Goal: Task Accomplishment & Management: Complete application form

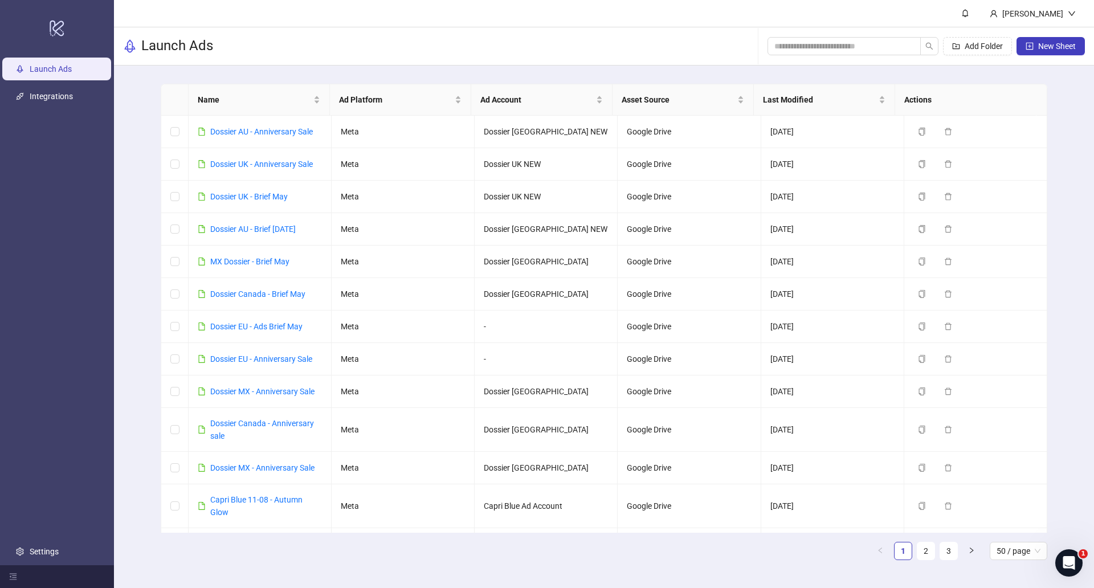
click at [1041, 34] on div "Add Folder New Sheet" at bounding box center [925, 46] width 317 height 36
click at [1041, 42] on span "New Sheet" at bounding box center [1057, 46] width 38 height 9
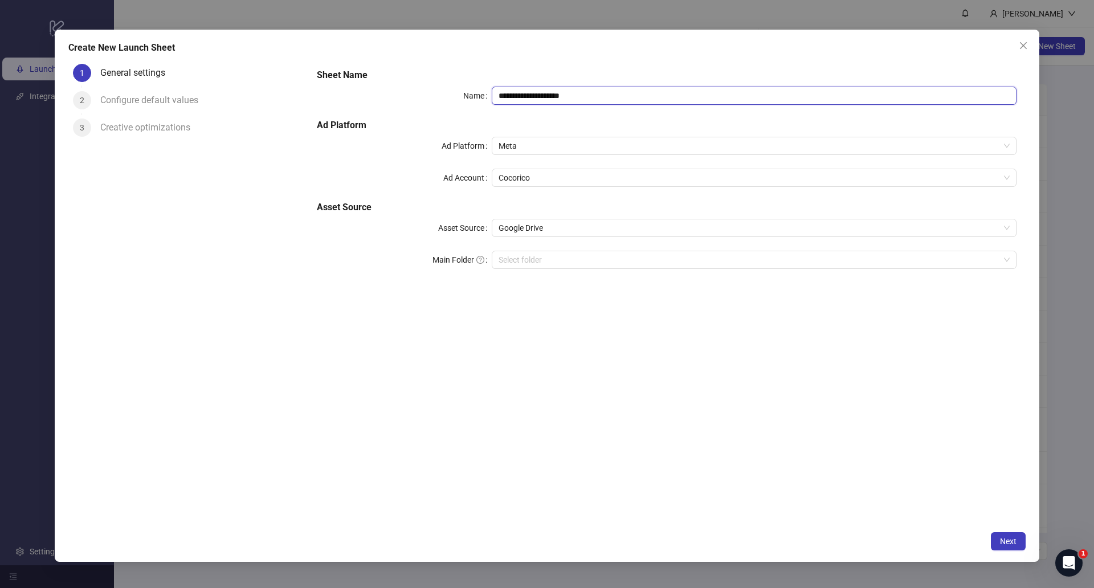
click at [576, 94] on input "**********" at bounding box center [754, 96] width 525 height 18
drag, startPoint x: 607, startPoint y: 93, endPoint x: 453, endPoint y: 73, distance: 154.5
click at [454, 73] on div "**********" at bounding box center [666, 175] width 709 height 223
click at [541, 170] on span "Cocorico" at bounding box center [753, 177] width 511 height 17
type input "**********"
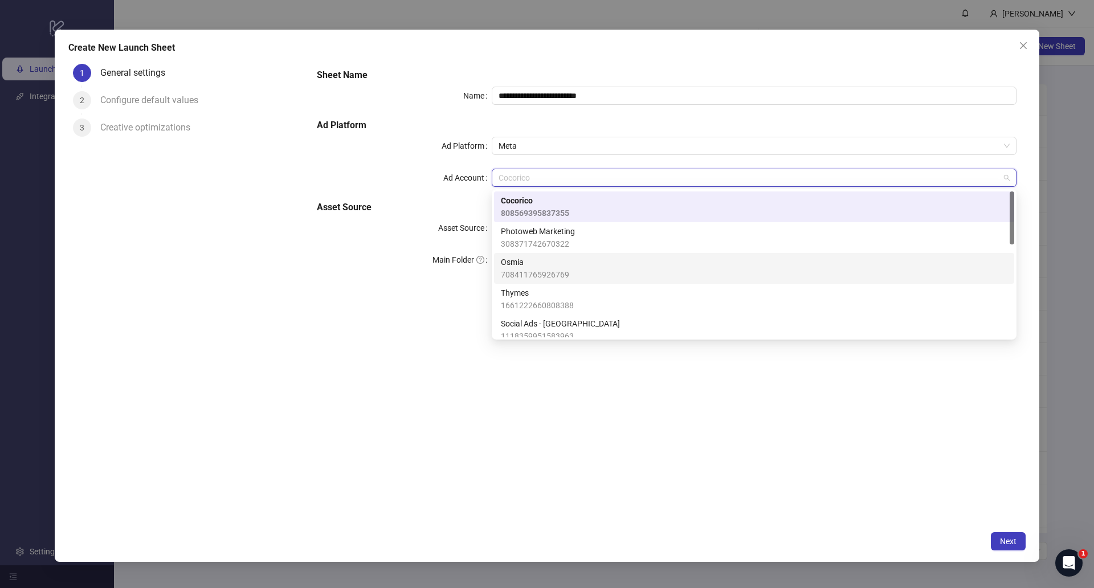
scroll to position [71, 0]
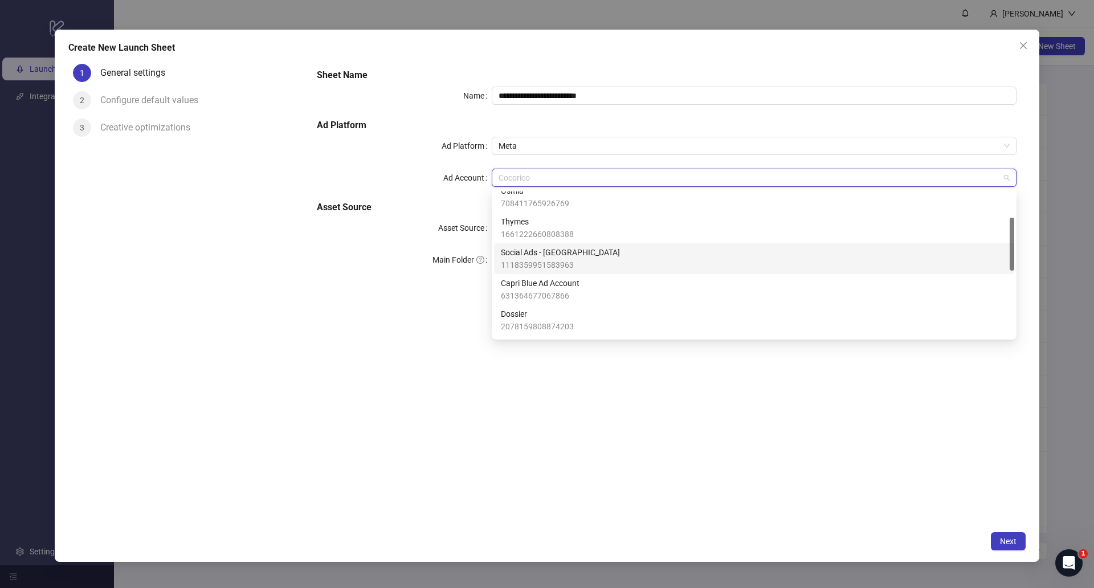
click at [608, 254] on div "Social Ads - Gorjana 1118359951583963" at bounding box center [754, 258] width 506 height 25
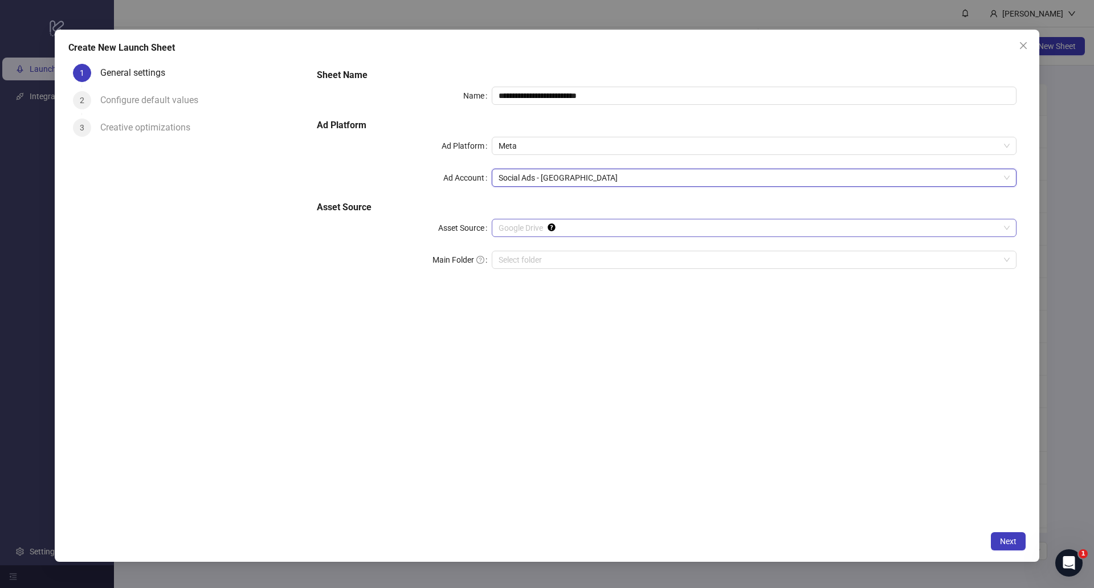
click at [523, 223] on span "Google Drive" at bounding box center [753, 227] width 511 height 17
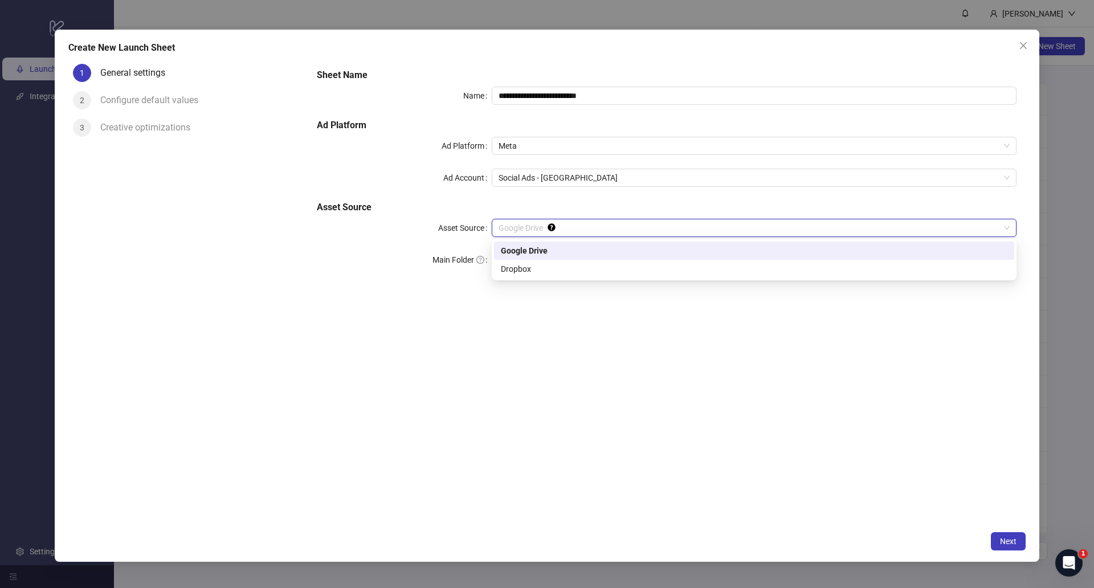
click at [532, 246] on div "Google Drive" at bounding box center [754, 250] width 506 height 13
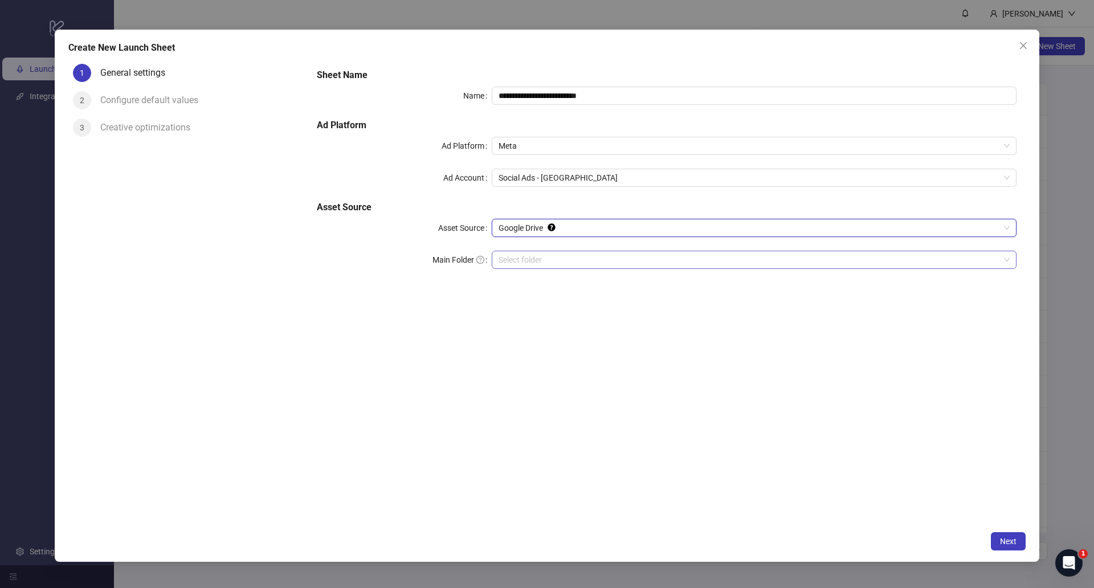
click at [529, 260] on input "Main Folder" at bounding box center [748, 259] width 501 height 17
click at [582, 249] on div "**********" at bounding box center [666, 175] width 709 height 223
click at [575, 262] on input "Main Folder" at bounding box center [748, 259] width 501 height 17
drag, startPoint x: 606, startPoint y: 88, endPoint x: 558, endPoint y: 86, distance: 47.3
click at [558, 87] on input "**********" at bounding box center [754, 96] width 525 height 18
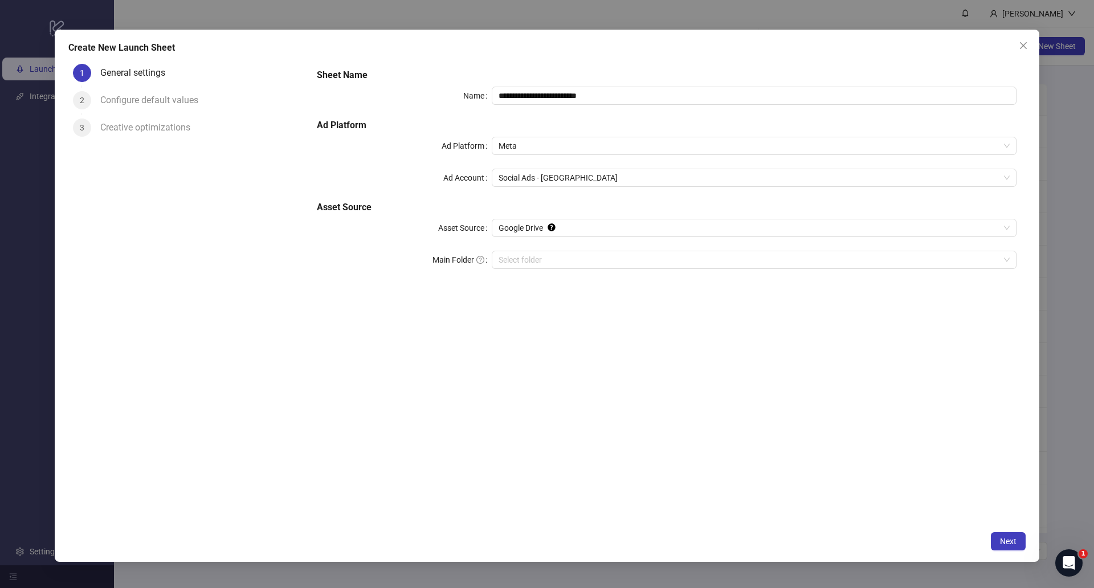
click at [558, 290] on form "**********" at bounding box center [667, 175] width 718 height 232
click at [545, 244] on div "**********" at bounding box center [666, 175] width 709 height 223
click at [584, 220] on span "Google Drive" at bounding box center [753, 227] width 511 height 17
click at [535, 340] on div "**********" at bounding box center [667, 292] width 718 height 467
click at [551, 260] on input "Main Folder" at bounding box center [748, 259] width 501 height 17
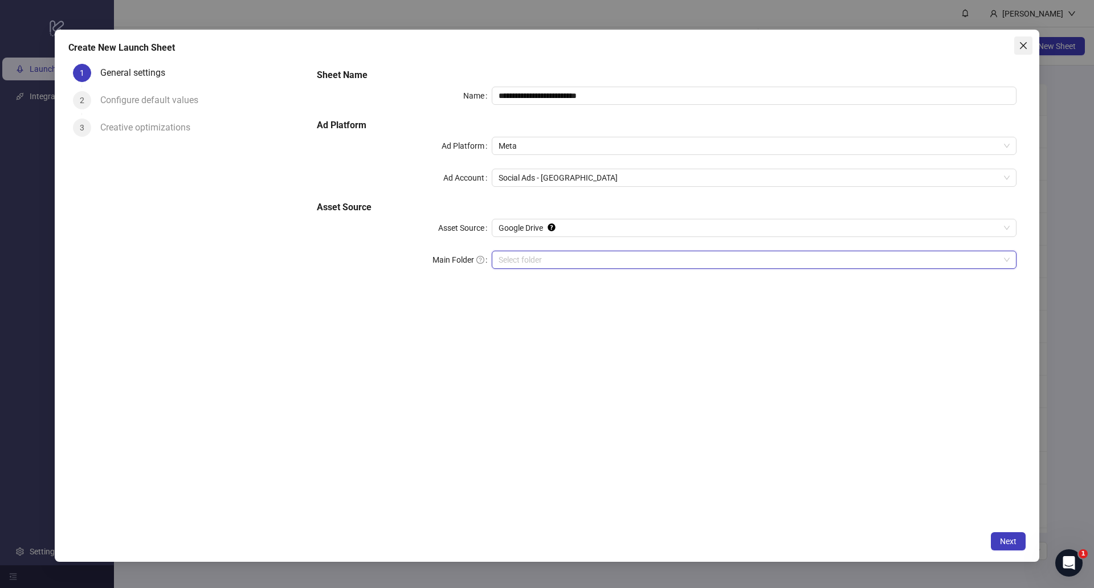
click at [1028, 42] on span "Close" at bounding box center [1023, 45] width 18 height 9
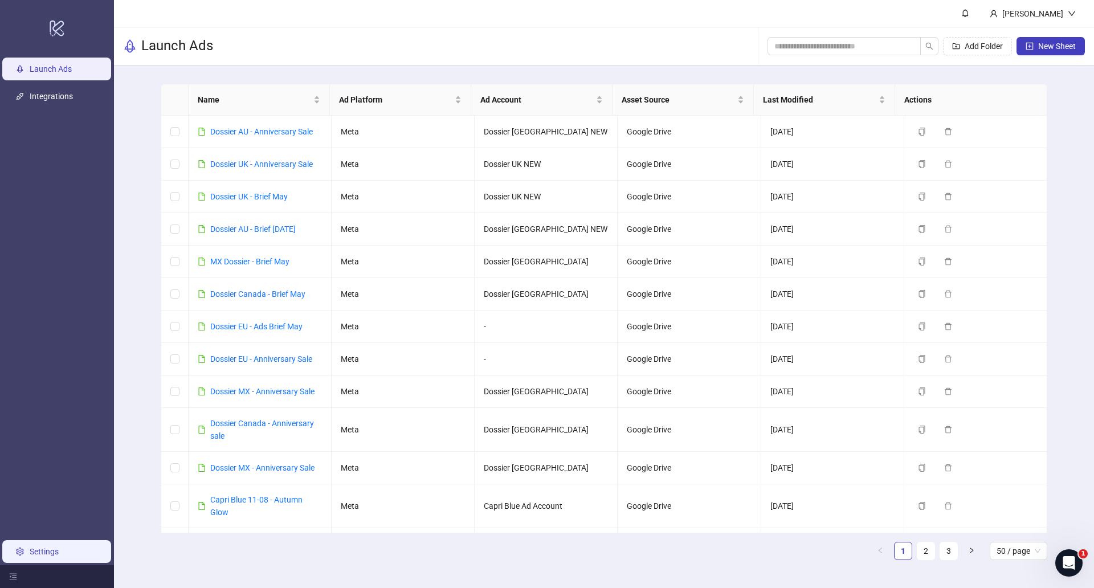
click at [40, 547] on link "Settings" at bounding box center [44, 551] width 29 height 9
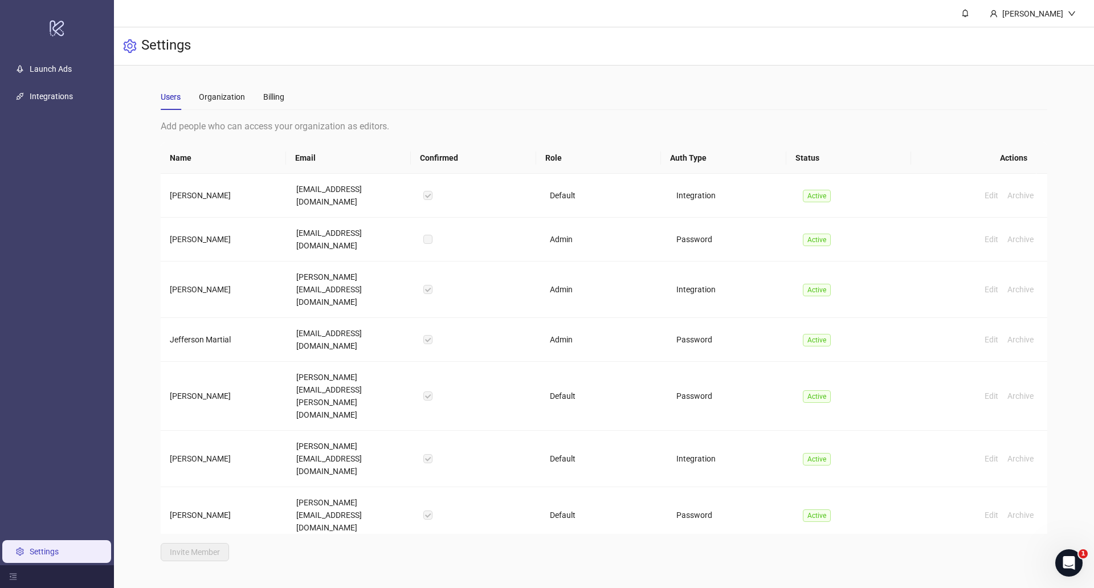
click at [248, 88] on div "Users Organization Billing" at bounding box center [223, 97] width 124 height 26
click at [227, 96] on div "Organization" at bounding box center [222, 97] width 46 height 13
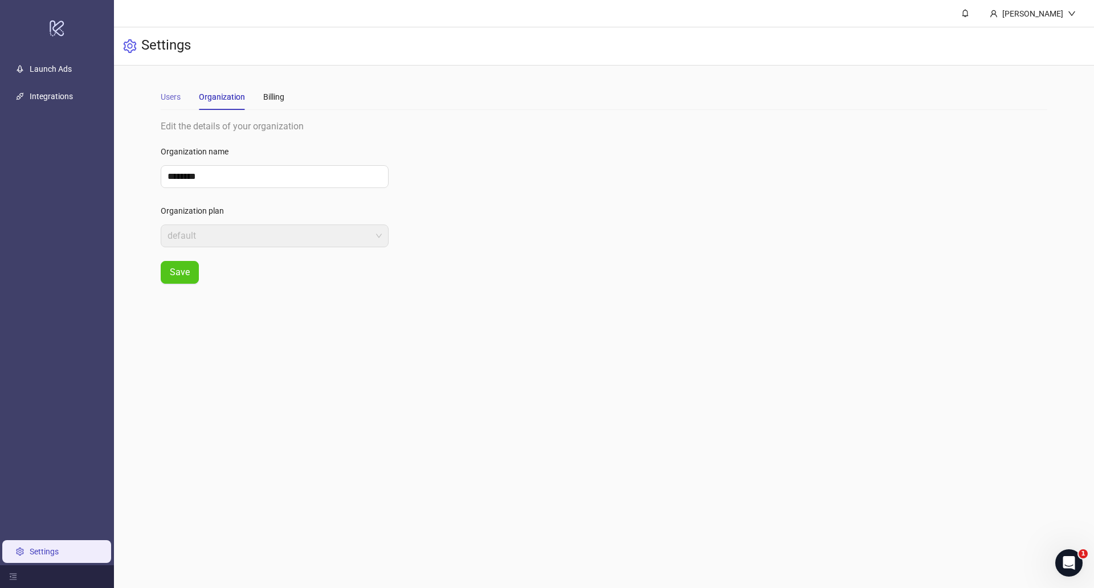
click at [174, 88] on div "Users" at bounding box center [171, 97] width 20 height 26
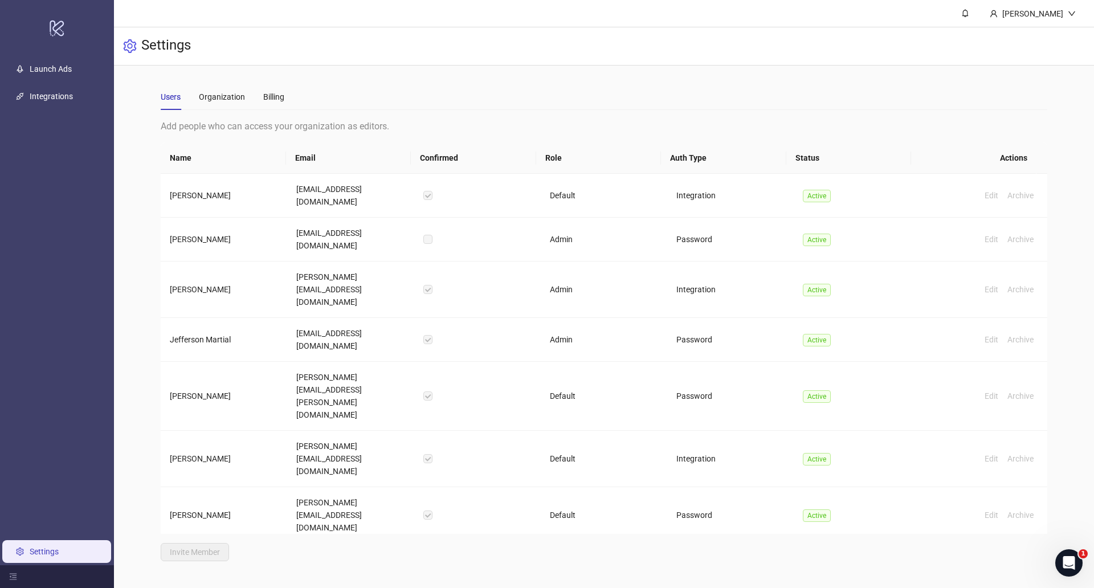
scroll to position [302, 0]
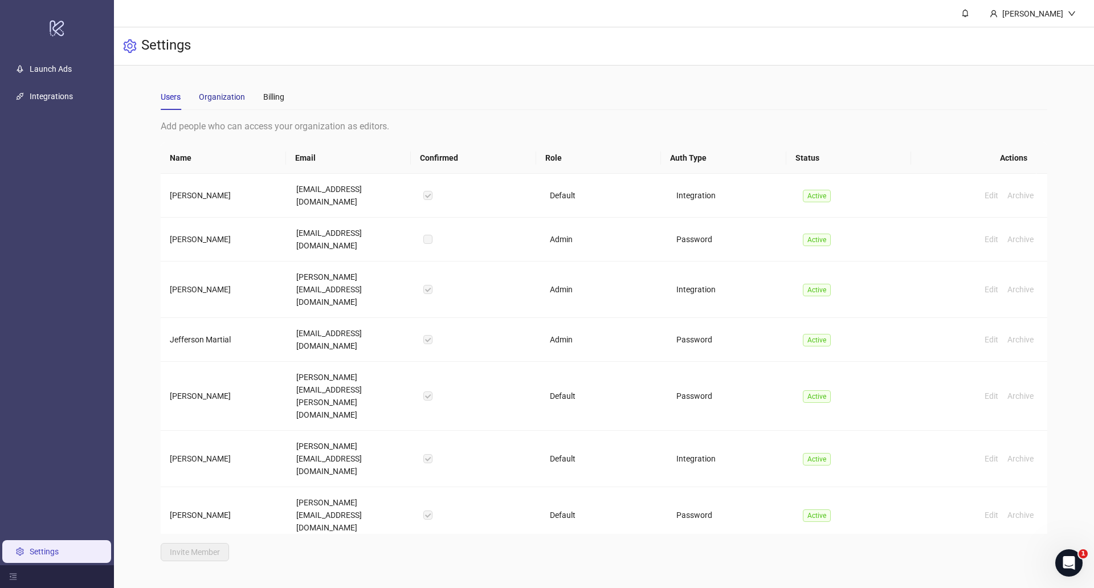
click at [219, 92] on div "Organization" at bounding box center [222, 97] width 46 height 13
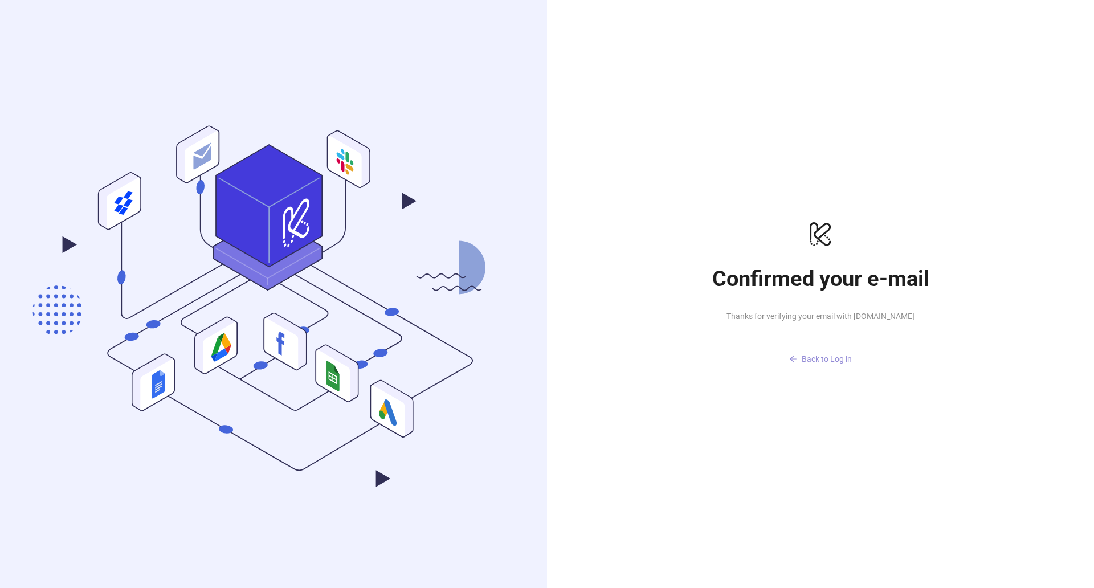
click at [816, 358] on span "Back to Log in" at bounding box center [826, 358] width 50 height 9
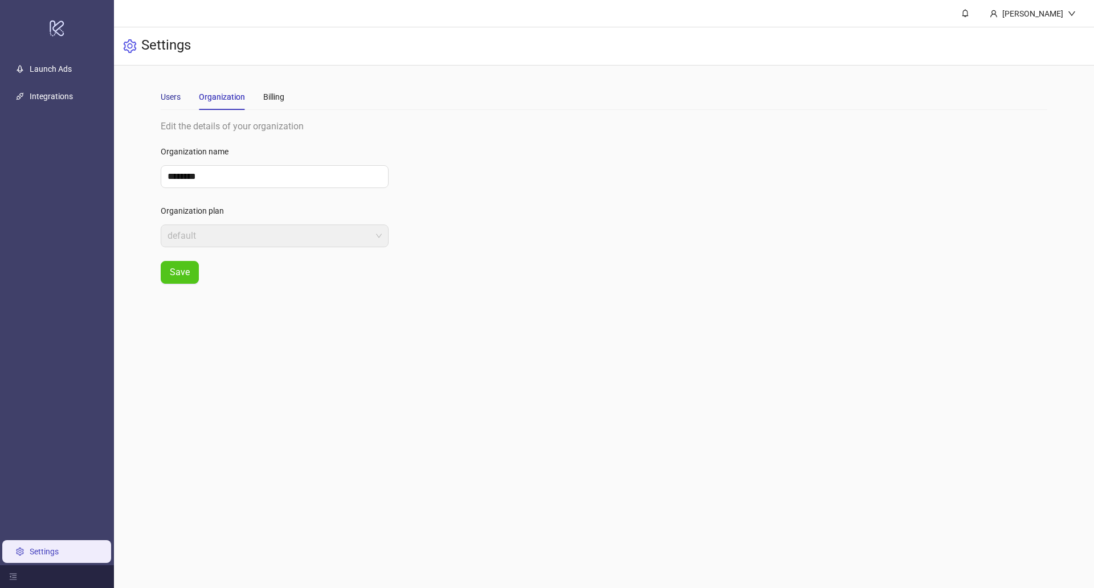
click at [172, 97] on div "Users" at bounding box center [171, 97] width 20 height 13
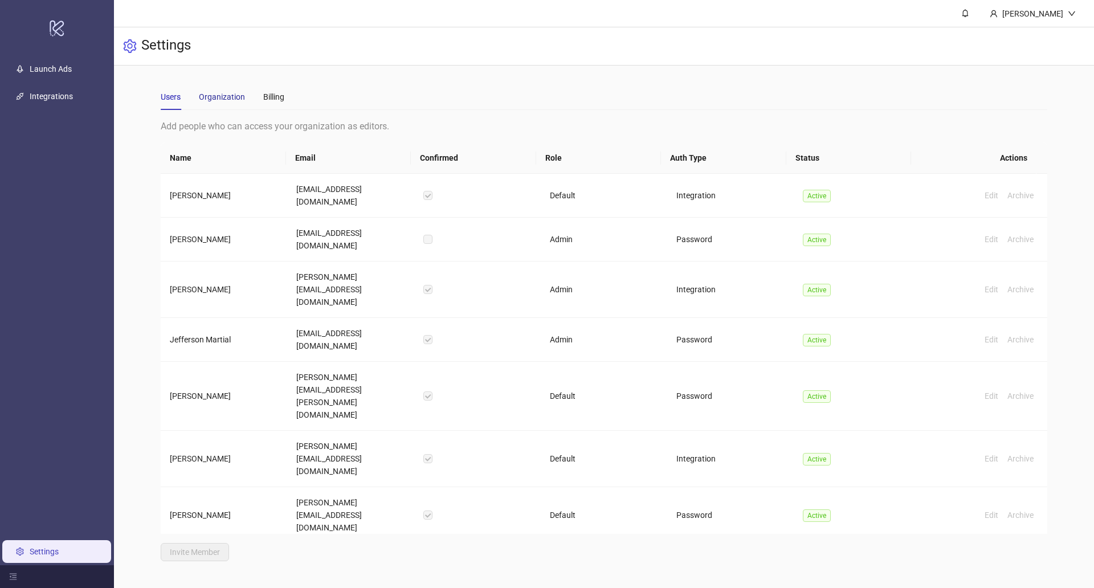
click at [230, 101] on div "Organization" at bounding box center [222, 97] width 46 height 13
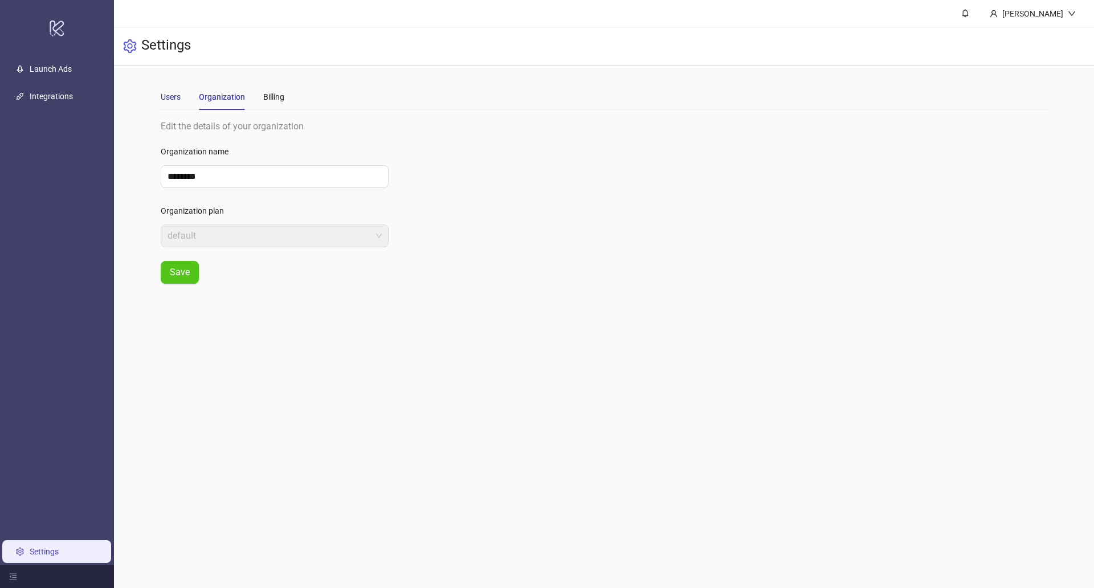
click at [178, 95] on div "Users" at bounding box center [171, 97] width 20 height 13
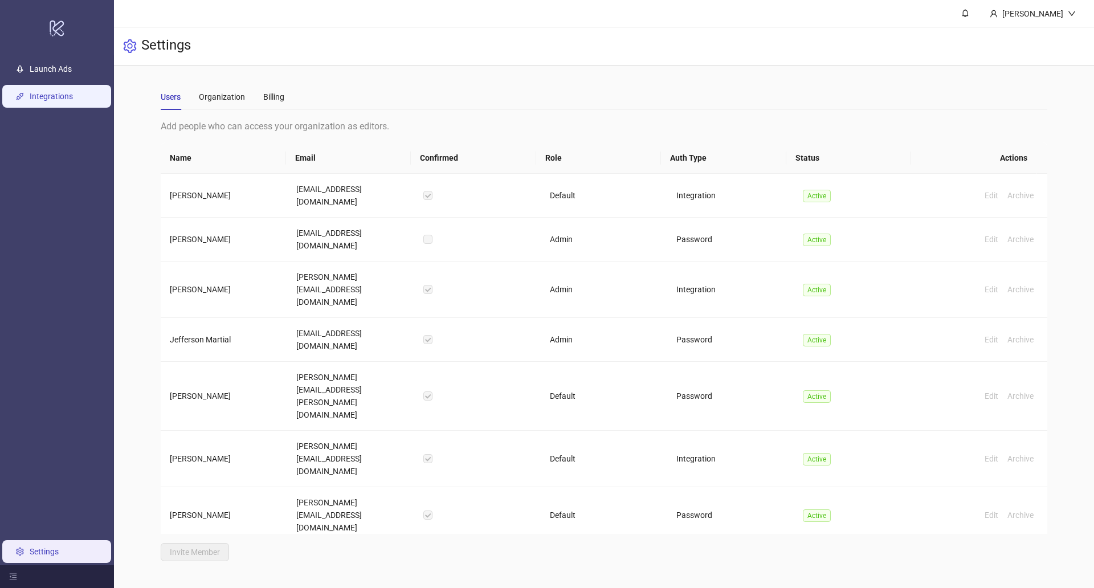
click at [73, 92] on link "Integrations" at bounding box center [51, 96] width 43 height 9
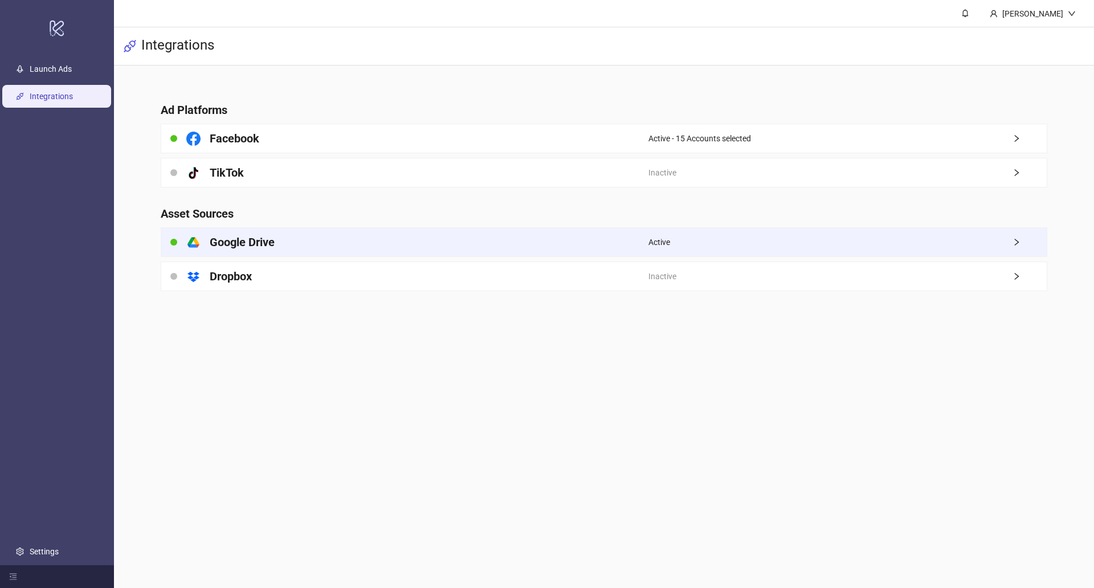
click at [318, 237] on div "platform/google_drive Google Drive" at bounding box center [404, 242] width 487 height 28
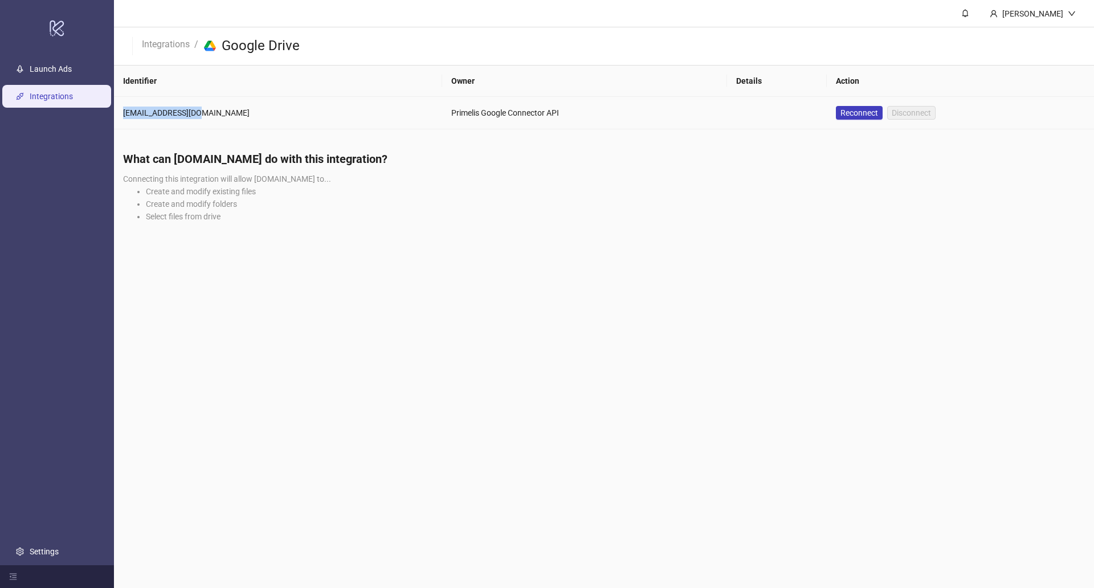
drag, startPoint x: 190, startPoint y: 116, endPoint x: 114, endPoint y: 112, distance: 75.9
click at [114, 112] on td "primelis@kitchn.io" at bounding box center [278, 113] width 328 height 32
copy div "primelis@kitchn.io"
click at [48, 64] on link "Launch Ads" at bounding box center [51, 68] width 42 height 9
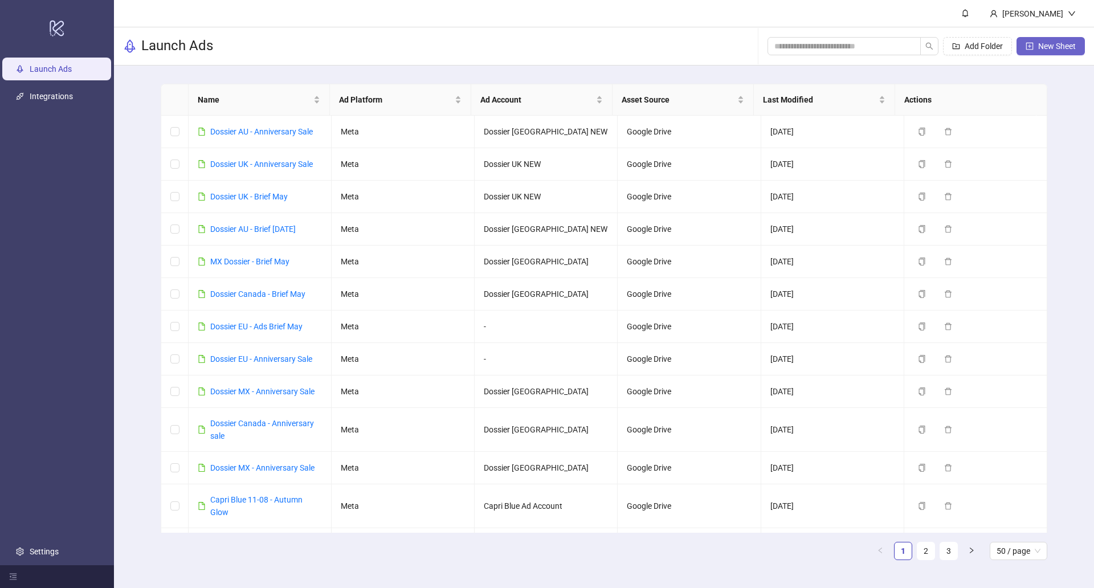
click at [1042, 47] on span "New Sheet" at bounding box center [1057, 46] width 38 height 9
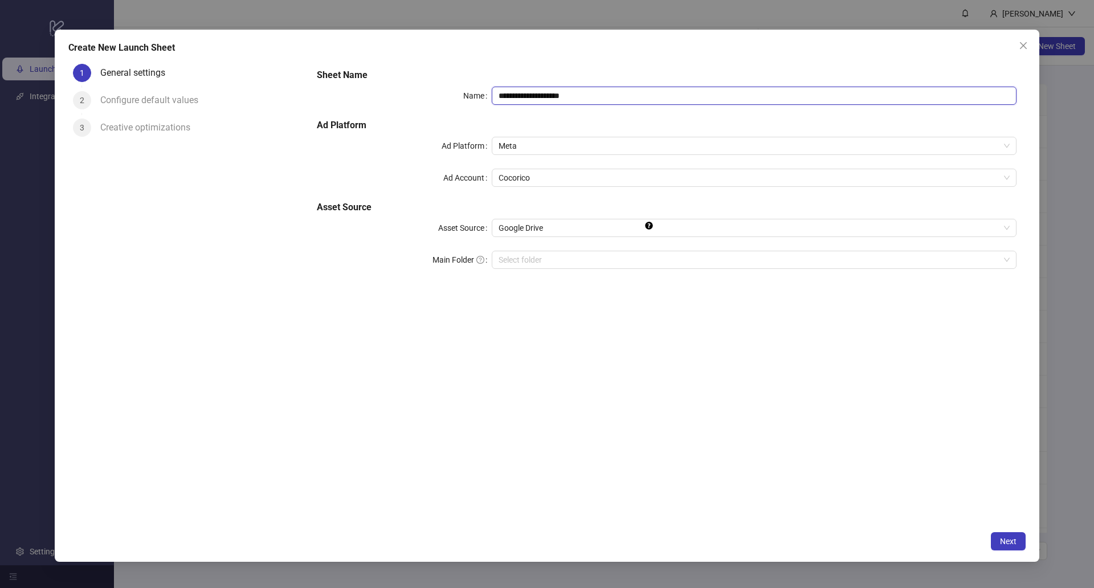
click at [561, 95] on input "**********" at bounding box center [754, 96] width 525 height 18
click at [534, 175] on span "Cocorico" at bounding box center [753, 177] width 511 height 17
type input "**********"
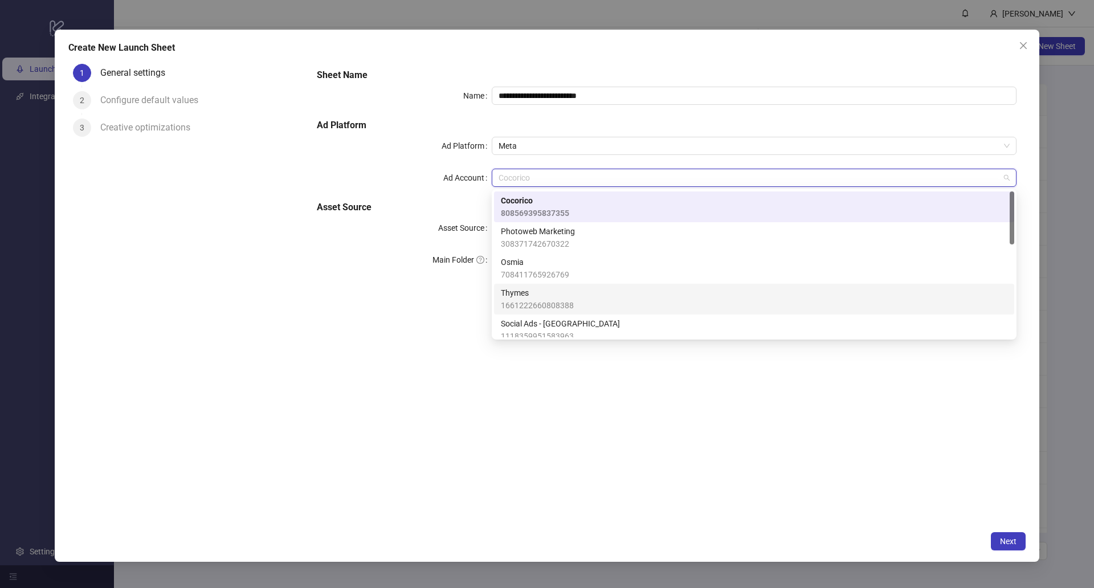
click at [576, 325] on div "Social Ads - Gorjana 1118359951583963" at bounding box center [754, 329] width 506 height 25
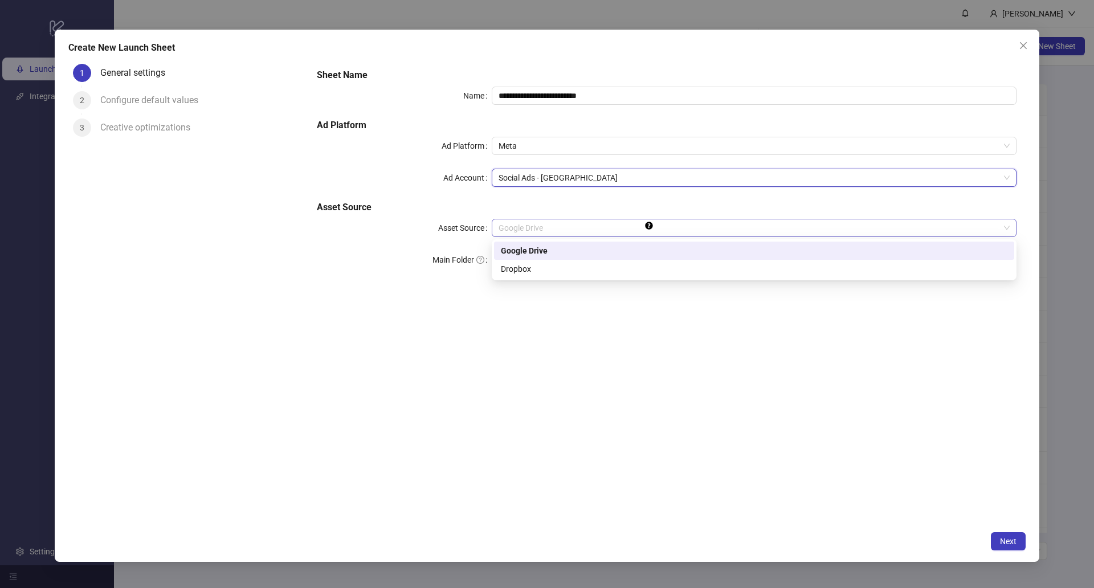
click at [541, 230] on span "Google Drive" at bounding box center [753, 227] width 511 height 17
click at [555, 243] on div "Google Drive" at bounding box center [754, 251] width 520 height 18
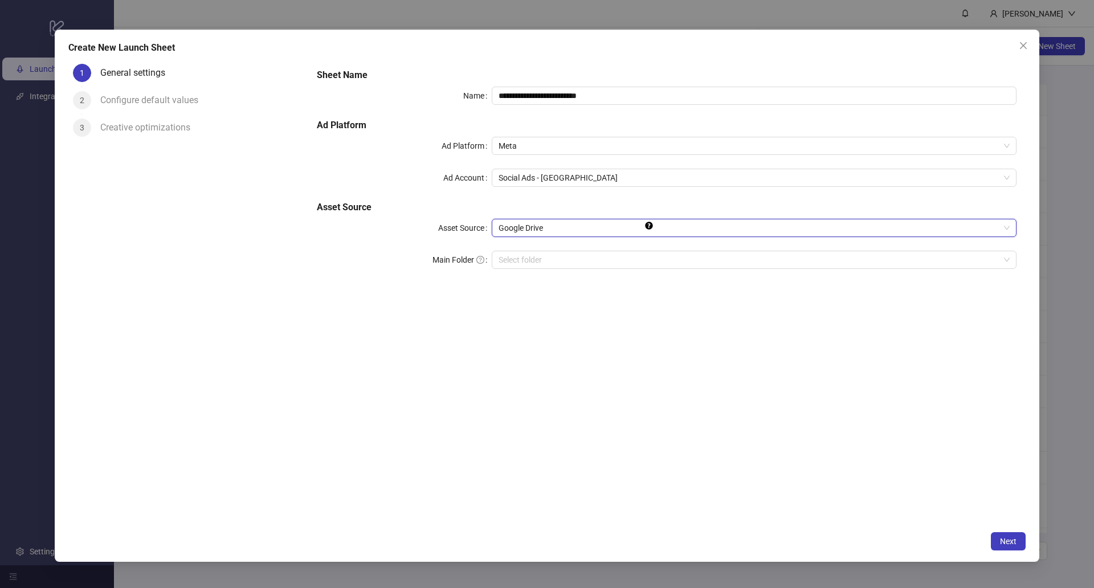
click at [575, 230] on span "Google Drive" at bounding box center [753, 227] width 511 height 17
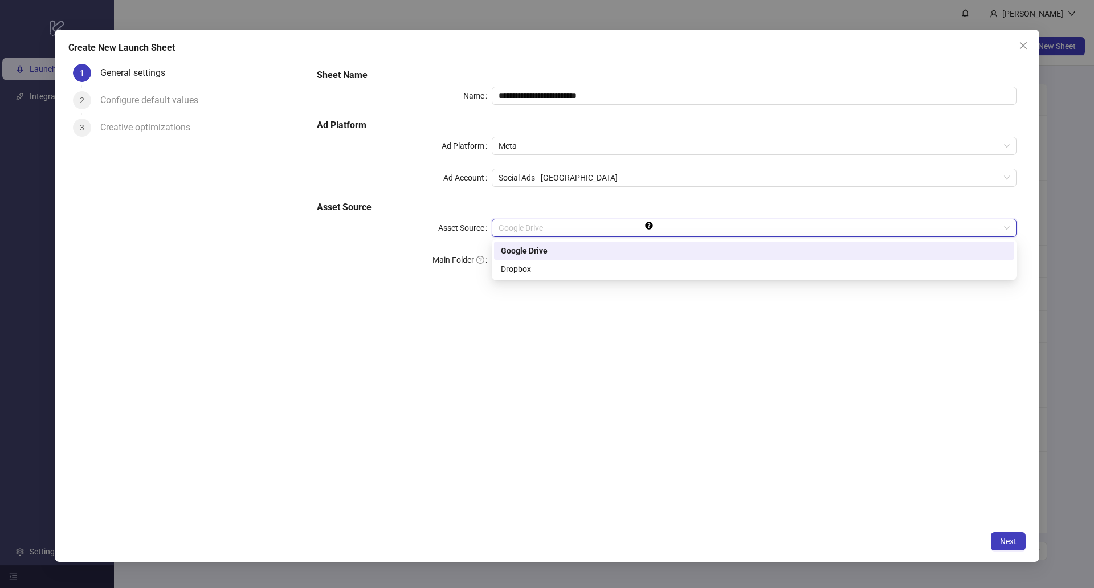
click at [553, 245] on div "Google Drive" at bounding box center [754, 250] width 506 height 13
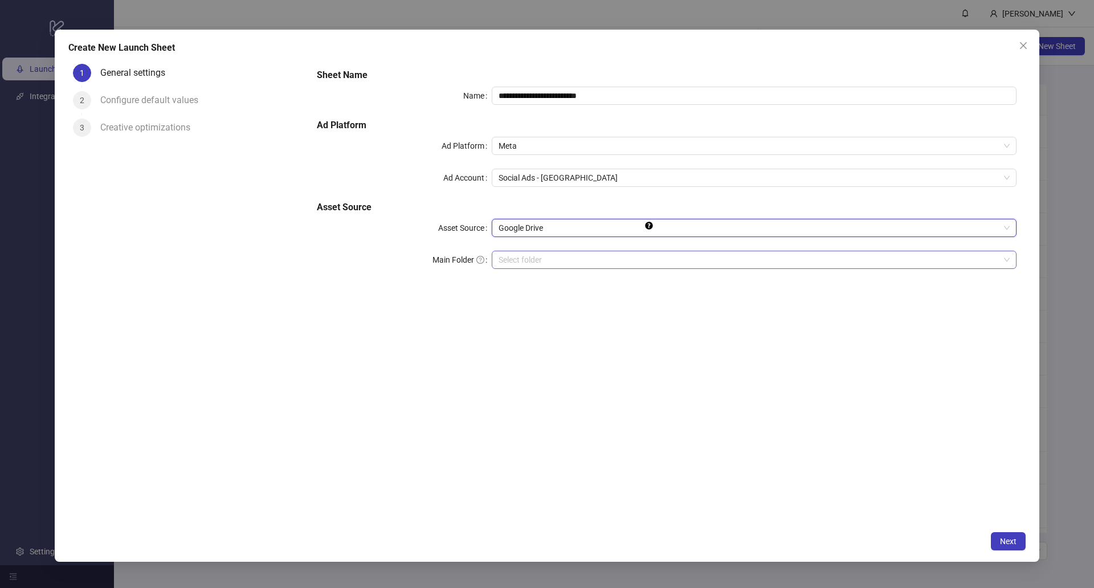
click at [591, 261] on input "Main Folder" at bounding box center [748, 259] width 501 height 17
click at [1002, 538] on span "Next" at bounding box center [1008, 541] width 17 height 9
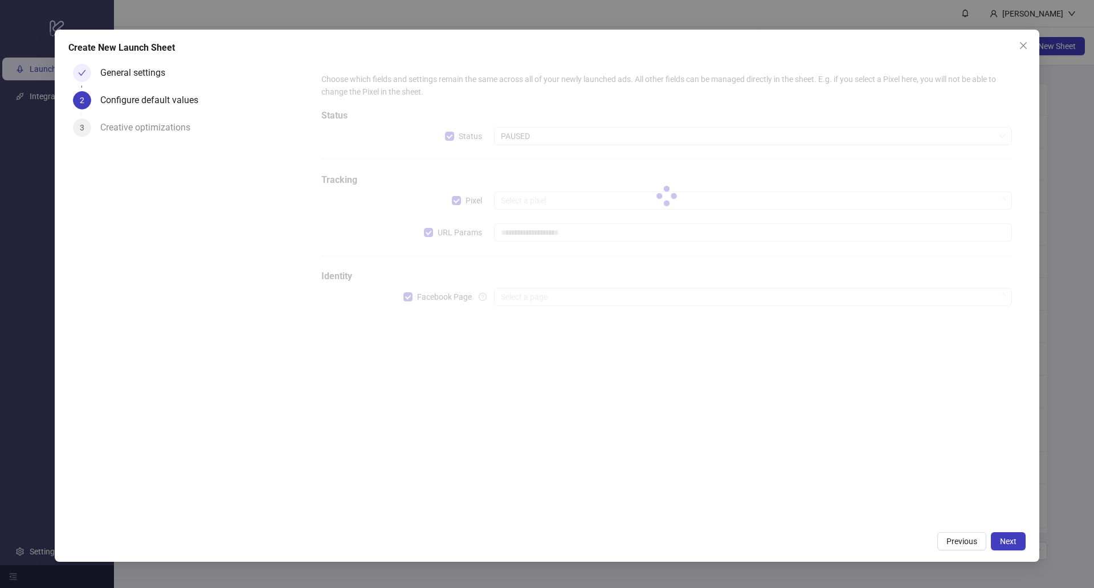
type input "**********"
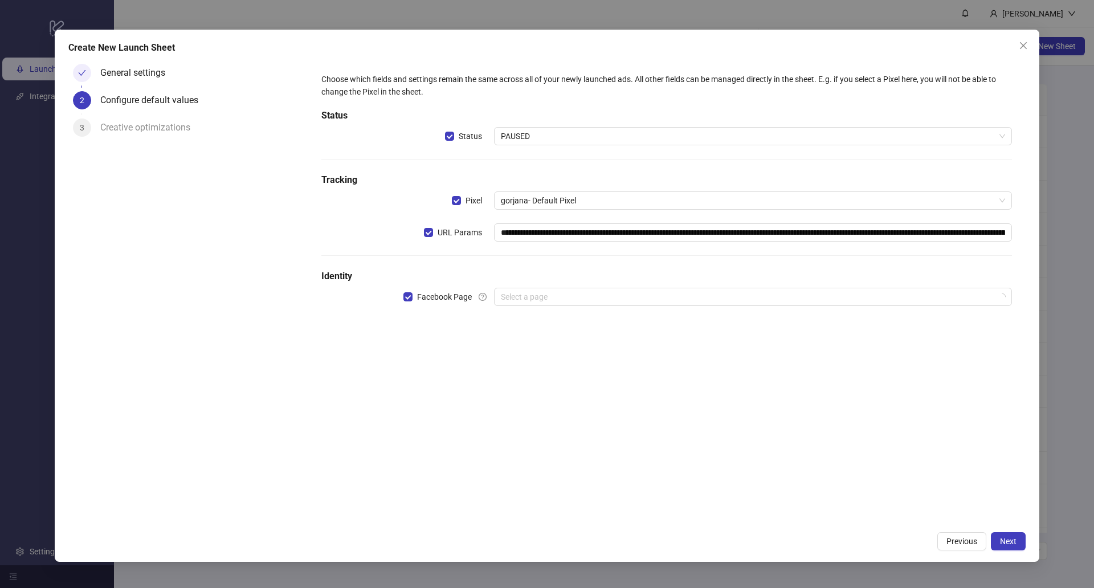
click at [523, 124] on div "**********" at bounding box center [666, 196] width 699 height 256
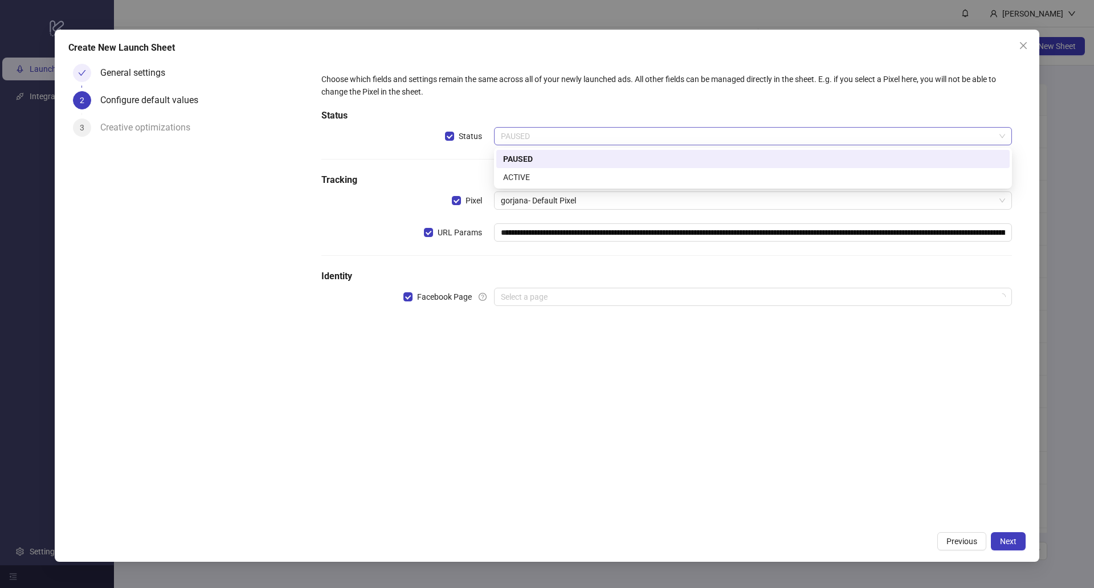
click at [523, 139] on span "PAUSED" at bounding box center [753, 136] width 504 height 17
click at [532, 174] on div "ACTIVE" at bounding box center [753, 177] width 500 height 13
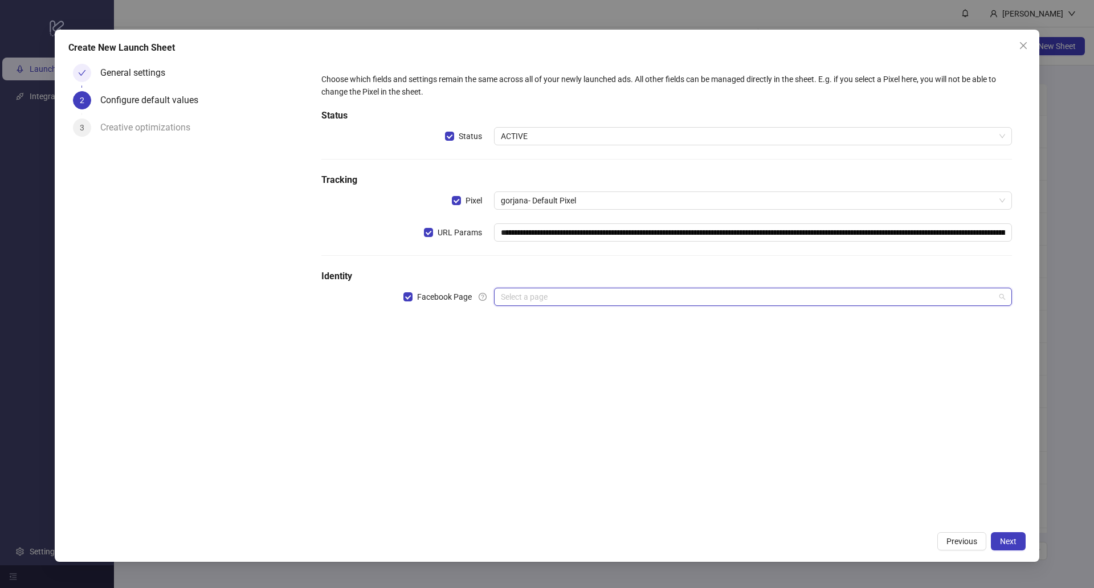
click at [611, 296] on input "search" at bounding box center [748, 296] width 494 height 17
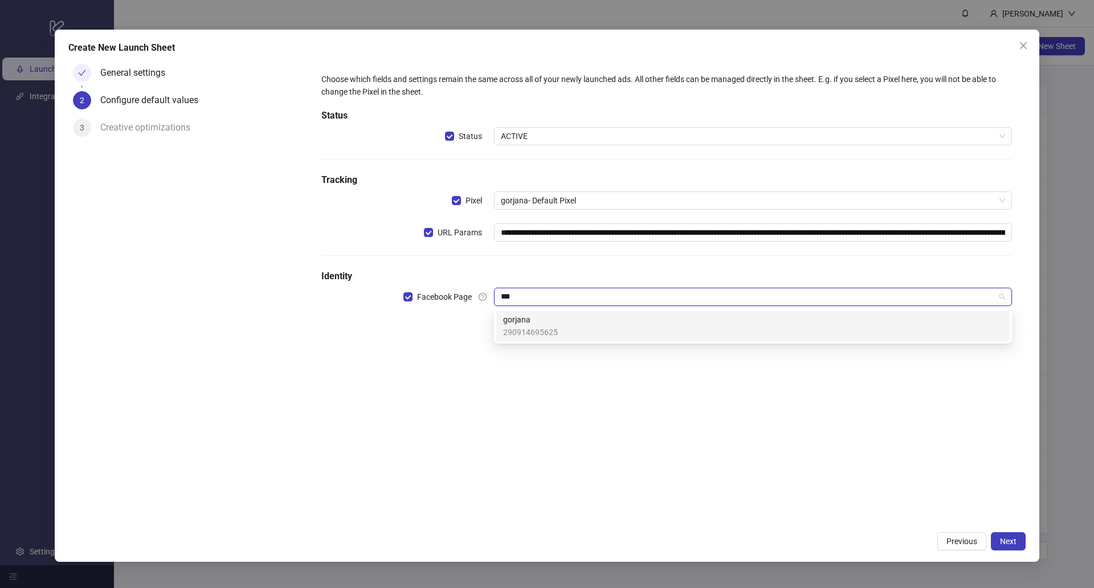
type input "****"
click at [610, 314] on div "gorjana 290914695625" at bounding box center [753, 325] width 500 height 25
click at [571, 330] on input "search" at bounding box center [748, 328] width 494 height 17
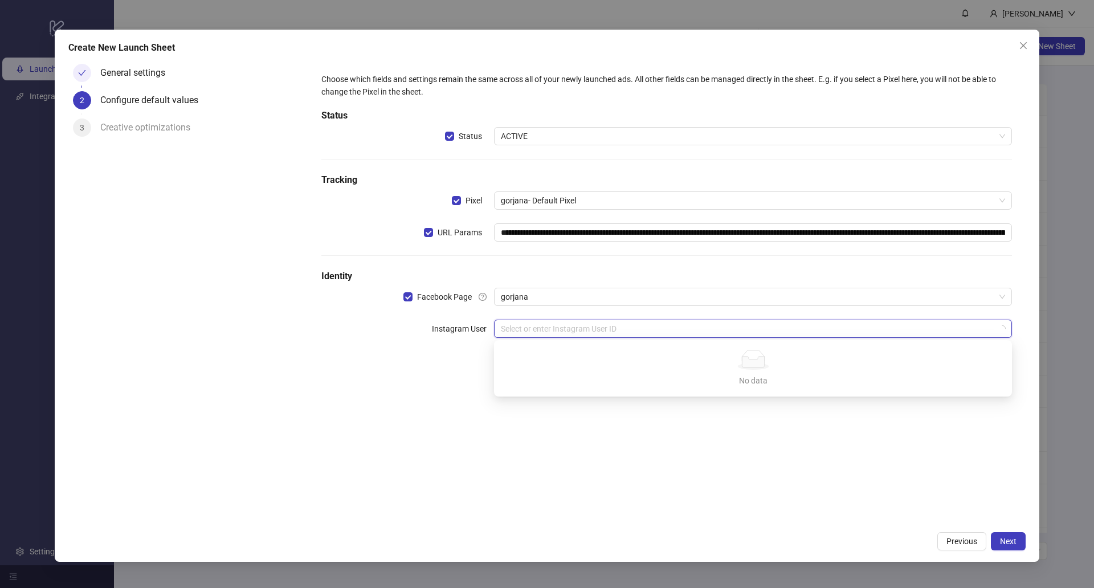
click at [571, 330] on input "search" at bounding box center [748, 328] width 494 height 17
click at [562, 306] on div "**********" at bounding box center [666, 212] width 699 height 288
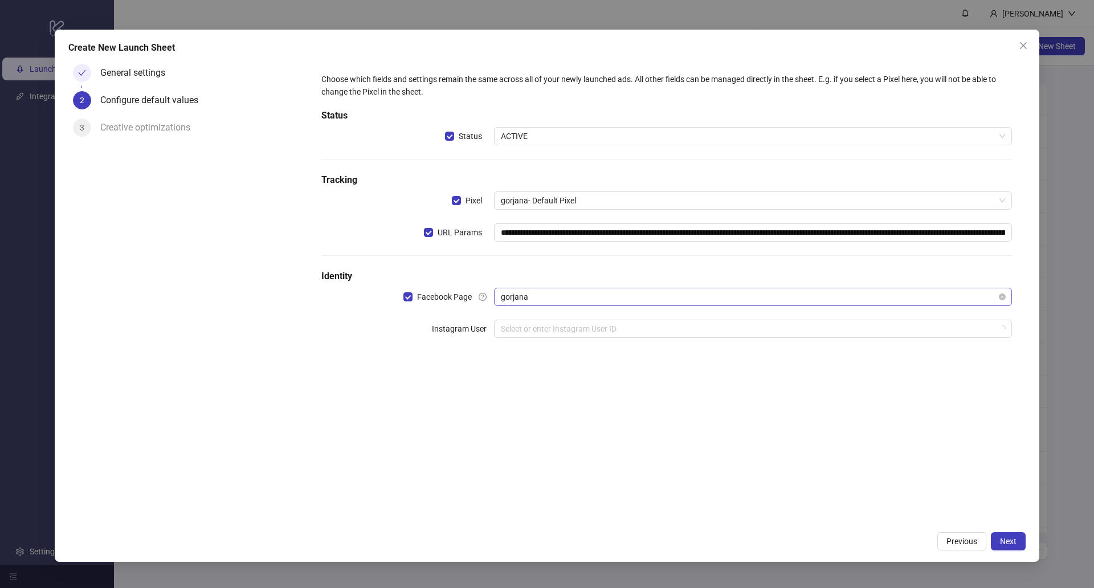
click at [563, 295] on span "gorjana" at bounding box center [753, 296] width 504 height 17
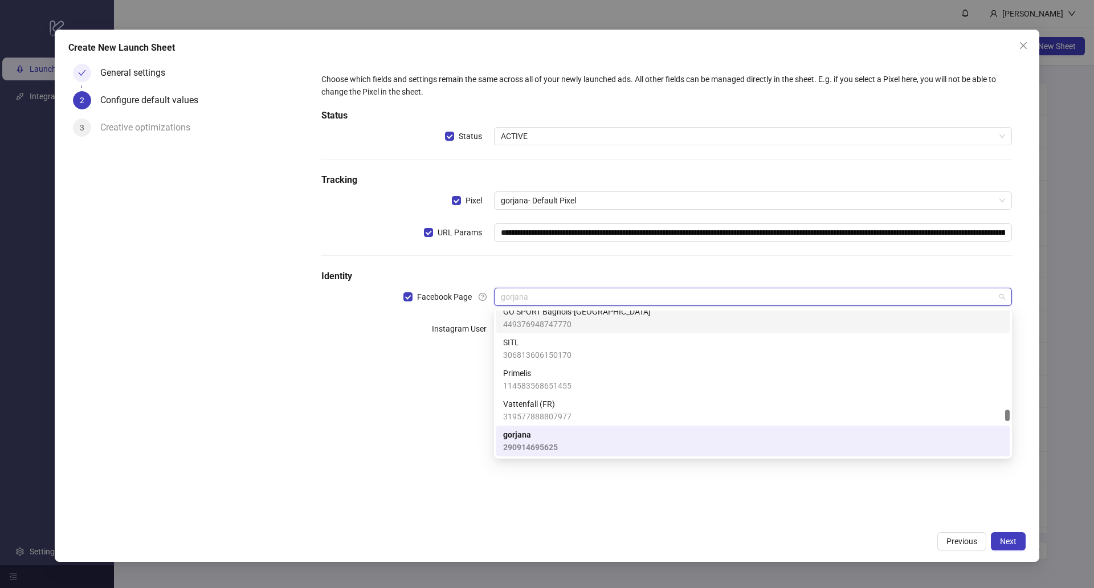
click at [430, 383] on div "**********" at bounding box center [667, 292] width 718 height 467
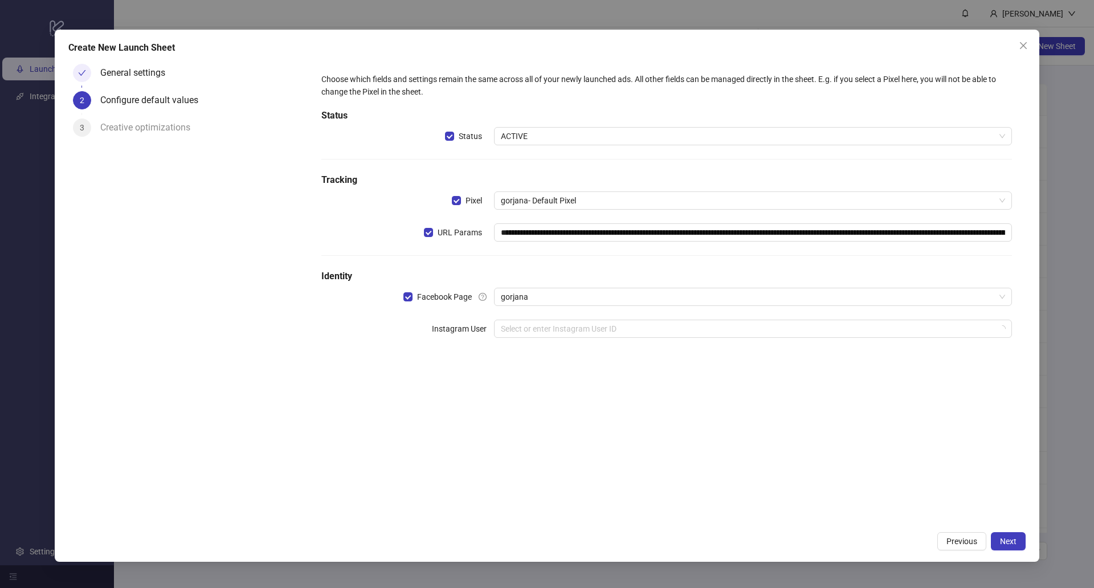
click at [546, 313] on div "**********" at bounding box center [666, 212] width 699 height 288
click at [518, 328] on input "search" at bounding box center [748, 328] width 494 height 17
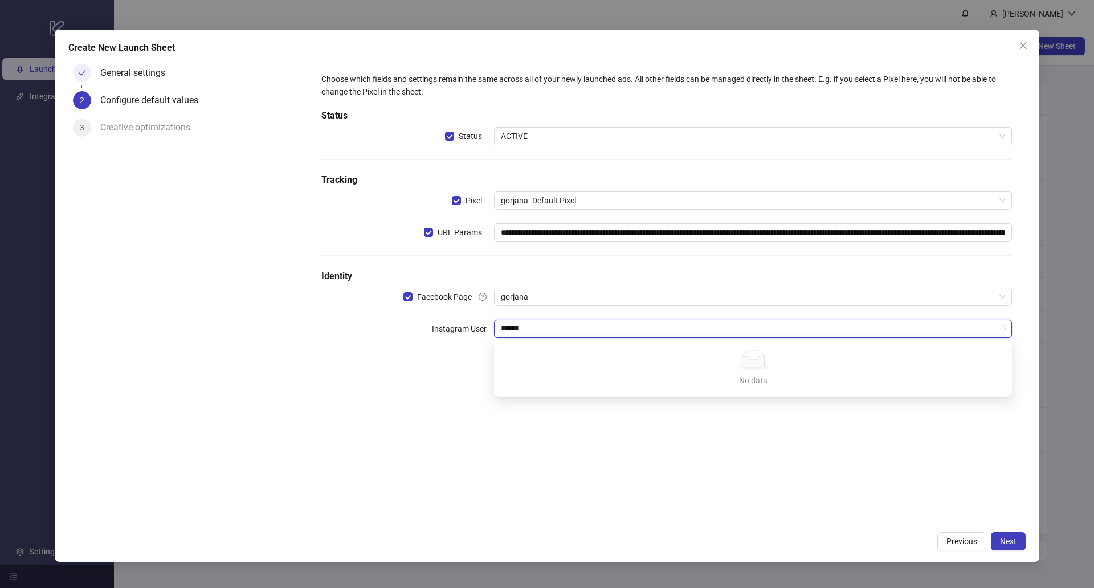
type input "*******"
click at [531, 328] on input "search" at bounding box center [748, 328] width 494 height 17
click at [415, 439] on div "**********" at bounding box center [667, 292] width 718 height 467
click at [515, 330] on input "search" at bounding box center [748, 328] width 494 height 17
click at [531, 263] on div "**********" at bounding box center [666, 212] width 699 height 288
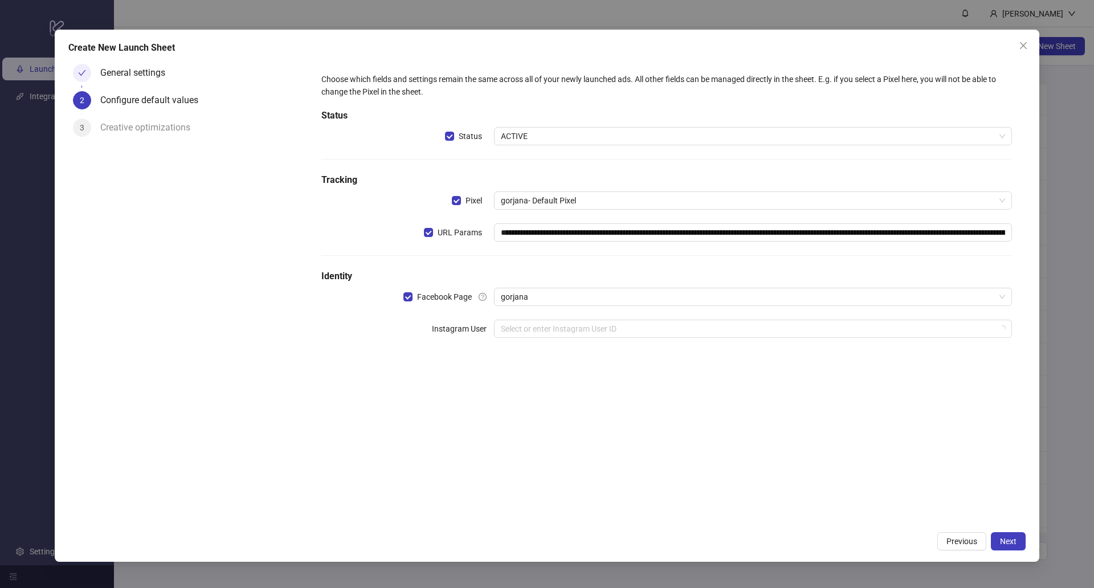
click at [539, 317] on div "**********" at bounding box center [666, 212] width 699 height 288
click at [530, 328] on input "search" at bounding box center [748, 328] width 494 height 17
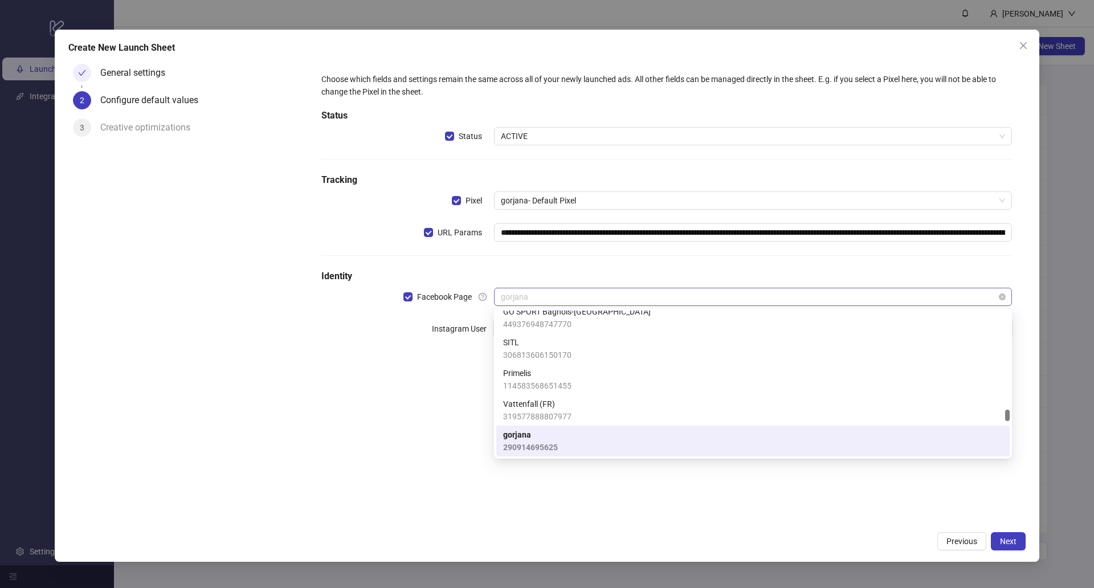
click at [568, 298] on span "gorjana" at bounding box center [753, 296] width 504 height 17
click at [442, 365] on form "**********" at bounding box center [667, 212] width 718 height 306
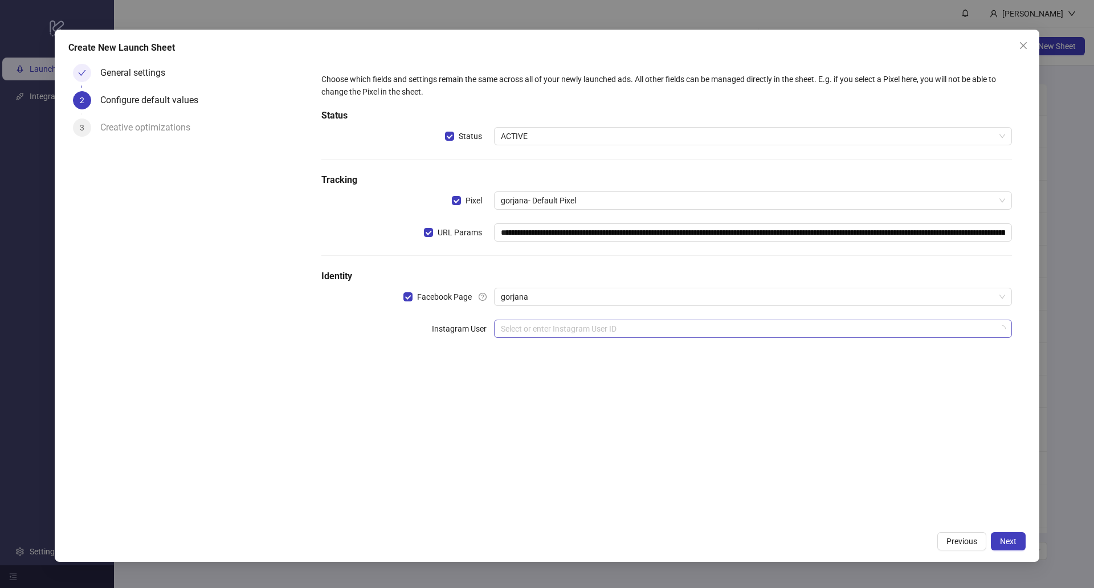
click at [527, 322] on input "search" at bounding box center [748, 328] width 494 height 17
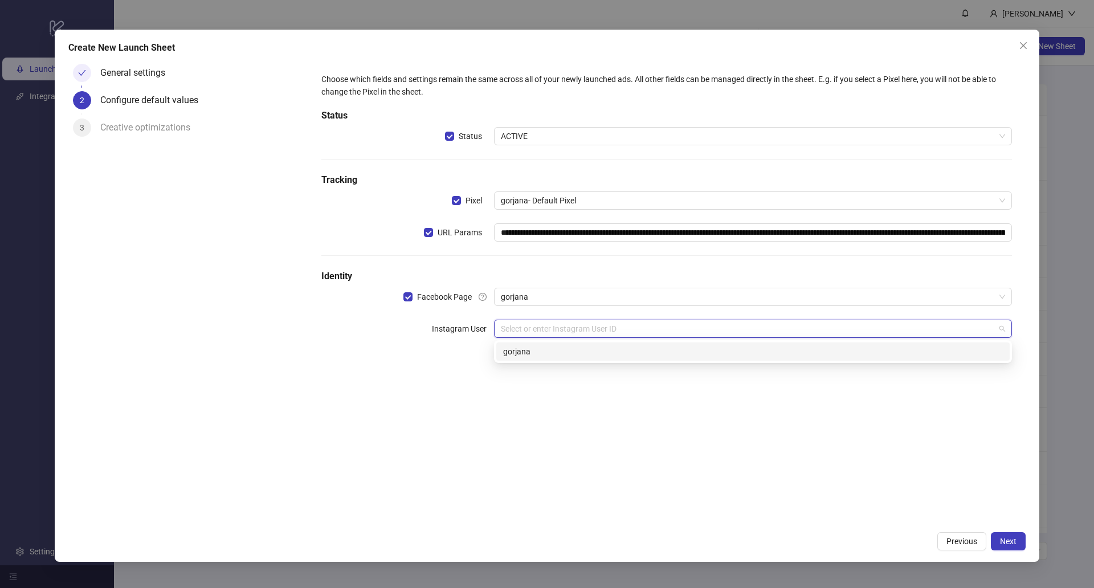
click at [521, 353] on div "gorjana" at bounding box center [753, 351] width 500 height 13
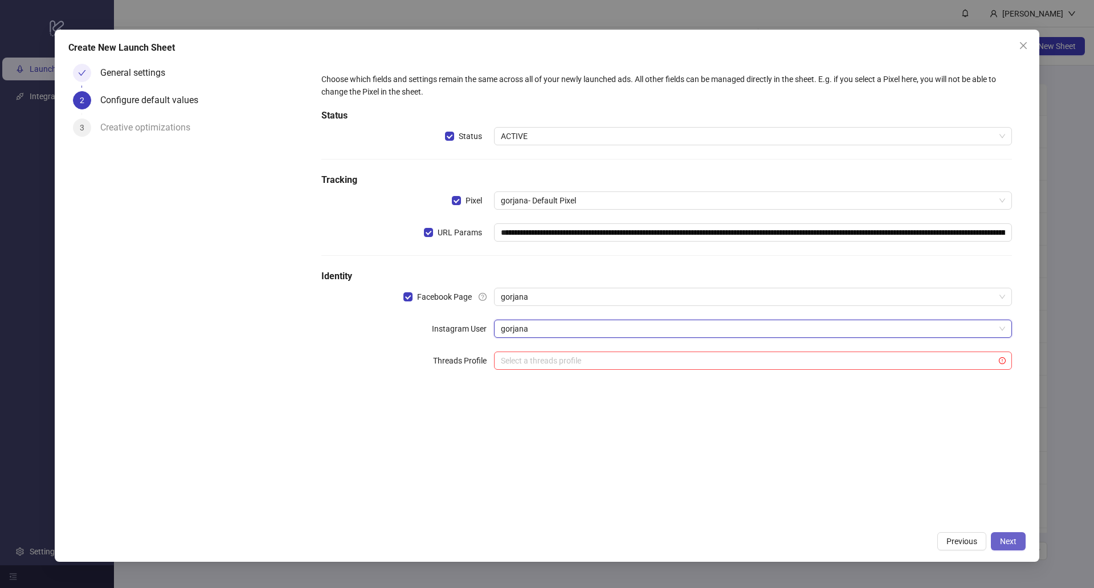
click at [1020, 538] on button "Next" at bounding box center [1008, 541] width 35 height 18
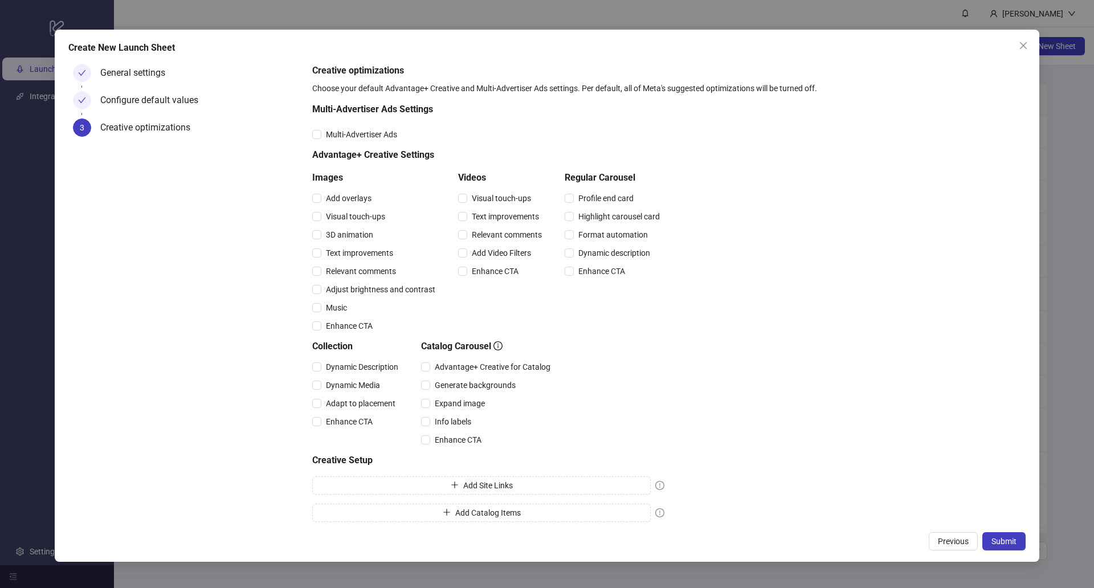
scroll to position [5, 0]
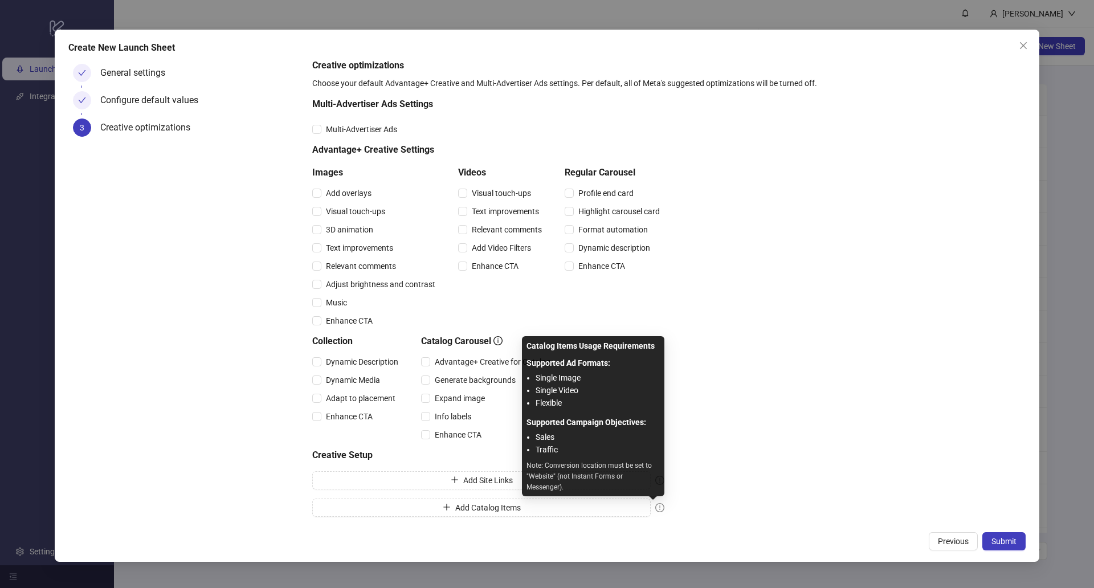
click at [662, 506] on icon "exclamation-circle" at bounding box center [659, 507] width 9 height 9
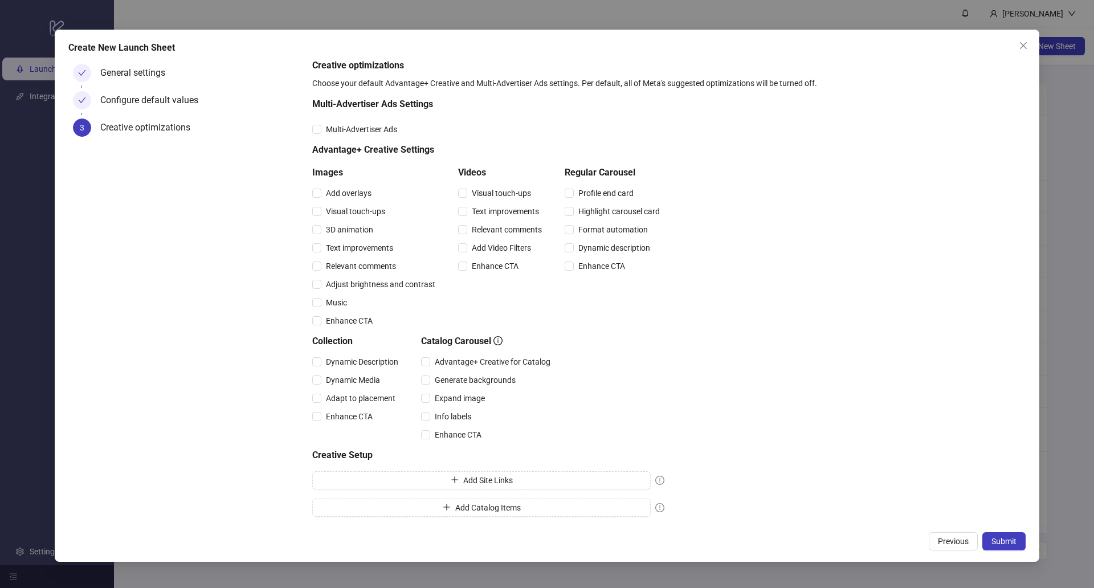
click at [784, 492] on div "Creative optimizations Choose your default Advantage+ Creative and Multi-Advert…" at bounding box center [666, 290] width 709 height 463
click at [1009, 539] on span "Submit" at bounding box center [1003, 541] width 25 height 9
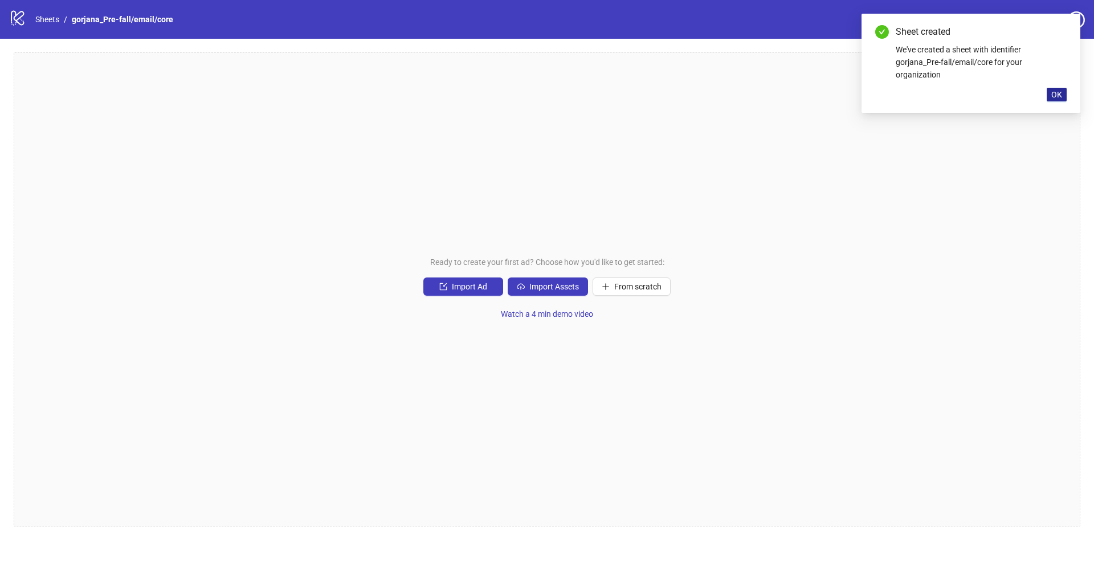
click at [1062, 93] on button "OK" at bounding box center [1056, 95] width 20 height 14
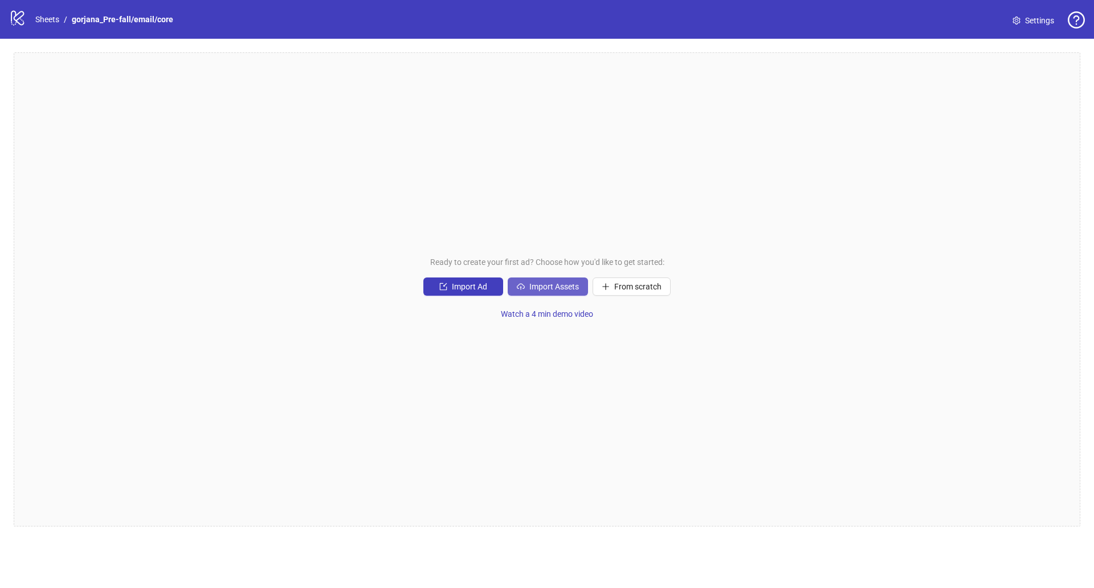
click at [533, 290] on span "Import Assets" at bounding box center [554, 286] width 50 height 9
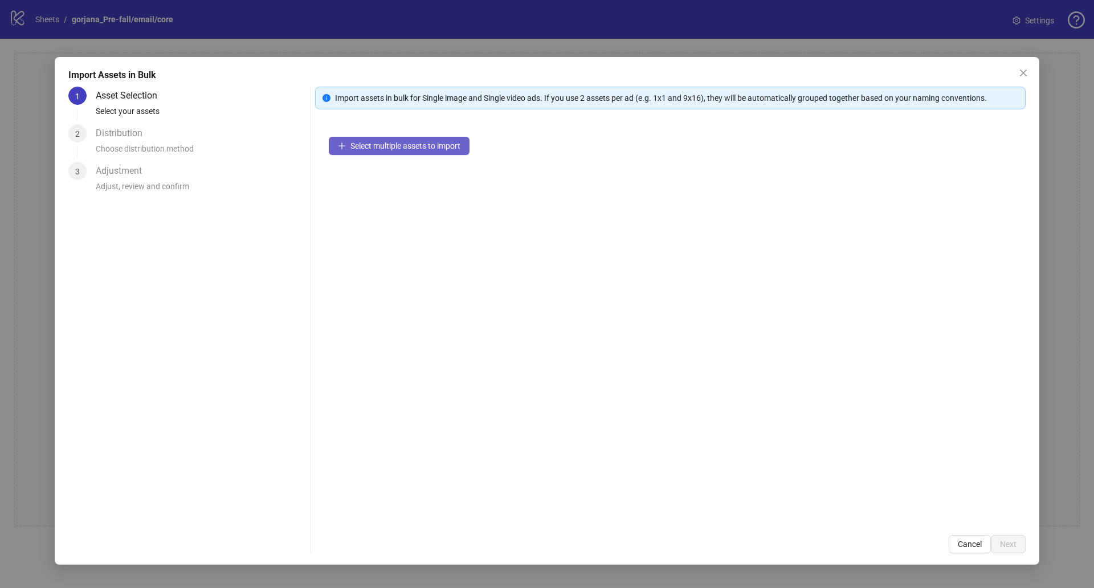
click at [360, 144] on span "Select multiple assets to import" at bounding box center [405, 145] width 110 height 9
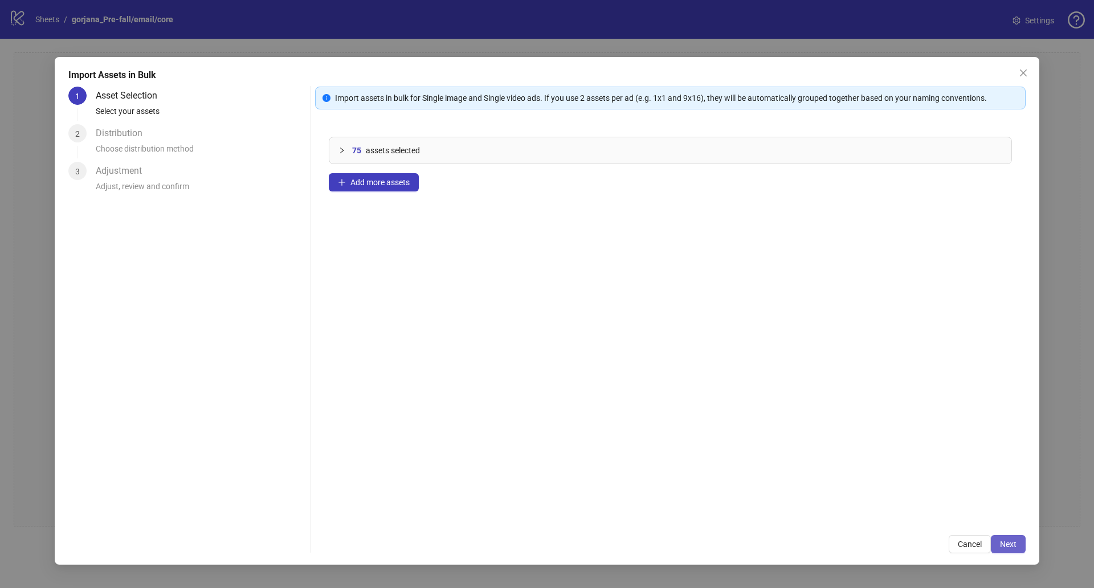
click at [1010, 539] on span "Next" at bounding box center [1008, 543] width 17 height 9
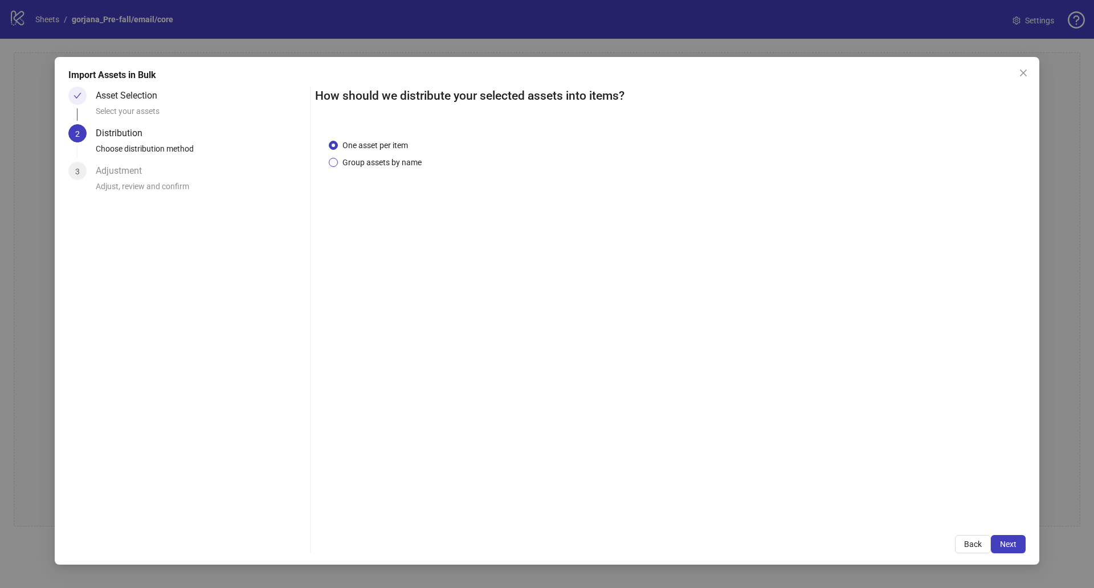
click at [407, 162] on span "Group assets by name" at bounding box center [382, 162] width 88 height 13
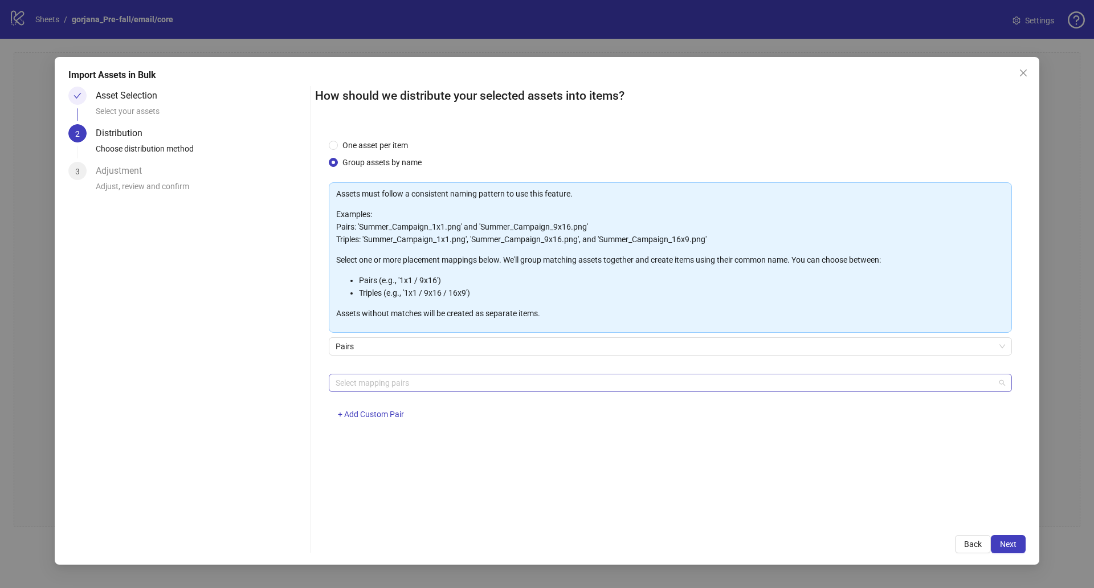
click at [408, 382] on div at bounding box center [664, 383] width 666 height 16
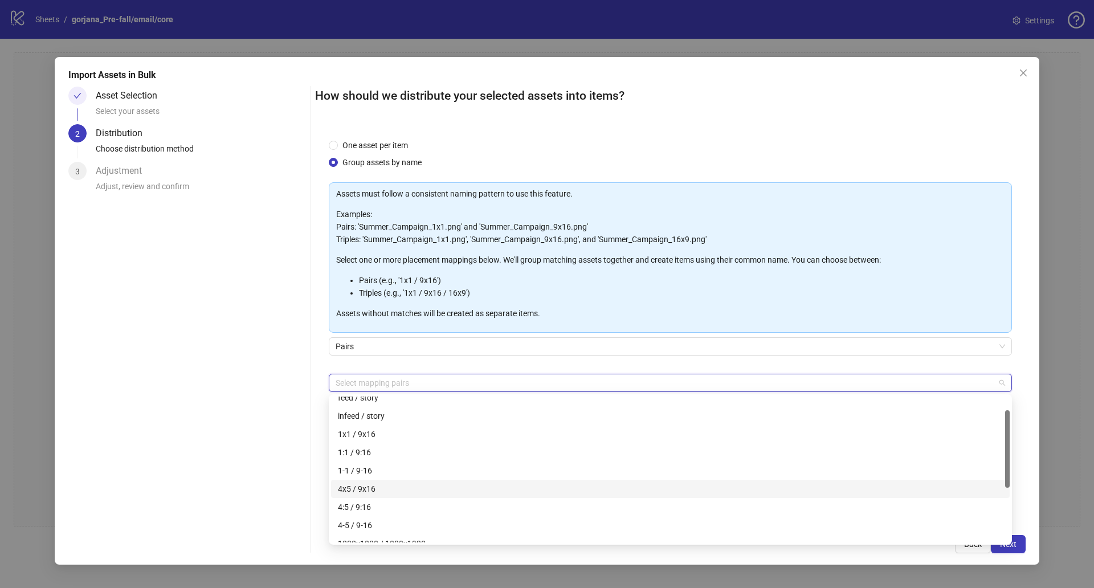
scroll to position [28, 0]
click at [385, 485] on div "4x5 / 9x16" at bounding box center [670, 487] width 665 height 13
click at [390, 361] on div "Pairs" at bounding box center [670, 353] width 683 height 32
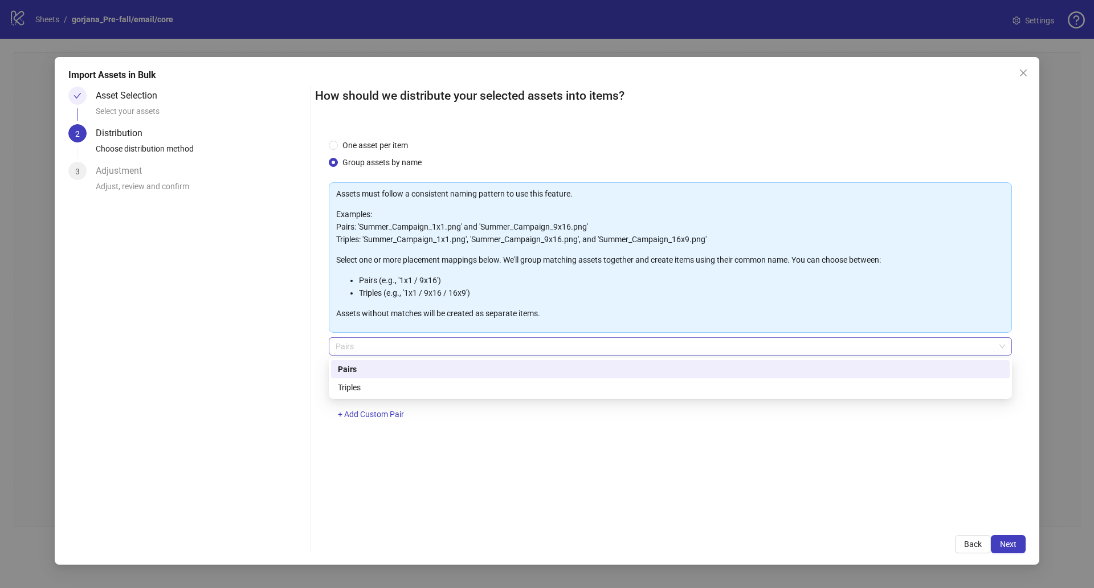
click at [411, 348] on span "Pairs" at bounding box center [670, 346] width 669 height 17
click at [406, 390] on div "Triples" at bounding box center [670, 387] width 665 height 13
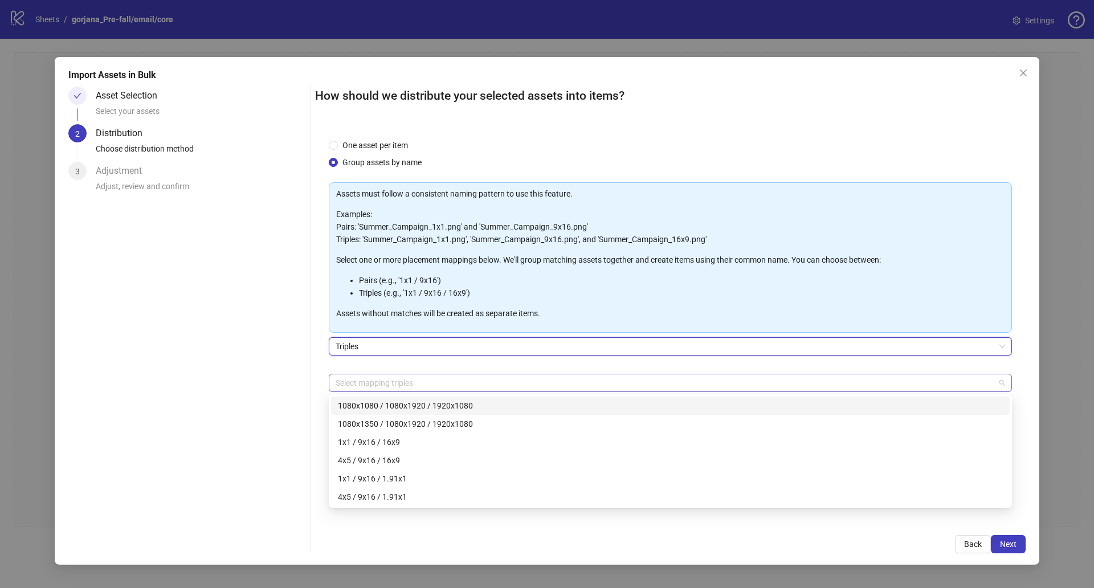
click at [432, 386] on div at bounding box center [664, 383] width 666 height 16
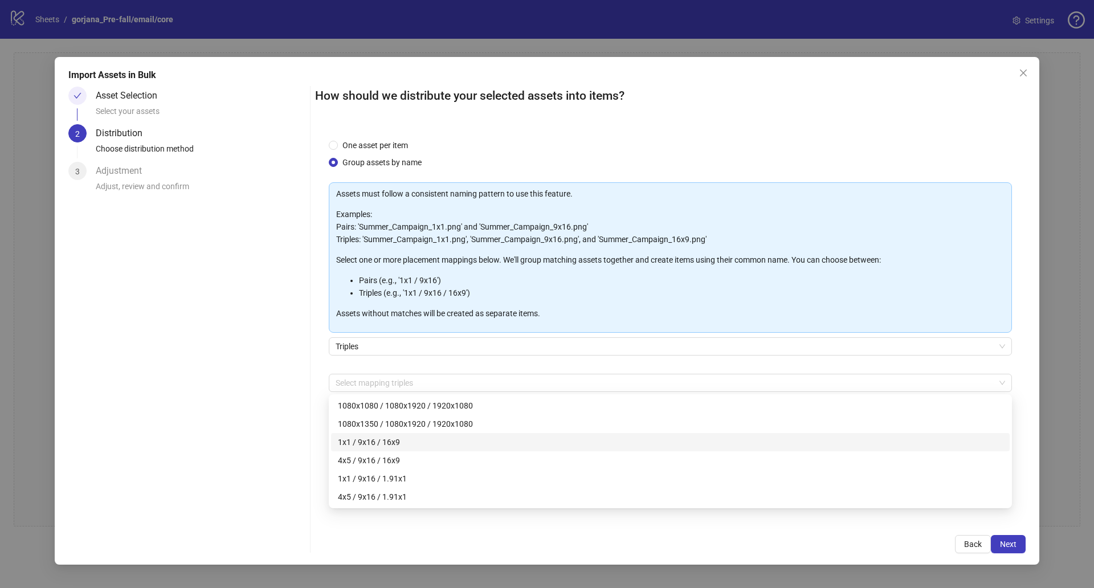
click at [270, 424] on div "Asset Selection Select your assets 2 Distribution Choose distribution method 3 …" at bounding box center [186, 320] width 237 height 467
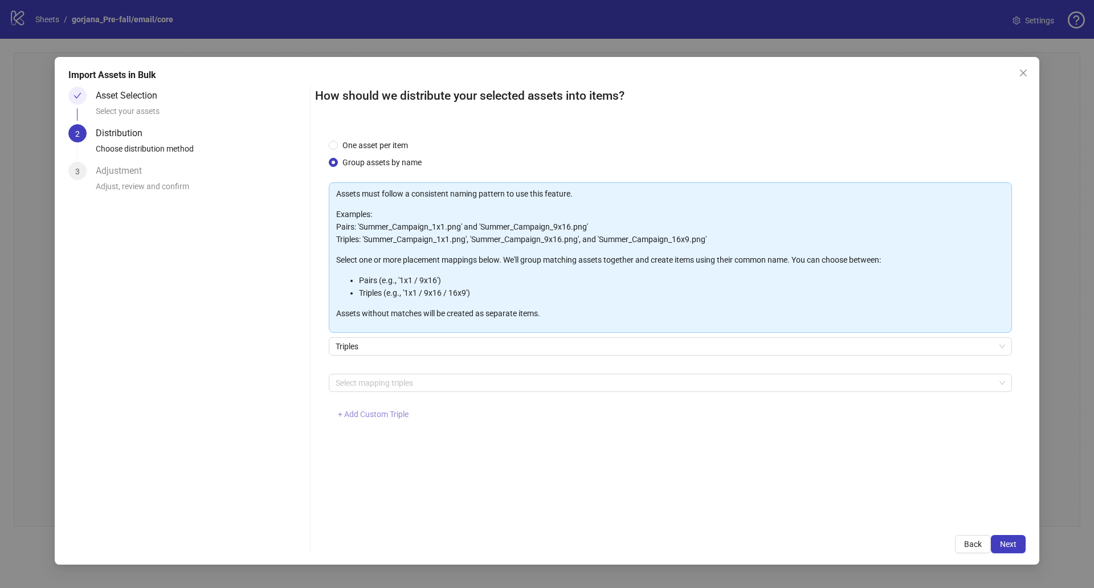
click at [378, 412] on span "+ Add Custom Triple" at bounding box center [373, 414] width 71 height 9
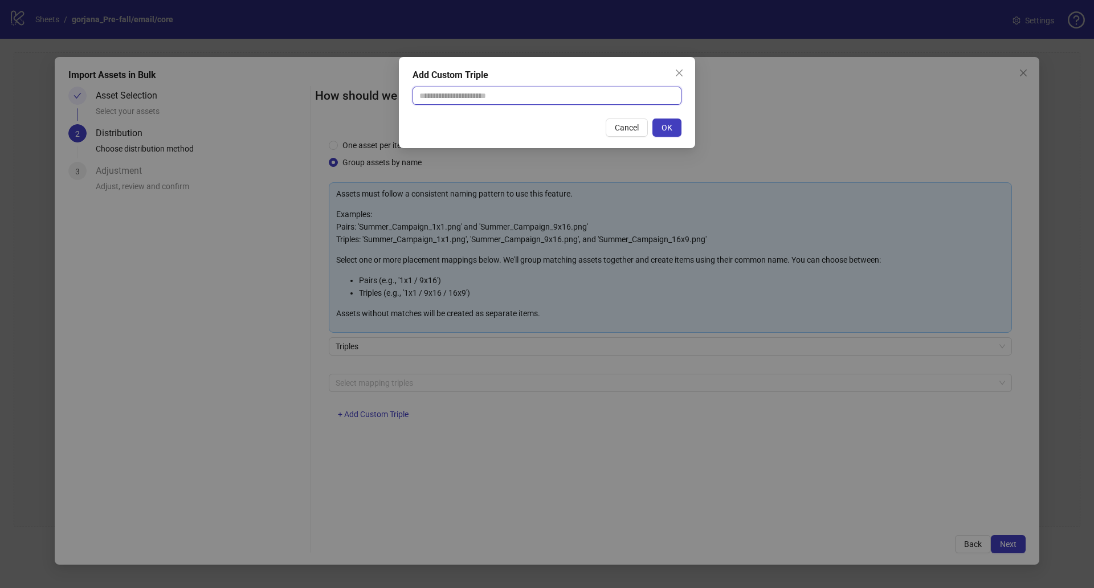
click at [498, 94] on input "text" at bounding box center [546, 96] width 269 height 18
type input "**********"
click at [678, 131] on button "OK" at bounding box center [666, 127] width 29 height 18
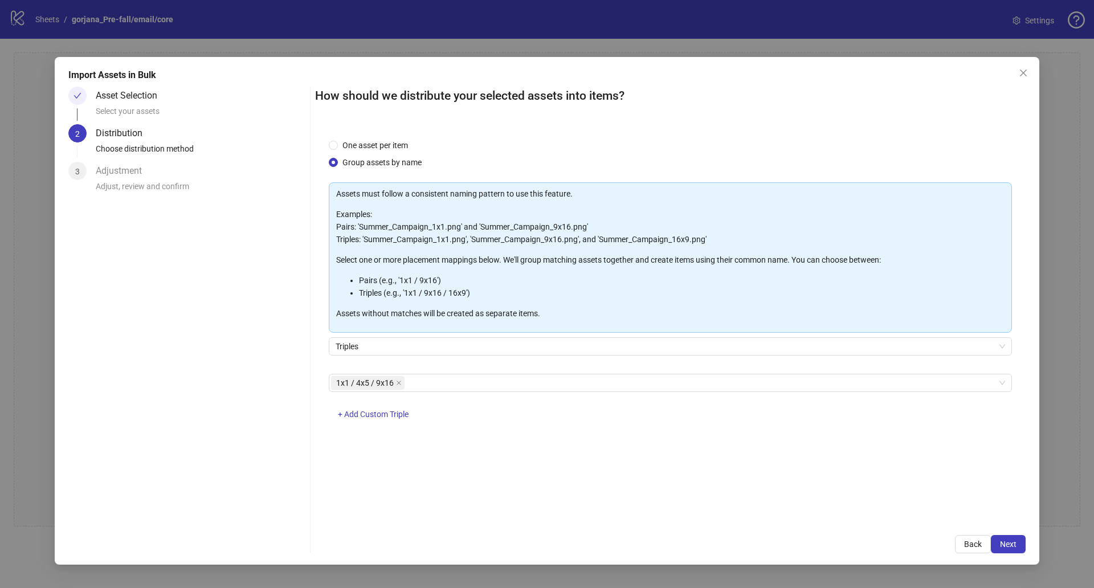
click at [480, 454] on div "One asset per item Group assets by name Assets must follow a consistent naming …" at bounding box center [670, 323] width 710 height 396
click at [436, 384] on div "1x1 / 4x5 / 9x16" at bounding box center [664, 383] width 666 height 16
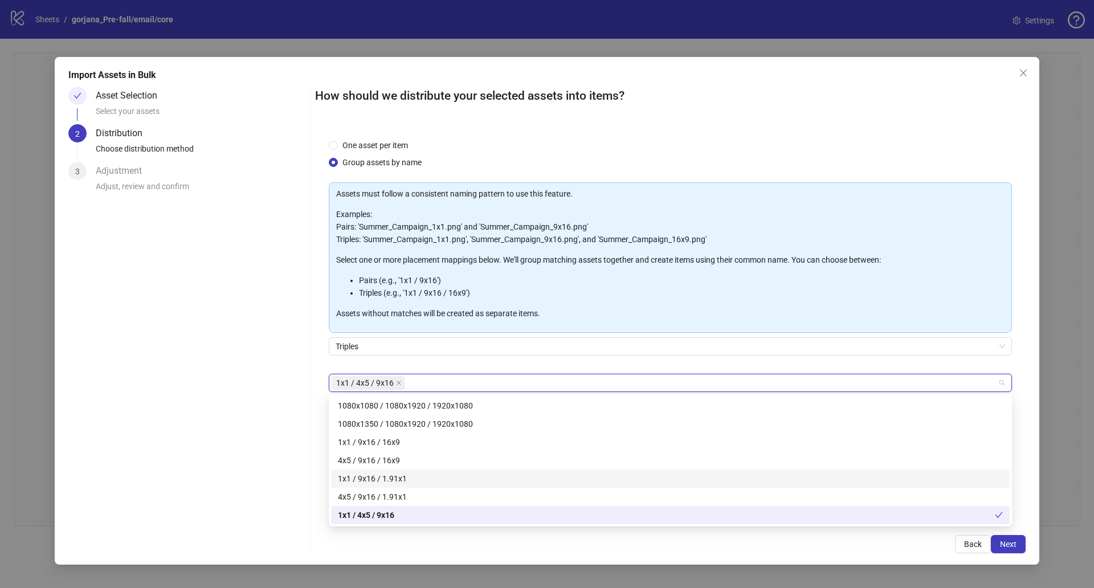
click at [243, 433] on div "Asset Selection Select your assets 2 Distribution Choose distribution method 3 …" at bounding box center [186, 320] width 237 height 467
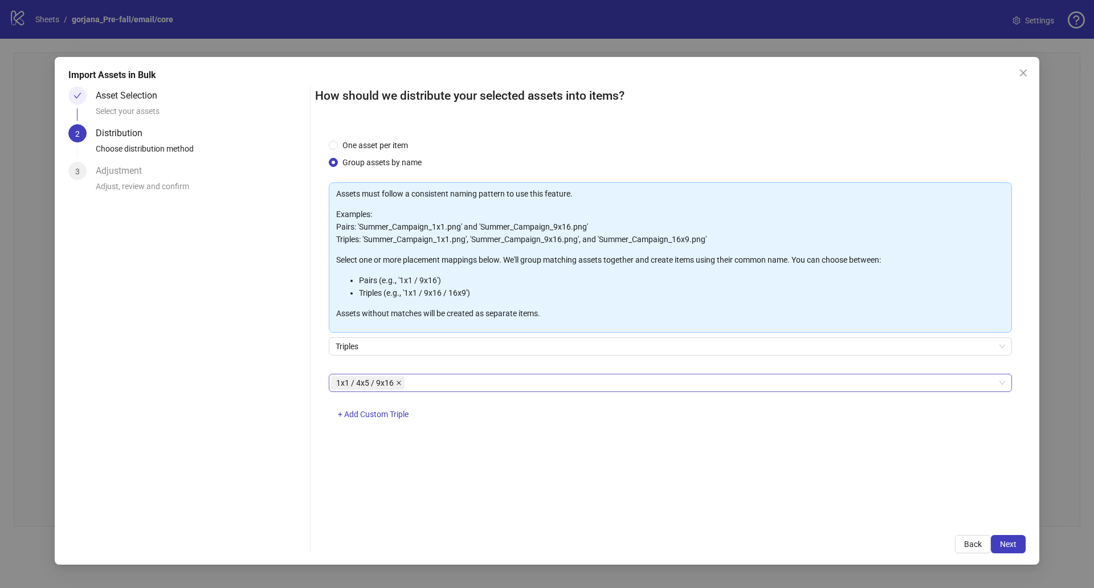
click at [400, 384] on icon "close" at bounding box center [399, 383] width 6 height 6
click at [386, 420] on button "+ Add Custom Triple" at bounding box center [373, 415] width 89 height 18
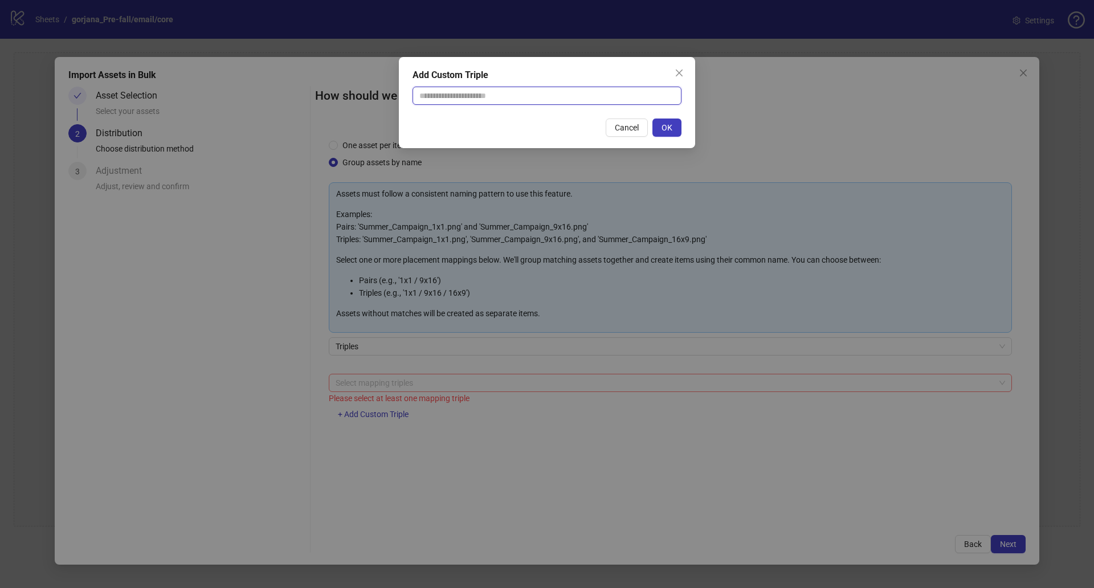
click at [513, 97] on input "text" at bounding box center [546, 96] width 269 height 18
type input "*"
click at [628, 127] on span "Cancel" at bounding box center [627, 127] width 24 height 9
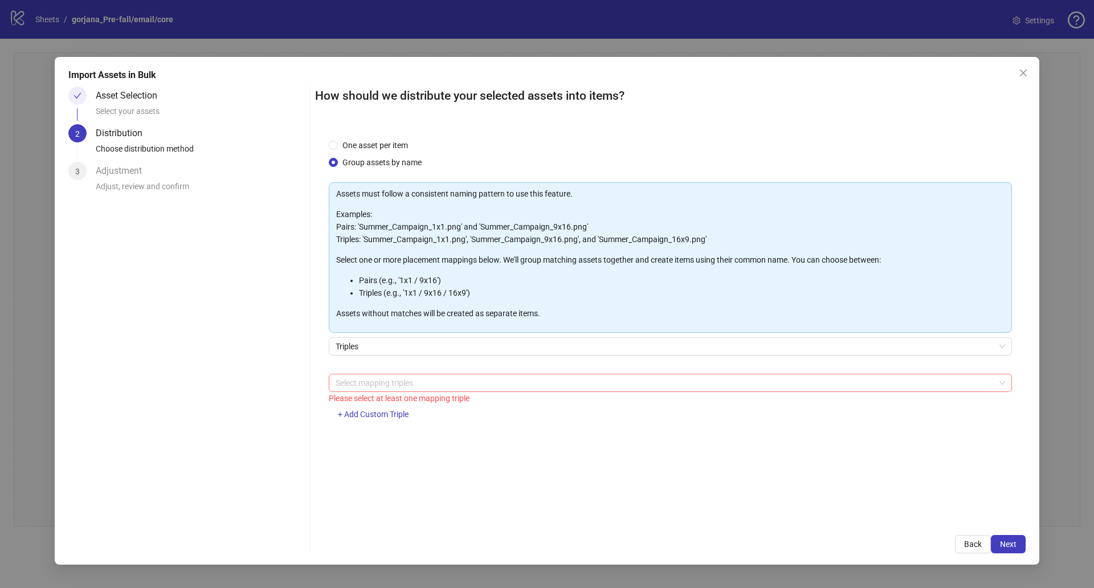
click at [410, 336] on div "Assets must follow a consistent naming pattern to use this feature. Examples: P…" at bounding box center [670, 307] width 683 height 251
click at [392, 345] on span "Triples" at bounding box center [670, 346] width 669 height 17
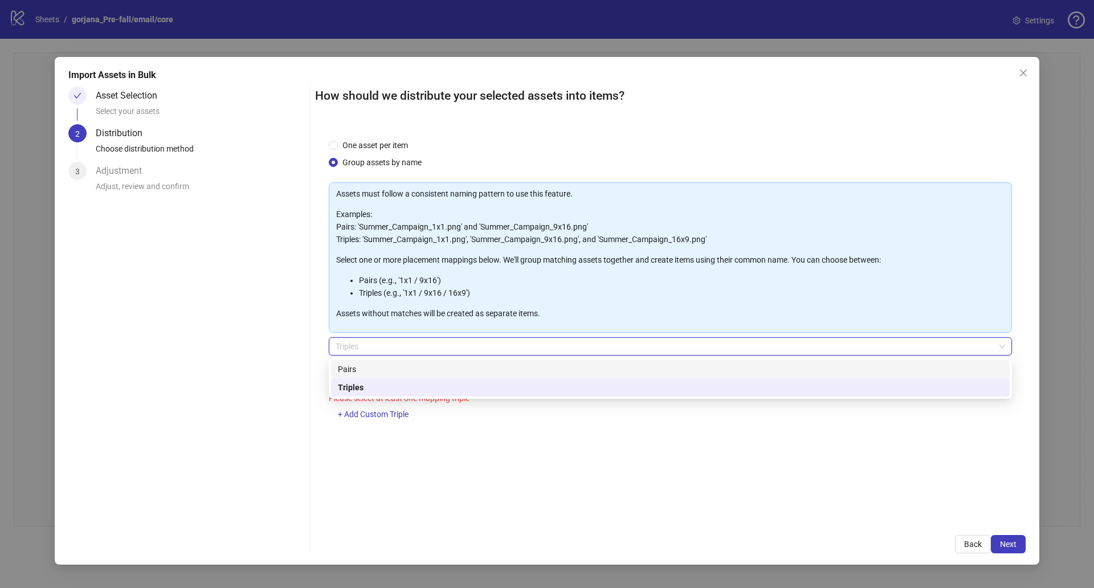
click at [383, 370] on div "Pairs" at bounding box center [670, 369] width 665 height 13
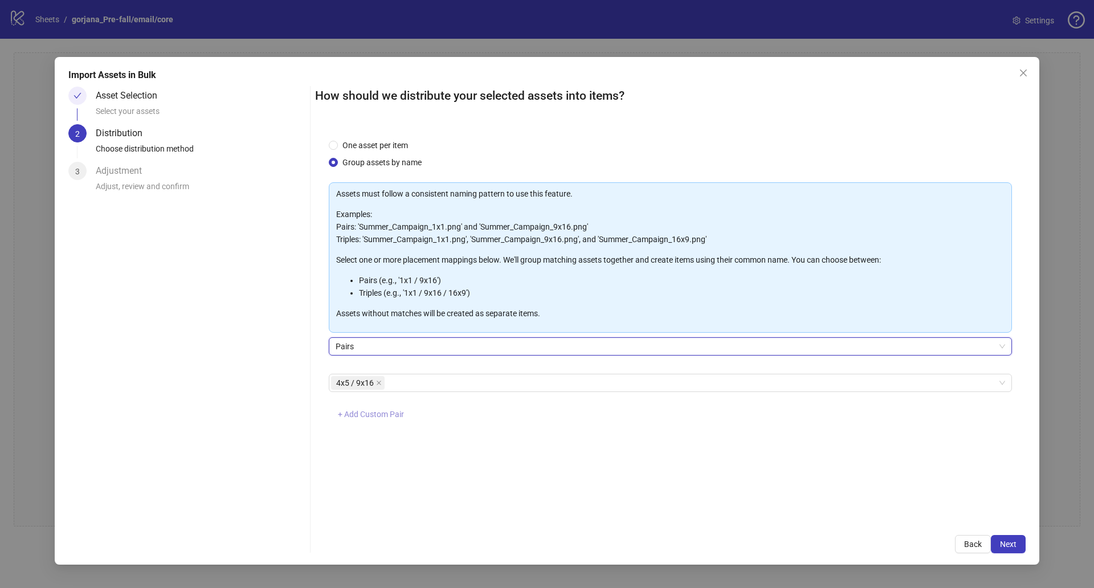
click at [385, 415] on span "+ Add Custom Pair" at bounding box center [371, 414] width 66 height 9
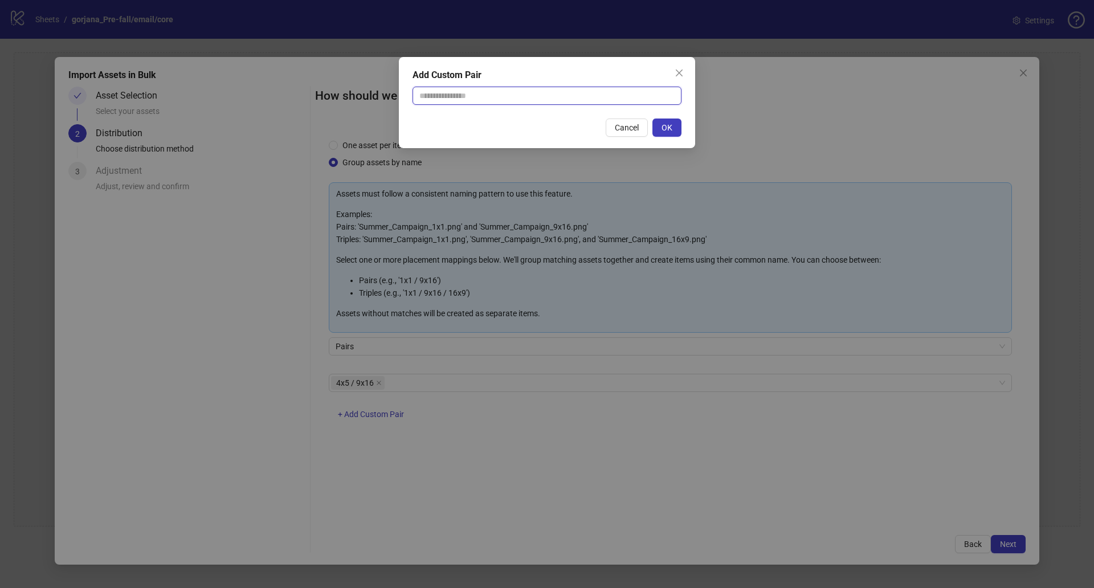
click at [595, 96] on input "text" at bounding box center [546, 96] width 269 height 18
click at [619, 125] on span "Cancel" at bounding box center [627, 127] width 24 height 9
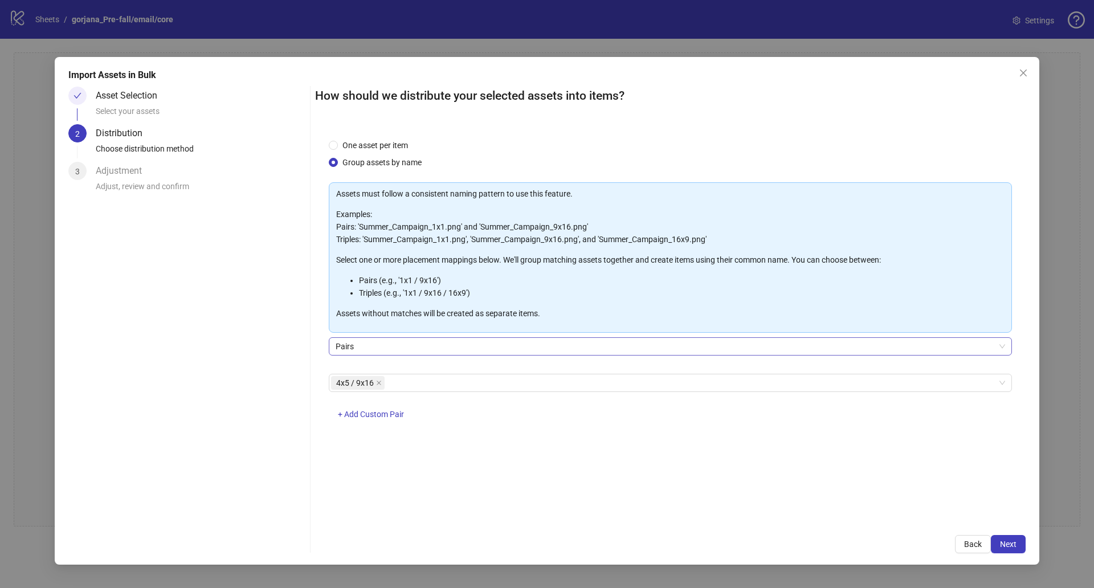
click at [409, 350] on span "Pairs" at bounding box center [670, 346] width 669 height 17
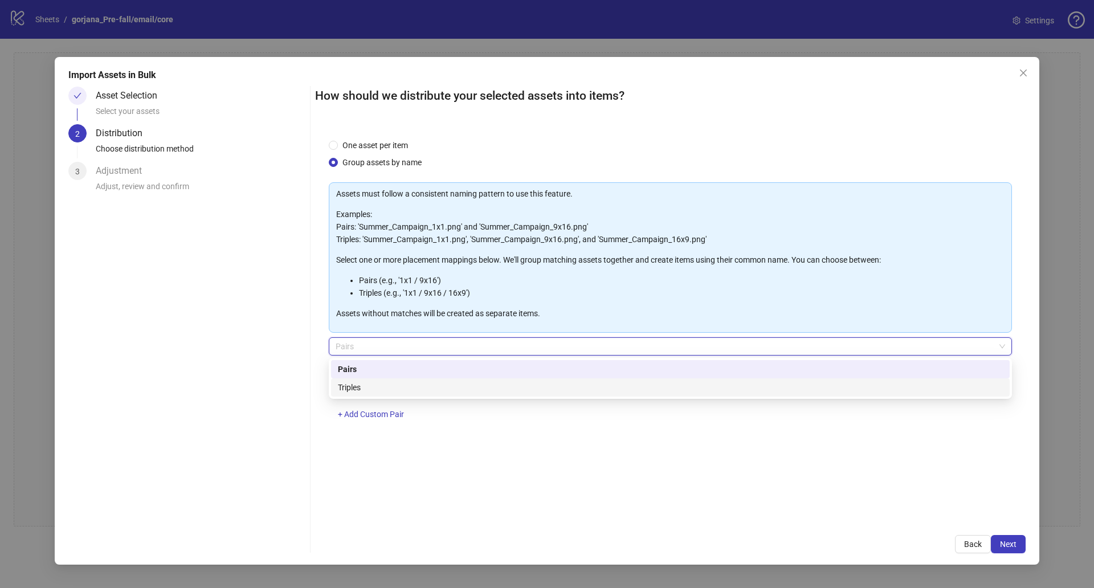
click at [403, 386] on div "Triples" at bounding box center [670, 387] width 665 height 13
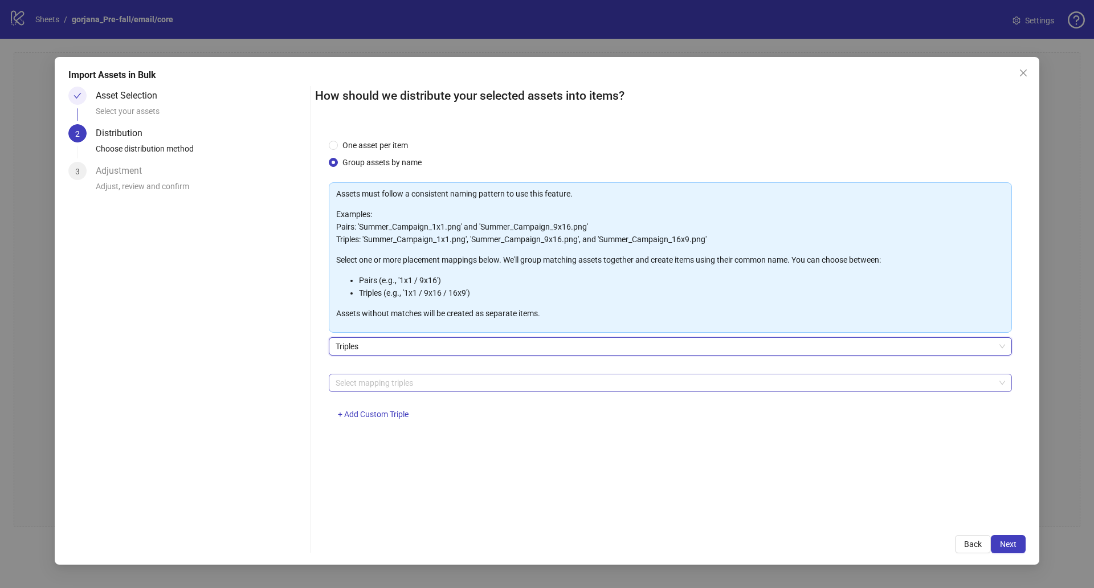
click at [438, 381] on div at bounding box center [664, 383] width 666 height 16
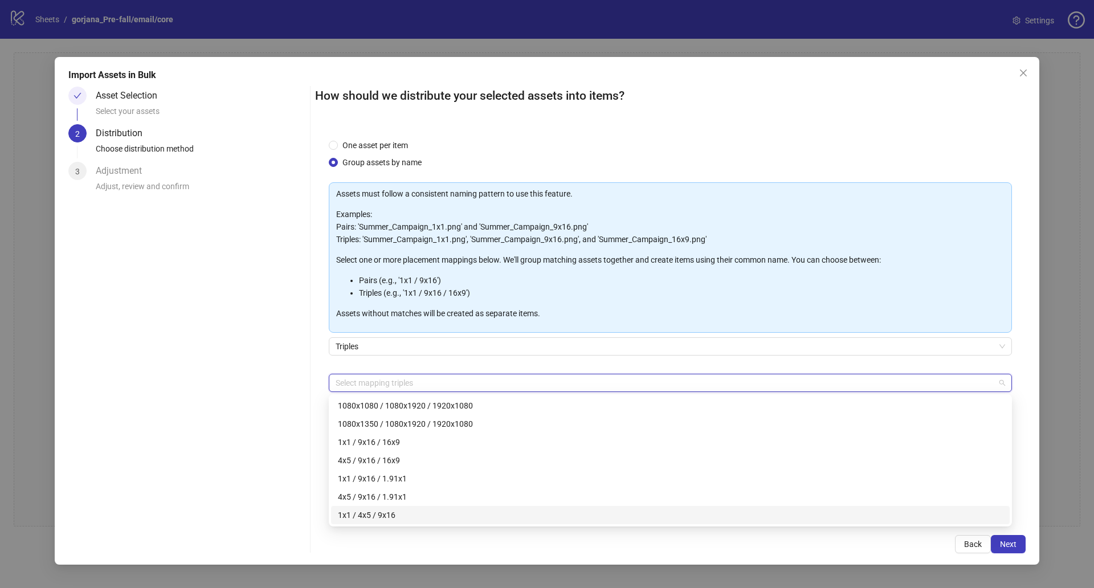
click at [436, 517] on div "1x1 / 4x5 / 9x16" at bounding box center [670, 515] width 665 height 13
click at [280, 377] on div "Asset Selection Select your assets 2 Distribution Choose distribution method 3 …" at bounding box center [186, 320] width 237 height 467
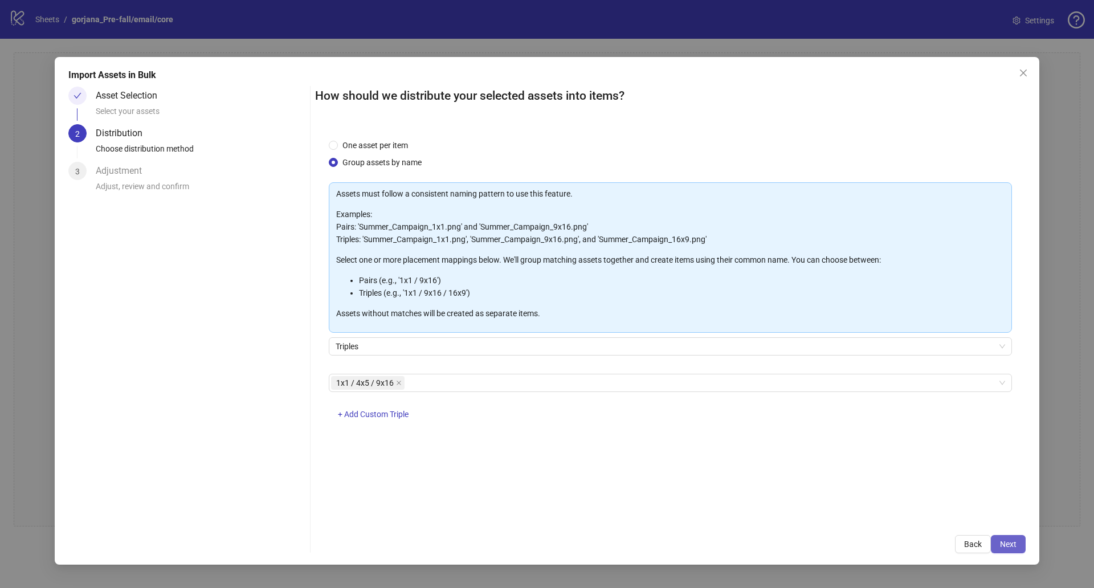
click at [1011, 547] on span "Next" at bounding box center [1008, 543] width 17 height 9
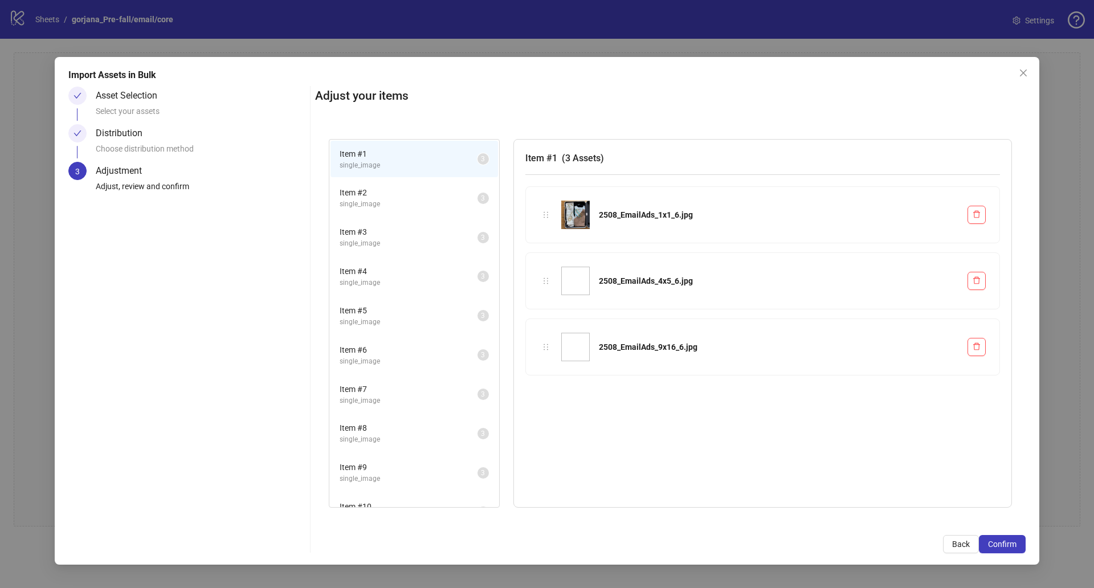
click at [403, 186] on span "Item # 2" at bounding box center [408, 192] width 138 height 13
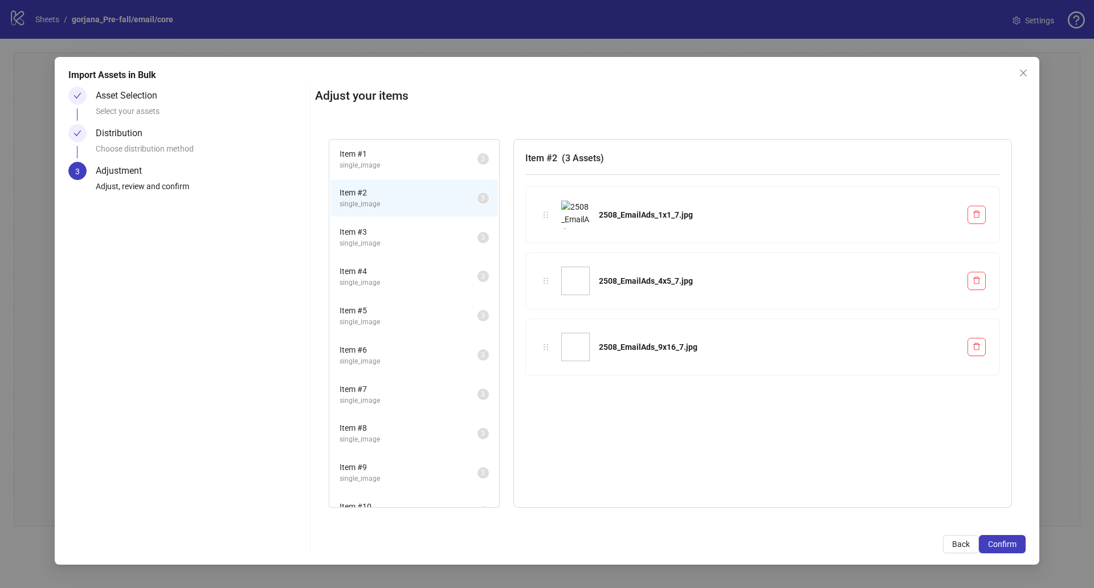
click at [403, 228] on span "Item # 3" at bounding box center [408, 232] width 138 height 13
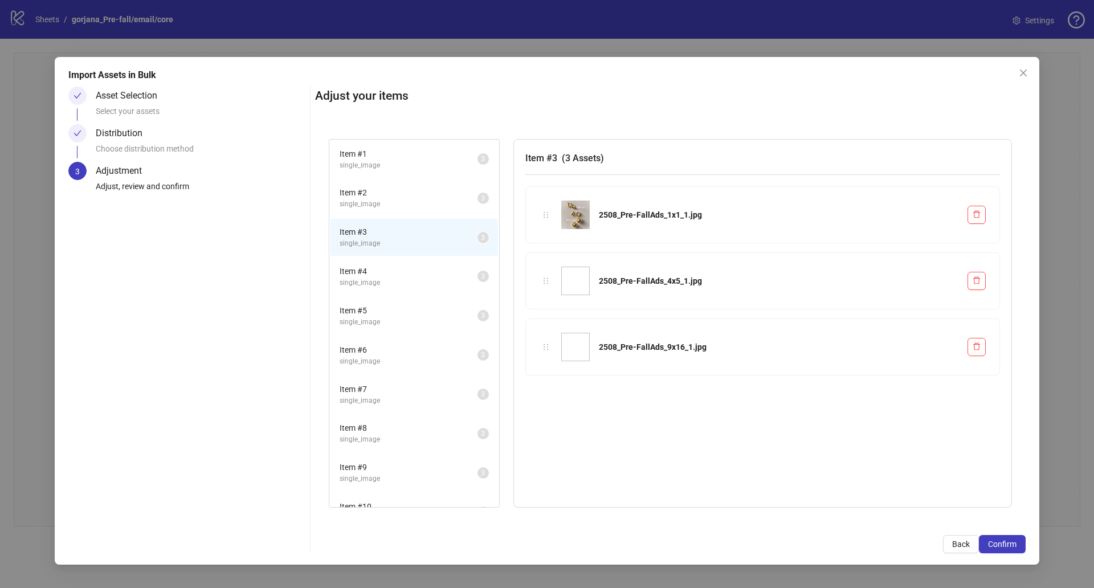
click at [406, 262] on li "Item # 4 single_image 3" at bounding box center [413, 276] width 167 height 37
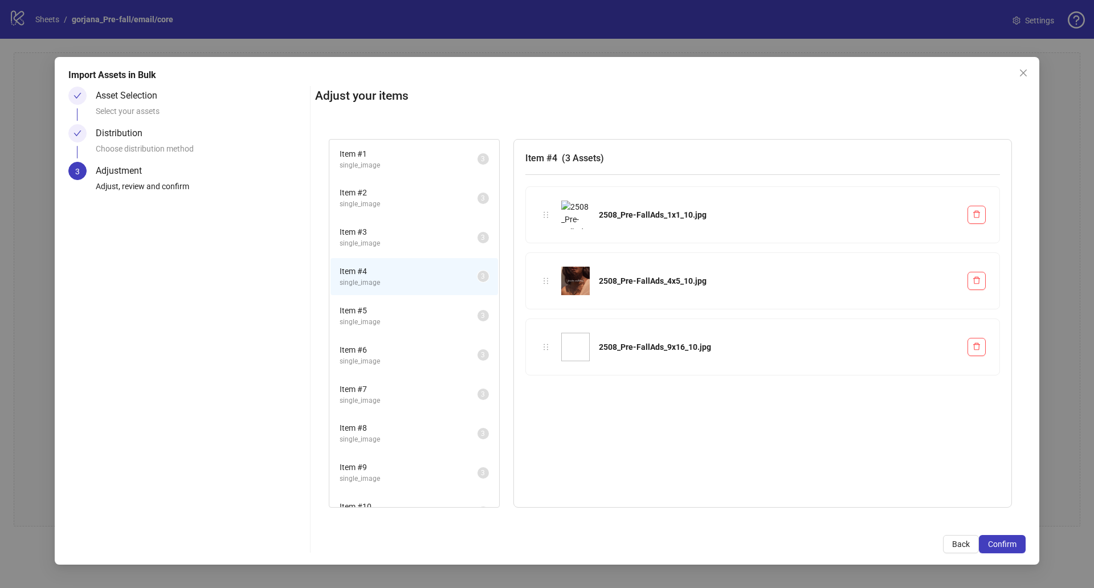
click at [414, 316] on div "Item # 5 single_image" at bounding box center [408, 315] width 138 height 23
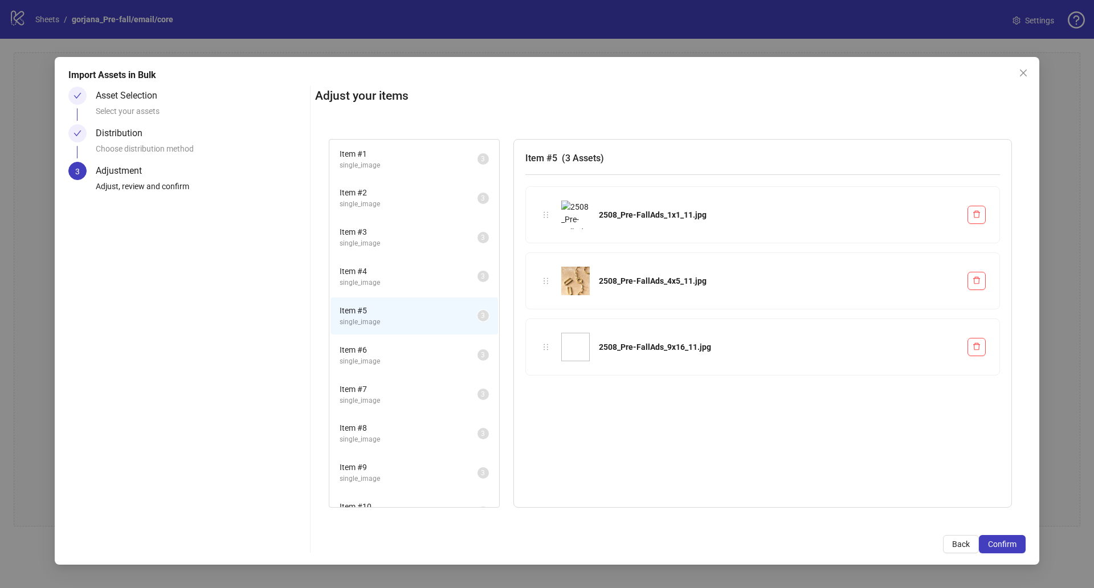
click at [419, 363] on span "single_image" at bounding box center [408, 361] width 138 height 11
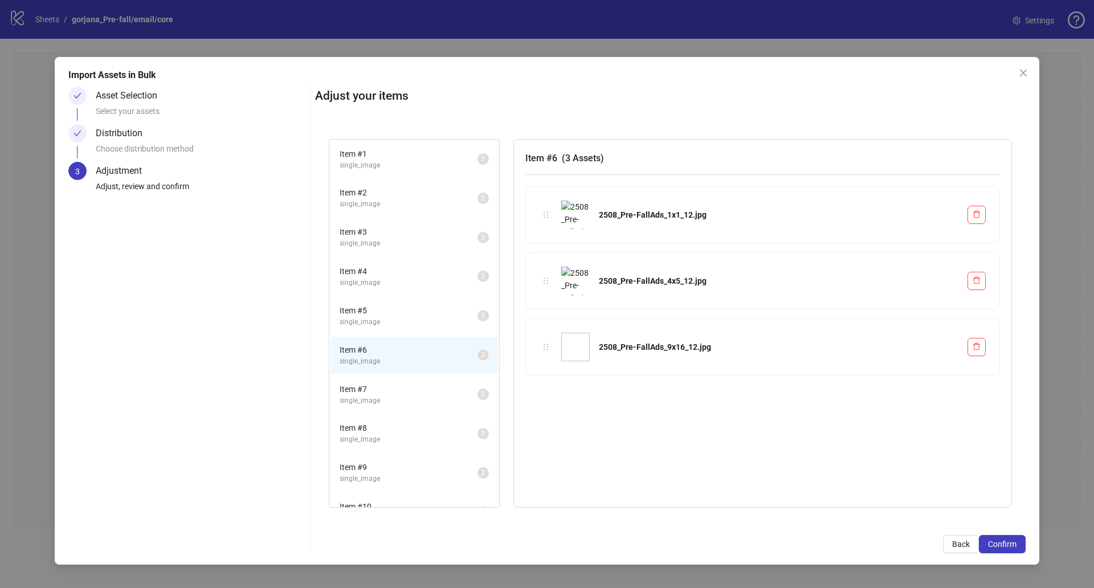
click at [396, 308] on span "Item # 5" at bounding box center [408, 310] width 138 height 13
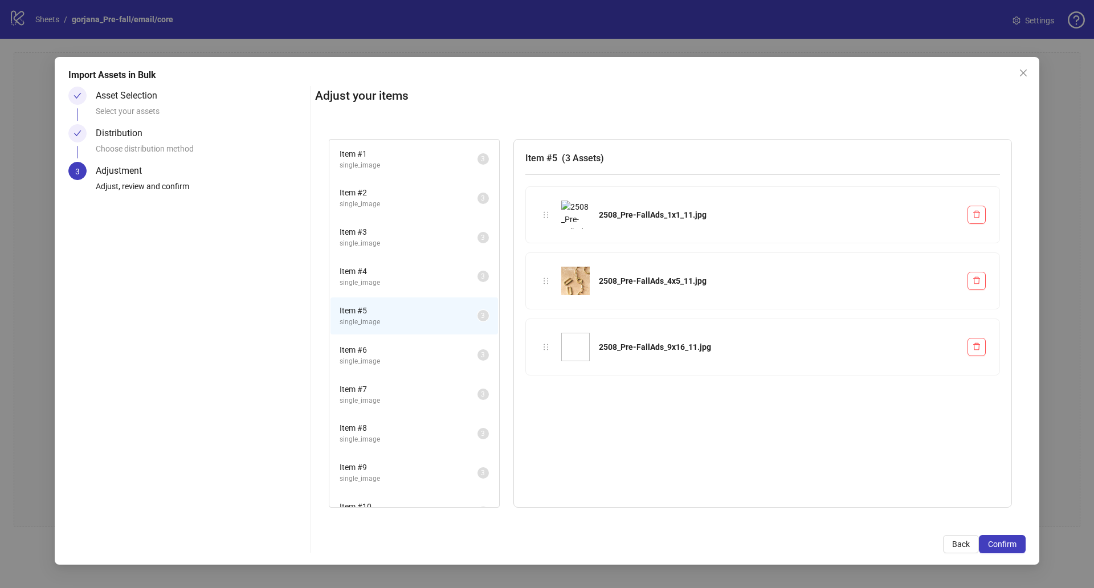
click at [402, 260] on li "Item # 4 single_image 3" at bounding box center [413, 276] width 167 height 37
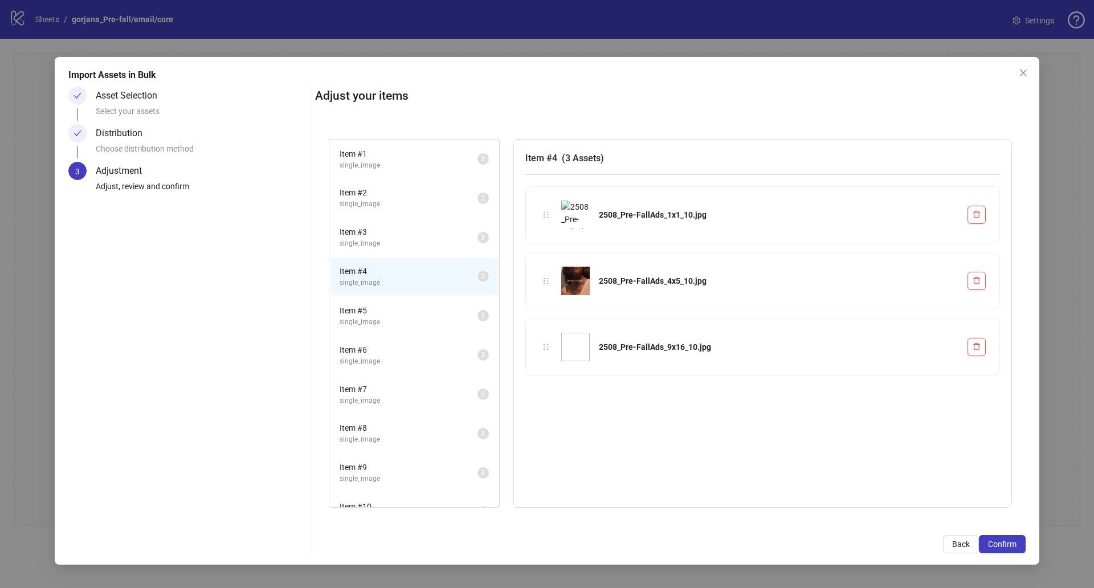
click at [401, 203] on span "single_image" at bounding box center [408, 204] width 138 height 11
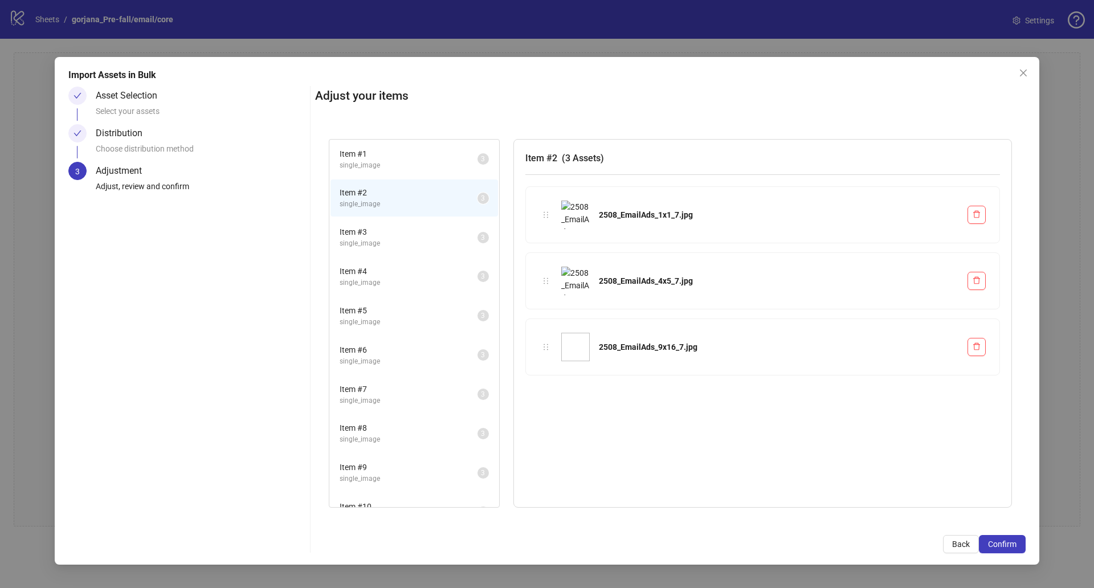
click at [397, 153] on span "Item # 1" at bounding box center [408, 154] width 138 height 13
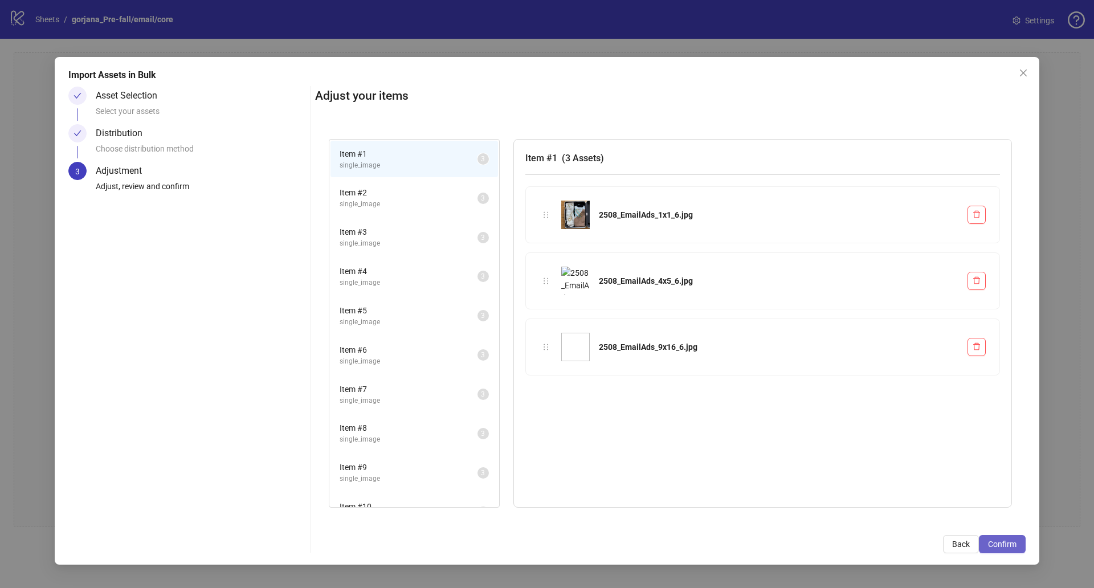
click at [1012, 546] on span "Confirm" at bounding box center [1002, 543] width 28 height 9
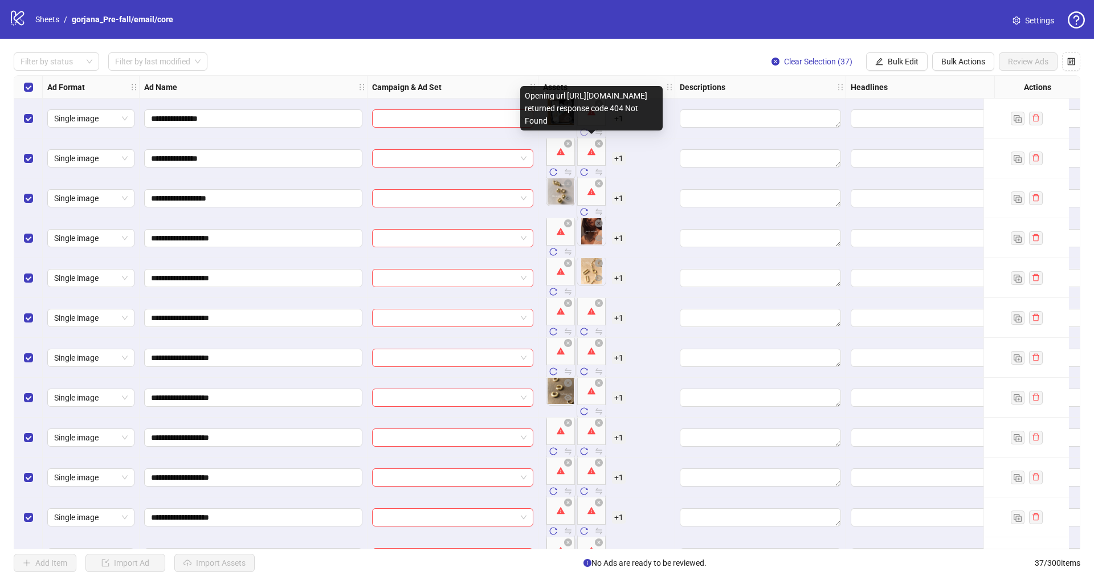
click at [590, 138] on button "button" at bounding box center [584, 133] width 14 height 14
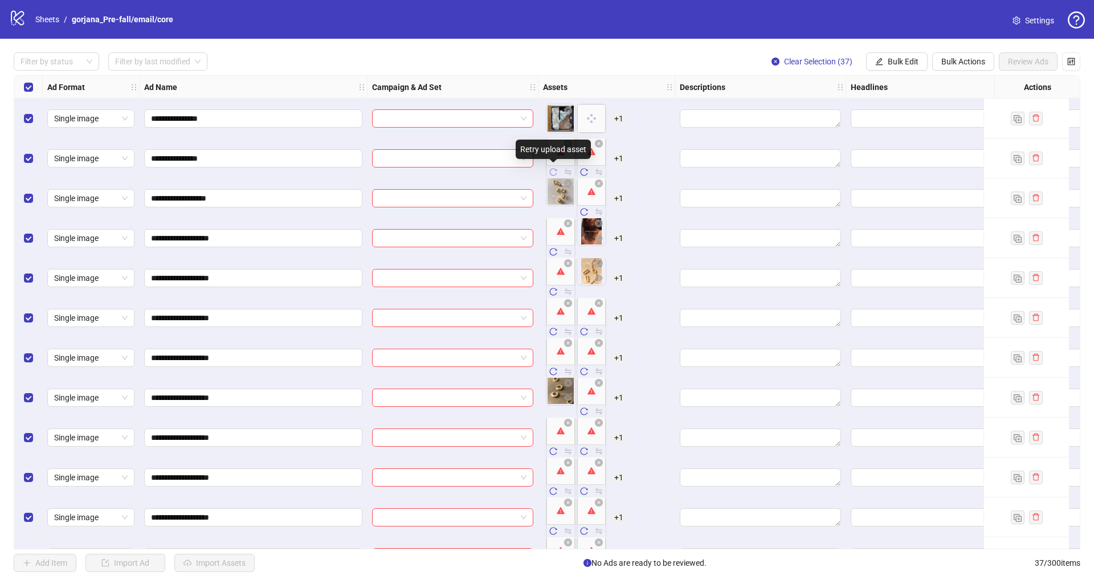
click at [553, 173] on icon "reload" at bounding box center [553, 172] width 8 height 8
click at [584, 172] on icon "reload" at bounding box center [584, 172] width 8 height 8
click at [580, 211] on icon "reload" at bounding box center [583, 211] width 7 height 7
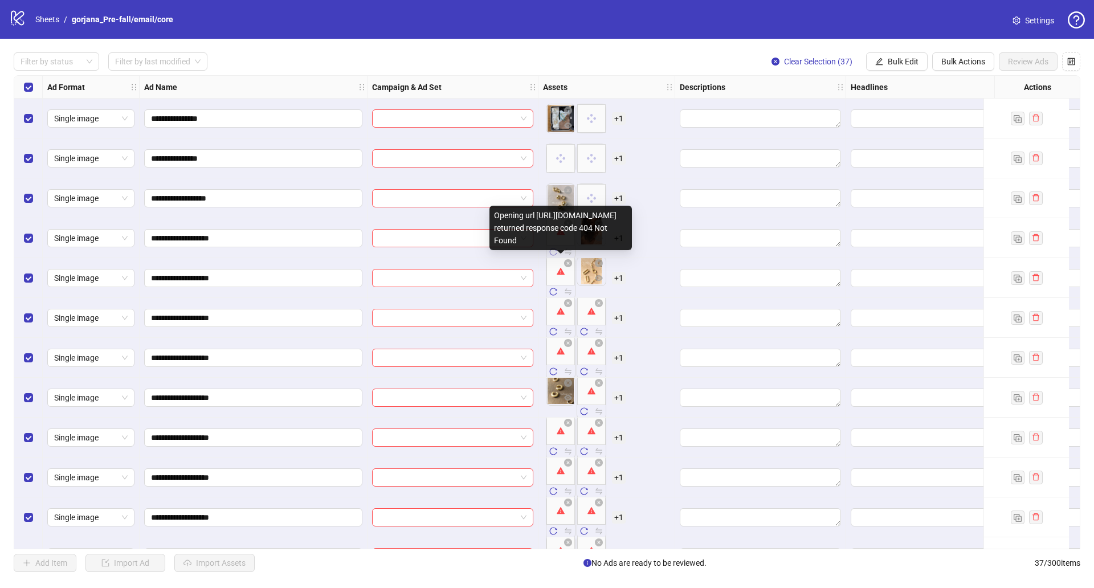
click at [554, 254] on icon "reload" at bounding box center [553, 252] width 8 height 8
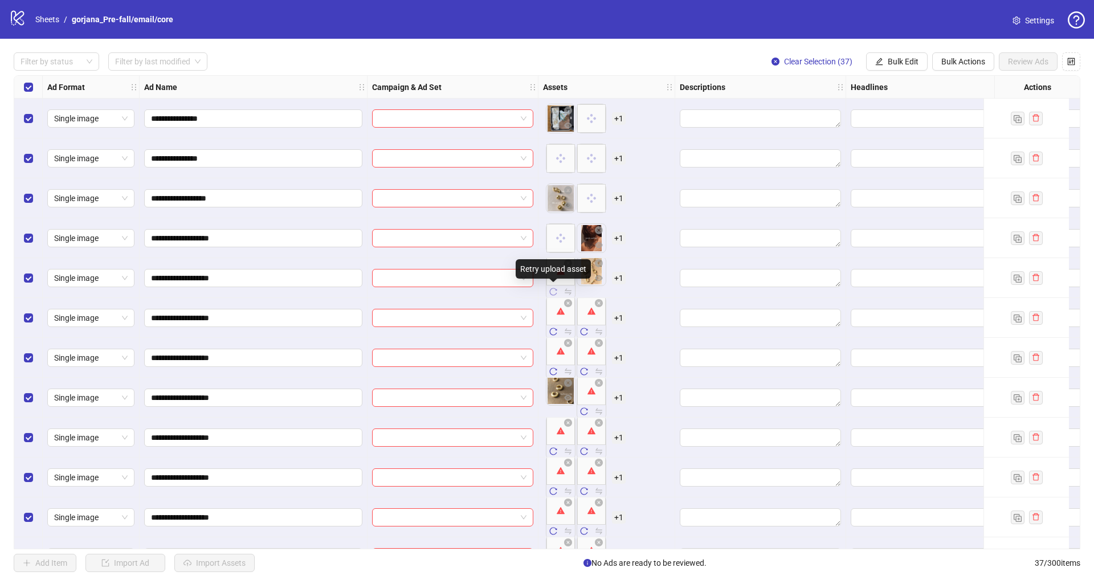
click at [555, 296] on span "button" at bounding box center [553, 291] width 8 height 9
click at [586, 332] on icon "reload" at bounding box center [584, 332] width 8 height 8
click at [554, 332] on icon "reload" at bounding box center [553, 332] width 8 height 8
click at [549, 370] on button "button" at bounding box center [553, 372] width 14 height 14
click at [582, 370] on icon "reload" at bounding box center [584, 371] width 8 height 8
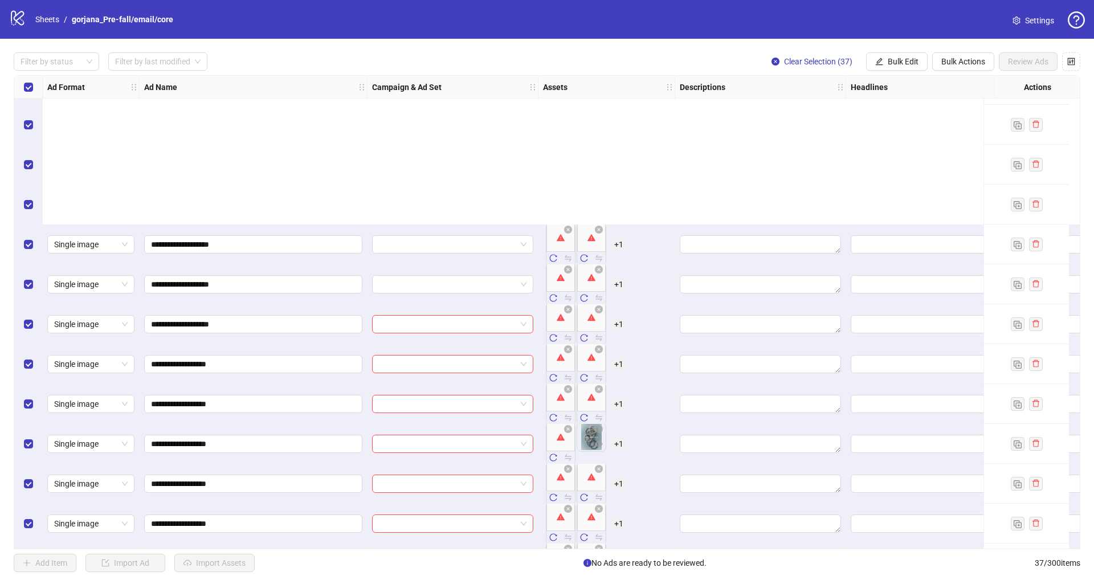
scroll to position [0, 0]
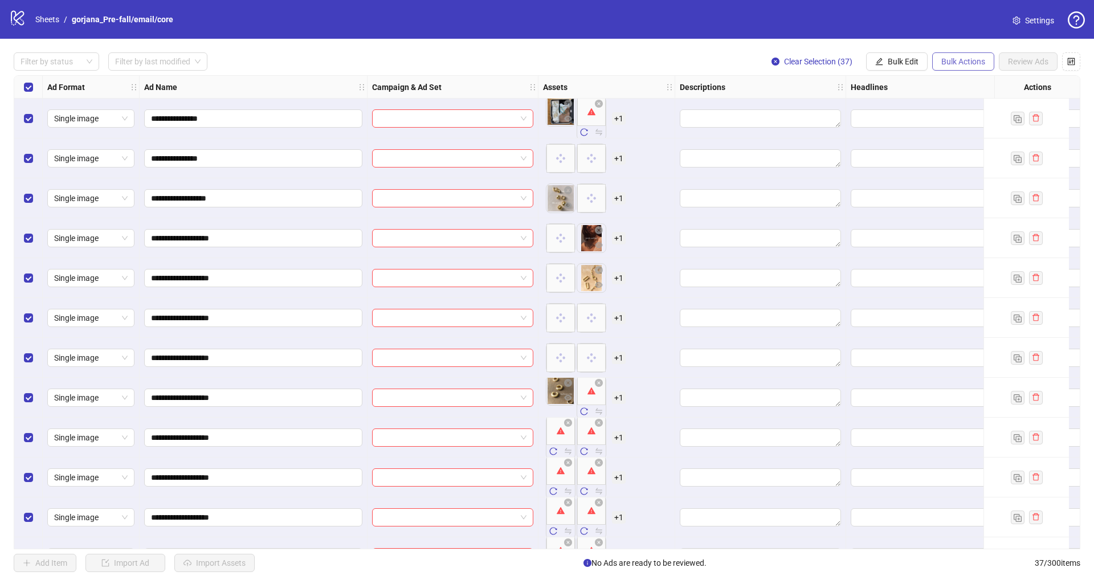
click at [946, 63] on span "Bulk Actions" at bounding box center [963, 61] width 44 height 9
click at [966, 80] on span "Delete" at bounding box center [979, 85] width 78 height 13
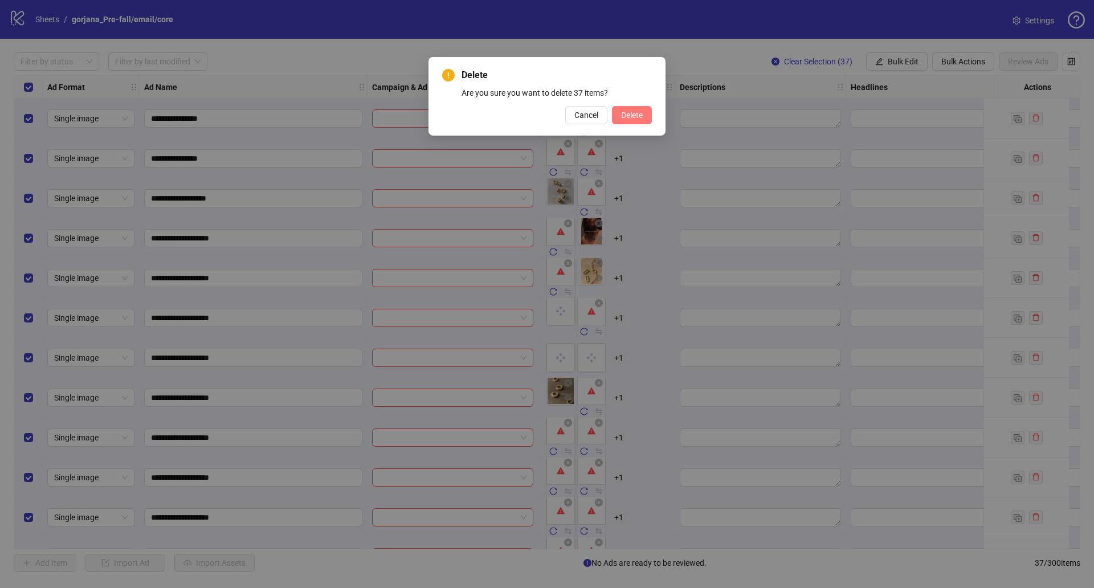
click at [638, 111] on span "Delete" at bounding box center [632, 115] width 22 height 9
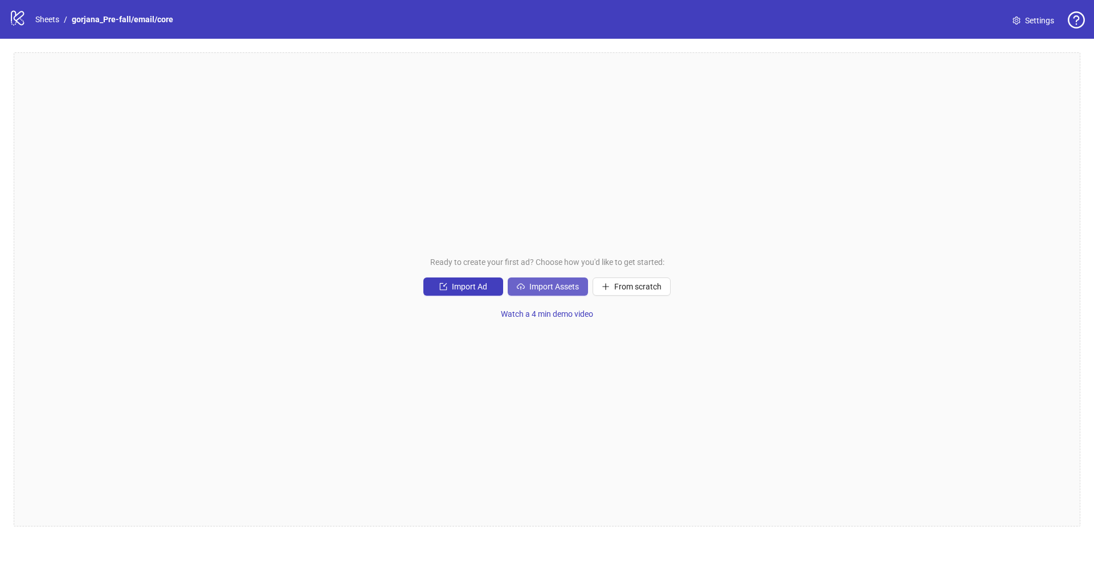
click at [552, 284] on span "Import Assets" at bounding box center [554, 286] width 50 height 9
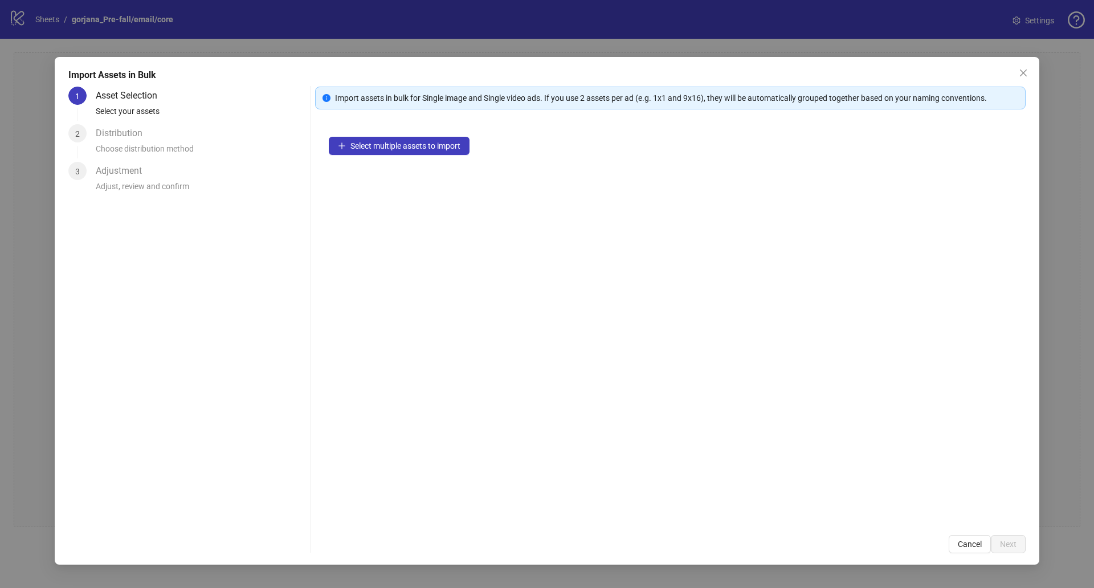
click at [455, 155] on div "Select multiple assets to import" at bounding box center [670, 322] width 710 height 398
click at [455, 140] on button "Select multiple assets to import" at bounding box center [399, 146] width 141 height 18
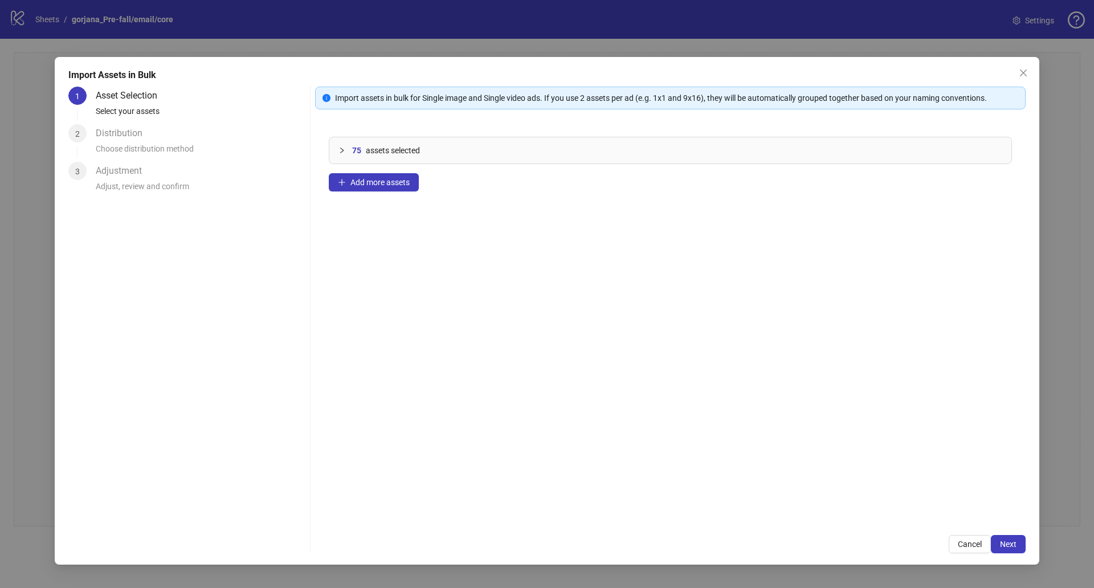
click at [344, 152] on icon "collapsed" at bounding box center [341, 150] width 7 height 7
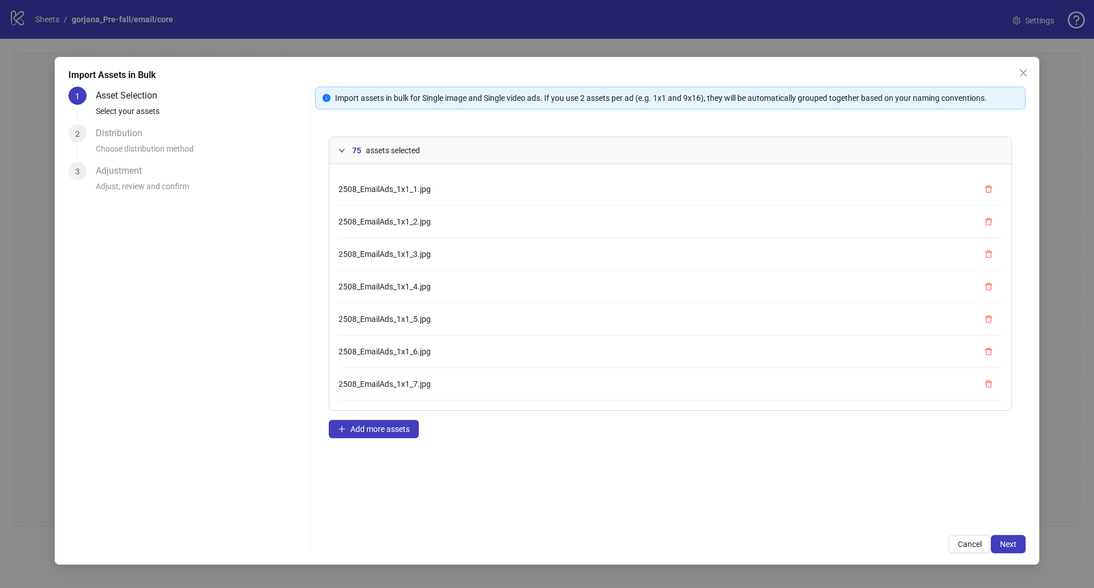
click at [337, 146] on div "75 assets selected" at bounding box center [670, 150] width 682 height 26
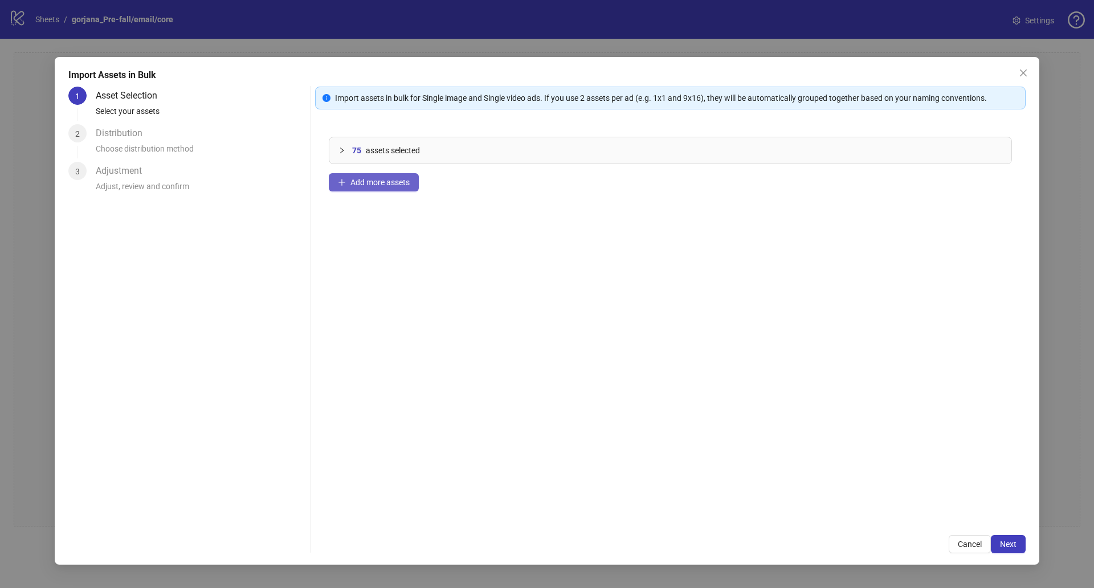
click at [383, 187] on button "Add more assets" at bounding box center [374, 182] width 90 height 18
click at [1017, 546] on button "Next" at bounding box center [1008, 544] width 35 height 18
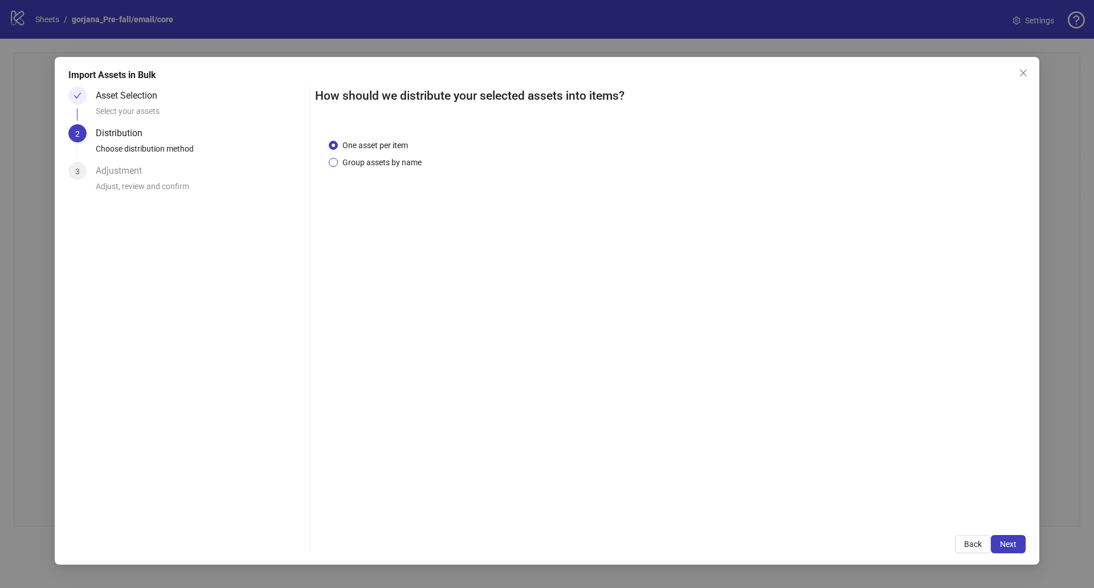
click at [410, 163] on span "Group assets by name" at bounding box center [382, 162] width 88 height 13
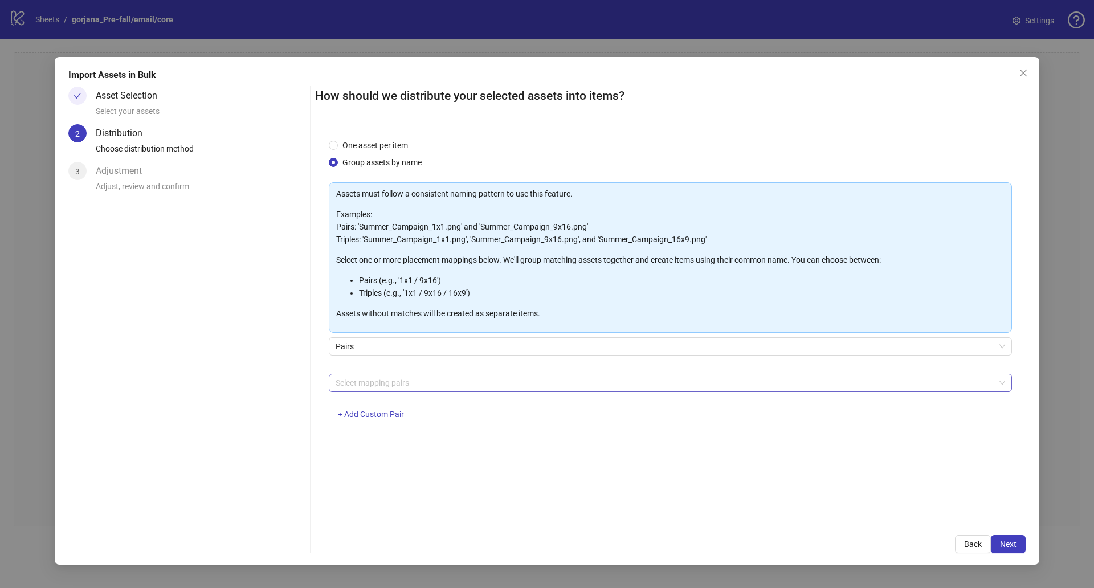
click at [435, 384] on div at bounding box center [664, 383] width 666 height 16
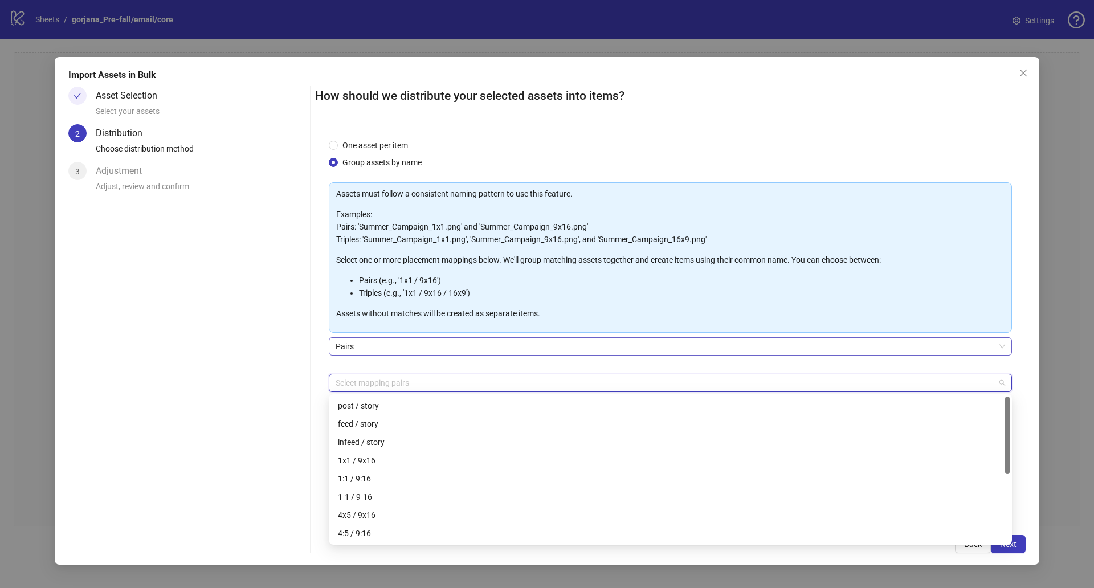
click at [431, 346] on span "Pairs" at bounding box center [670, 346] width 669 height 17
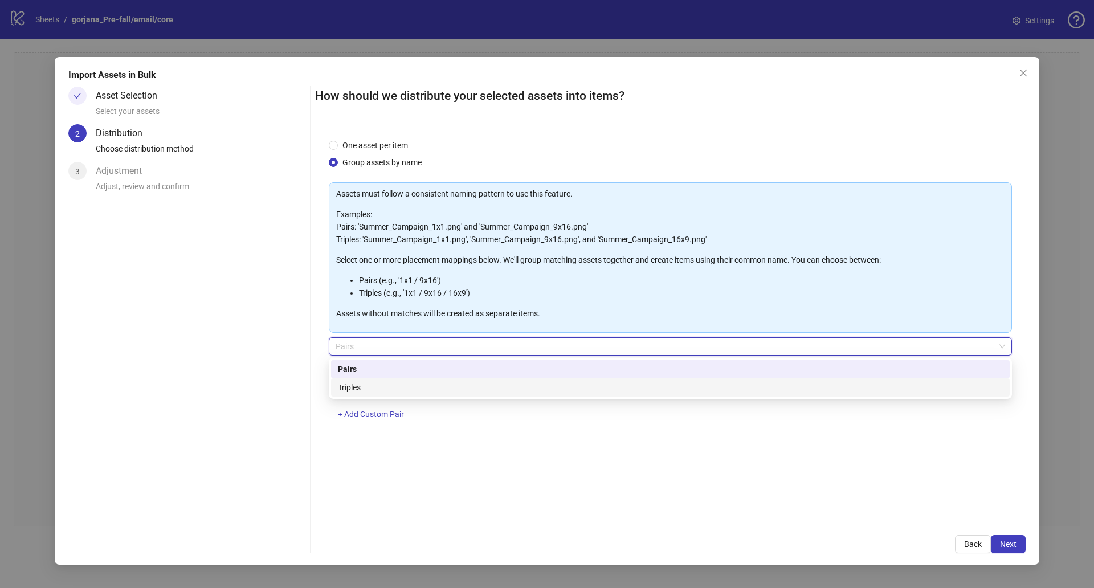
click at [403, 382] on div "Triples" at bounding box center [670, 387] width 665 height 13
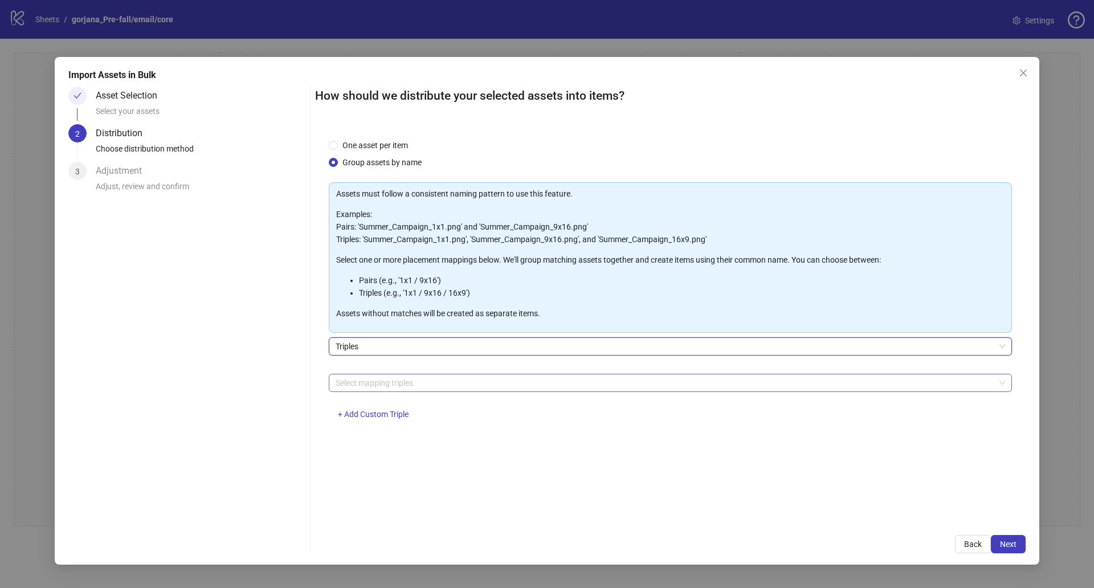
click at [389, 386] on div at bounding box center [664, 383] width 666 height 16
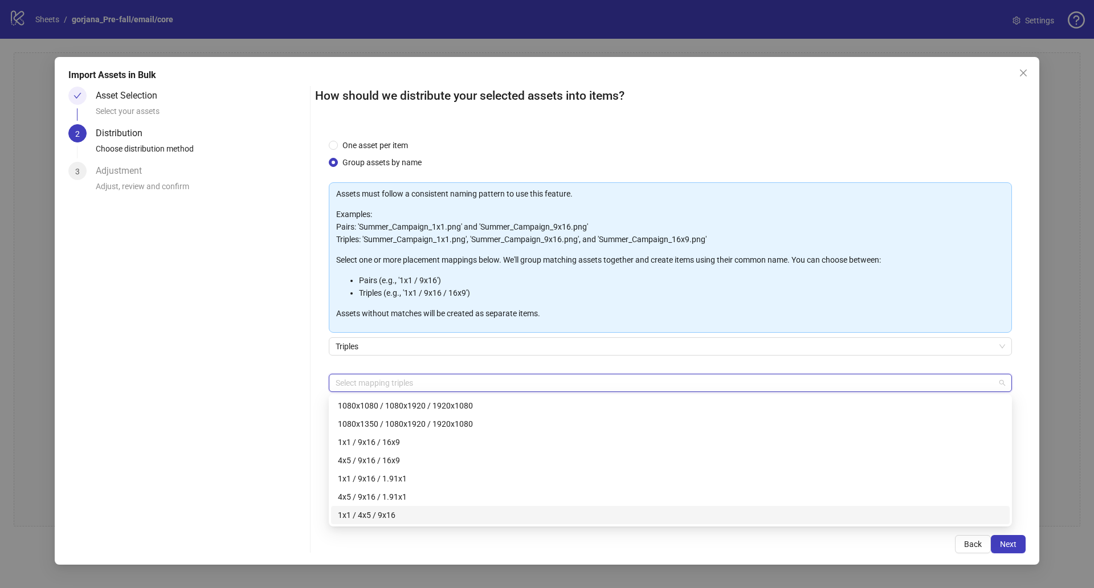
click at [423, 513] on div "1x1 / 4x5 / 9x16" at bounding box center [670, 515] width 665 height 13
click at [488, 366] on div "Triples" at bounding box center [670, 353] width 683 height 32
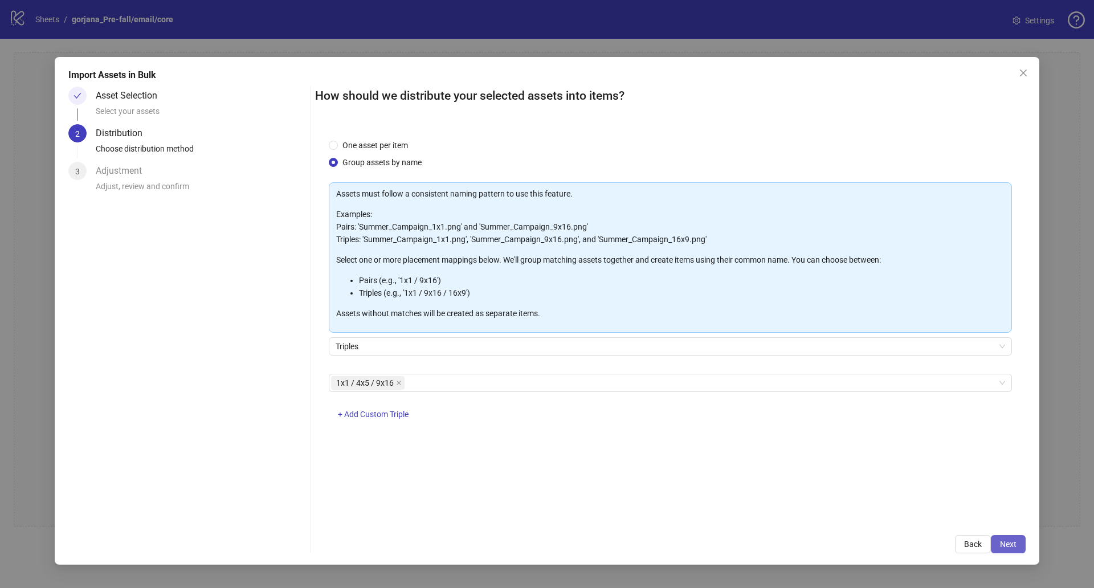
click at [1003, 546] on span "Next" at bounding box center [1008, 543] width 17 height 9
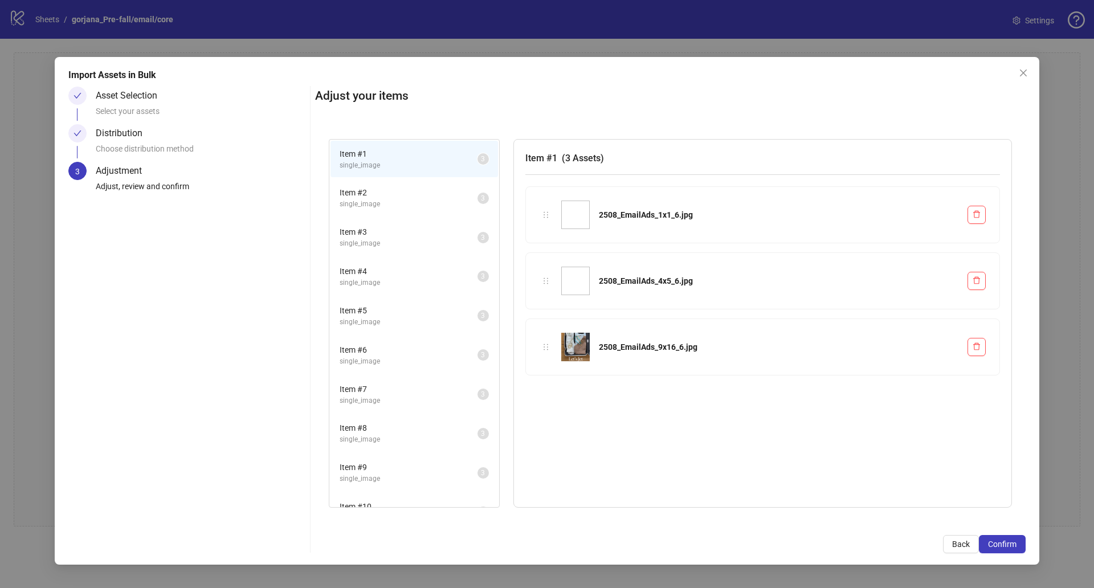
click at [392, 190] on span "Item # 2" at bounding box center [408, 192] width 138 height 13
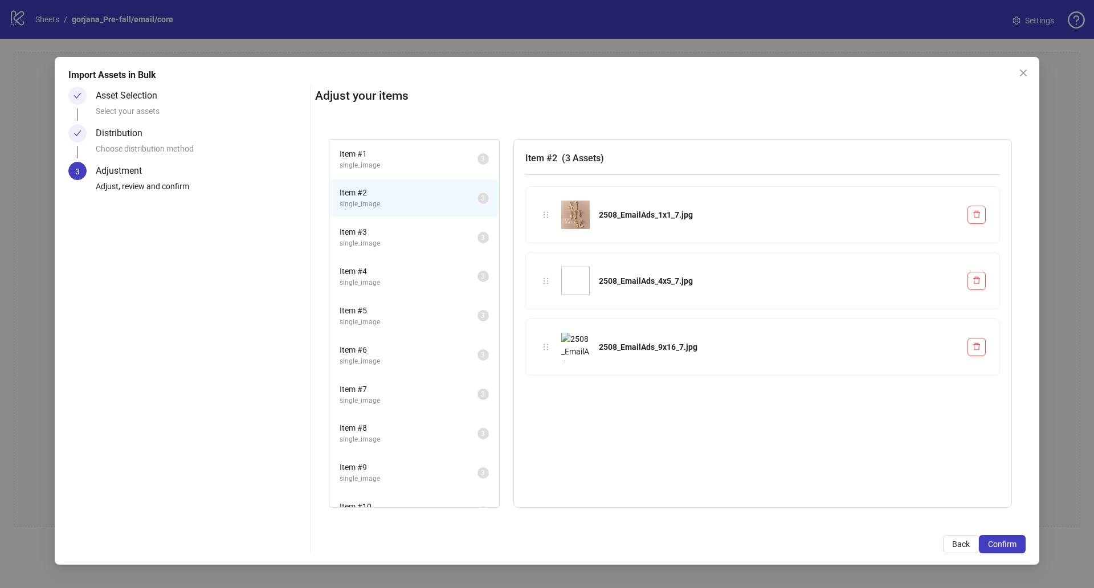
click at [395, 158] on span "Item # 1" at bounding box center [408, 154] width 138 height 13
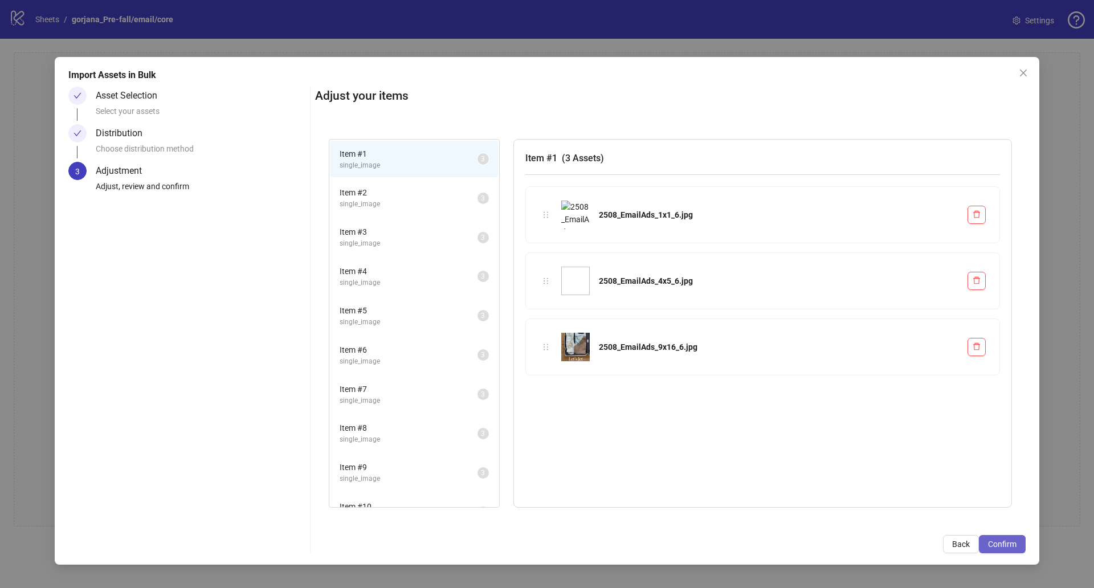
click at [995, 537] on button "Confirm" at bounding box center [1002, 544] width 47 height 18
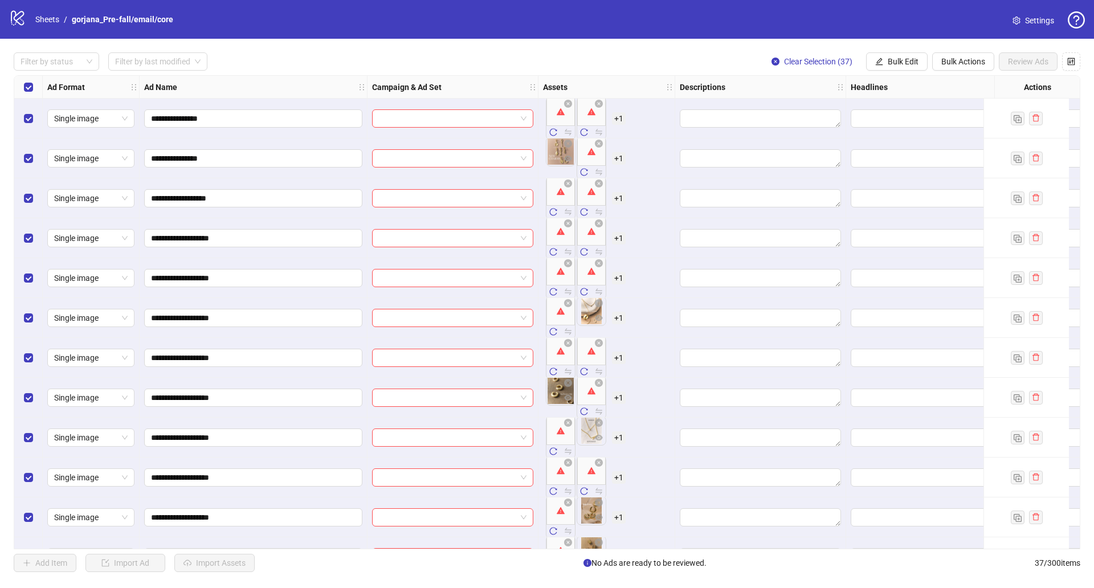
click at [664, 222] on div "To pick up a draggable item, press the space bar. While dragging, use the arrow…" at bounding box center [606, 238] width 127 height 49
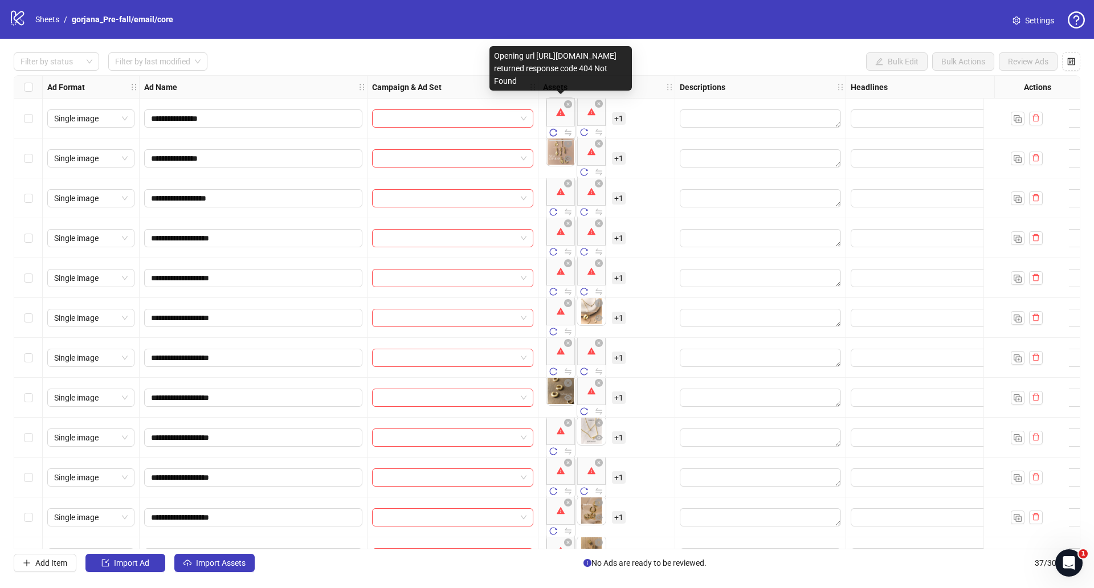
click at [549, 48] on div "Opening url https://www.googleapis.com/drive/v3/files/1OYQayXdwbxFigWaFjPSABqYS…" at bounding box center [560, 68] width 142 height 44
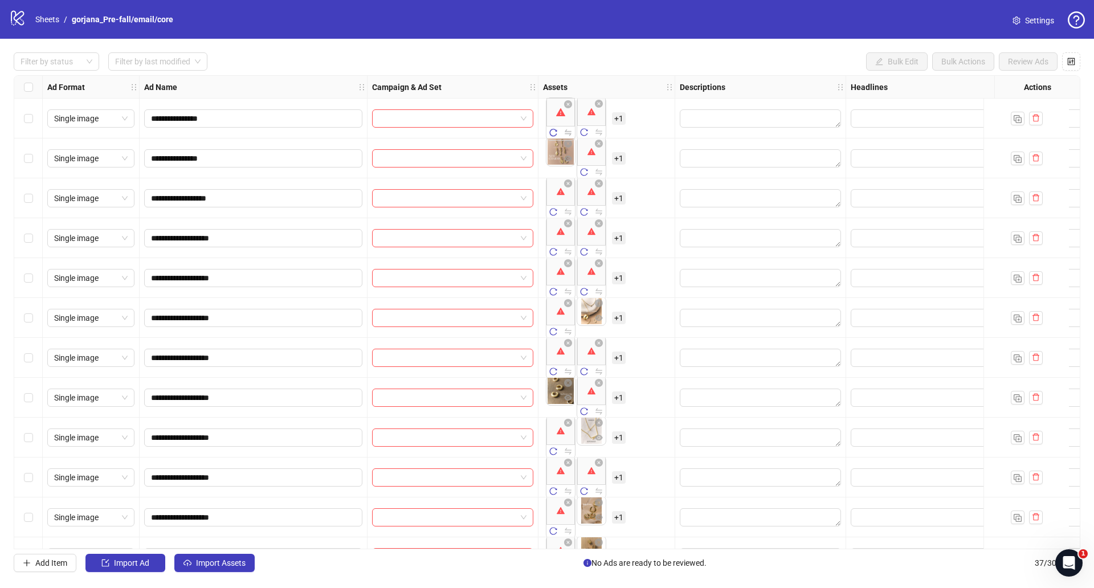
drag, startPoint x: 606, startPoint y: 83, endPoint x: 470, endPoint y: 12, distance: 153.1
click at [470, 12] on body "**********" at bounding box center [547, 294] width 1094 height 588
click at [33, 86] on div "Select all rows" at bounding box center [28, 87] width 28 height 23
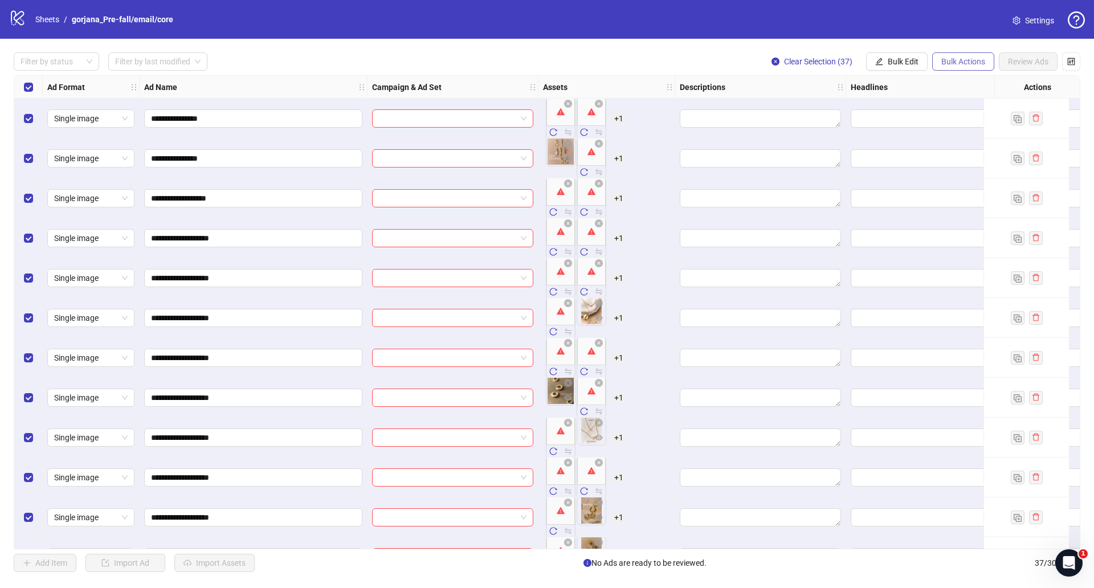
click at [972, 58] on span "Bulk Actions" at bounding box center [963, 61] width 44 height 9
click at [996, 85] on span "Delete" at bounding box center [979, 85] width 78 height 13
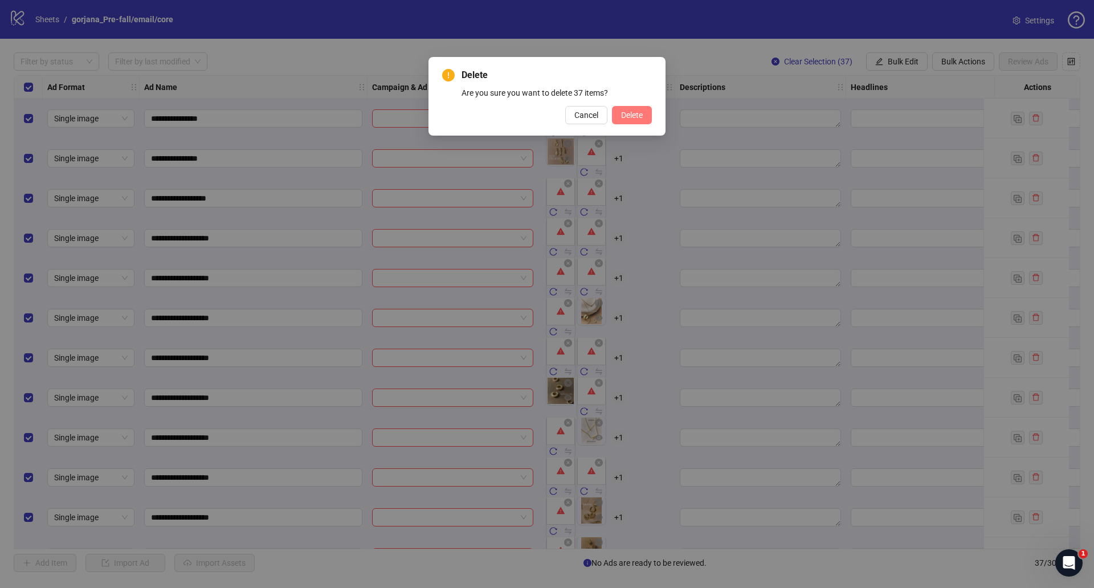
click at [626, 113] on span "Delete" at bounding box center [632, 115] width 22 height 9
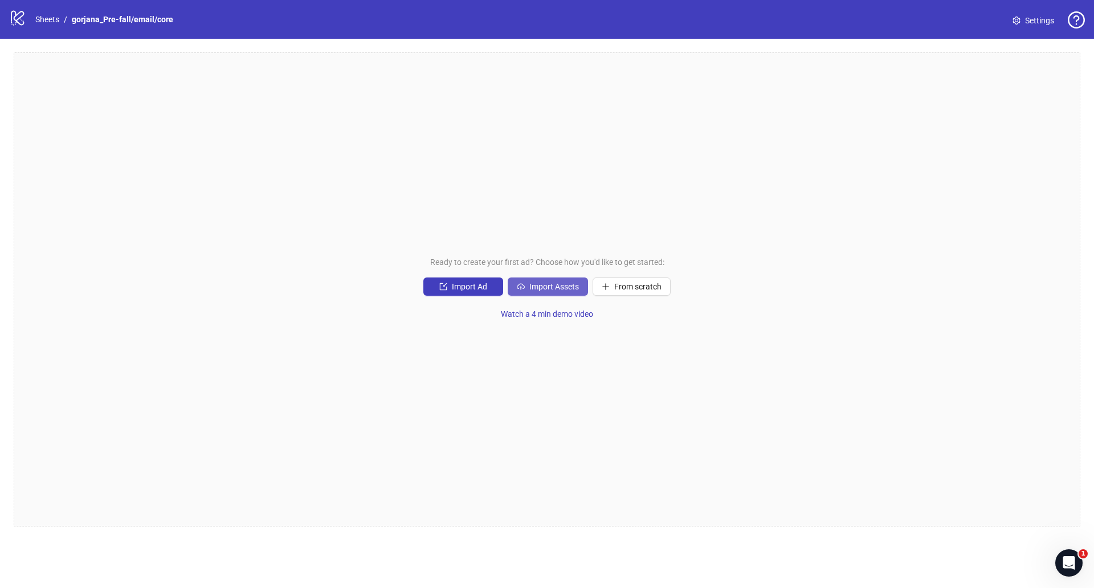
click at [559, 279] on button "Import Assets" at bounding box center [548, 286] width 80 height 18
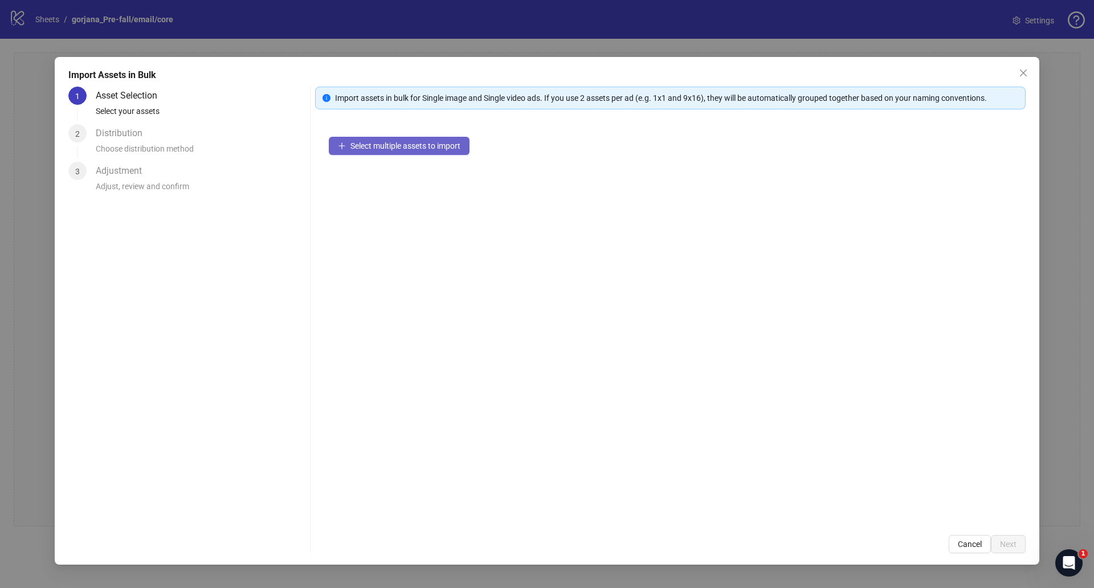
click at [438, 142] on span "Select multiple assets to import" at bounding box center [405, 145] width 110 height 9
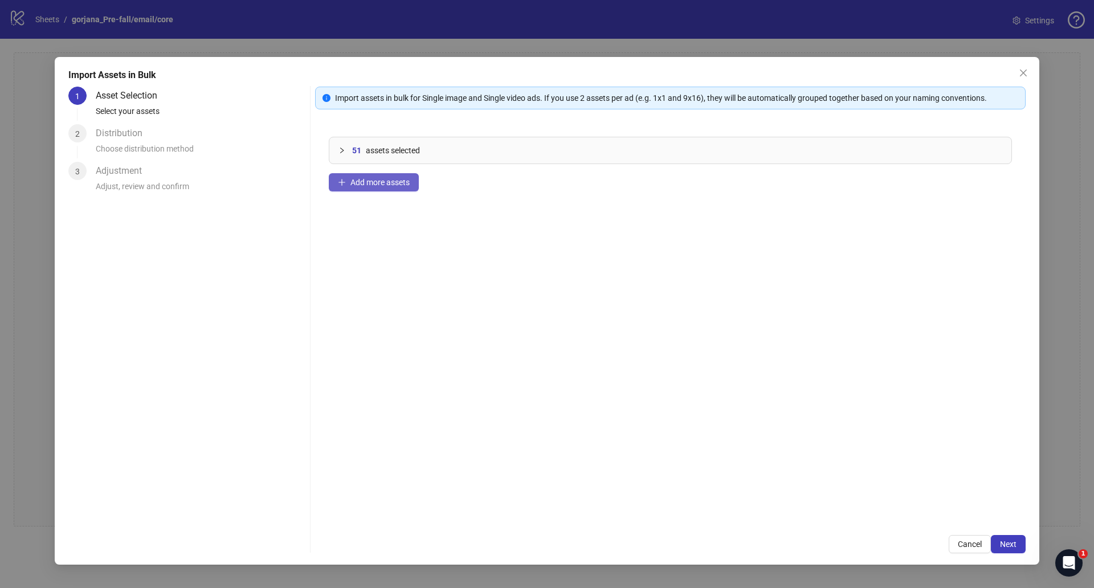
click at [368, 188] on button "Add more assets" at bounding box center [374, 182] width 90 height 18
click at [401, 190] on button "Add more assets" at bounding box center [374, 182] width 90 height 18
click at [1011, 543] on span "Next" at bounding box center [1008, 543] width 17 height 9
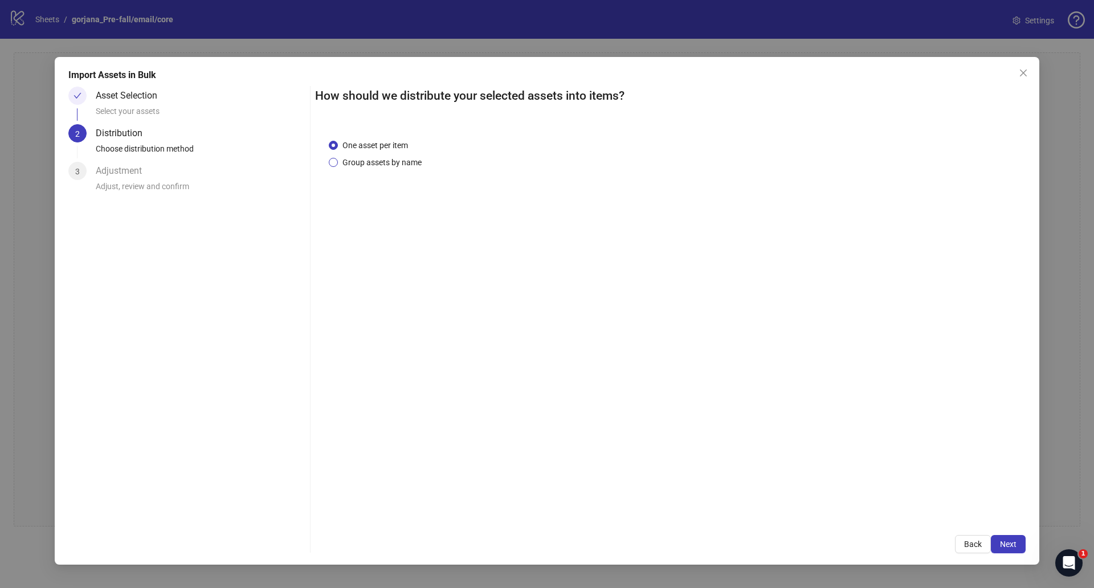
click at [397, 167] on span "Group assets by name" at bounding box center [382, 162] width 88 height 13
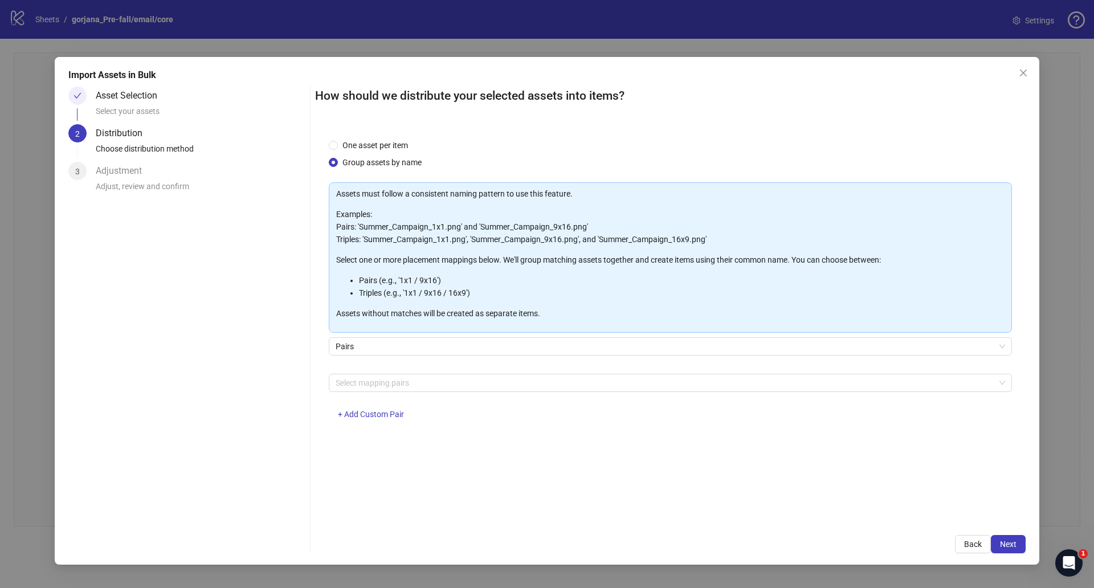
click at [429, 358] on div "Pairs" at bounding box center [670, 353] width 683 height 32
click at [429, 348] on span "Pairs" at bounding box center [670, 346] width 669 height 17
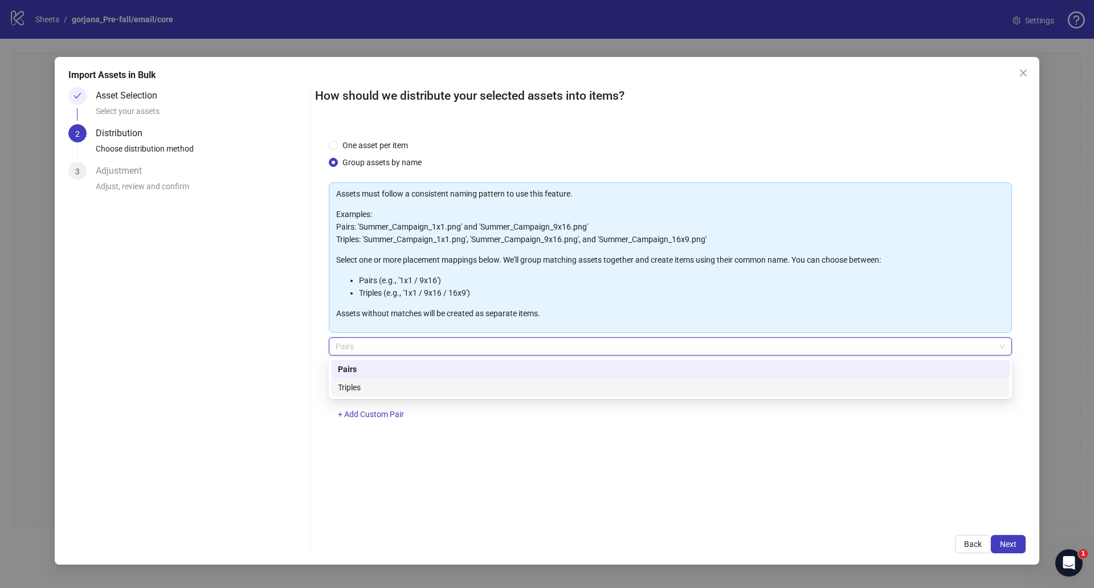
click at [420, 381] on div "Triples" at bounding box center [670, 387] width 665 height 13
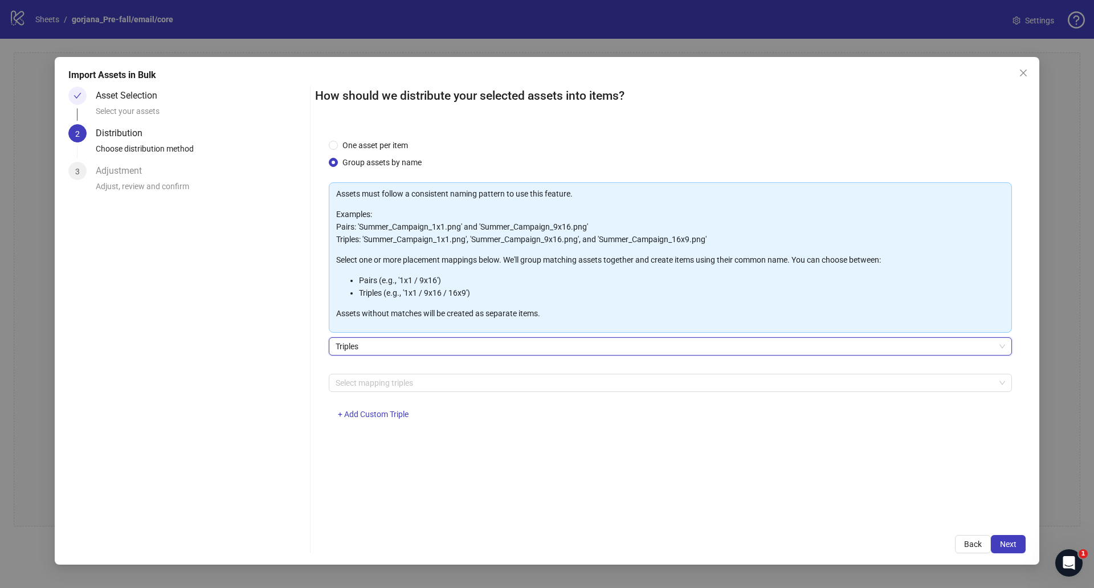
click at [433, 393] on div "Select mapping triples + Add Custom Triple" at bounding box center [670, 403] width 683 height 59
click at [437, 382] on div at bounding box center [664, 383] width 666 height 16
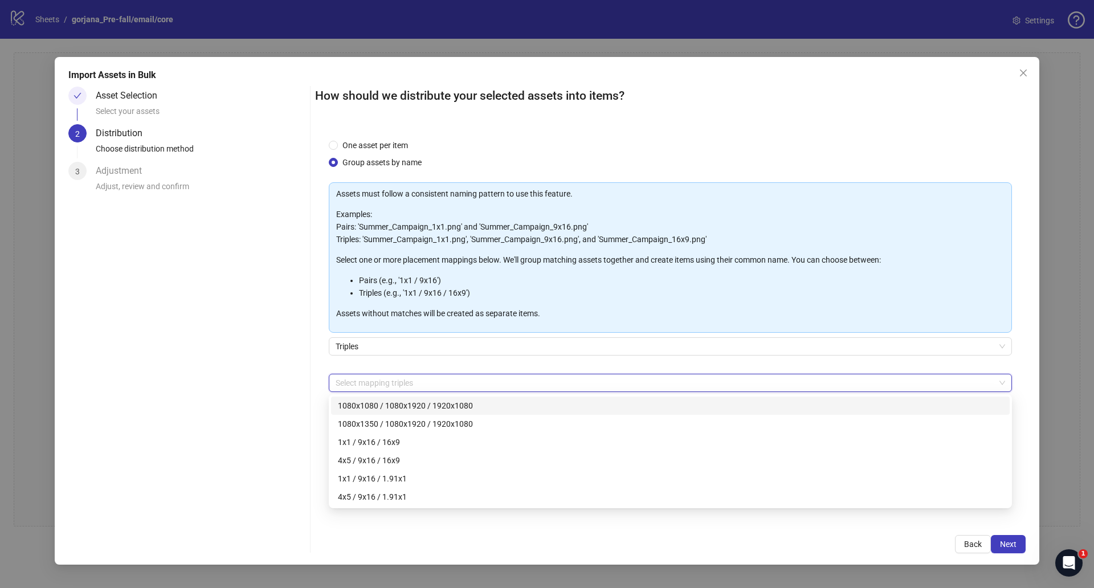
click at [292, 392] on div "Asset Selection Select your assets 2 Distribution Choose distribution method 3 …" at bounding box center [186, 320] width 237 height 467
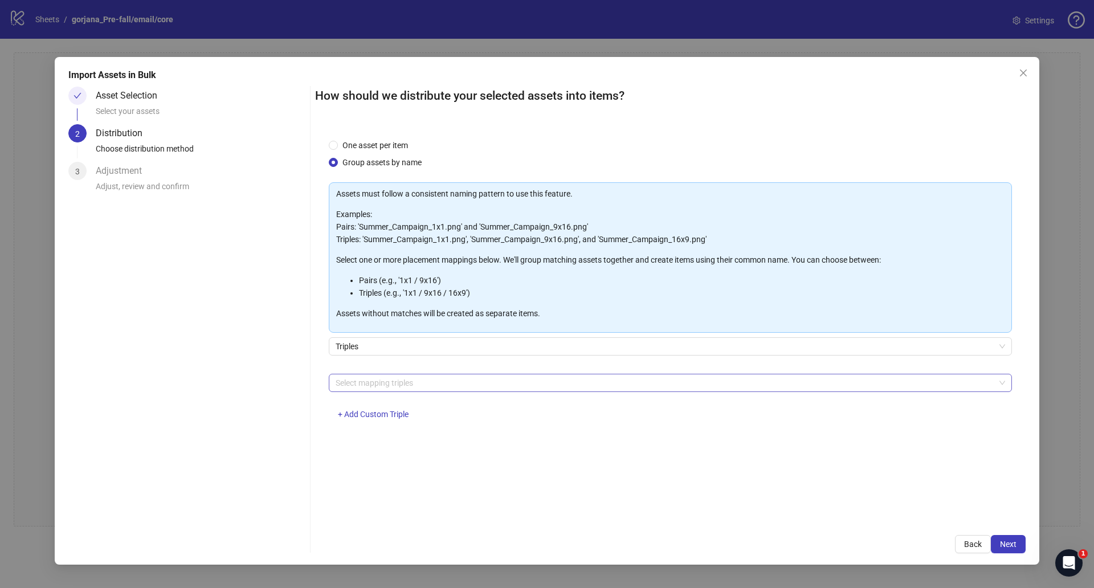
click at [366, 378] on div at bounding box center [664, 383] width 666 height 16
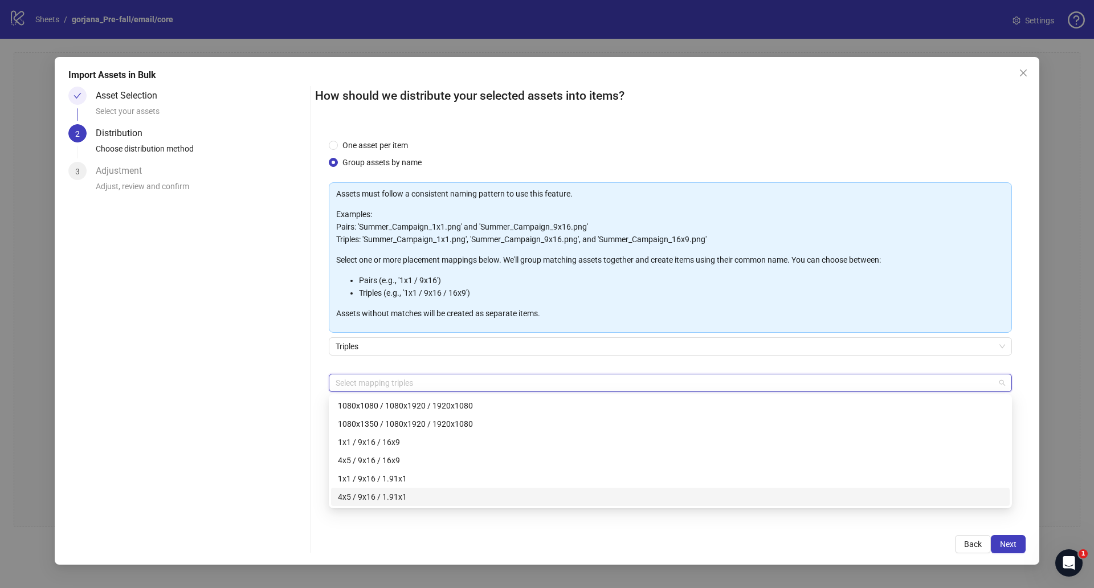
click at [376, 533] on div "How should we distribute your selected assets into items? One asset per item Gr…" at bounding box center [670, 320] width 710 height 467
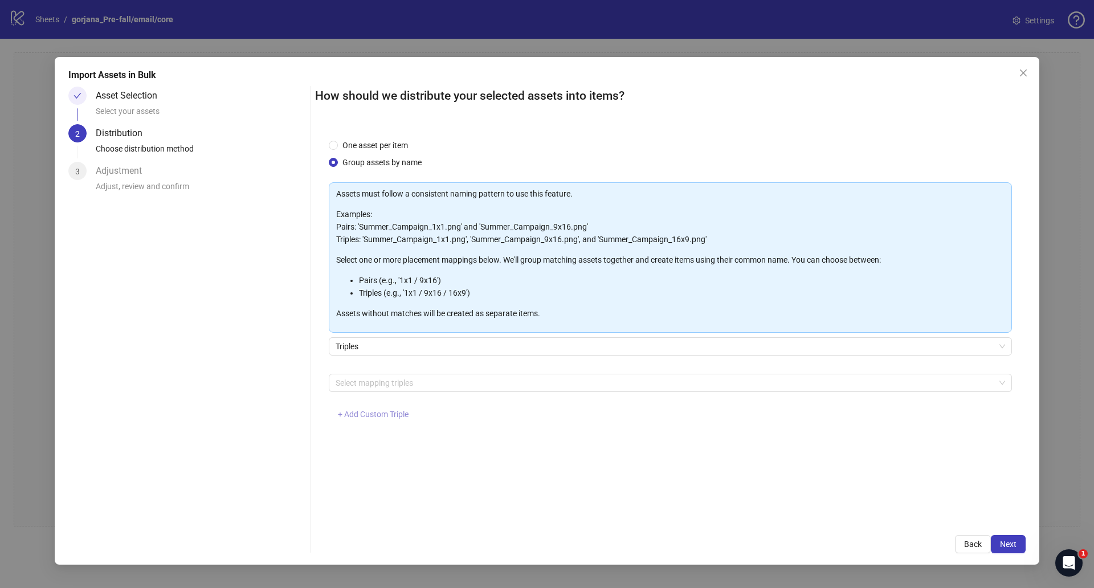
click at [384, 411] on span "+ Add Custom Triple" at bounding box center [373, 414] width 71 height 9
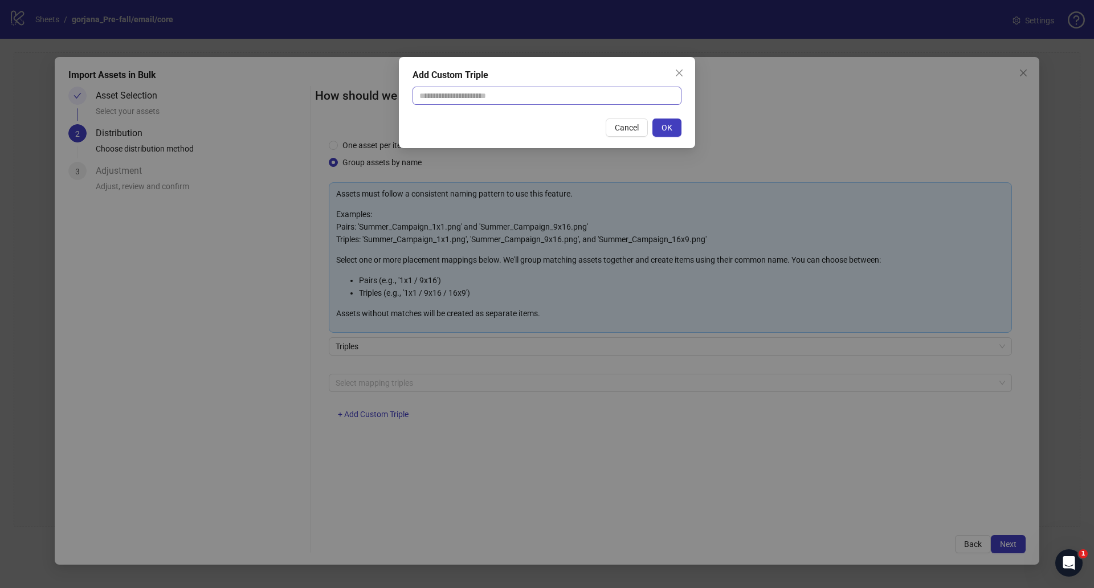
drag, startPoint x: 494, startPoint y: 108, endPoint x: 491, endPoint y: 95, distance: 12.9
click at [492, 98] on div "Add Custom Triple Cancel OK" at bounding box center [547, 102] width 296 height 91
click at [491, 95] on input "text" at bounding box center [546, 96] width 269 height 18
type input "**********"
click at [671, 123] on span "OK" at bounding box center [666, 127] width 11 height 9
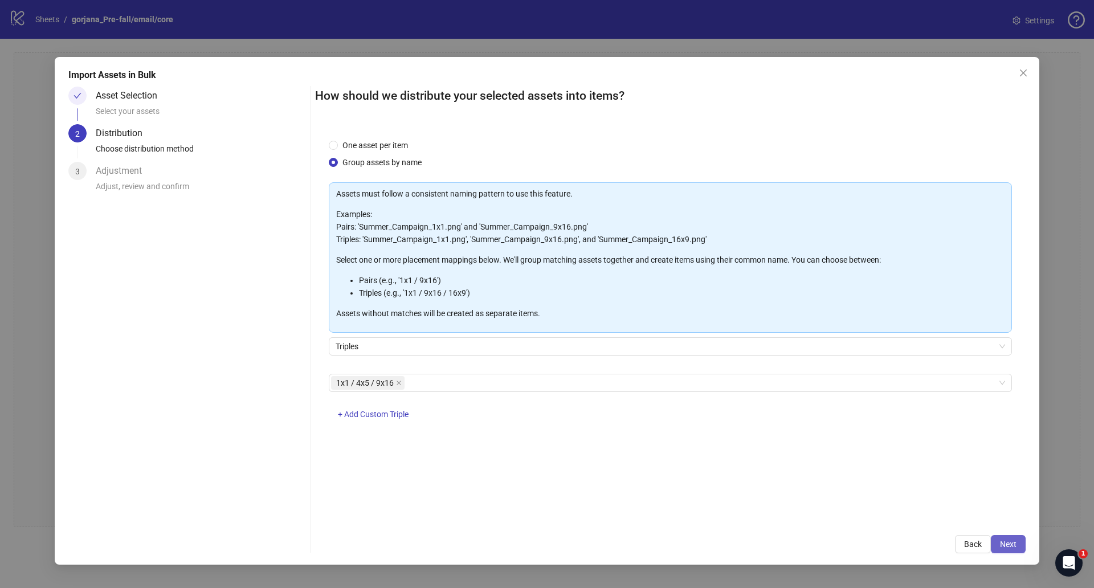
click at [1010, 545] on span "Next" at bounding box center [1008, 543] width 17 height 9
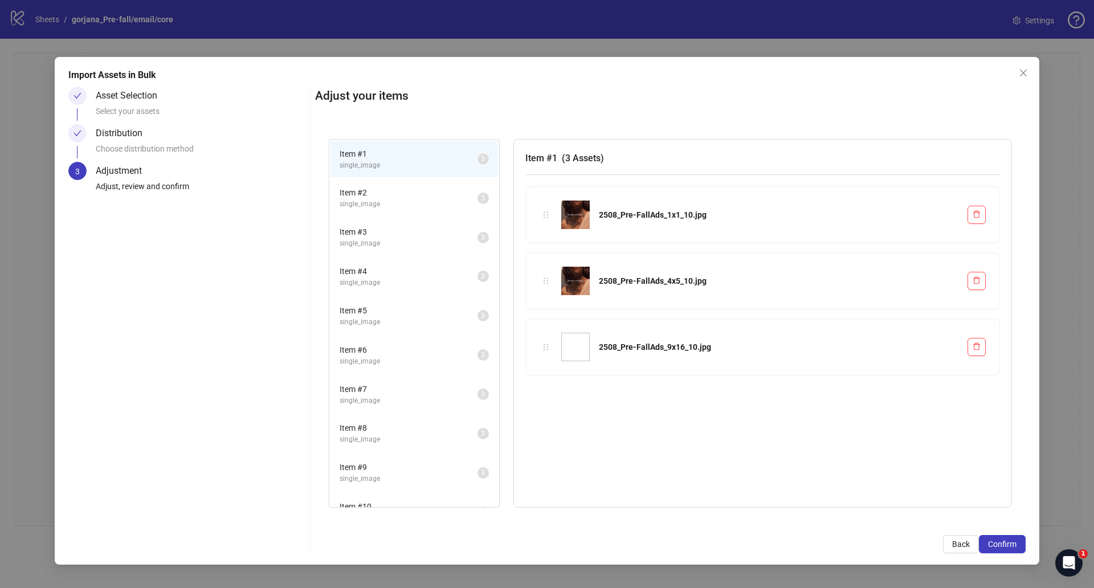
click at [383, 199] on span "single_image" at bounding box center [408, 204] width 138 height 11
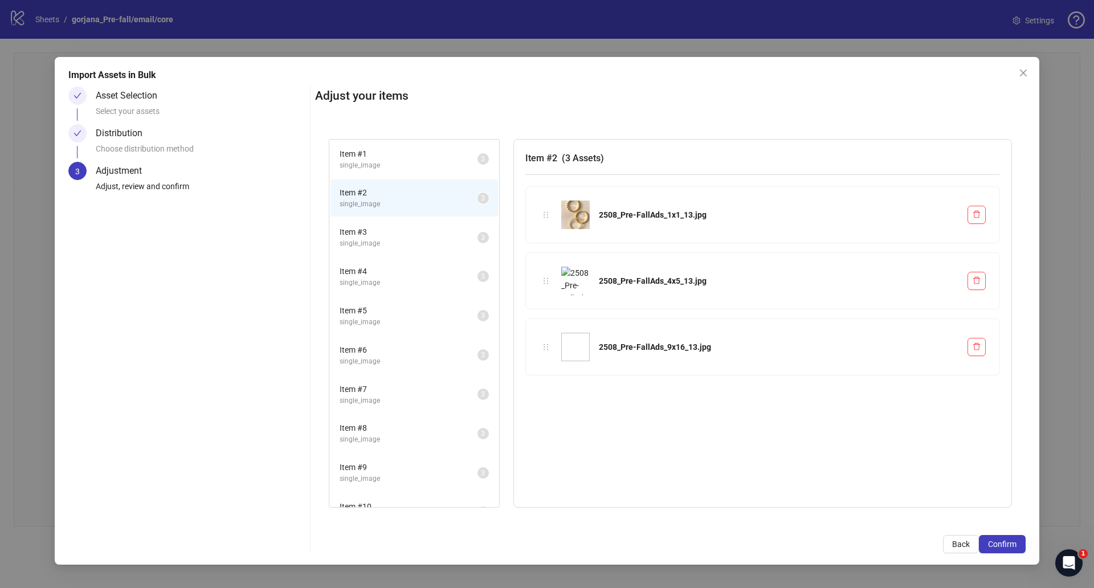
click at [396, 240] on span "single_image" at bounding box center [408, 243] width 138 height 11
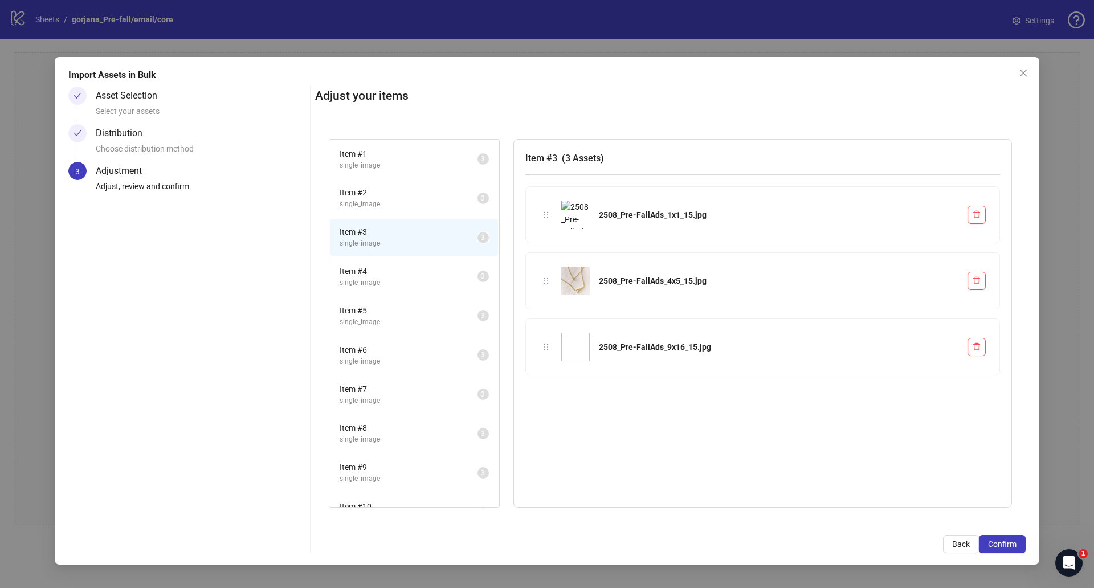
click at [391, 270] on span "Item # 4" at bounding box center [408, 271] width 138 height 13
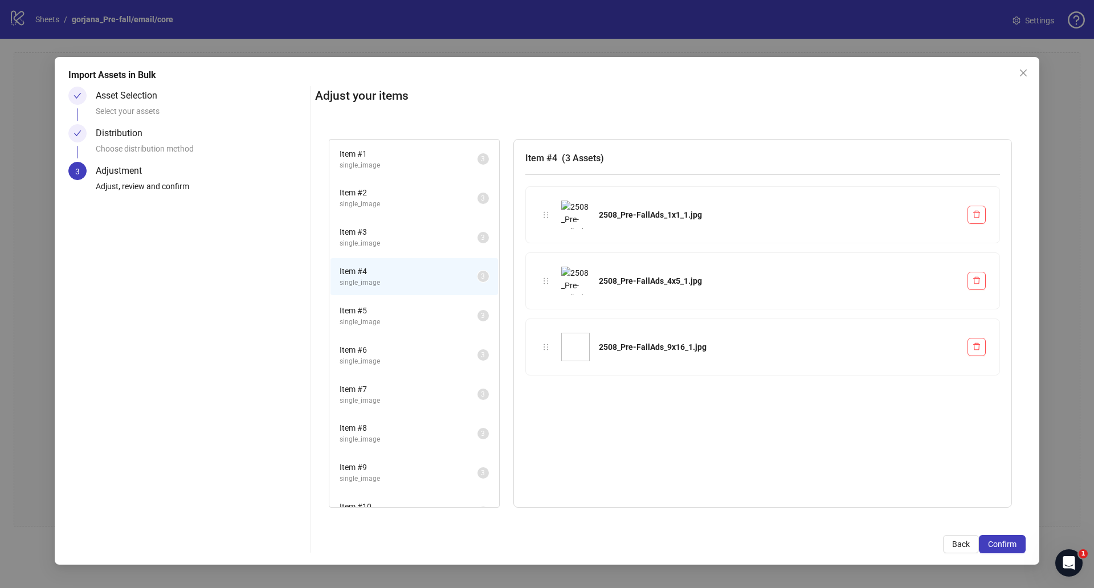
click at [394, 306] on span "Item # 5" at bounding box center [408, 310] width 138 height 13
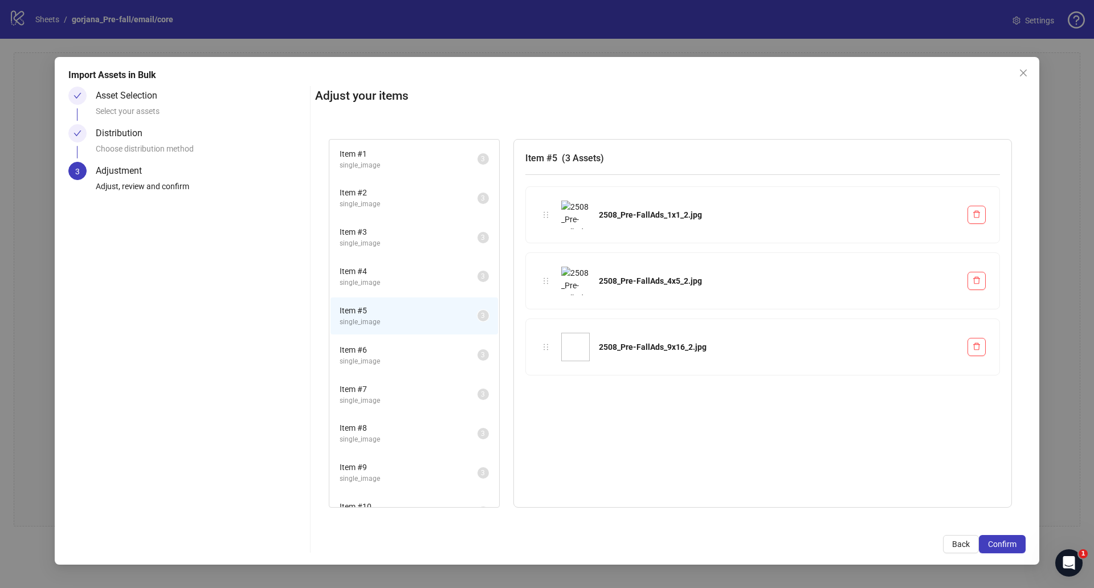
click at [574, 272] on img at bounding box center [575, 281] width 28 height 28
click at [570, 216] on img at bounding box center [575, 215] width 28 height 28
click at [428, 237] on span "Item # 3" at bounding box center [408, 232] width 138 height 13
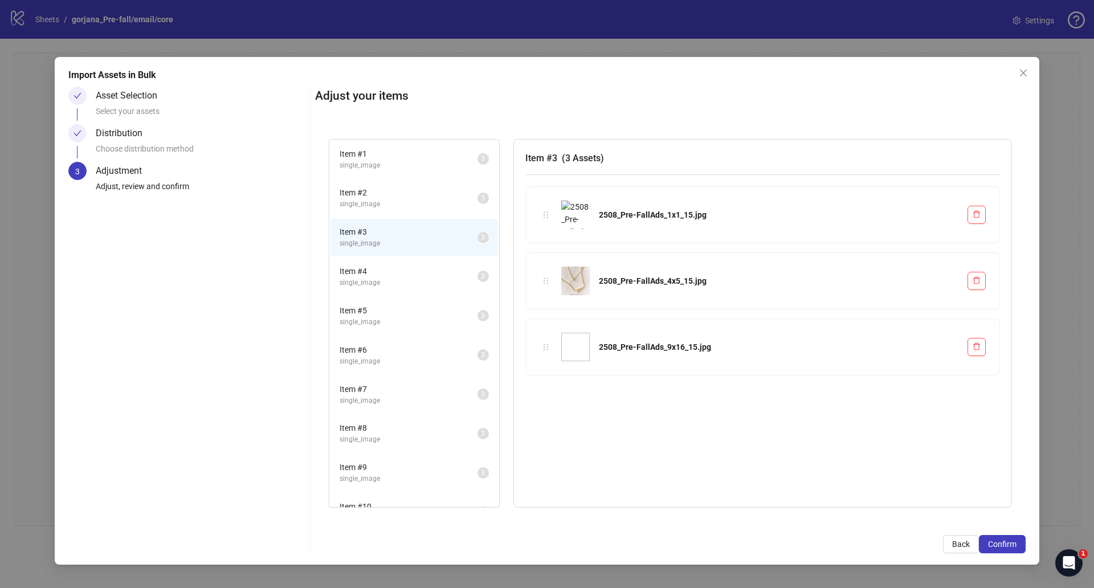
click at [390, 158] on span "Item # 1" at bounding box center [408, 154] width 138 height 13
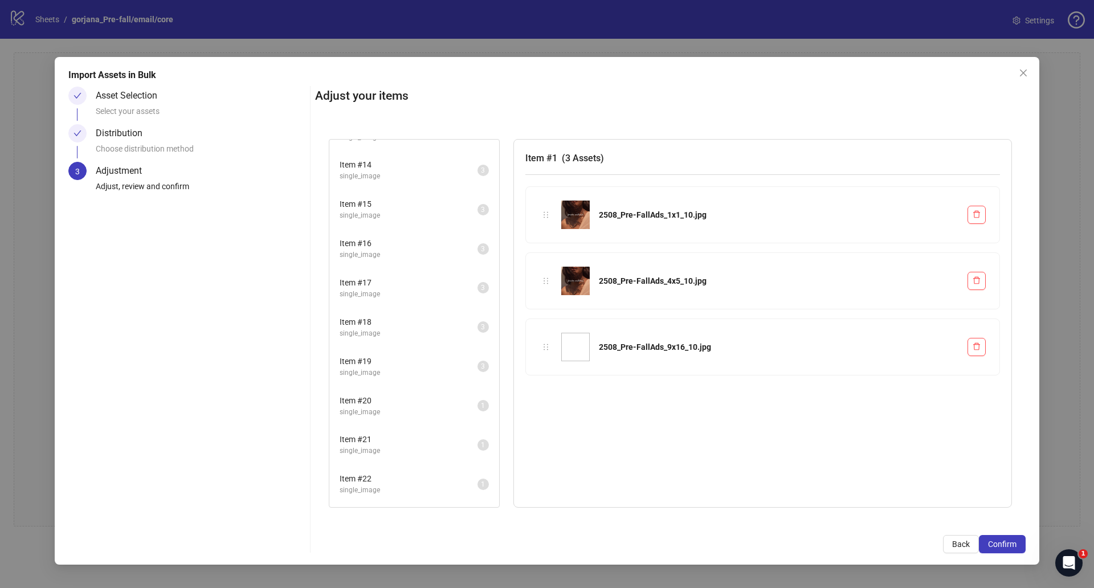
scroll to position [997, 0]
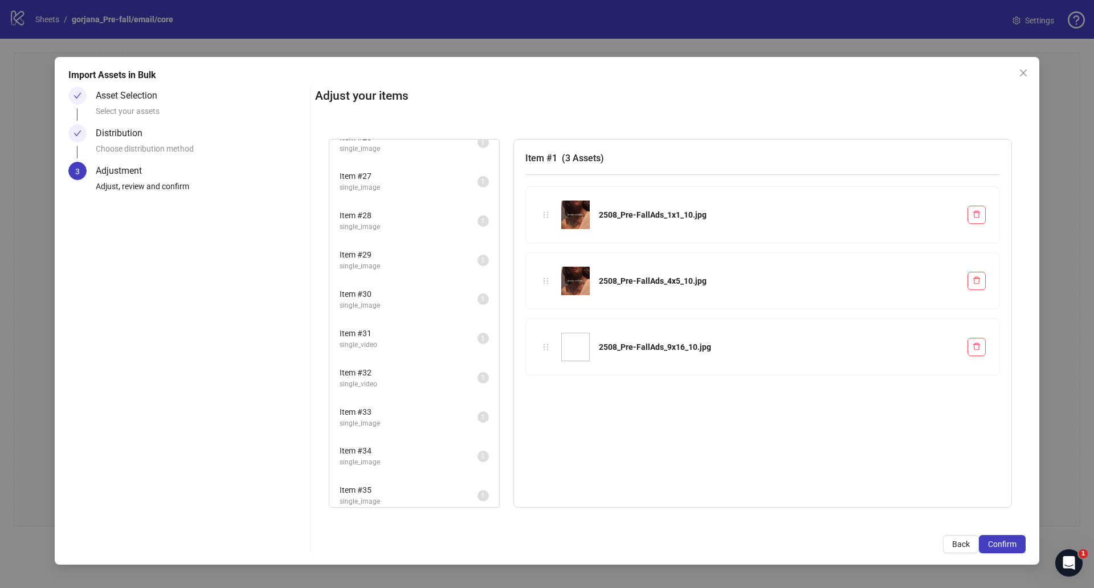
click at [407, 351] on li "Item # 31 single_video 1" at bounding box center [413, 338] width 167 height 37
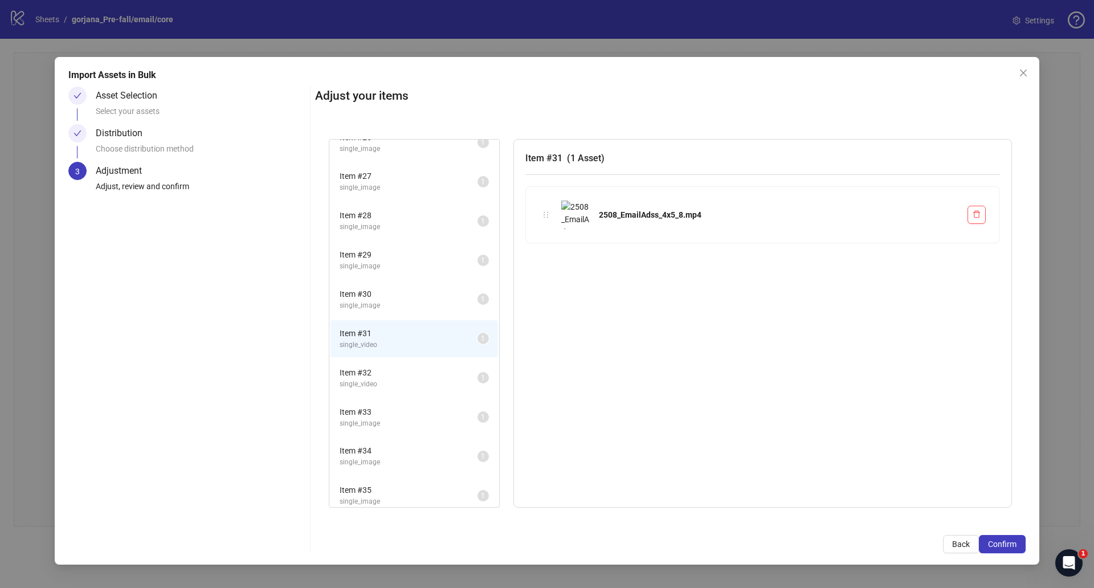
click at [394, 433] on li "Item # 33 single_image 1" at bounding box center [413, 417] width 167 height 37
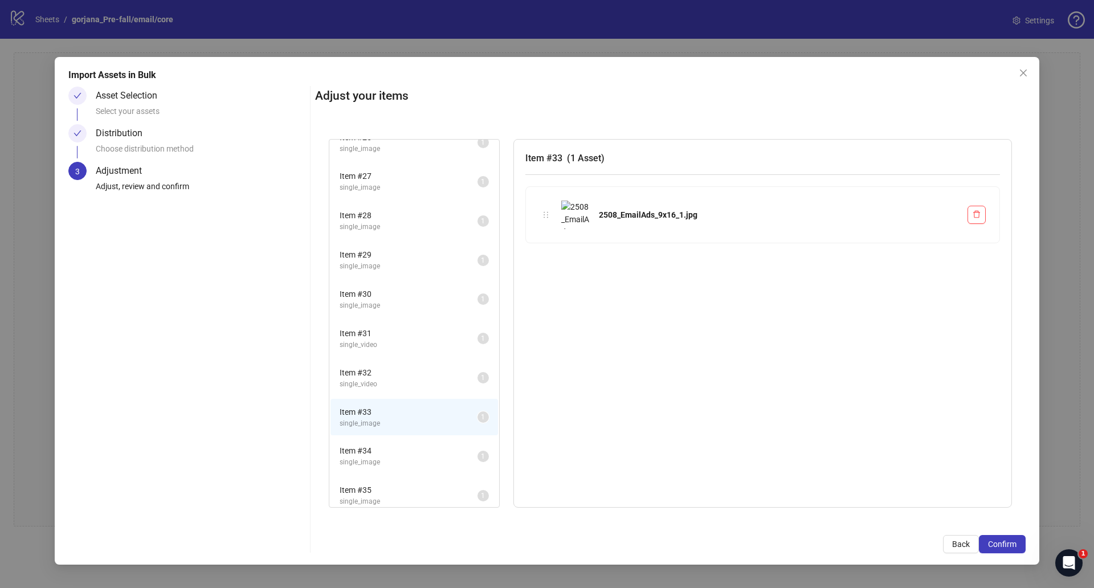
click at [406, 477] on li "Item # 35 single_image 1" at bounding box center [413, 495] width 167 height 37
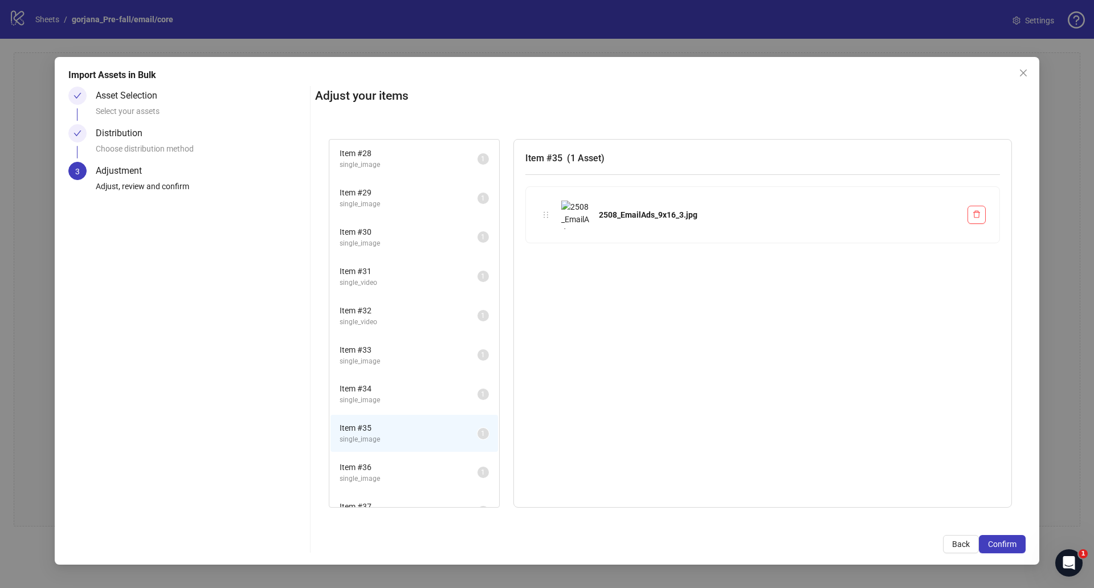
scroll to position [1083, 0]
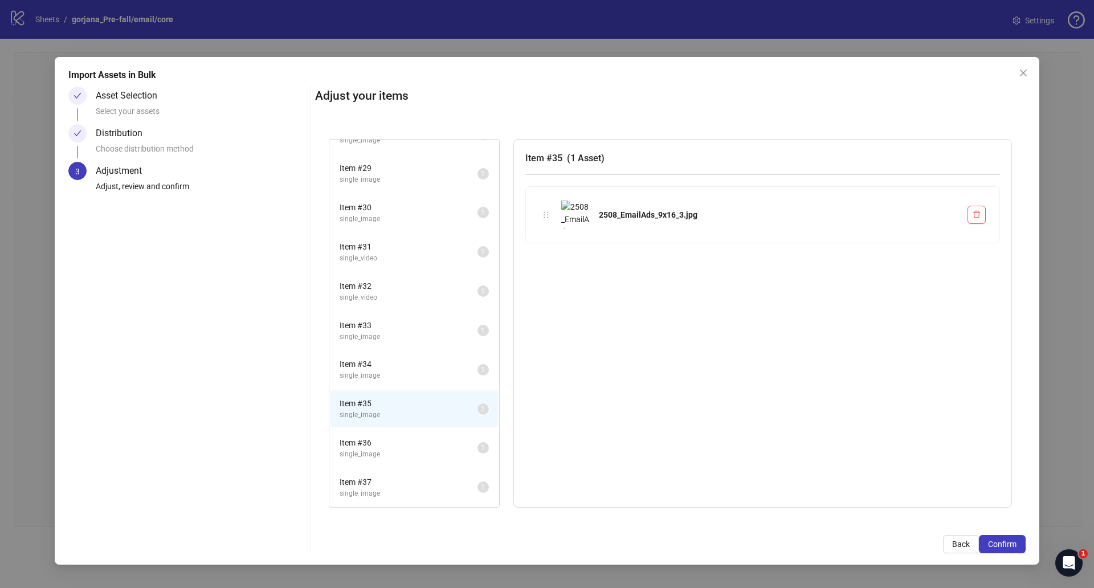
click at [384, 469] on li "Item # 37 single_image 1" at bounding box center [413, 487] width 167 height 37
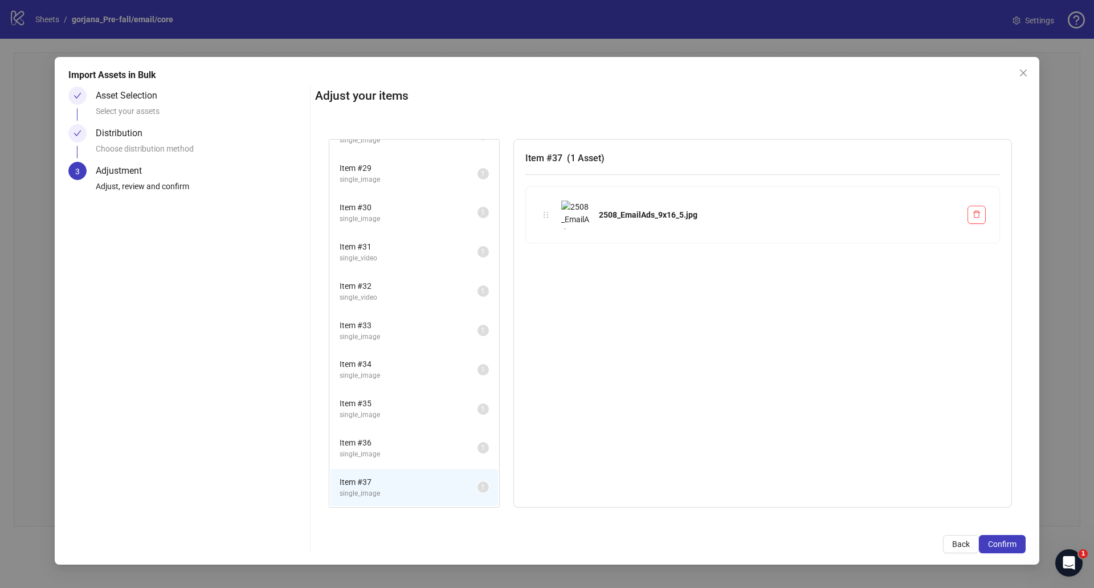
click at [384, 446] on span "Item # 36" at bounding box center [408, 442] width 138 height 13
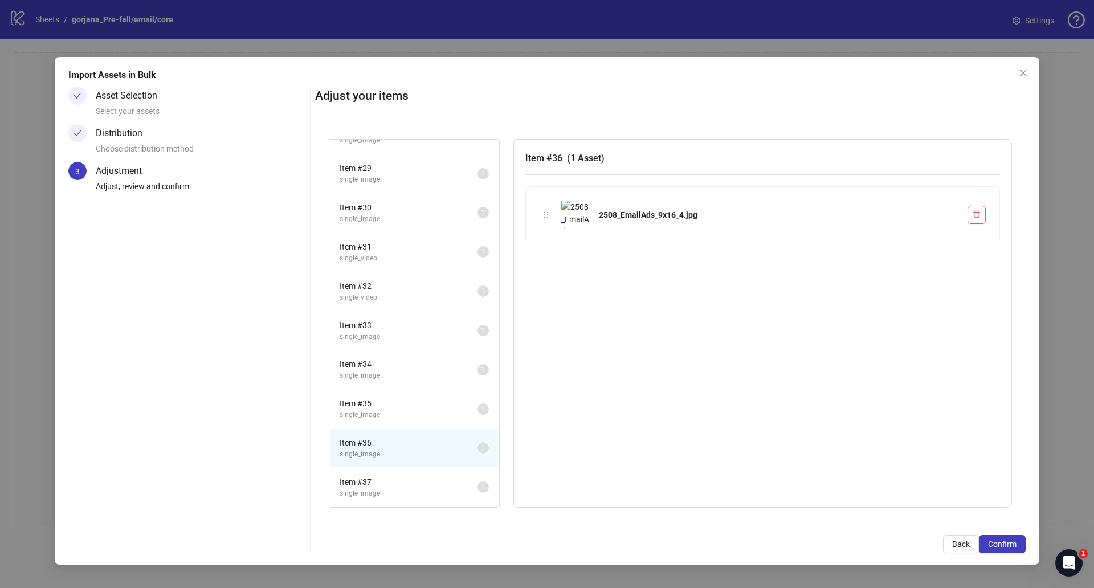
click at [391, 390] on li "Item # 35 single_image 1" at bounding box center [413, 408] width 167 height 37
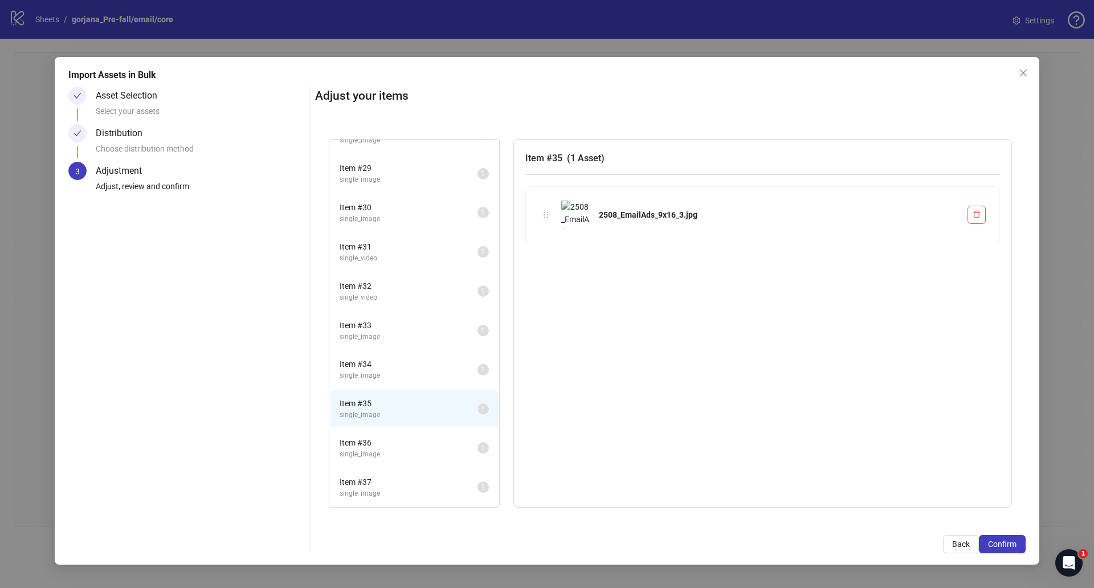
click at [390, 371] on span "single_image" at bounding box center [408, 375] width 138 height 11
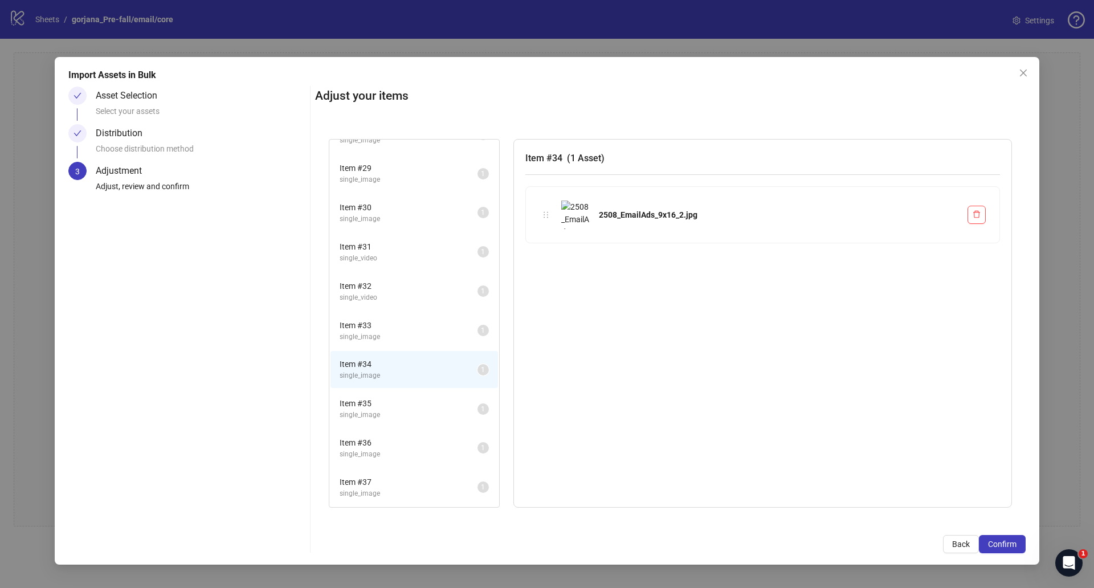
click at [394, 344] on li "Item # 33 single_image 1" at bounding box center [413, 330] width 167 height 37
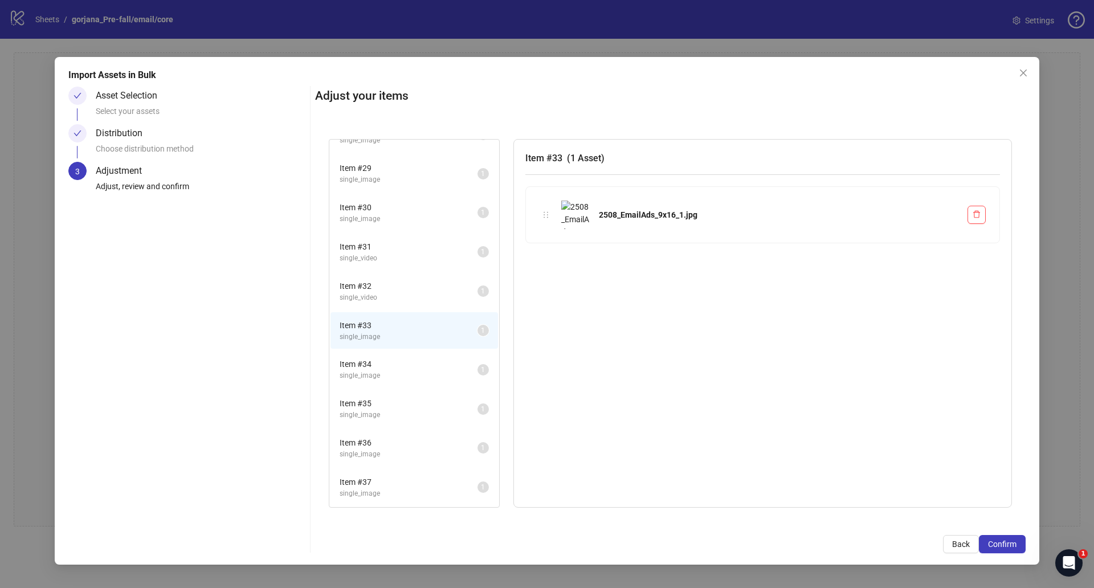
click at [397, 289] on span "Item # 32" at bounding box center [408, 286] width 138 height 13
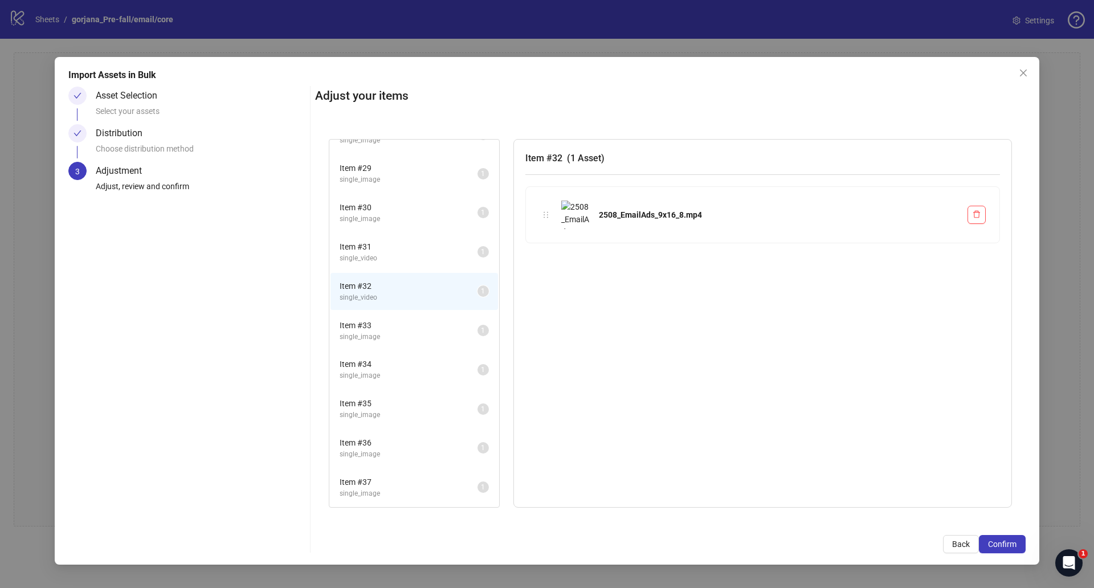
click at [399, 251] on span "Item # 31" at bounding box center [408, 246] width 138 height 13
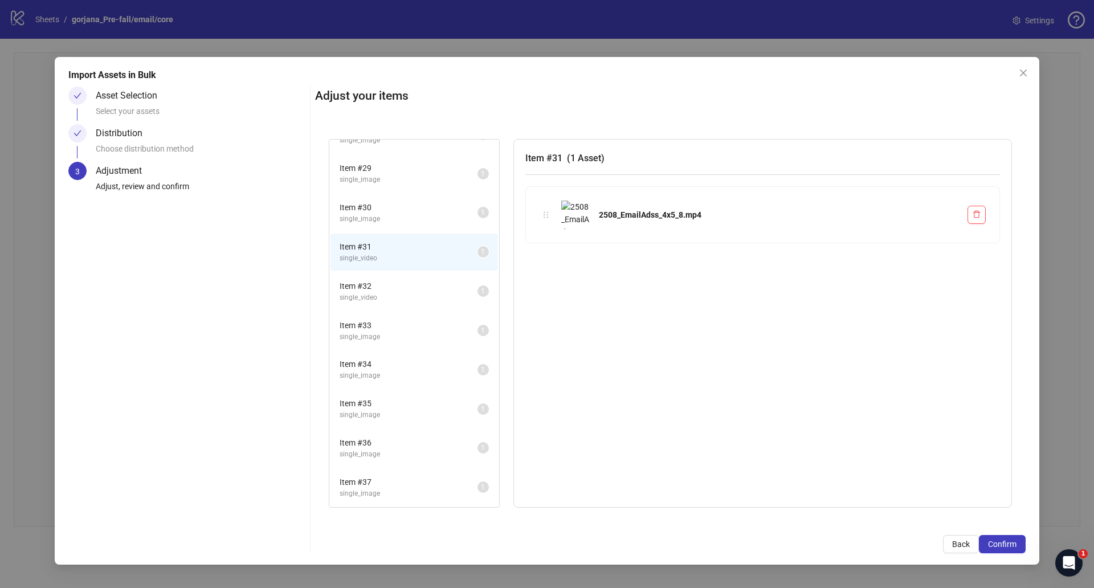
click at [399, 192] on div "Item # 29 single_image 1" at bounding box center [414, 173] width 170 height 39
click at [392, 143] on span "single_image" at bounding box center [408, 140] width 138 height 11
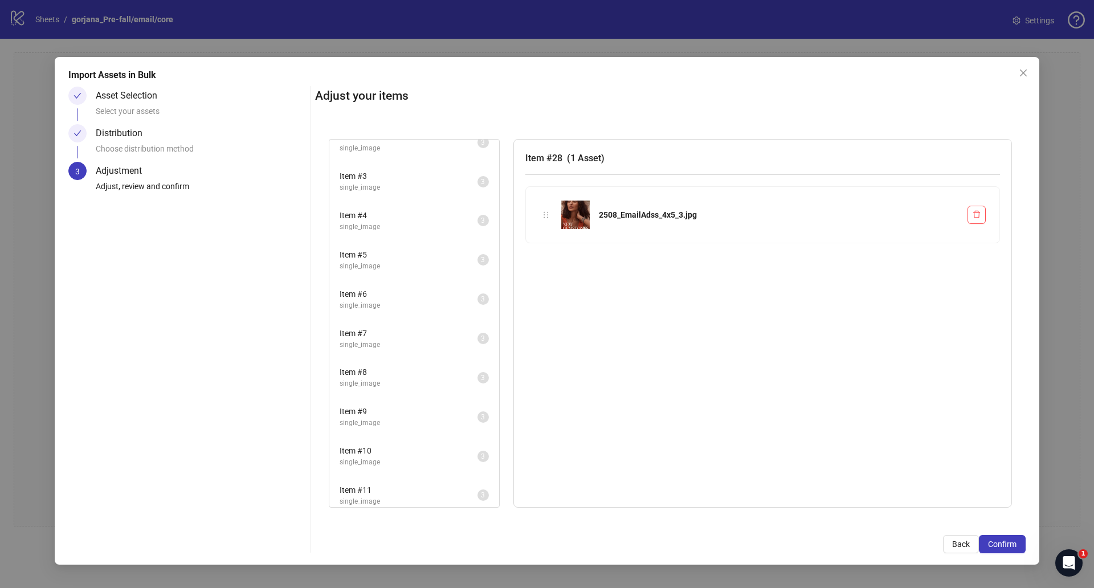
scroll to position [0, 0]
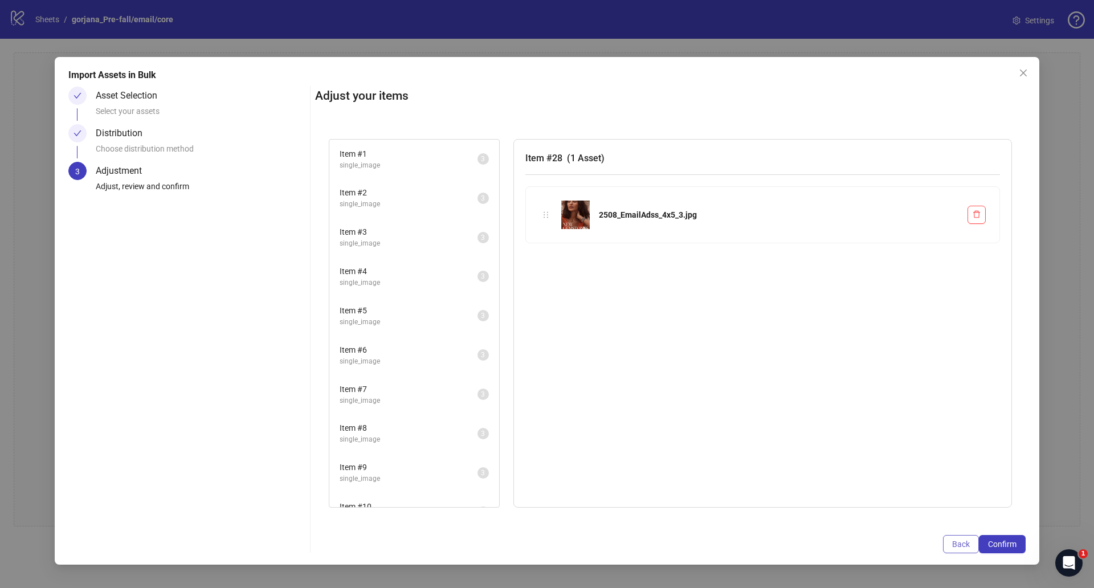
click at [966, 548] on span "Back" at bounding box center [961, 543] width 18 height 9
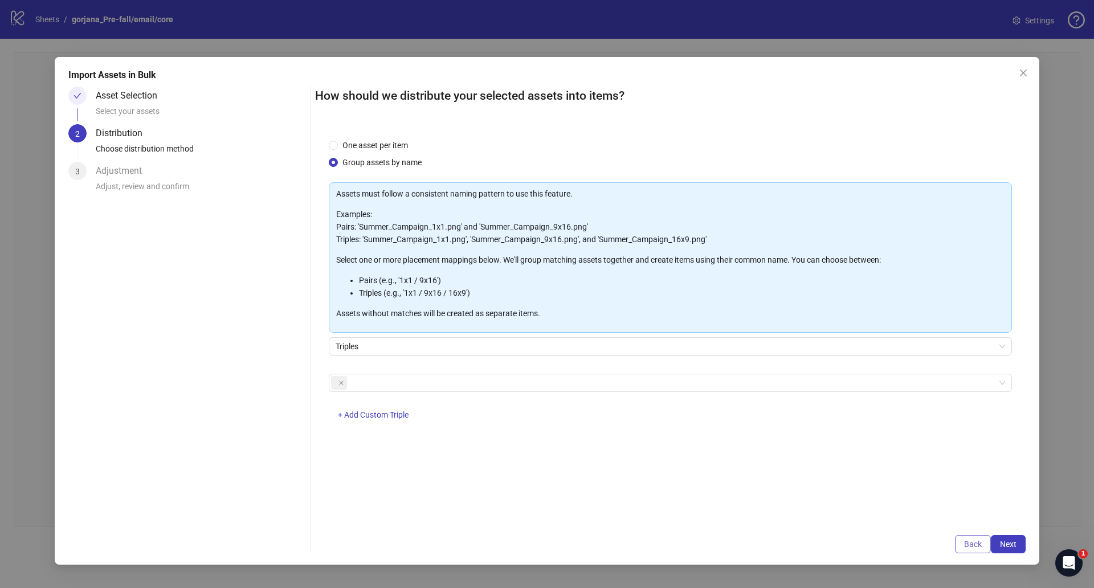
click at [972, 546] on span "Back" at bounding box center [973, 543] width 18 height 9
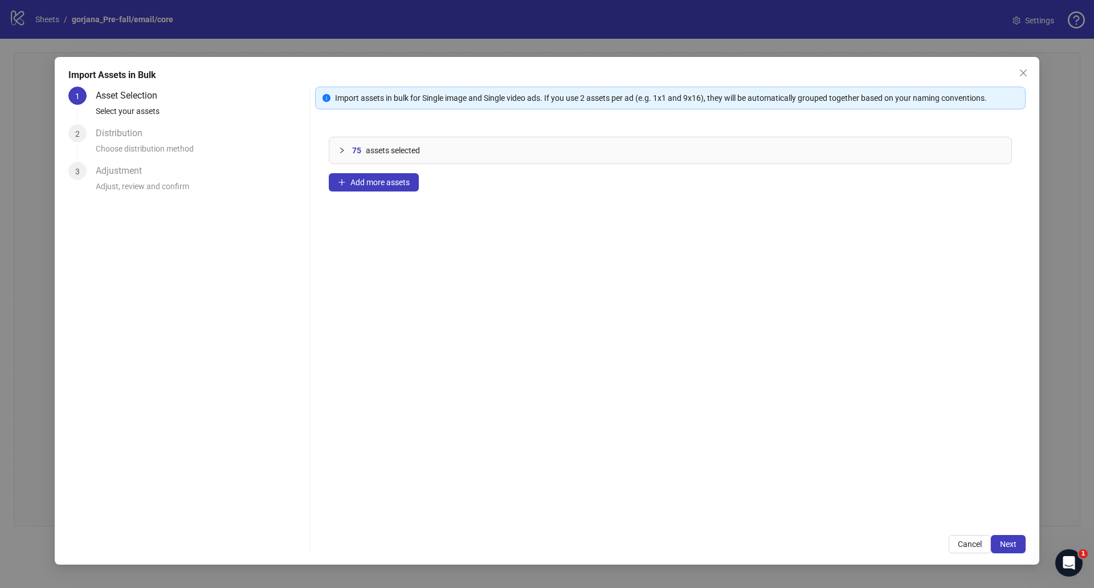
click at [351, 142] on div "75 assets selected" at bounding box center [670, 150] width 682 height 26
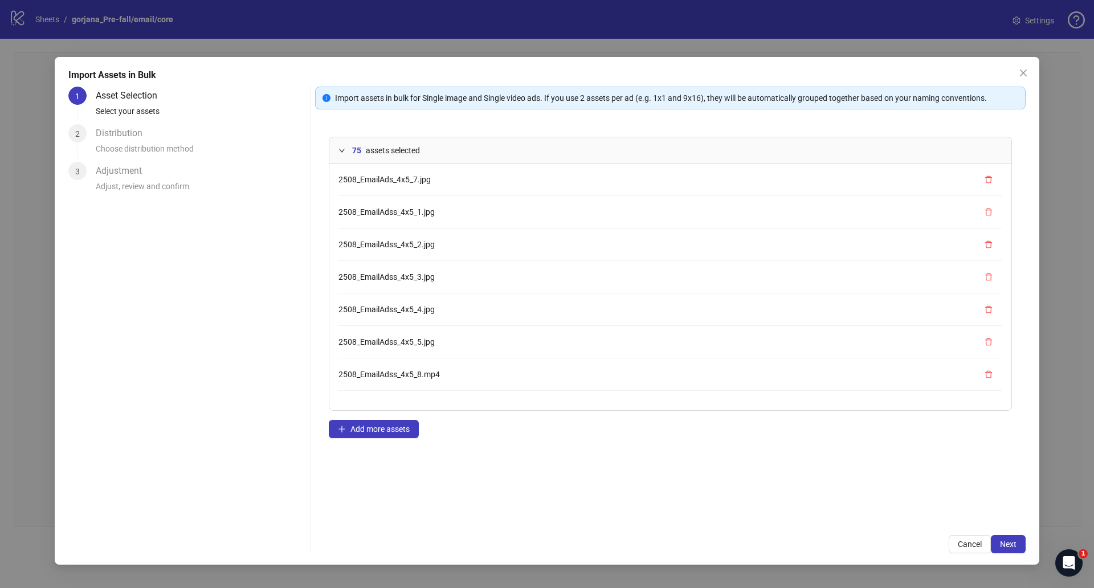
scroll to position [2207, 0]
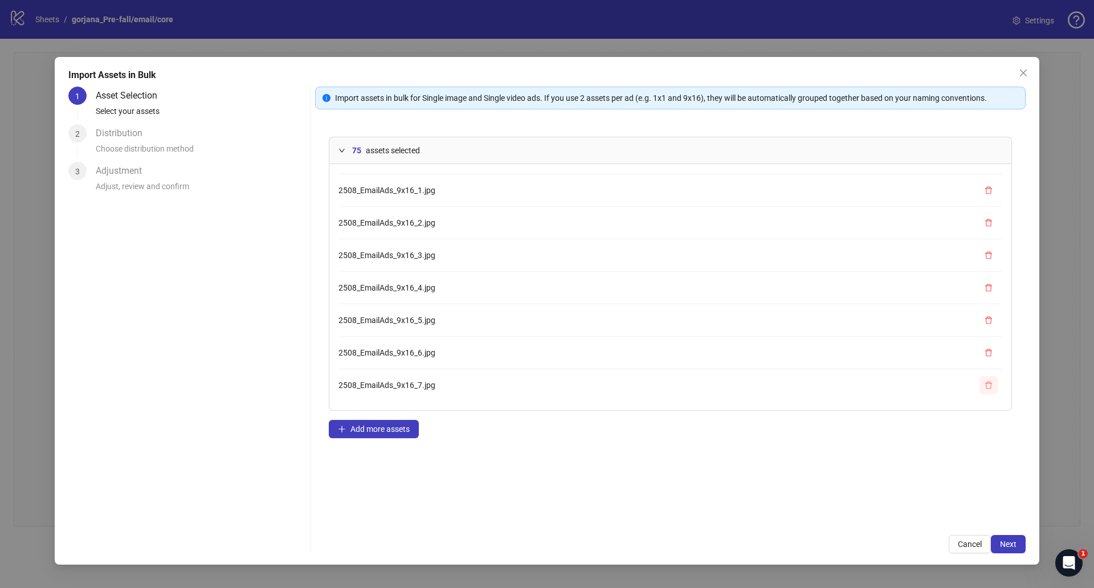
click at [985, 382] on icon "delete" at bounding box center [988, 384] width 7 height 7
click at [979, 377] on button "button" at bounding box center [988, 385] width 18 height 18
click at [984, 384] on icon "delete" at bounding box center [988, 385] width 8 height 8
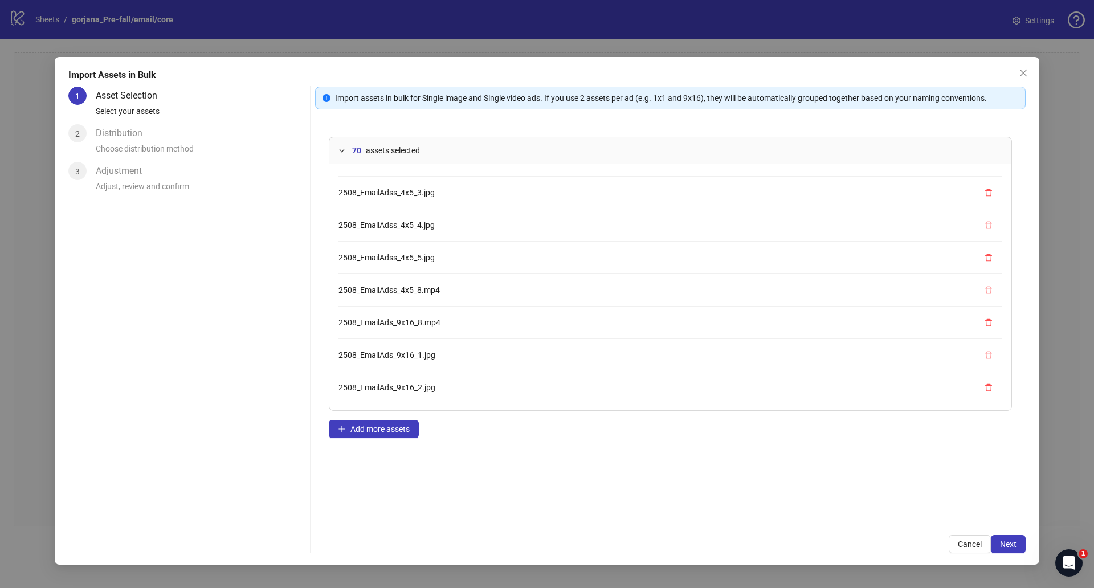
click at [984, 384] on icon "delete" at bounding box center [988, 387] width 8 height 8
click at [984, 384] on icon "delete" at bounding box center [988, 385] width 8 height 8
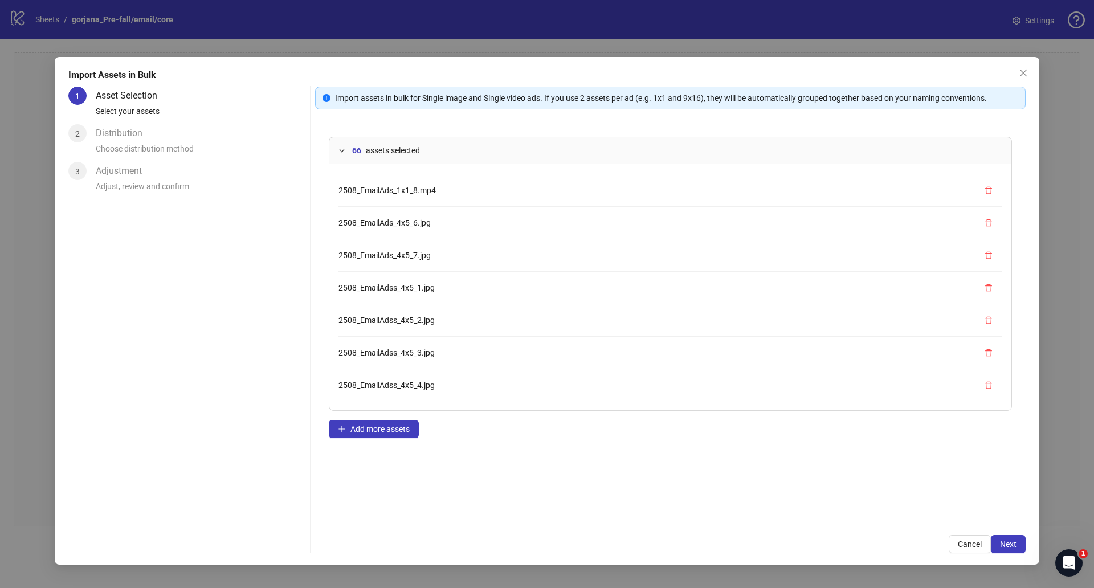
click at [984, 384] on icon "delete" at bounding box center [988, 385] width 8 height 8
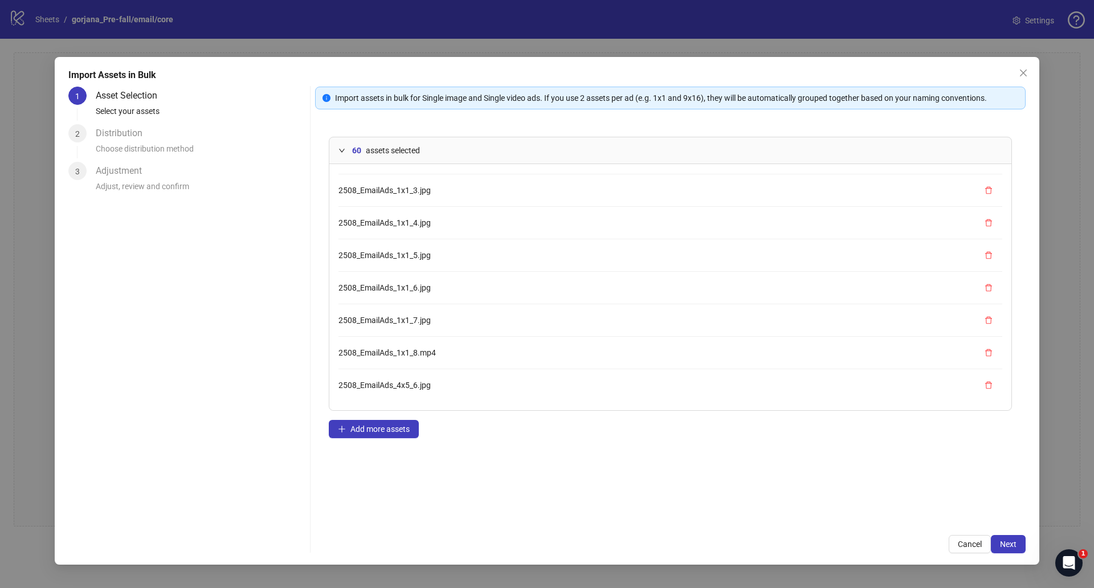
click at [984, 384] on icon "delete" at bounding box center [988, 385] width 8 height 8
click at [984, 385] on icon "delete" at bounding box center [988, 389] width 8 height 8
click at [984, 384] on icon "delete" at bounding box center [988, 385] width 8 height 8
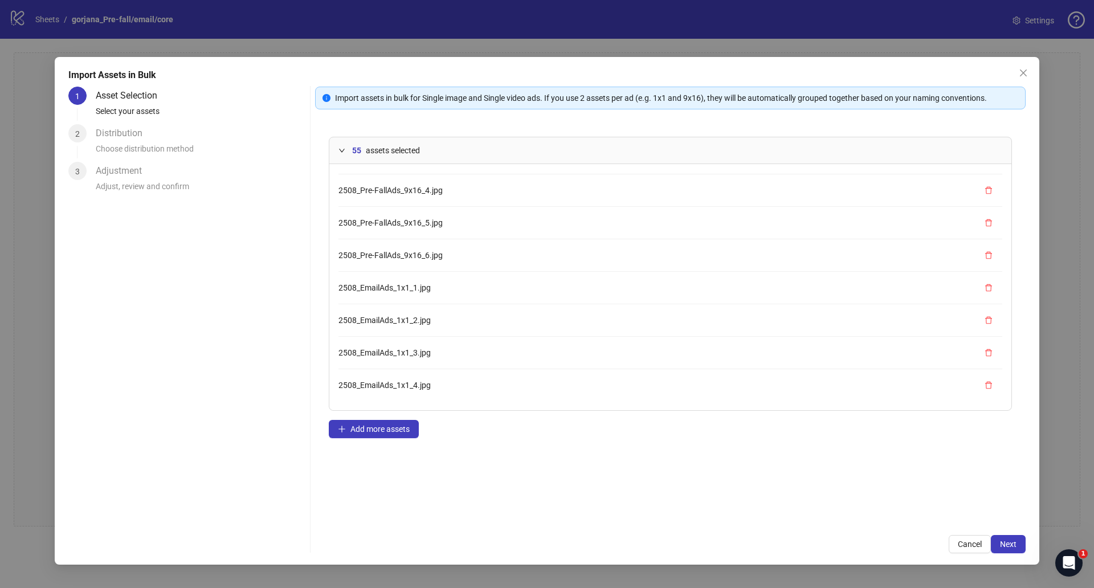
click at [984, 384] on icon "delete" at bounding box center [988, 385] width 8 height 8
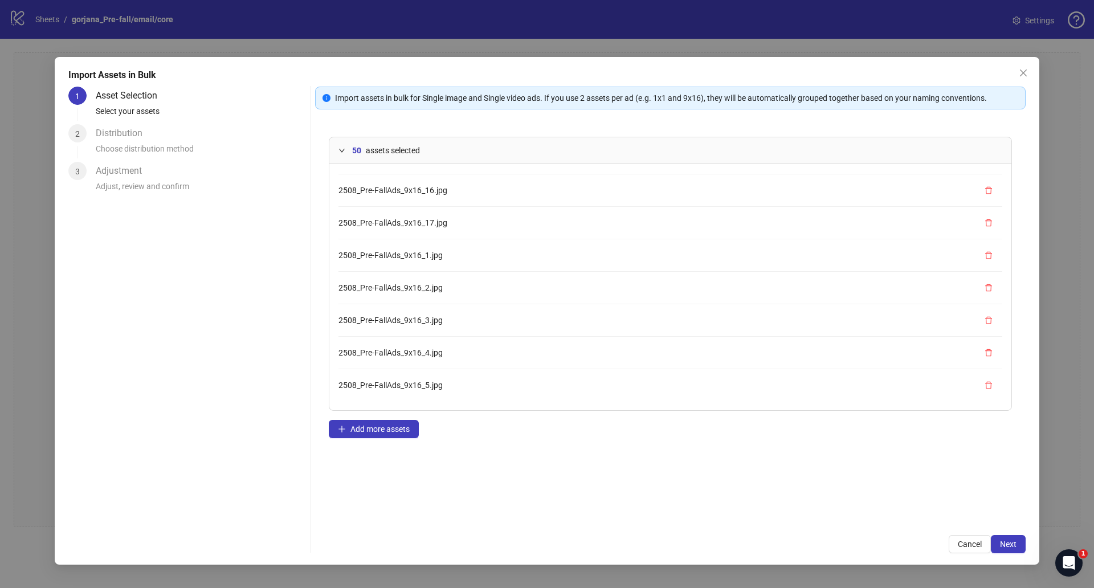
click at [984, 384] on icon "delete" at bounding box center [988, 385] width 8 height 8
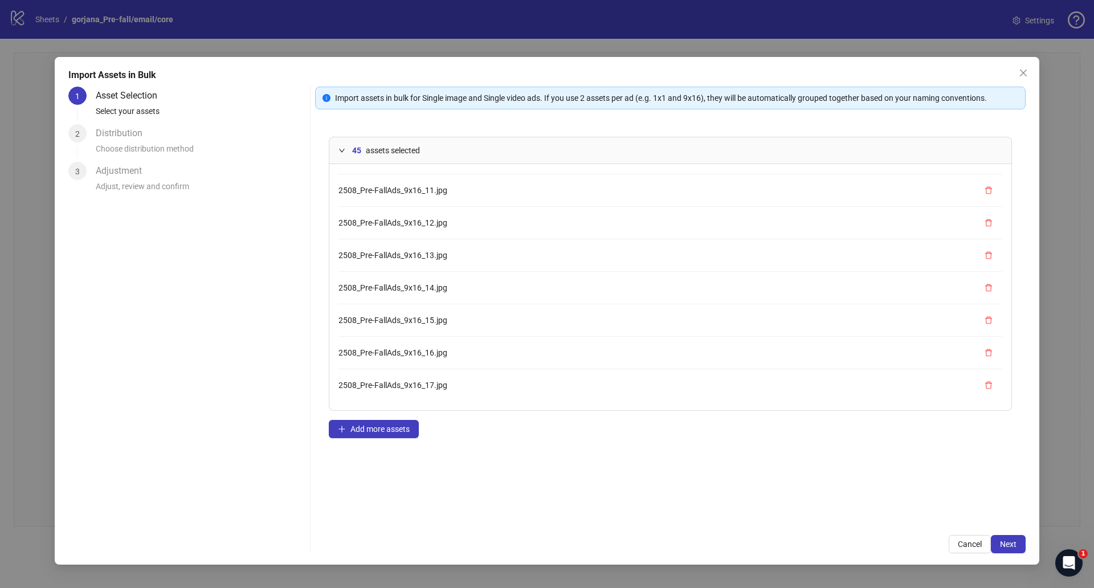
click at [984, 384] on icon "delete" at bounding box center [988, 385] width 8 height 8
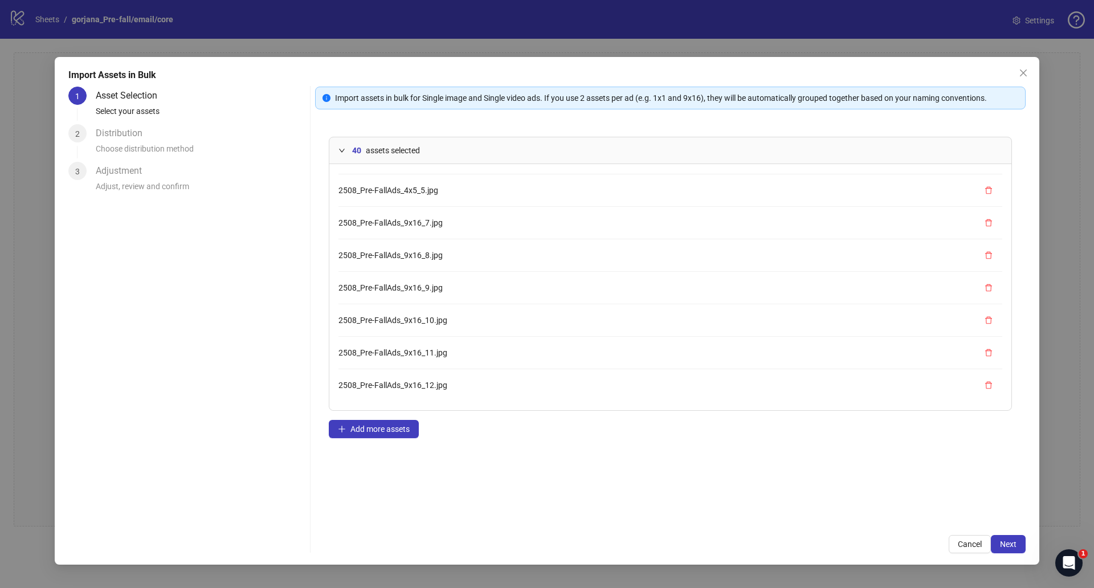
click at [984, 384] on icon "delete" at bounding box center [988, 385] width 8 height 8
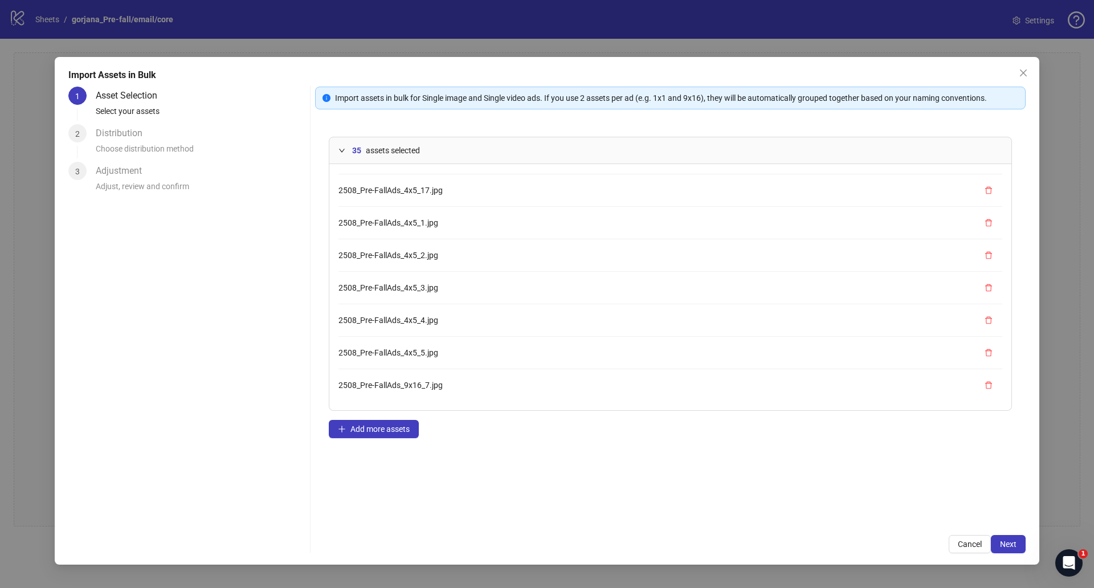
click at [984, 384] on icon "delete" at bounding box center [988, 385] width 8 height 8
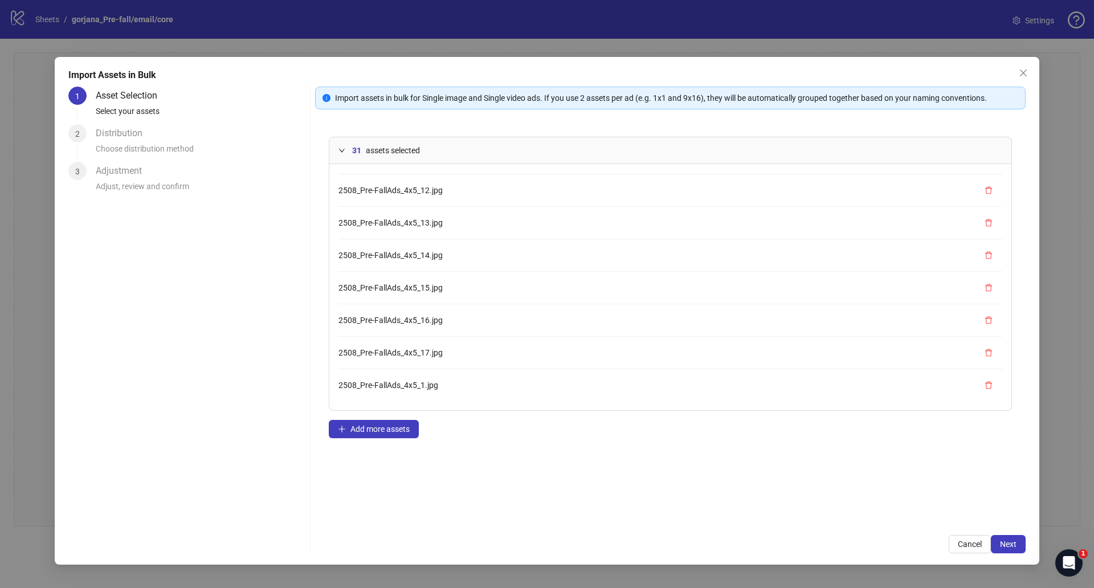
click at [984, 384] on icon "delete" at bounding box center [988, 385] width 8 height 8
click at [972, 546] on span "Cancel" at bounding box center [970, 543] width 24 height 9
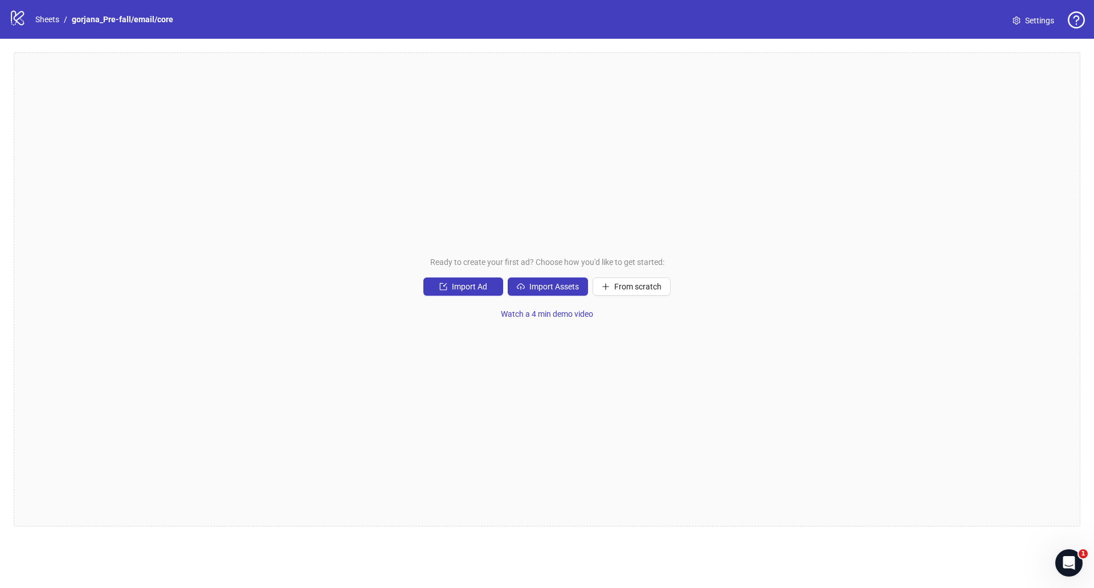
click at [607, 336] on div "Ready to create your first ad? Choose how you'd like to get started: Import Ad …" at bounding box center [547, 289] width 1066 height 474
click at [1038, 15] on span "Settings" at bounding box center [1039, 20] width 29 height 13
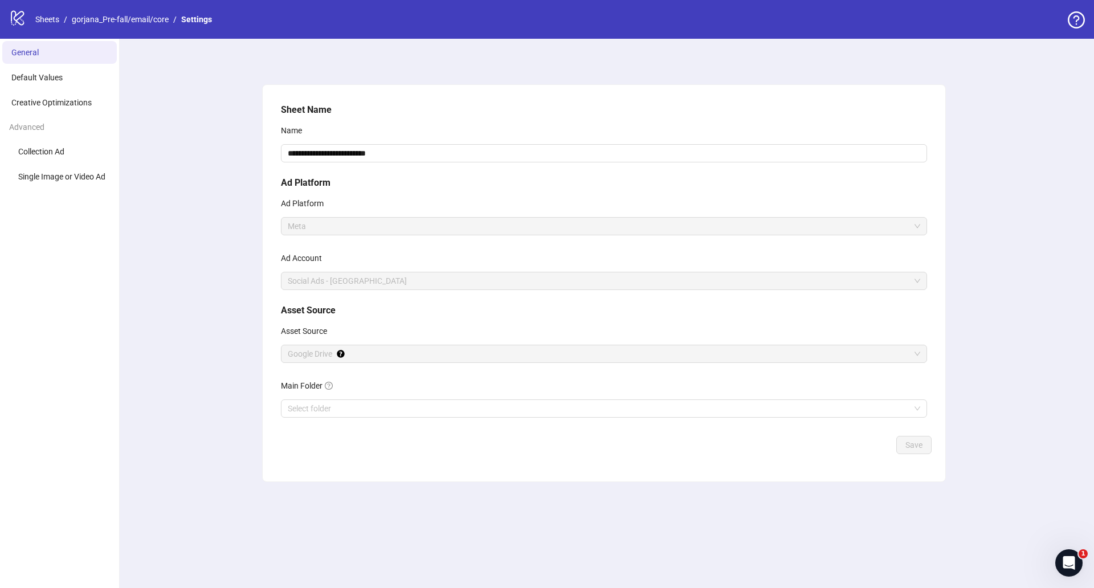
click at [134, 202] on div "**********" at bounding box center [604, 313] width 980 height 549
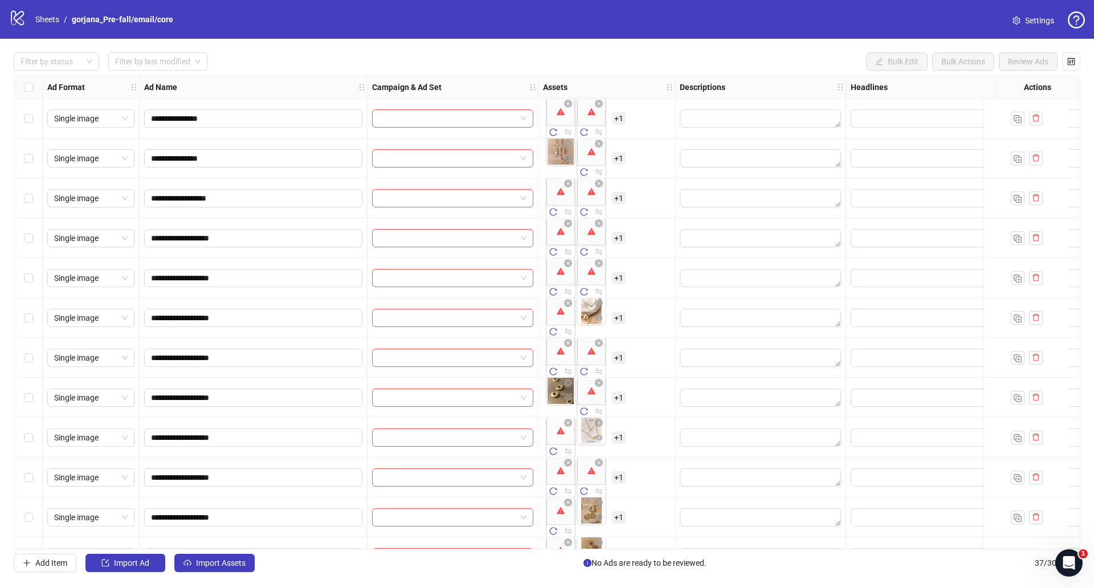
click at [636, 55] on div "Filter by status Filter by last modified Bulk Edit Bulk Actions Review Ads" at bounding box center [547, 61] width 1066 height 18
click at [49, 16] on link "Sheets" at bounding box center [47, 19] width 28 height 13
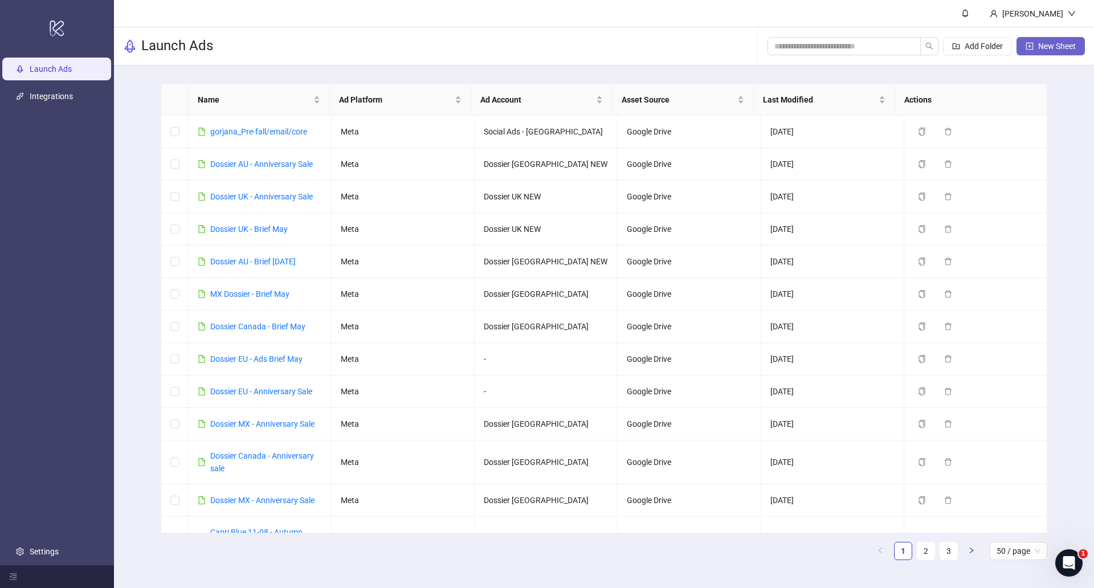
click at [1034, 44] on button "New Sheet" at bounding box center [1050, 46] width 68 height 18
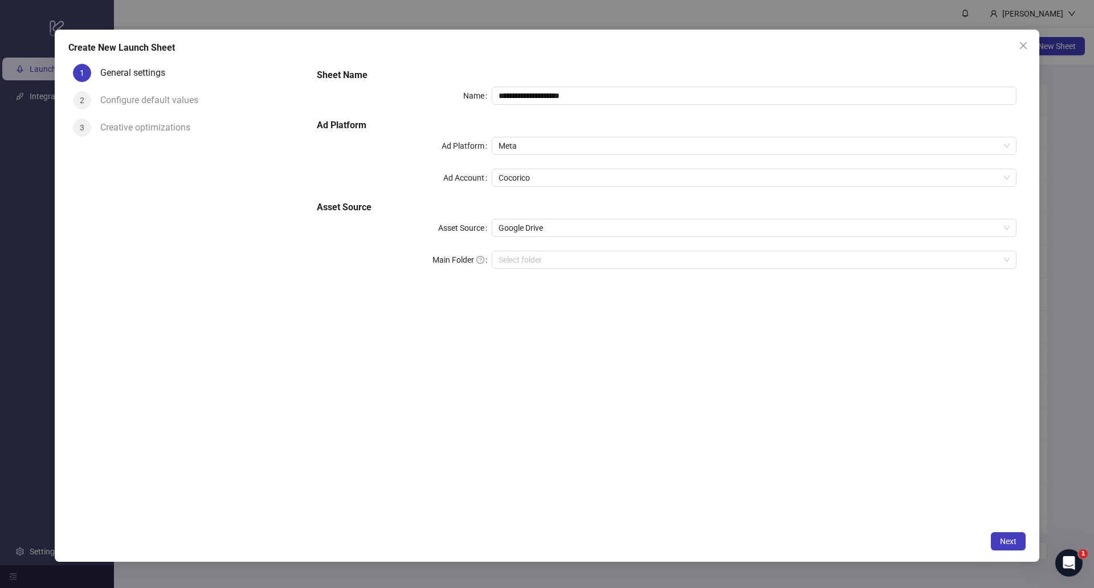
click at [1067, 201] on div "**********" at bounding box center [547, 294] width 1094 height 588
click at [1016, 47] on span "Close" at bounding box center [1023, 45] width 18 height 9
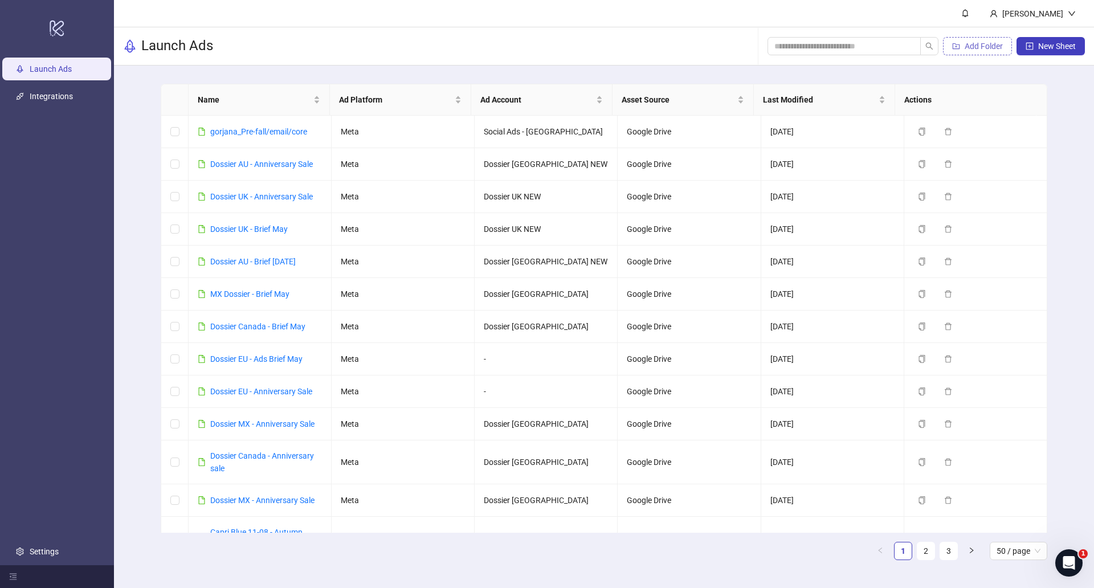
click at [985, 40] on button "Add Folder" at bounding box center [977, 46] width 69 height 18
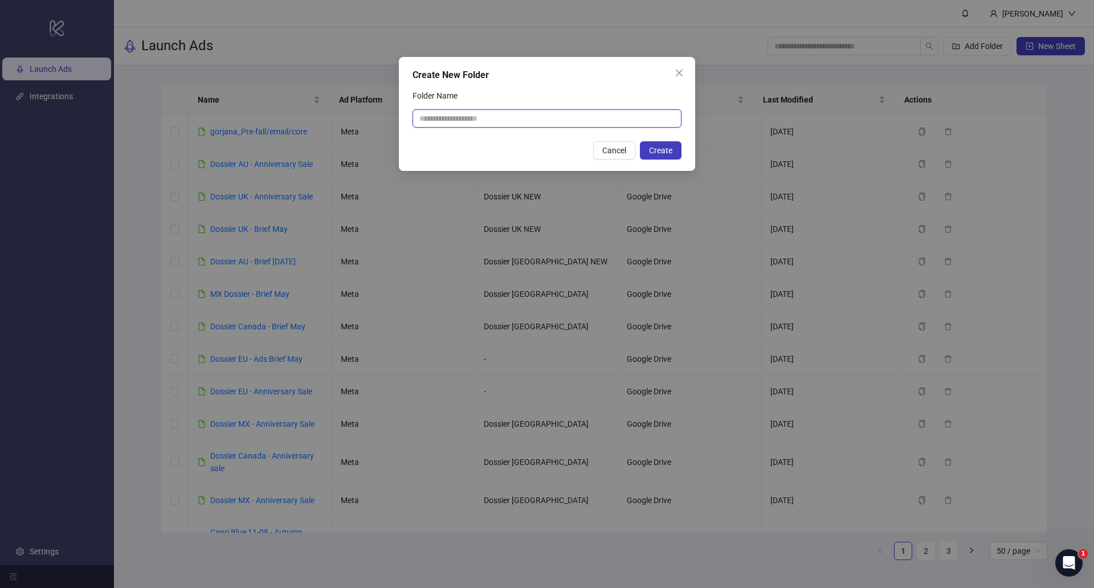
click at [458, 114] on input "Folder Name" at bounding box center [546, 118] width 269 height 18
type input "**********"
click at [1073, 132] on div "**********" at bounding box center [547, 294] width 1094 height 588
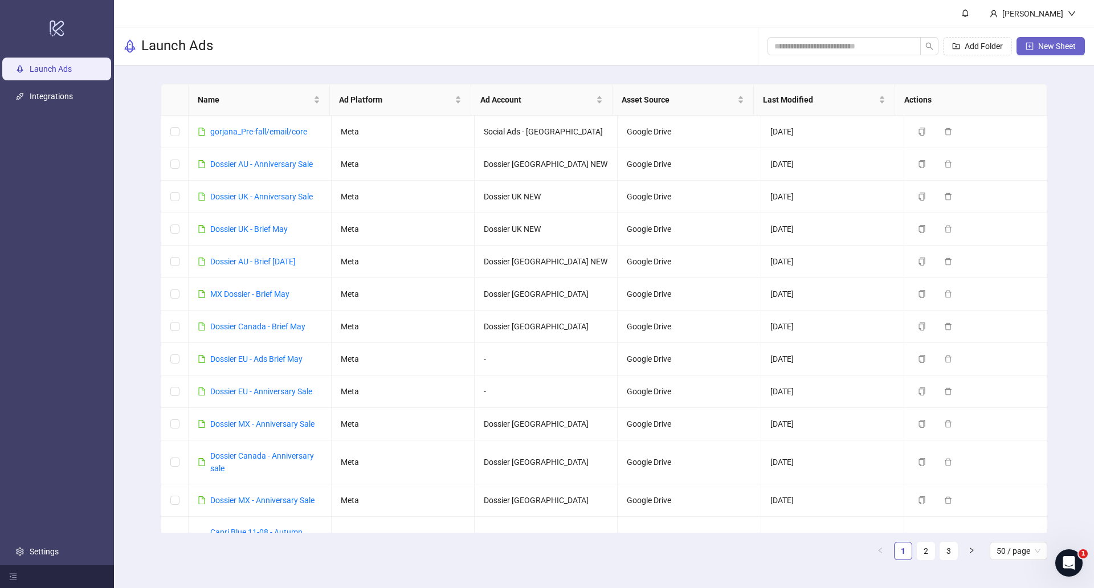
click at [1036, 46] on button "New Sheet" at bounding box center [1050, 46] width 68 height 18
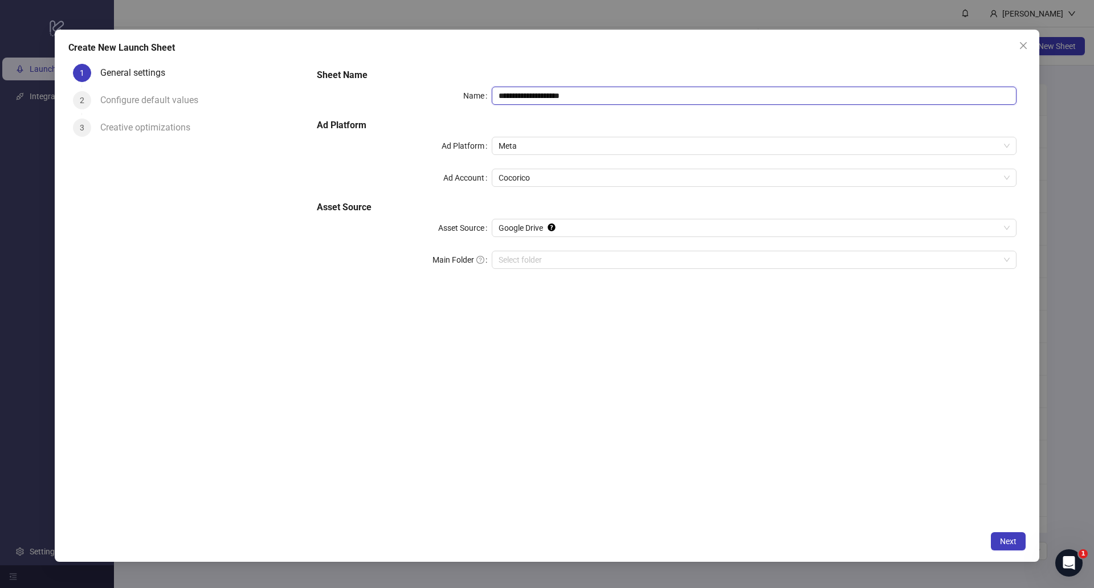
drag, startPoint x: 585, startPoint y: 88, endPoint x: 402, endPoint y: 80, distance: 183.6
click at [402, 80] on div "**********" at bounding box center [666, 175] width 709 height 223
click at [545, 169] on span "Cocorico" at bounding box center [753, 177] width 511 height 17
type input "**********"
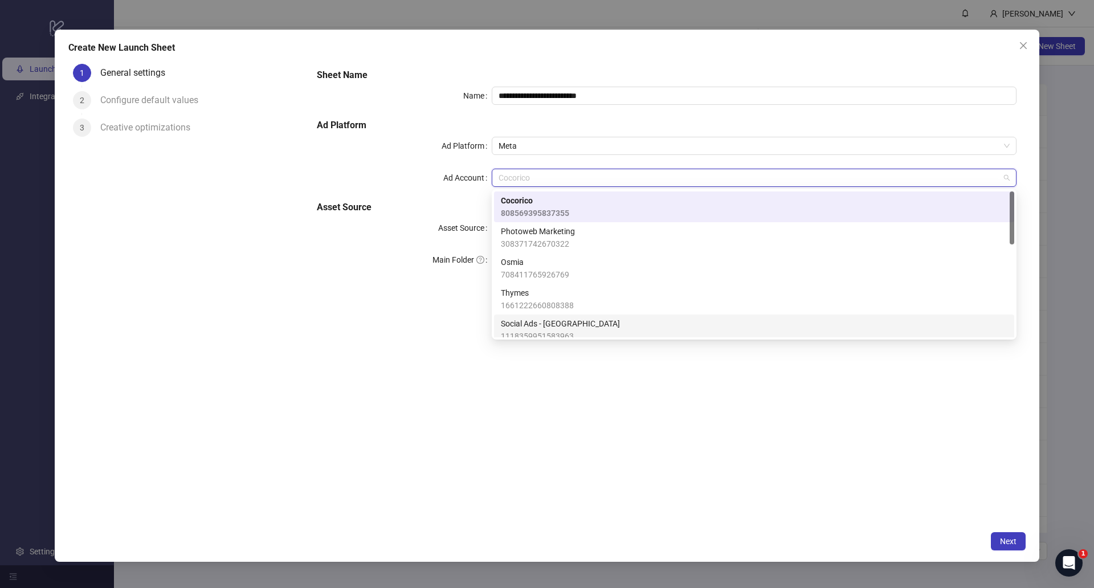
click at [576, 324] on div "Social Ads - [GEOGRAPHIC_DATA] 1118359951583963" at bounding box center [754, 329] width 506 height 25
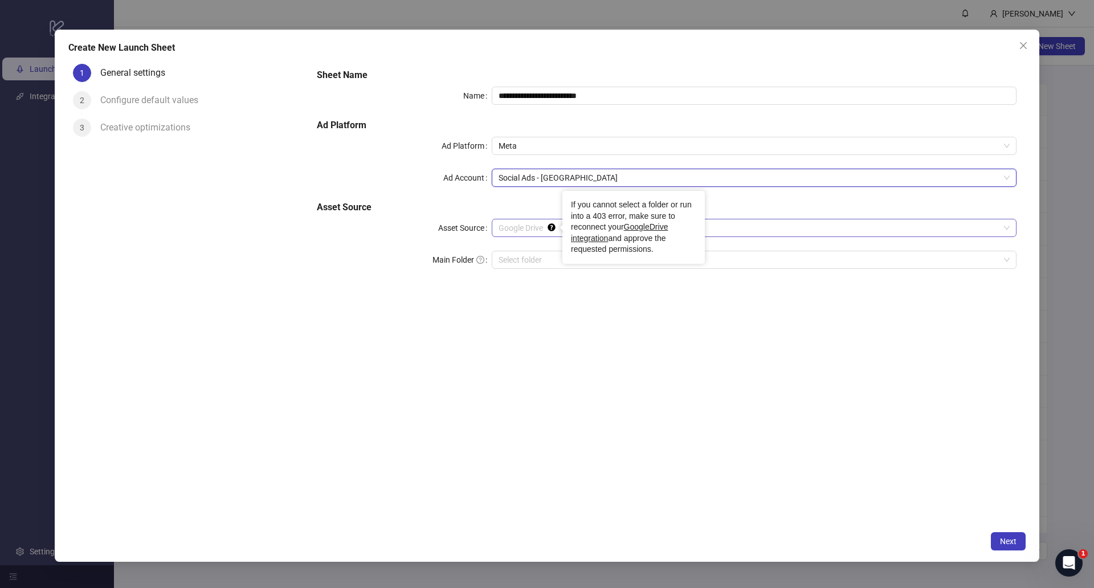
click at [547, 225] on icon "Tooltip anchor" at bounding box center [551, 227] width 9 height 9
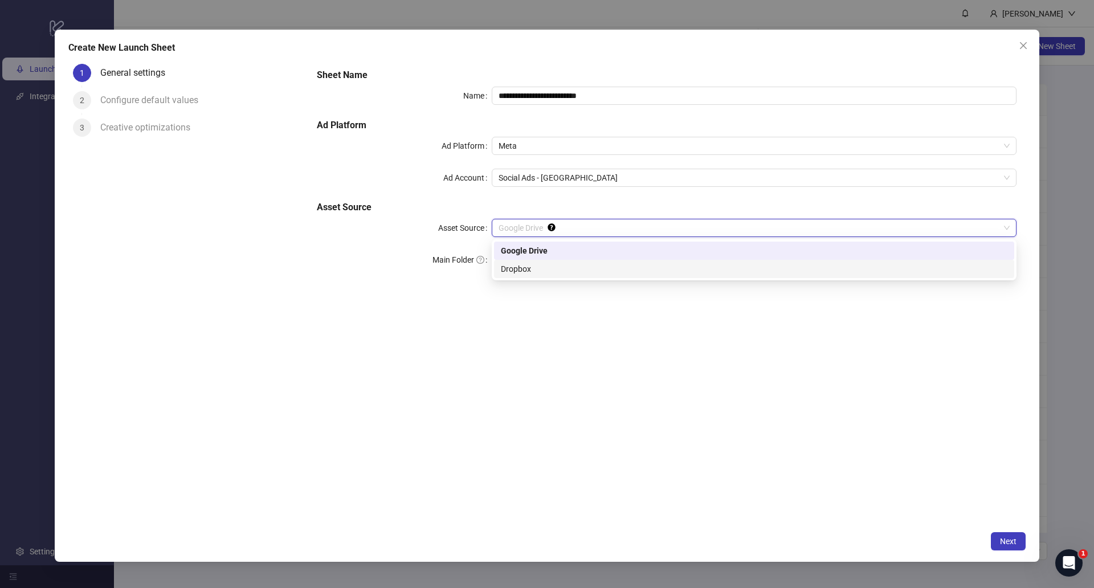
click at [528, 264] on div "Dropbox" at bounding box center [754, 269] width 506 height 13
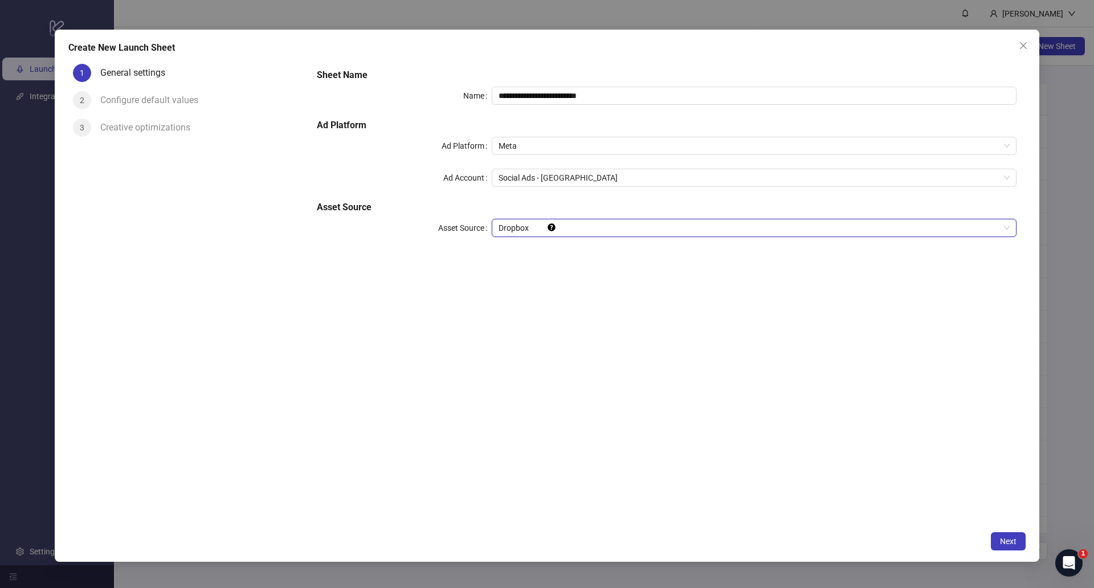
drag, startPoint x: 574, startPoint y: 292, endPoint x: 617, endPoint y: 296, distance: 43.5
click at [575, 292] on div "**********" at bounding box center [667, 292] width 718 height 467
click at [1016, 543] on span "Next" at bounding box center [1008, 541] width 17 height 9
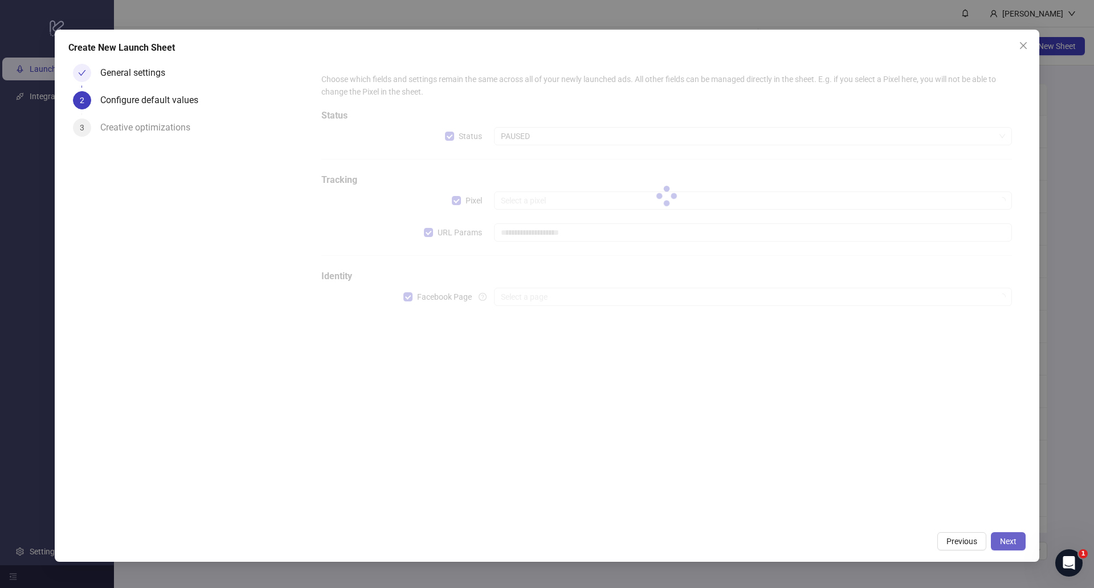
type input "**********"
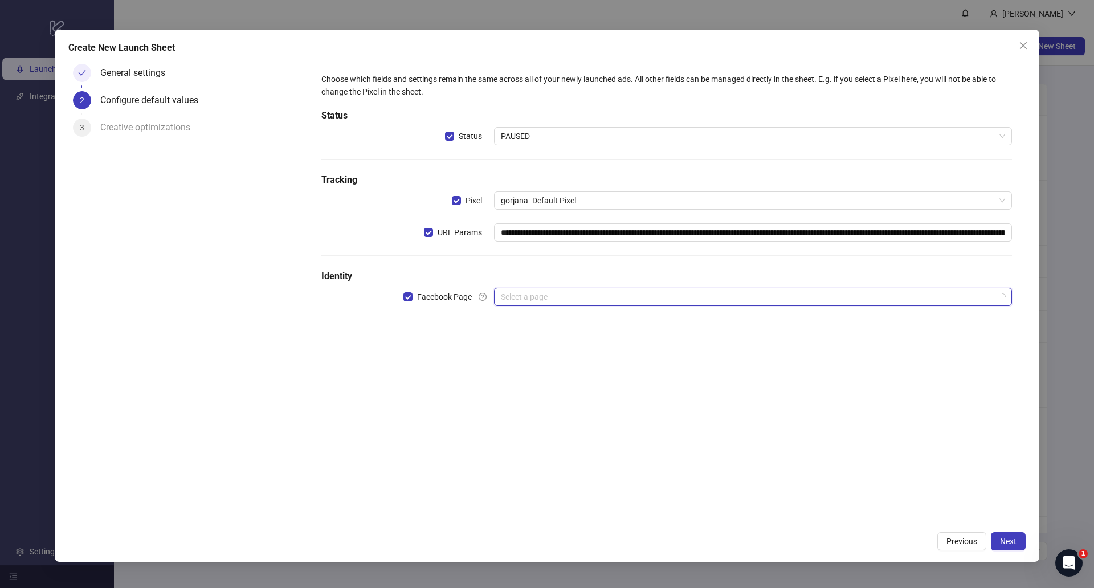
click at [598, 292] on input "search" at bounding box center [748, 296] width 494 height 17
click at [580, 297] on input "search" at bounding box center [748, 296] width 494 height 17
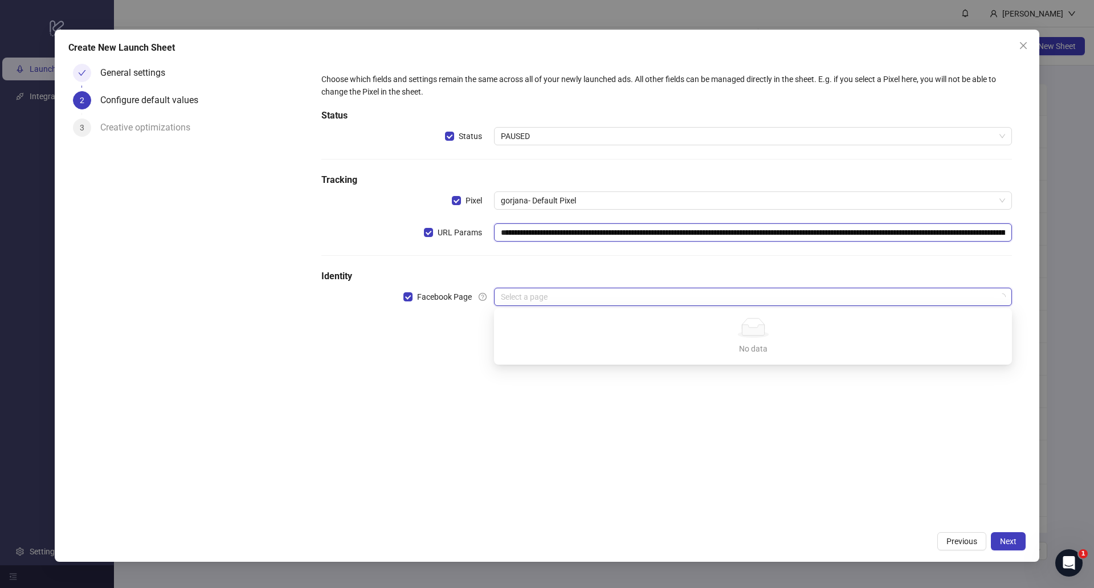
click at [587, 230] on input "**********" at bounding box center [753, 232] width 518 height 18
click at [537, 140] on span "PAUSED" at bounding box center [753, 136] width 504 height 17
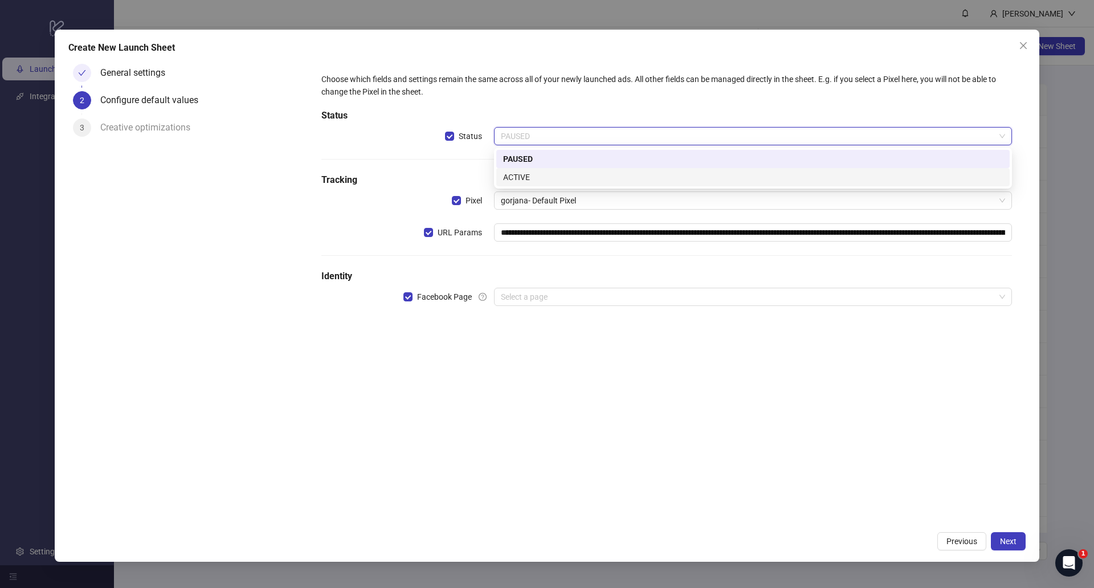
click at [523, 180] on div "ACTIVE" at bounding box center [753, 177] width 500 height 13
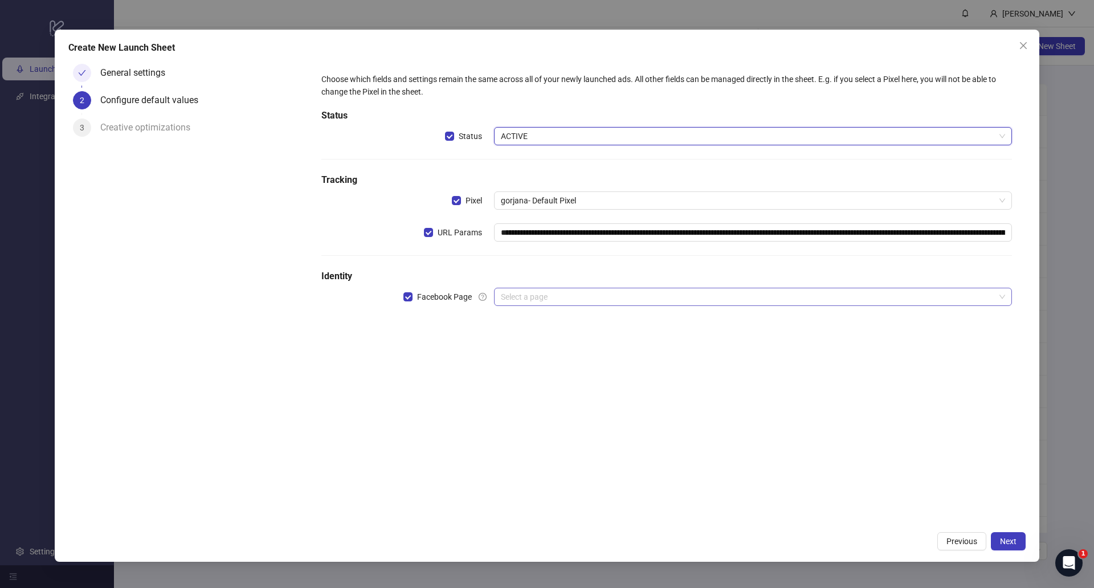
click at [541, 301] on input "search" at bounding box center [748, 296] width 494 height 17
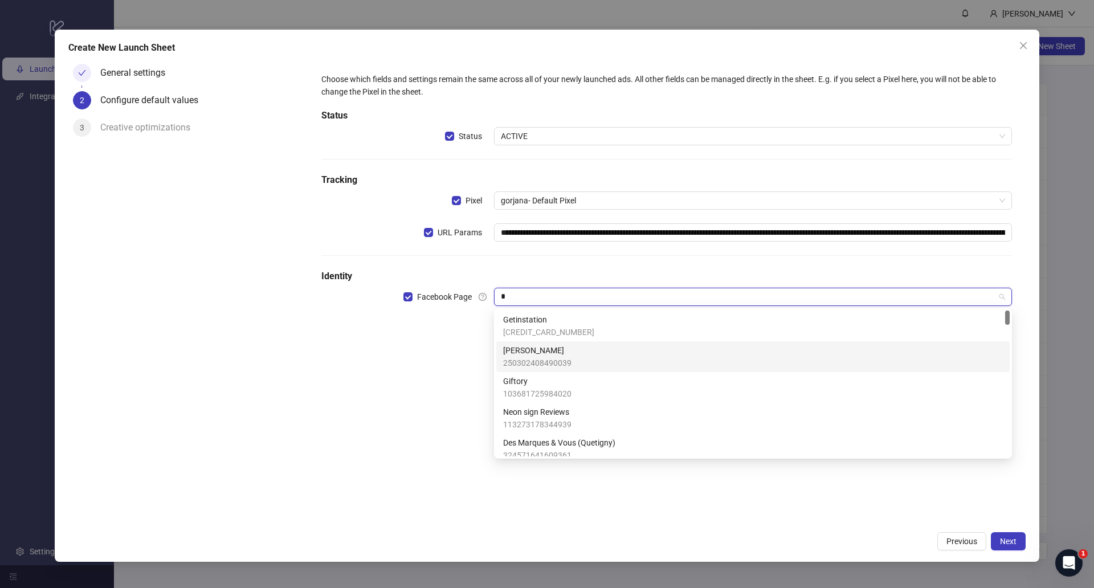
type input "**"
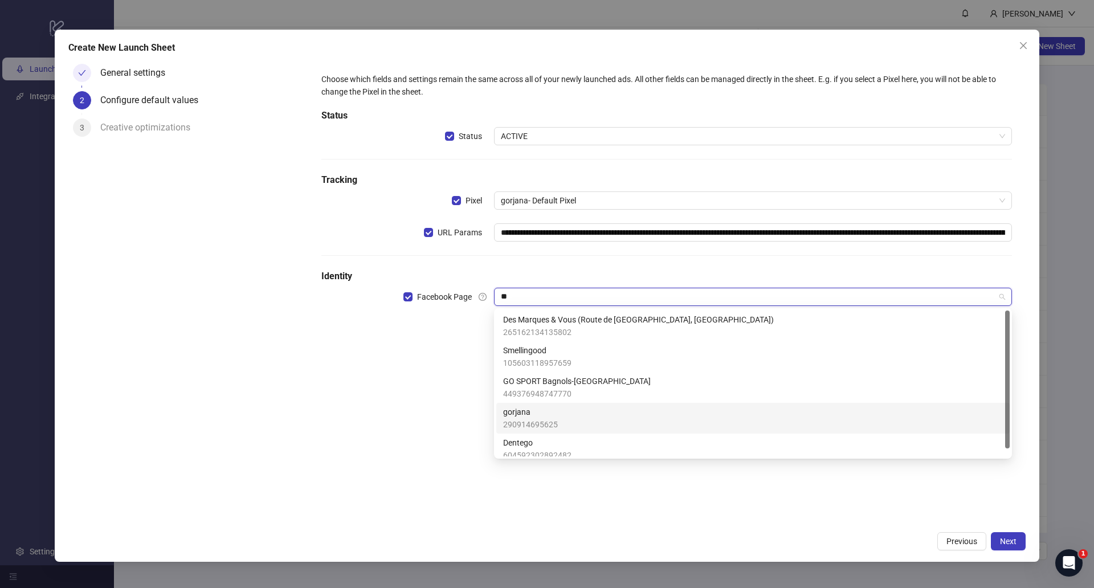
click at [566, 409] on div "gorjana 290914695625" at bounding box center [753, 418] width 500 height 25
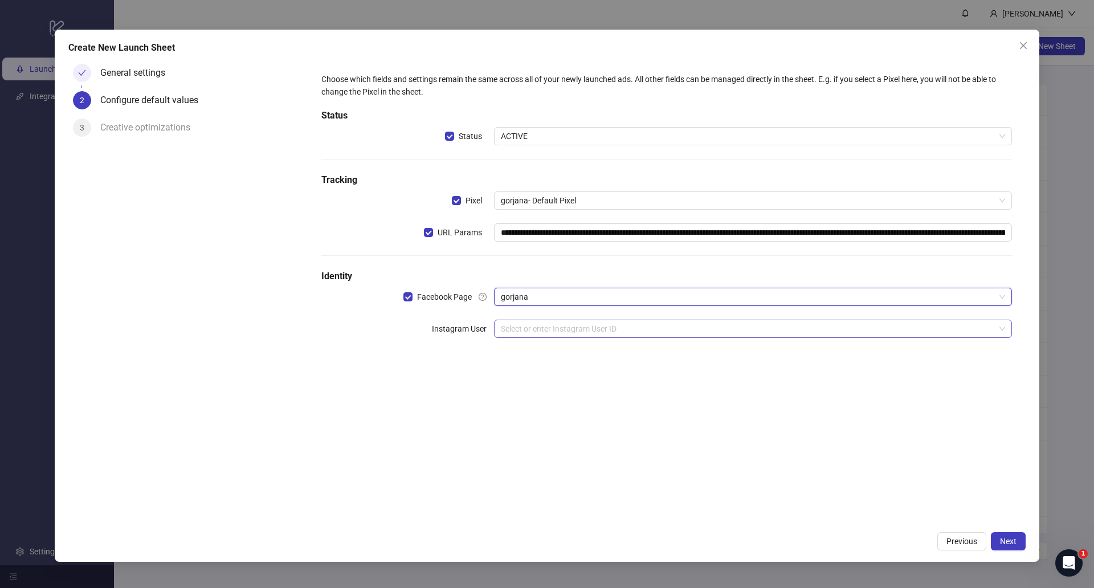
click at [552, 333] on input "search" at bounding box center [748, 328] width 494 height 17
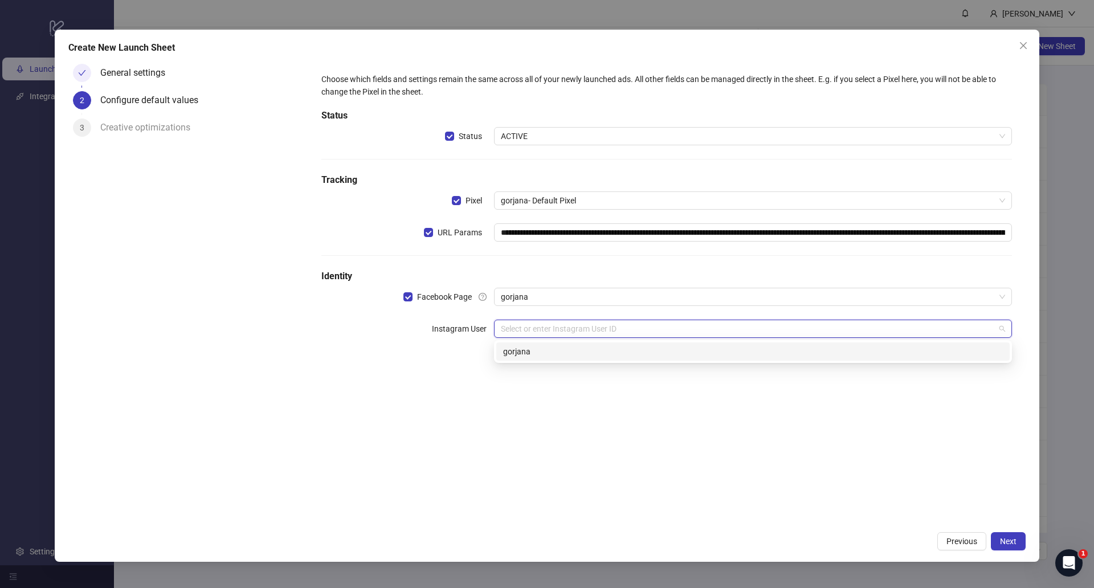
click at [559, 349] on div "gorjana" at bounding box center [753, 351] width 500 height 13
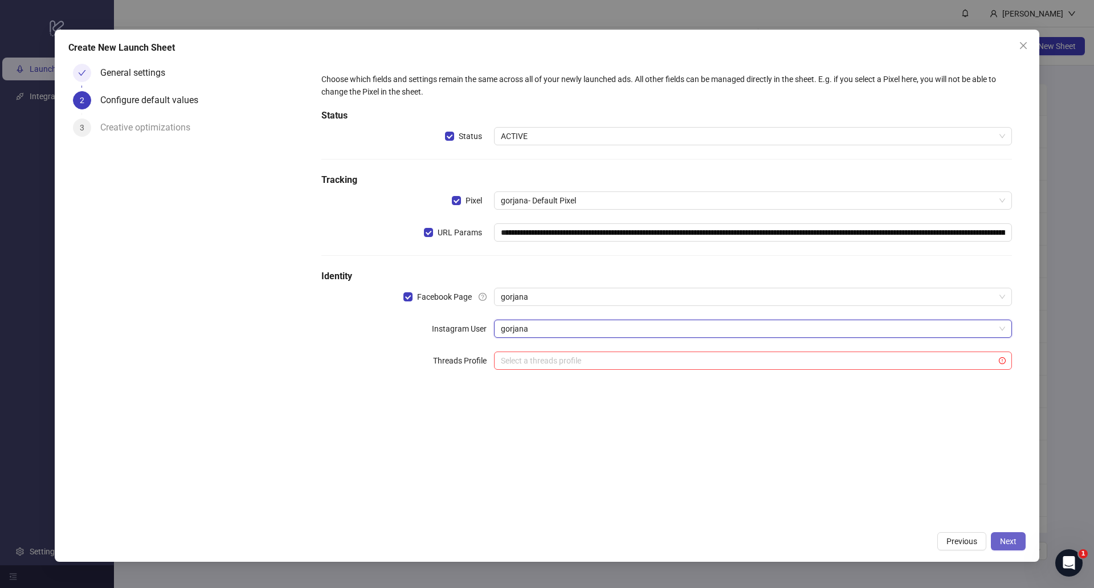
click at [1014, 537] on span "Next" at bounding box center [1008, 541] width 17 height 9
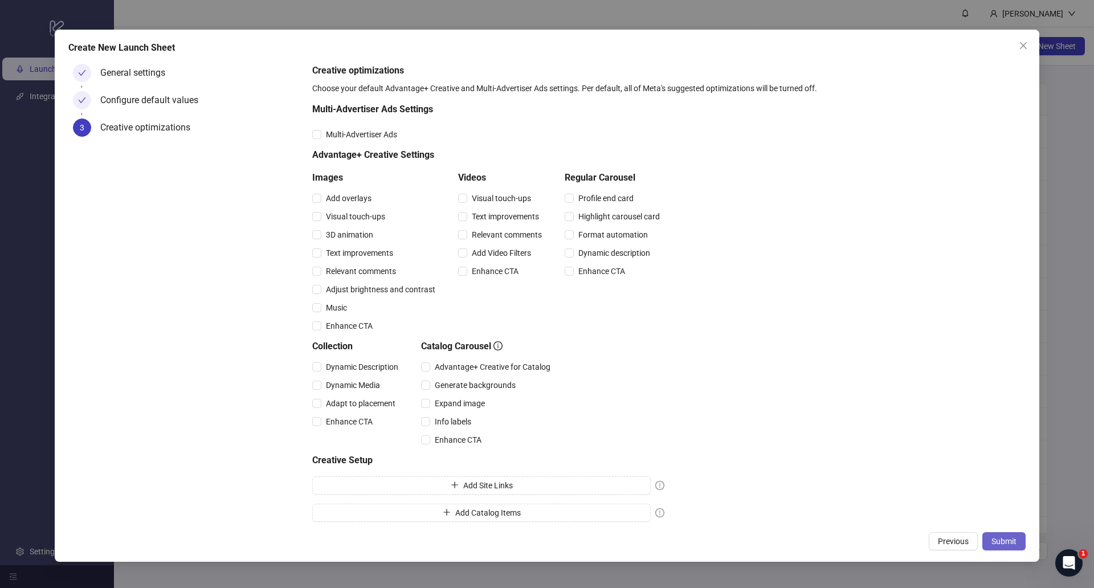
click at [1005, 537] on span "Submit" at bounding box center [1003, 541] width 25 height 9
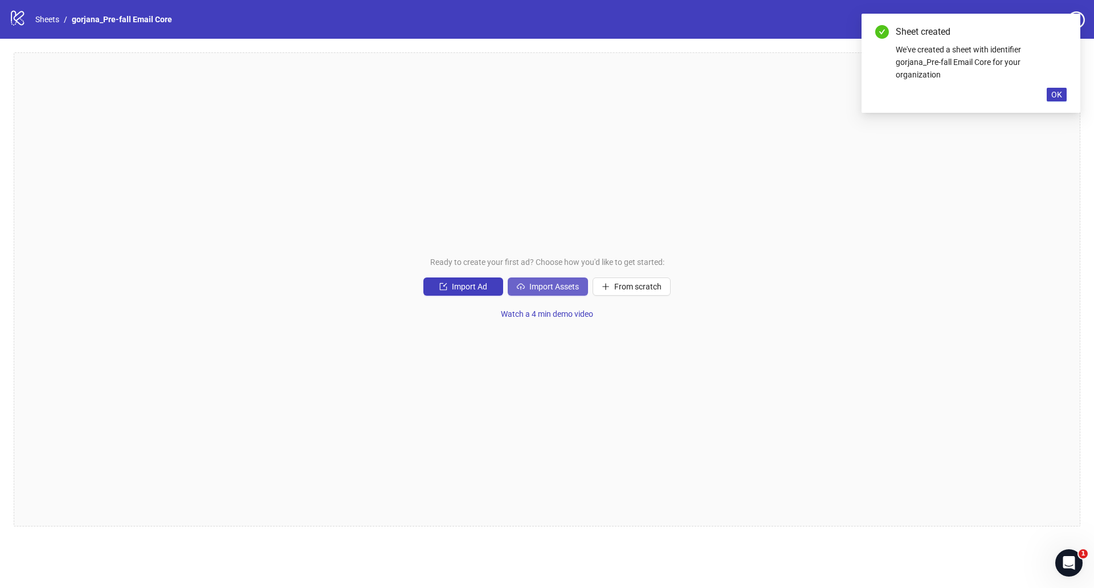
click at [551, 281] on button "Import Assets" at bounding box center [548, 286] width 80 height 18
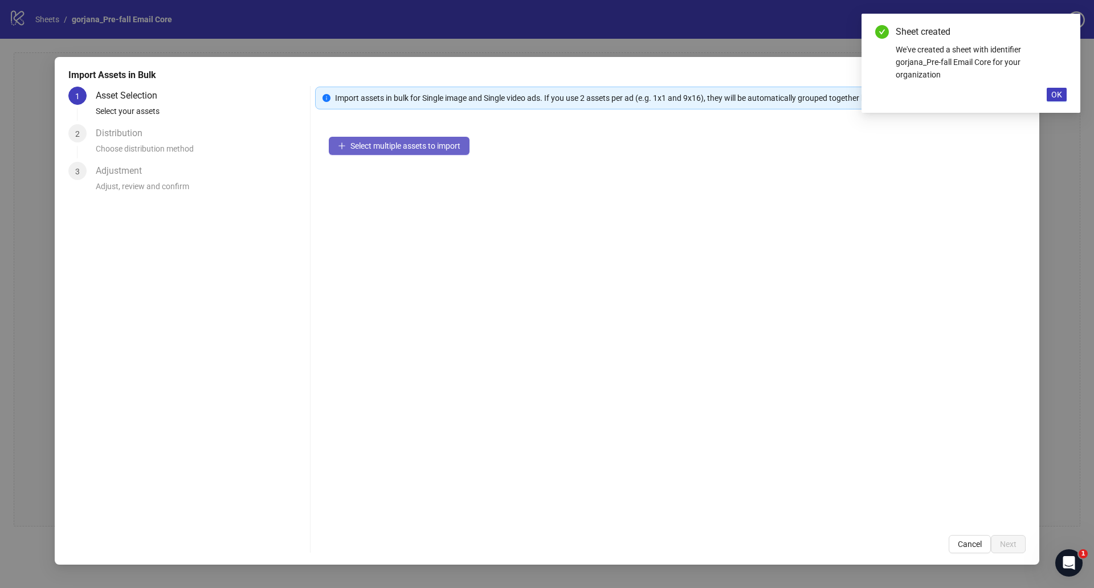
click at [385, 142] on span "Select multiple assets to import" at bounding box center [405, 145] width 110 height 9
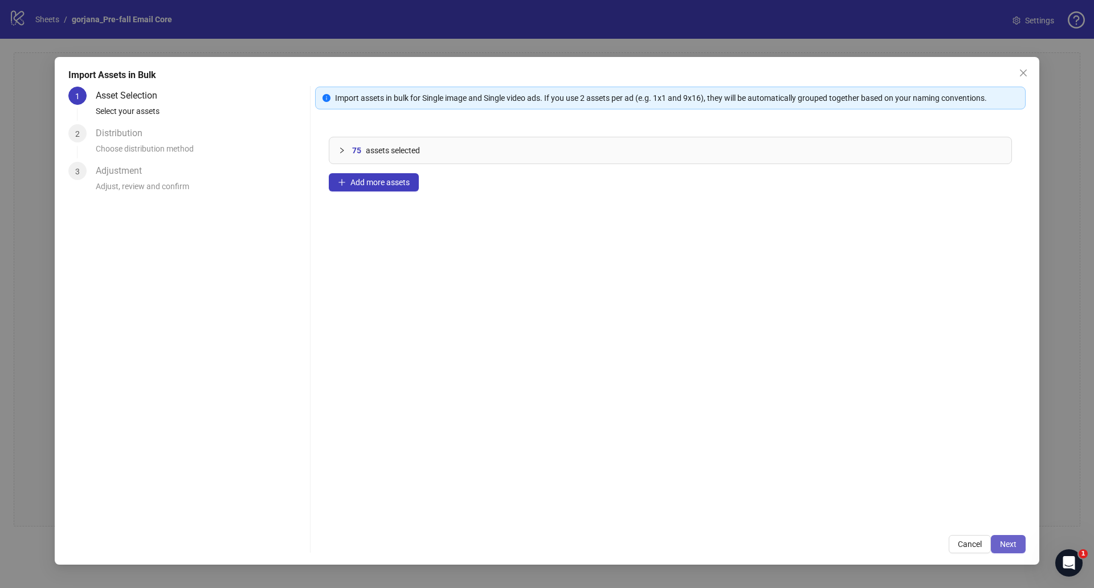
click at [1010, 545] on span "Next" at bounding box center [1008, 543] width 17 height 9
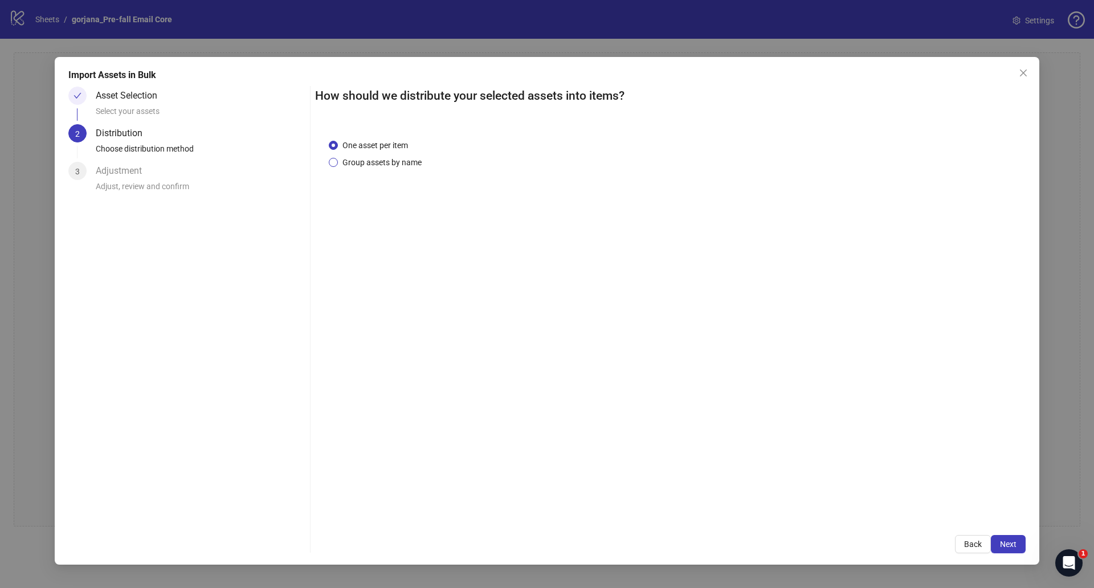
click at [369, 158] on span "Group assets by name" at bounding box center [382, 162] width 88 height 13
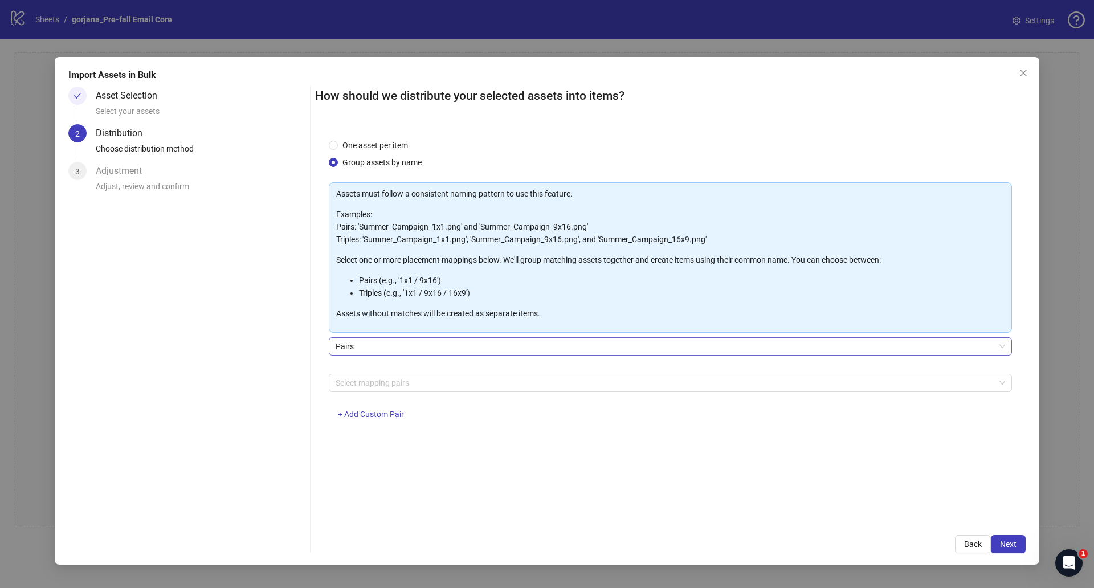
click at [373, 345] on span "Pairs" at bounding box center [670, 346] width 669 height 17
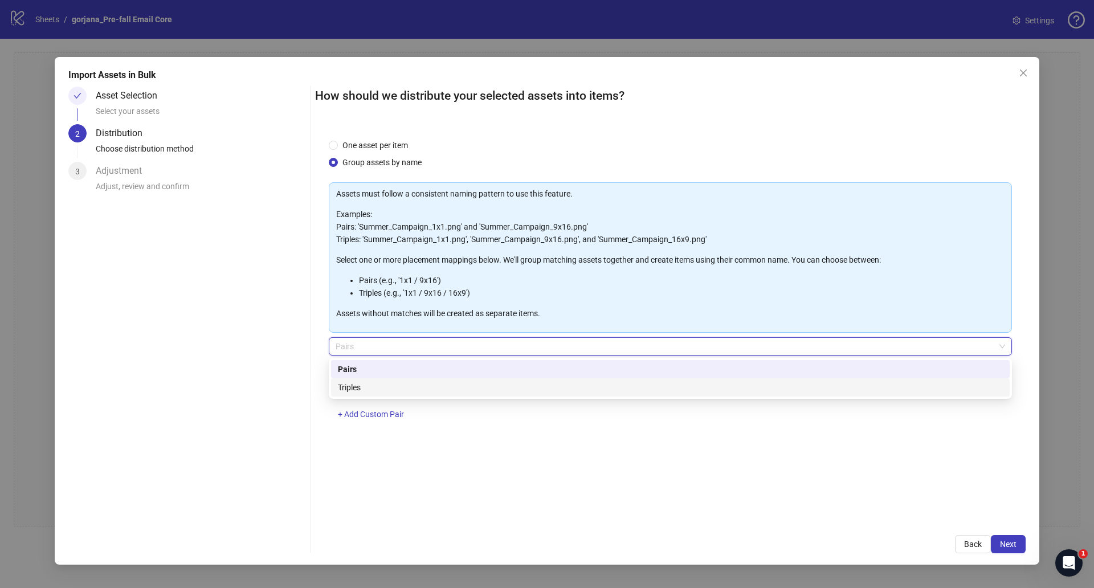
click at [369, 387] on div "Triples" at bounding box center [670, 387] width 665 height 13
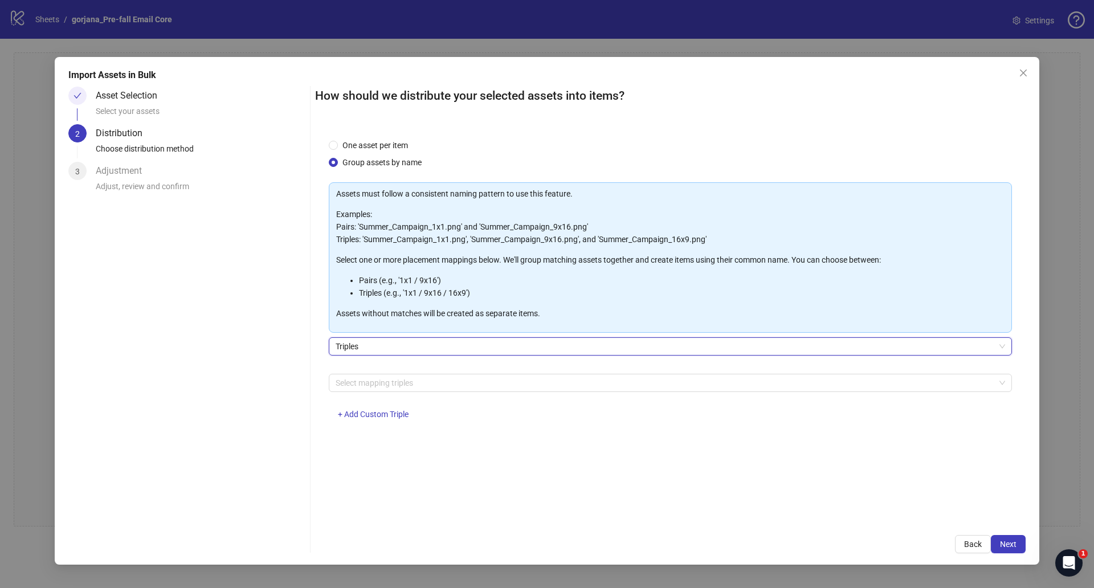
click at [369, 387] on div at bounding box center [664, 383] width 666 height 16
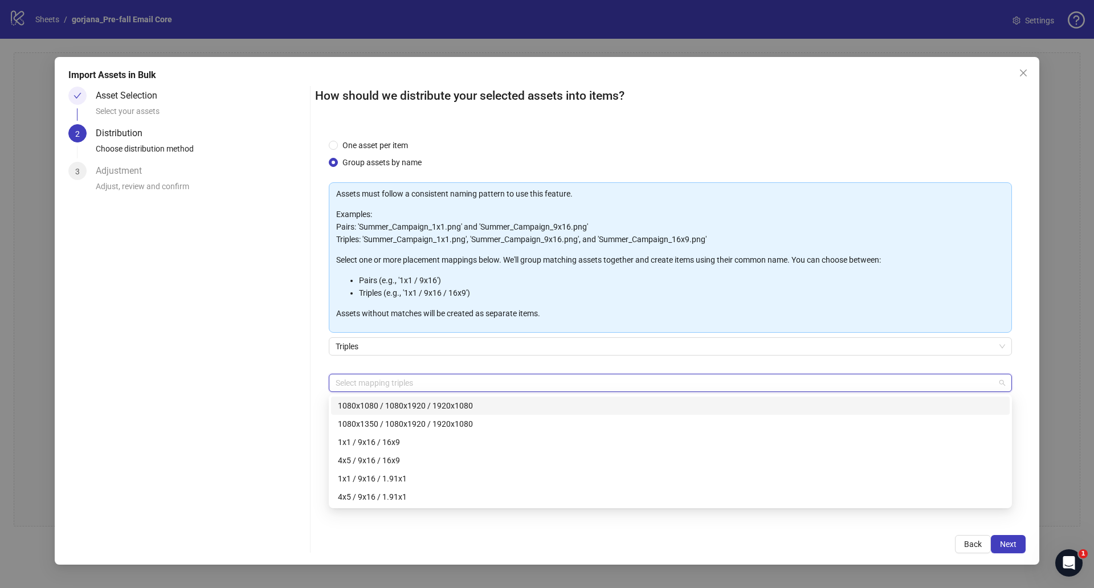
click at [281, 416] on div "Asset Selection Select your assets 2 Distribution Choose distribution method 3 …" at bounding box center [186, 320] width 237 height 467
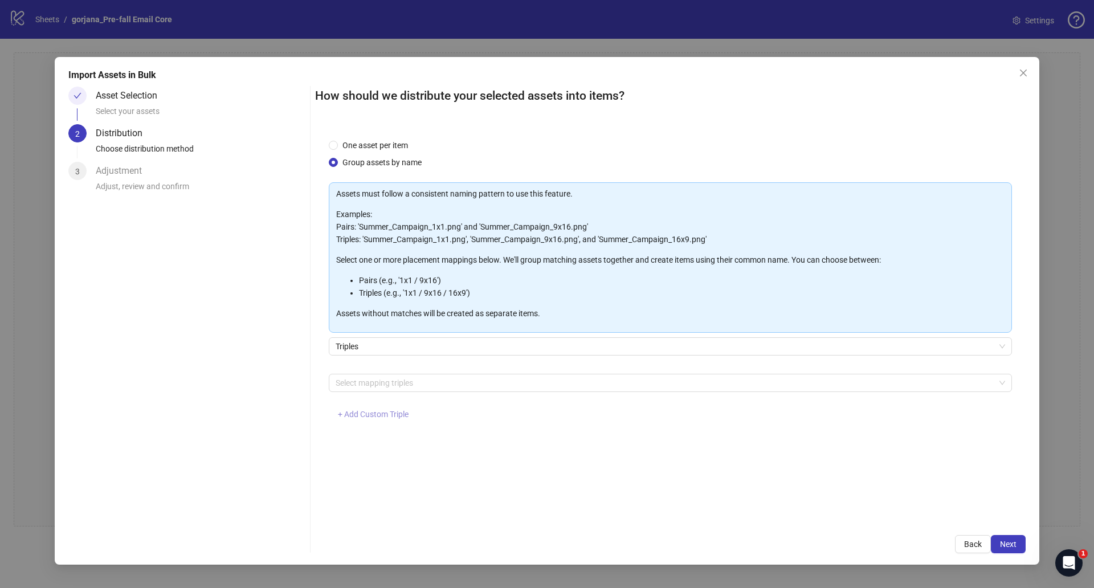
click at [379, 417] on span "+ Add Custom Triple" at bounding box center [373, 414] width 71 height 9
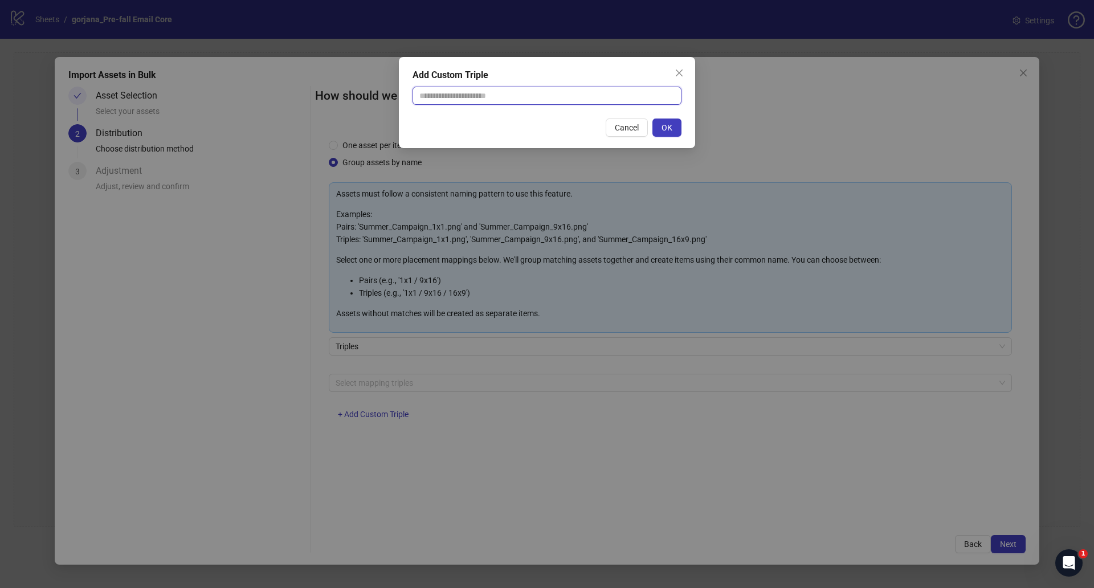
click at [498, 99] on input "text" at bounding box center [546, 96] width 269 height 18
type input "**********"
click at [662, 120] on button "OK" at bounding box center [666, 127] width 29 height 18
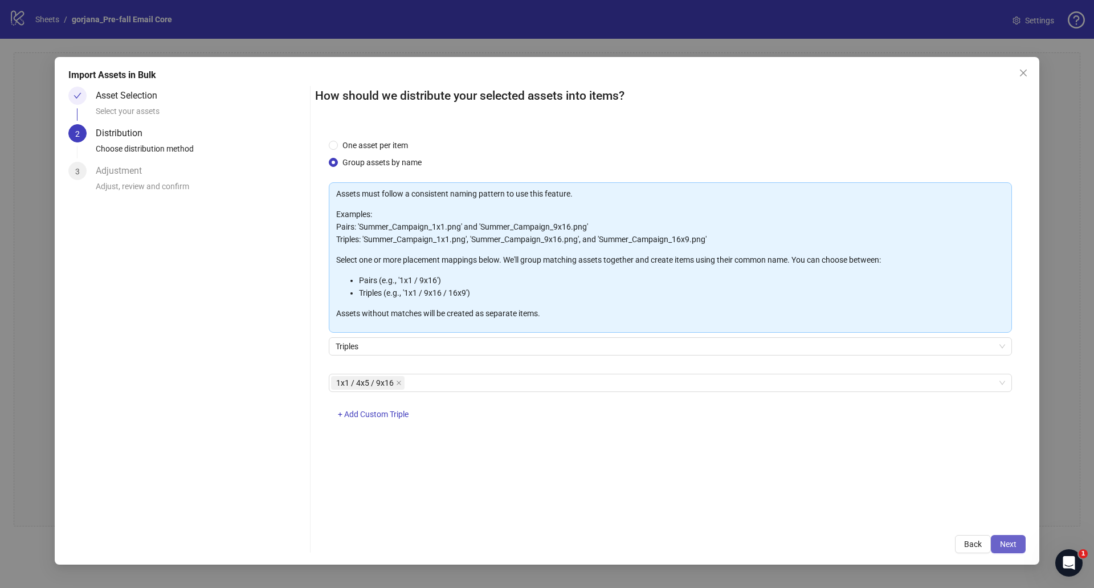
click at [1016, 548] on button "Next" at bounding box center [1008, 544] width 35 height 18
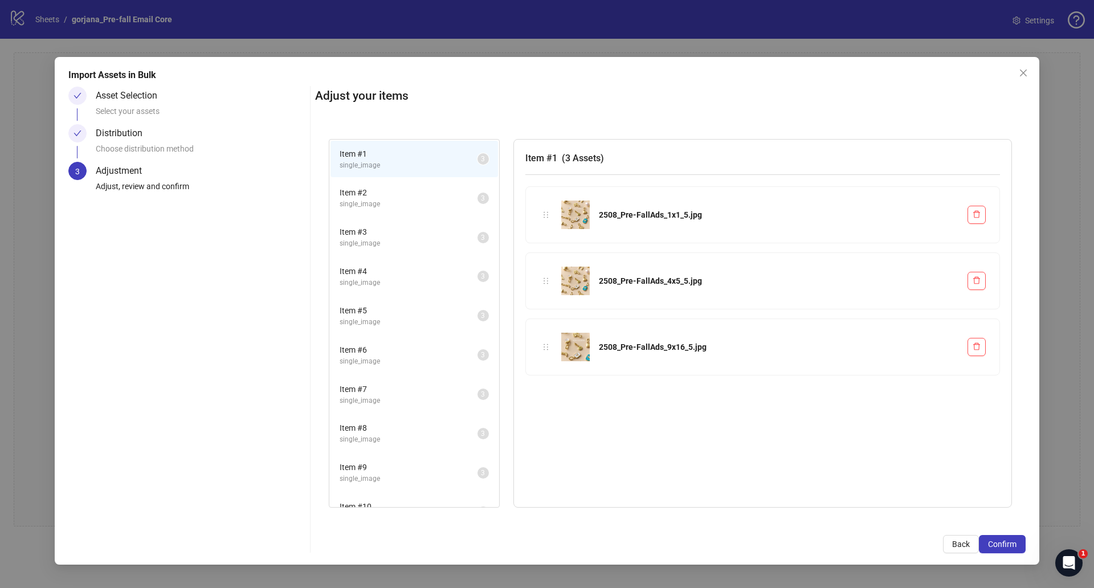
click at [368, 205] on span "single_image" at bounding box center [408, 204] width 138 height 11
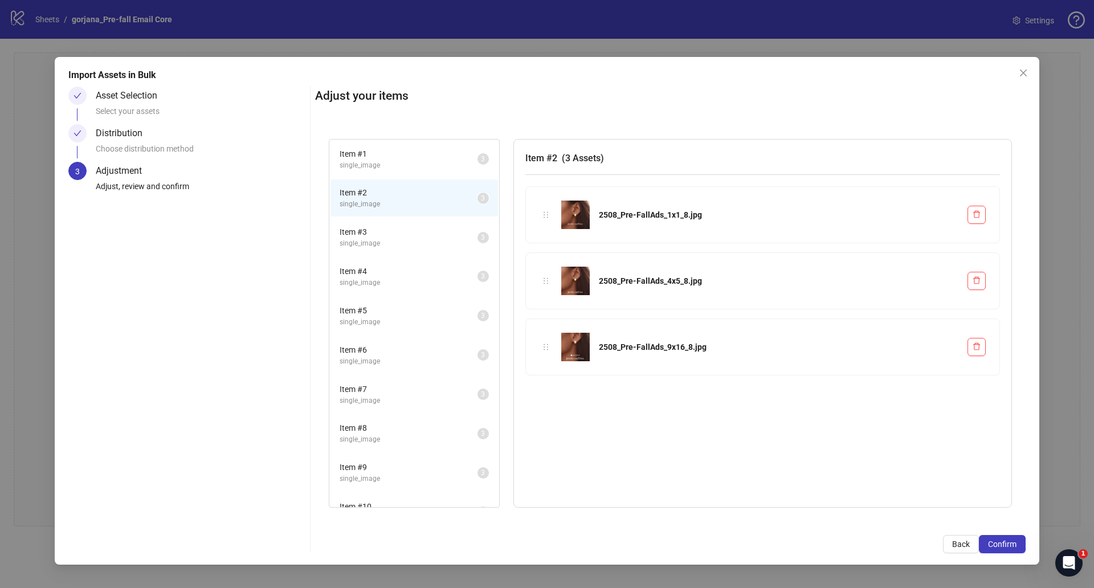
click at [365, 226] on span "Item # 3" at bounding box center [408, 232] width 138 height 13
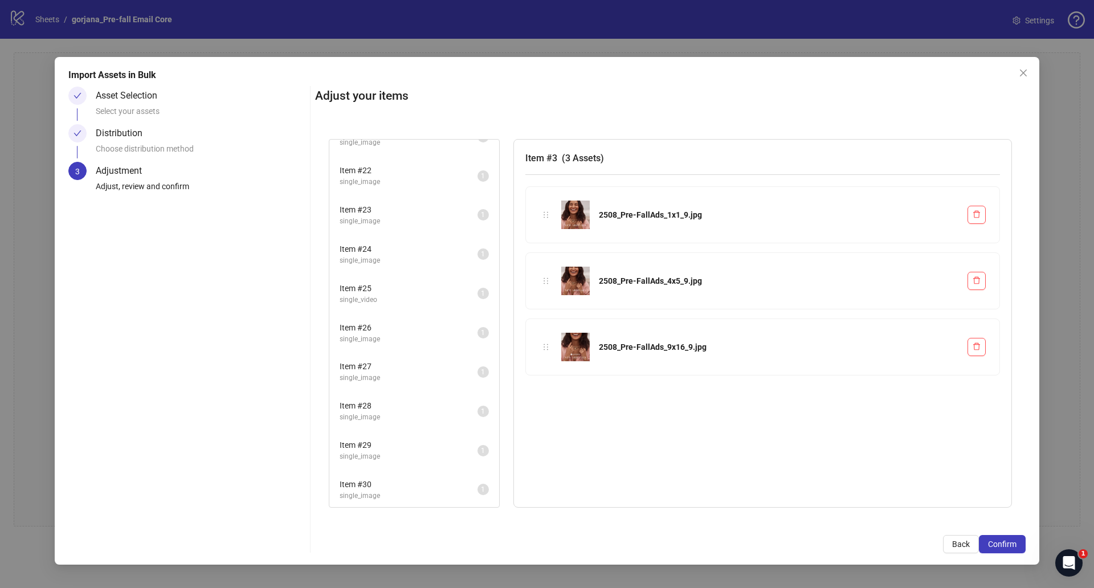
scroll to position [1083, 0]
click at [365, 410] on span "single_image" at bounding box center [408, 415] width 138 height 11
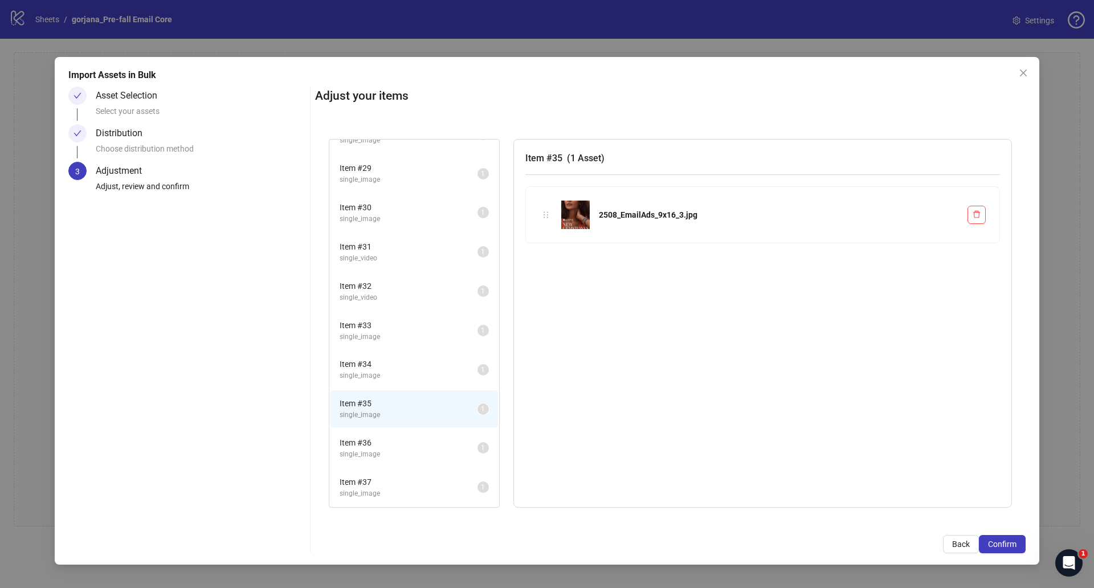
click at [370, 369] on span "Item # 34" at bounding box center [408, 364] width 138 height 13
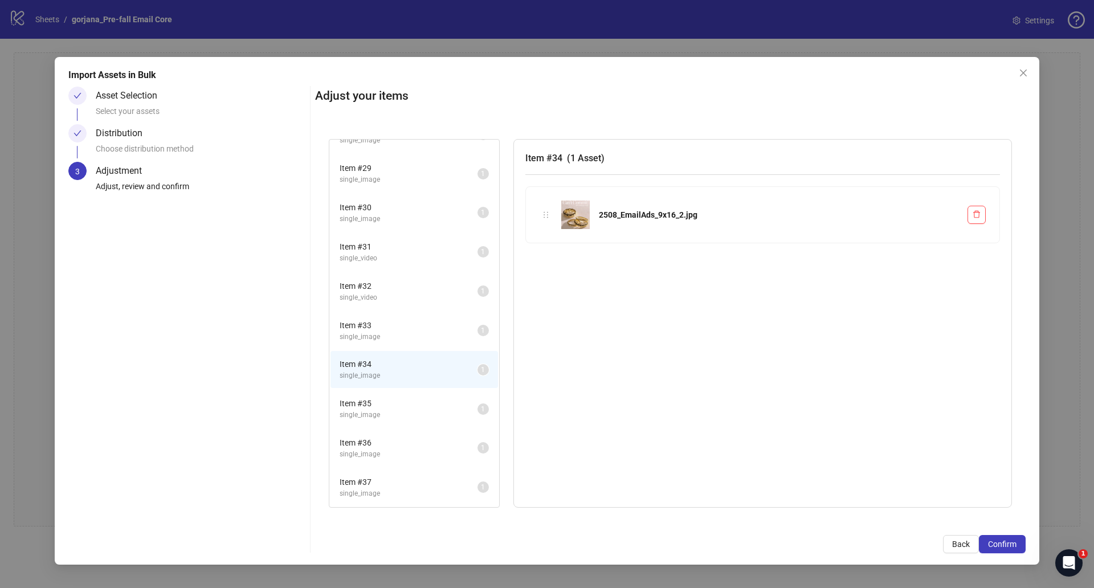
click at [377, 342] on li "Item # 33 single_image 1" at bounding box center [413, 330] width 167 height 37
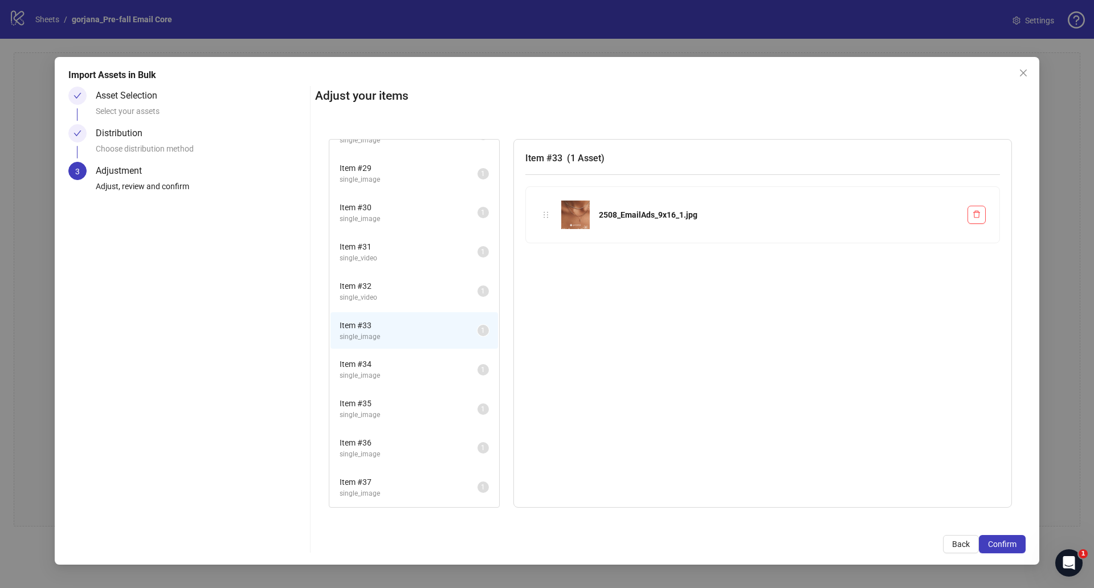
click at [372, 287] on span "Item # 32" at bounding box center [408, 286] width 138 height 13
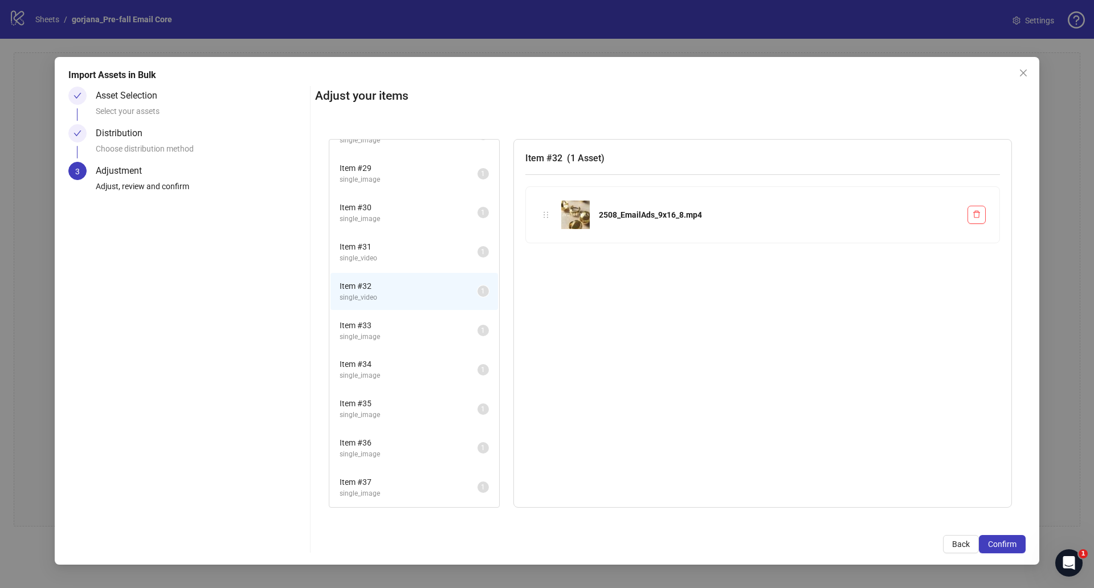
click at [374, 239] on li "Item # 31 single_video 1" at bounding box center [413, 252] width 167 height 37
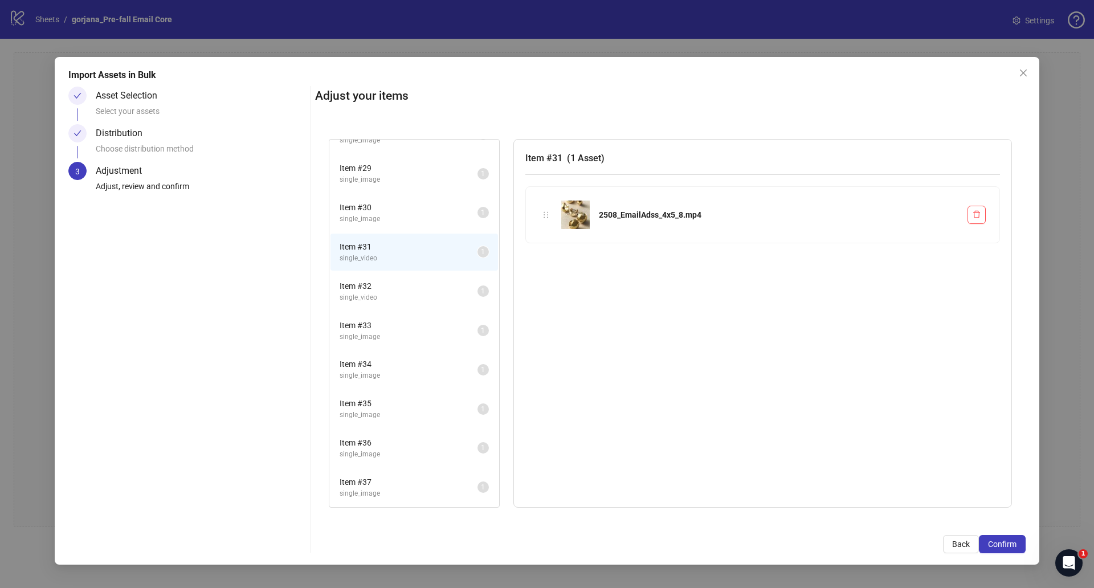
scroll to position [1045, 0]
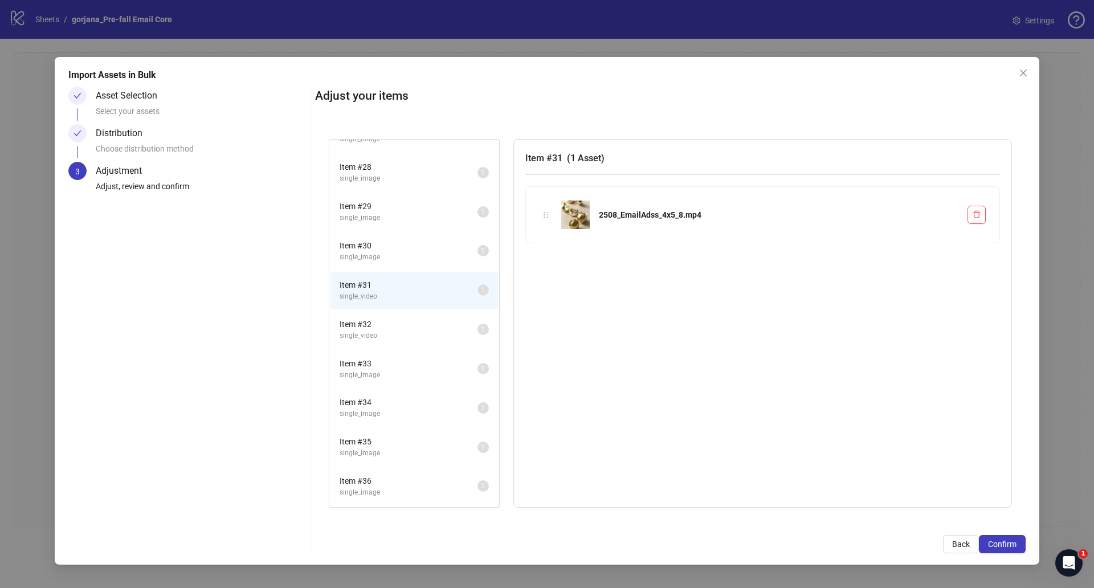
click at [378, 322] on span "Item # 32" at bounding box center [408, 324] width 138 height 13
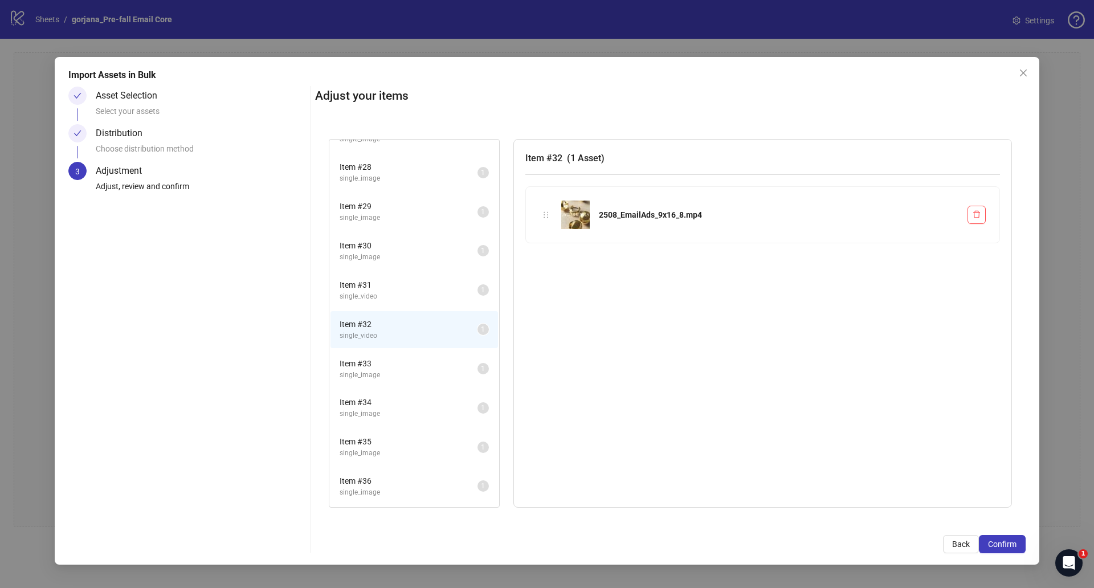
click at [385, 290] on span "Item # 31" at bounding box center [408, 285] width 138 height 13
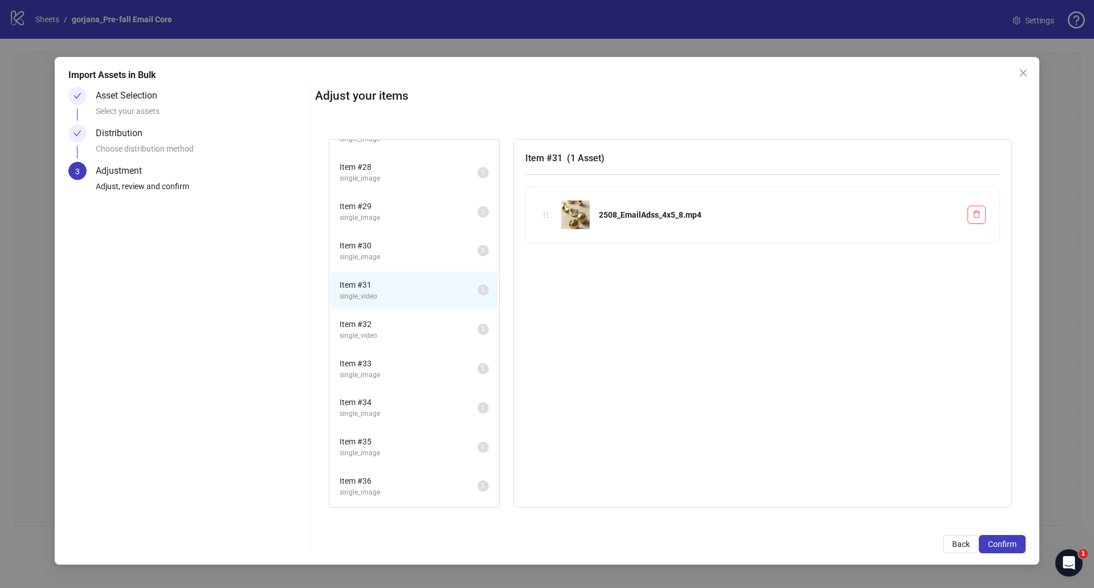
click at [377, 338] on span "single_video" at bounding box center [408, 335] width 138 height 11
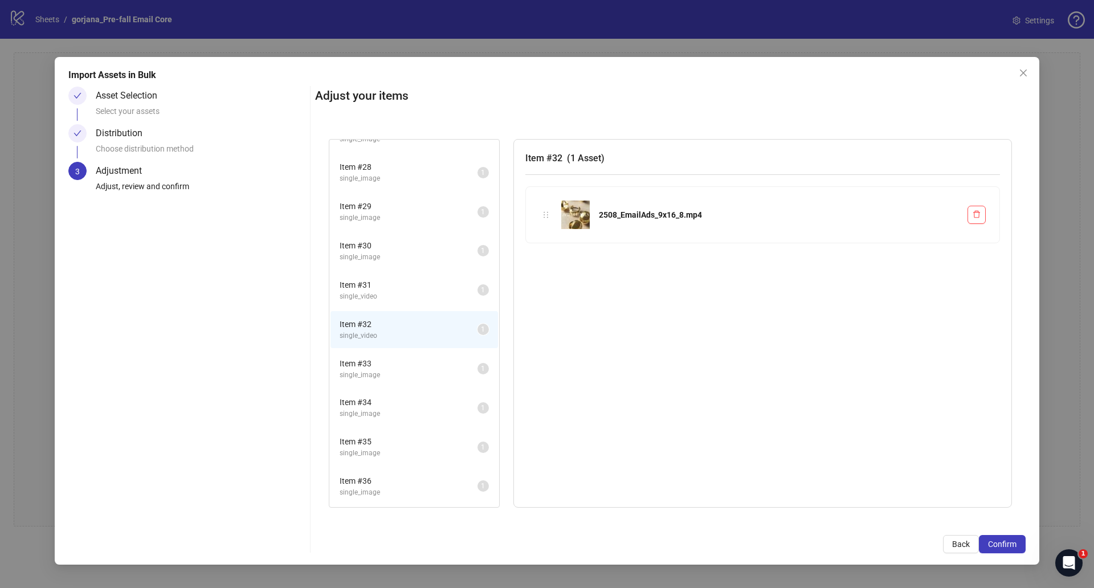
click at [388, 296] on span "single_video" at bounding box center [408, 296] width 138 height 11
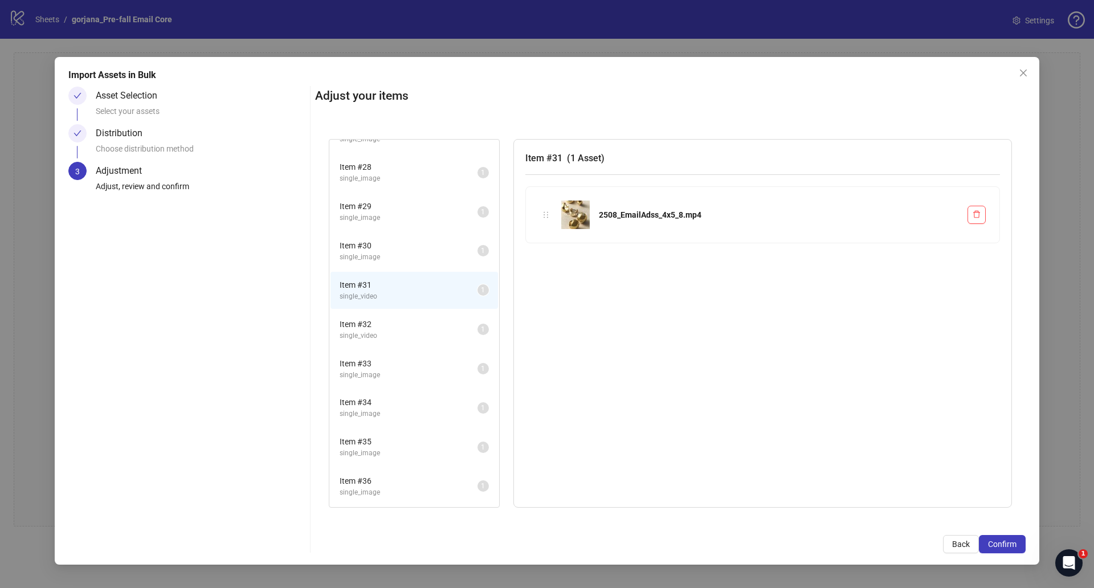
click at [397, 262] on span "single_image" at bounding box center [408, 257] width 138 height 11
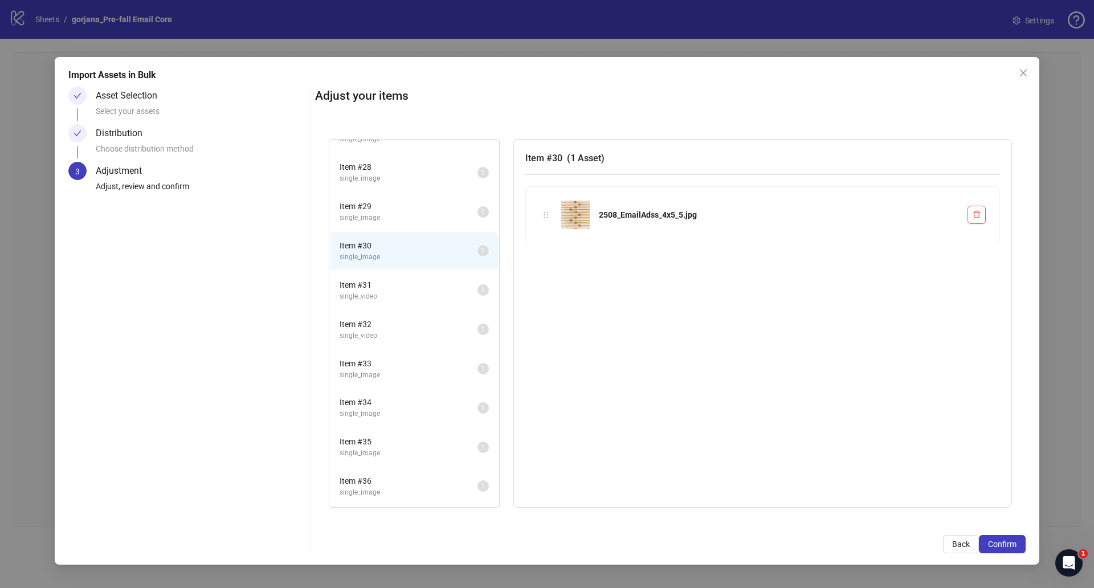
click at [396, 222] on span "single_image" at bounding box center [408, 217] width 138 height 11
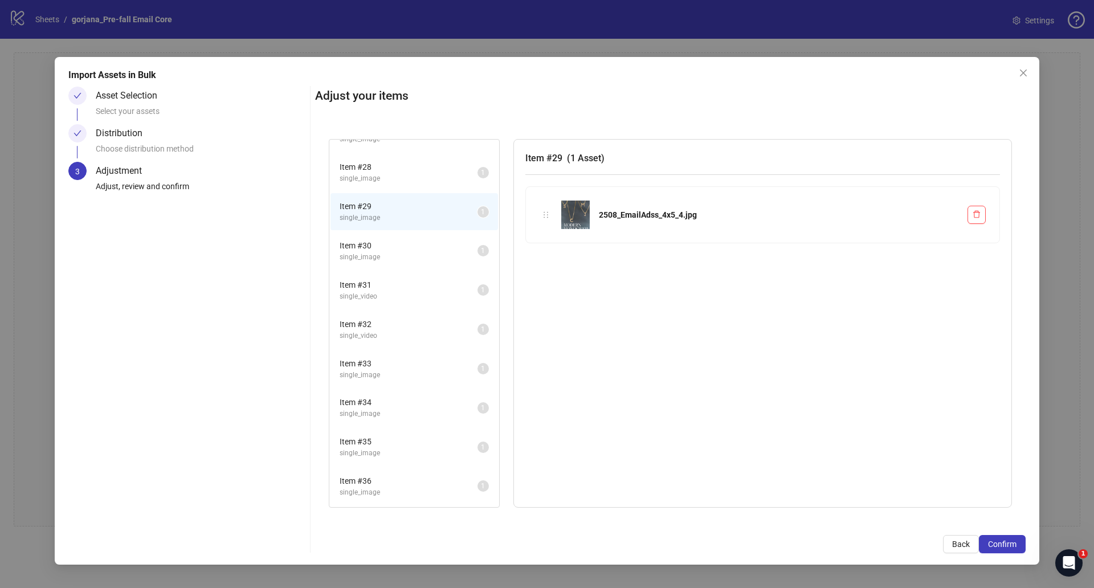
click at [394, 185] on li "Item # 28 single_image 1" at bounding box center [413, 172] width 167 height 37
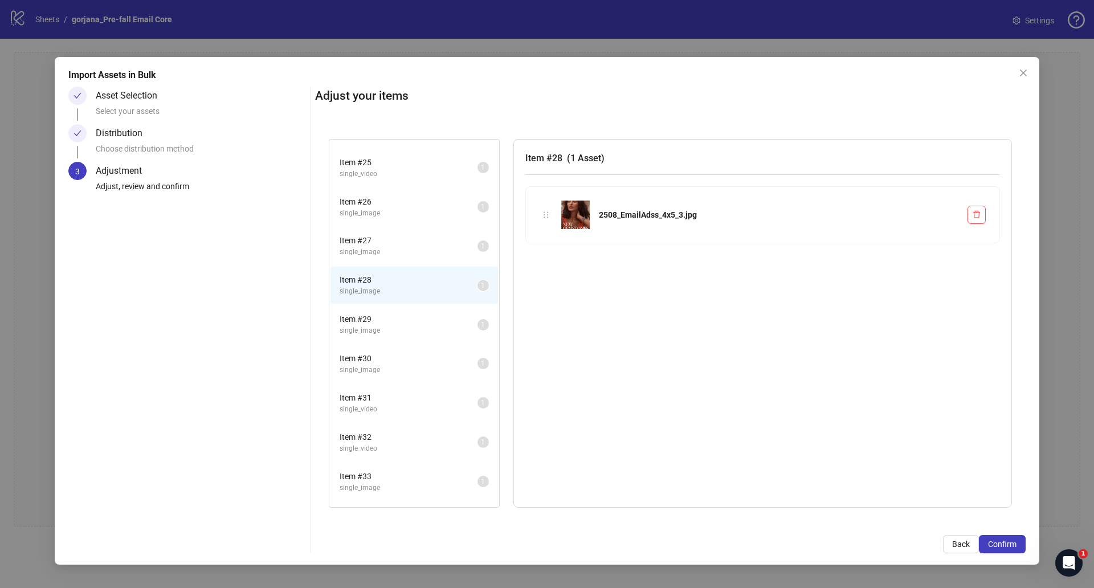
scroll to position [924, 0]
click at [387, 218] on span "single_image" at bounding box center [408, 221] width 138 height 11
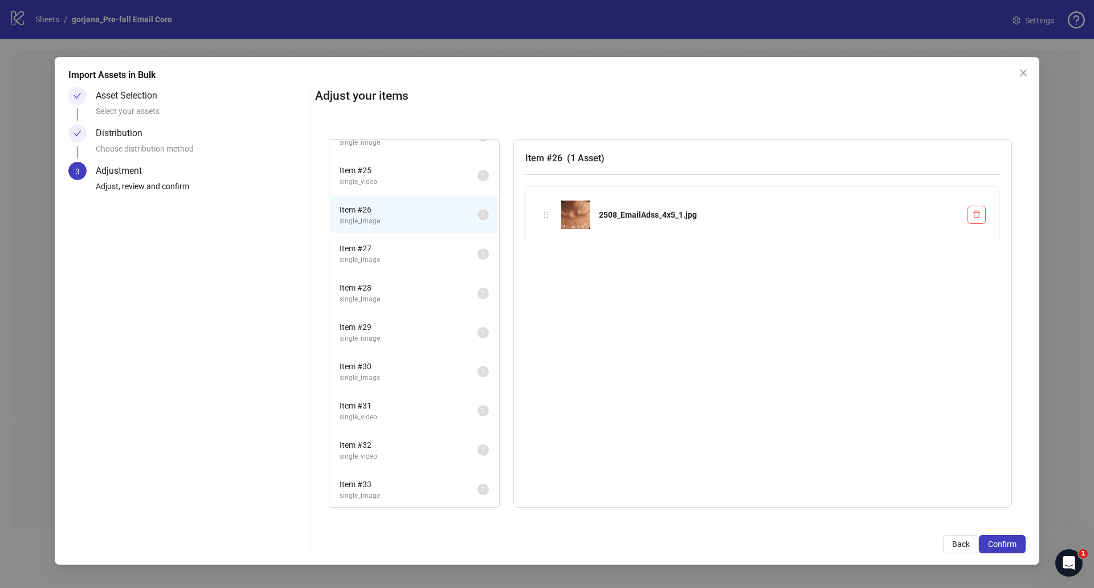
click at [391, 172] on span "Item # 25" at bounding box center [408, 170] width 138 height 13
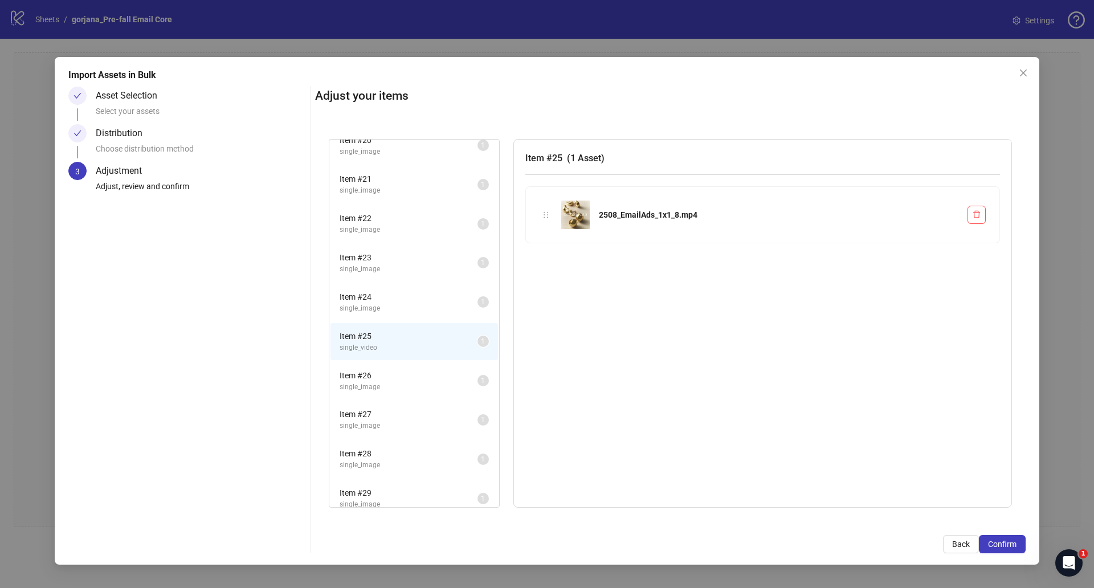
scroll to position [756, 0]
click at [398, 301] on span "Item # 24" at bounding box center [408, 299] width 138 height 13
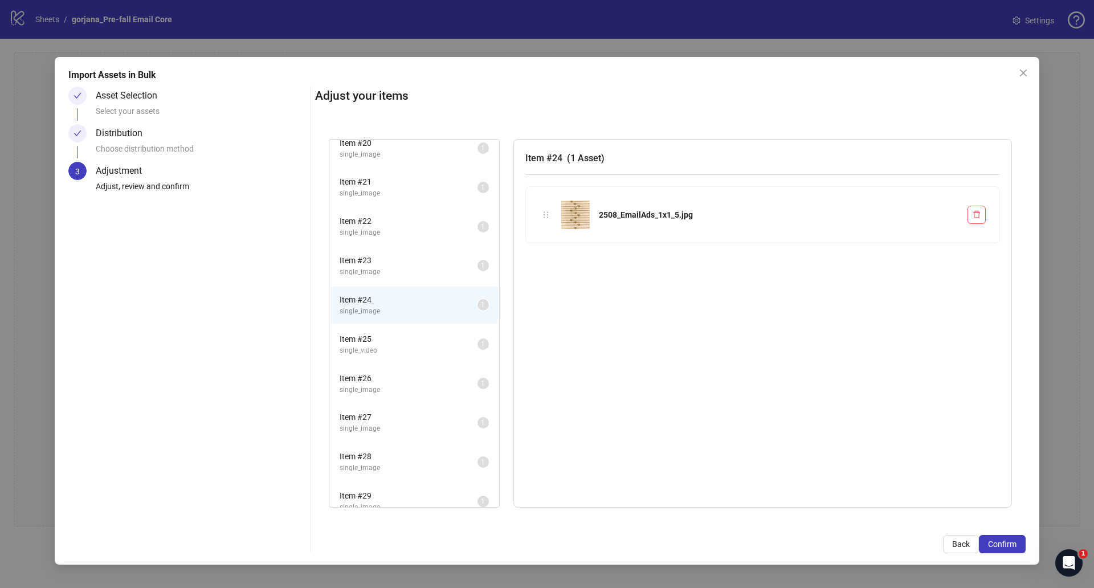
click at [399, 271] on span "single_image" at bounding box center [408, 272] width 138 height 11
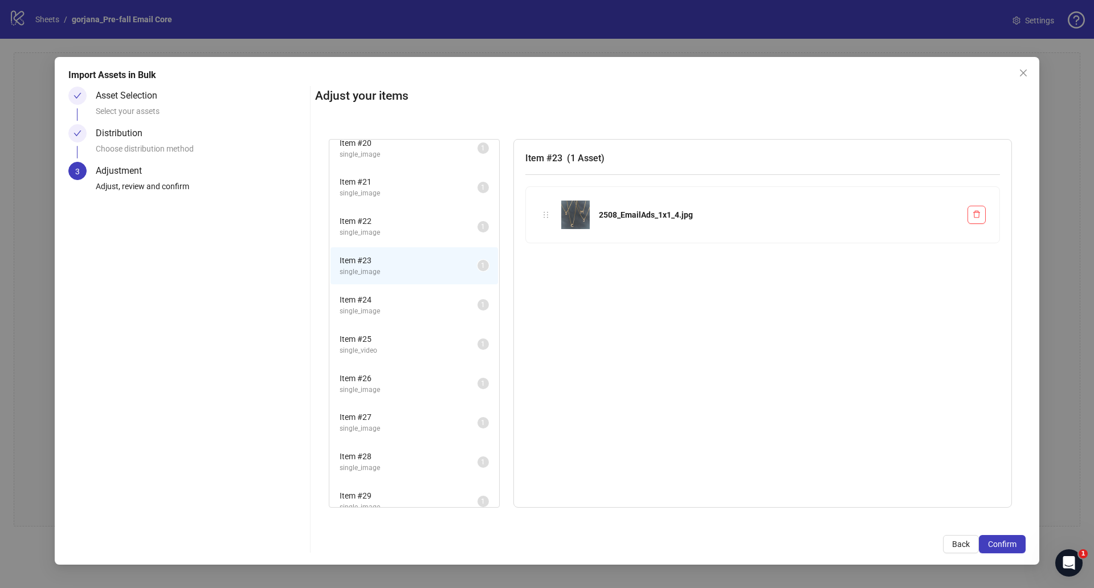
scroll to position [624, 0]
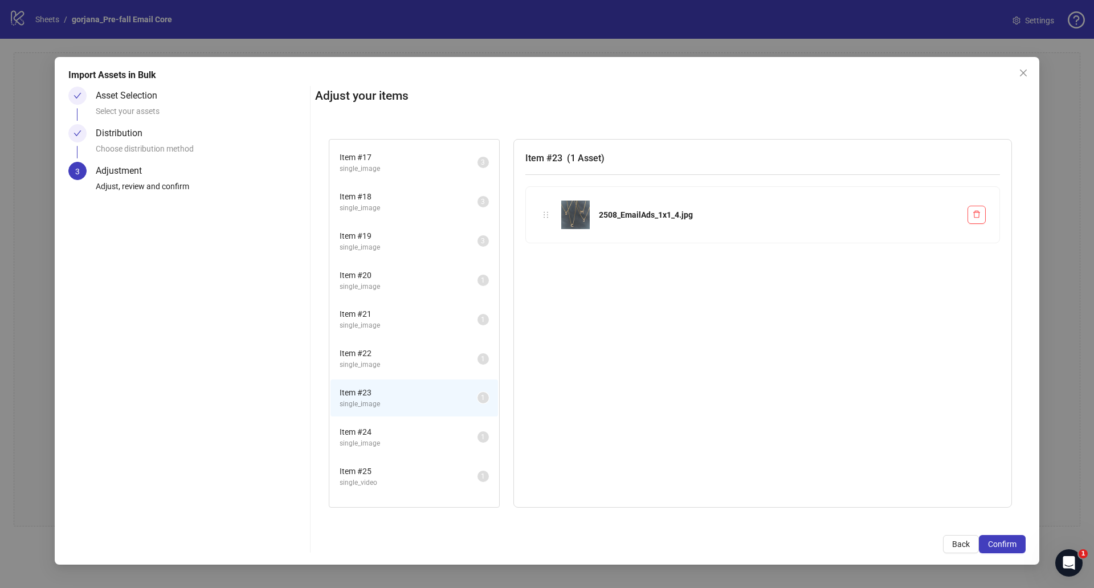
click at [393, 348] on span "Item # 22" at bounding box center [408, 353] width 138 height 13
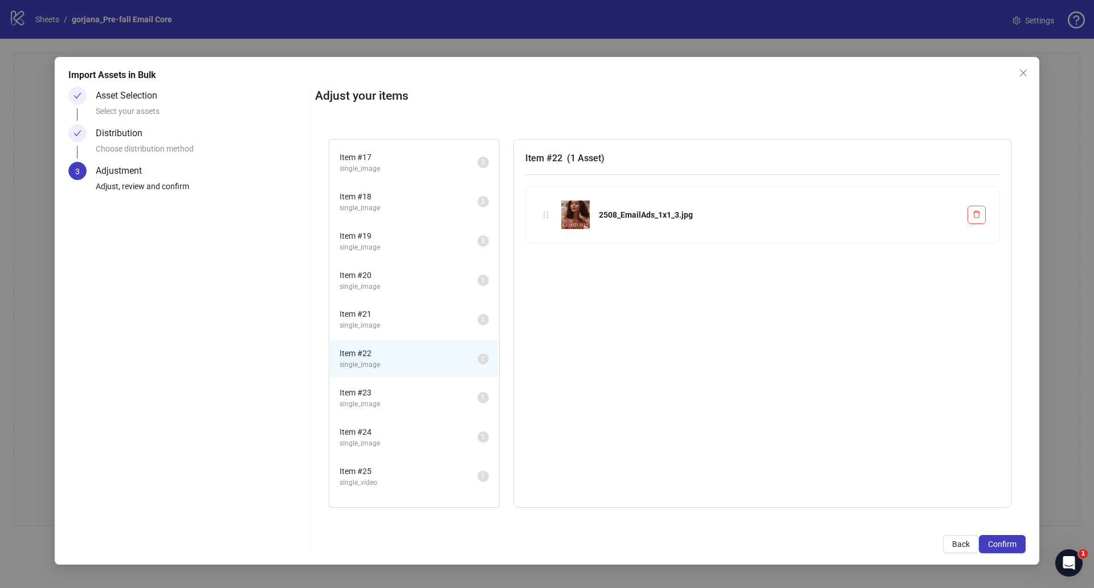
click at [391, 309] on span "Item # 21" at bounding box center [408, 314] width 138 height 13
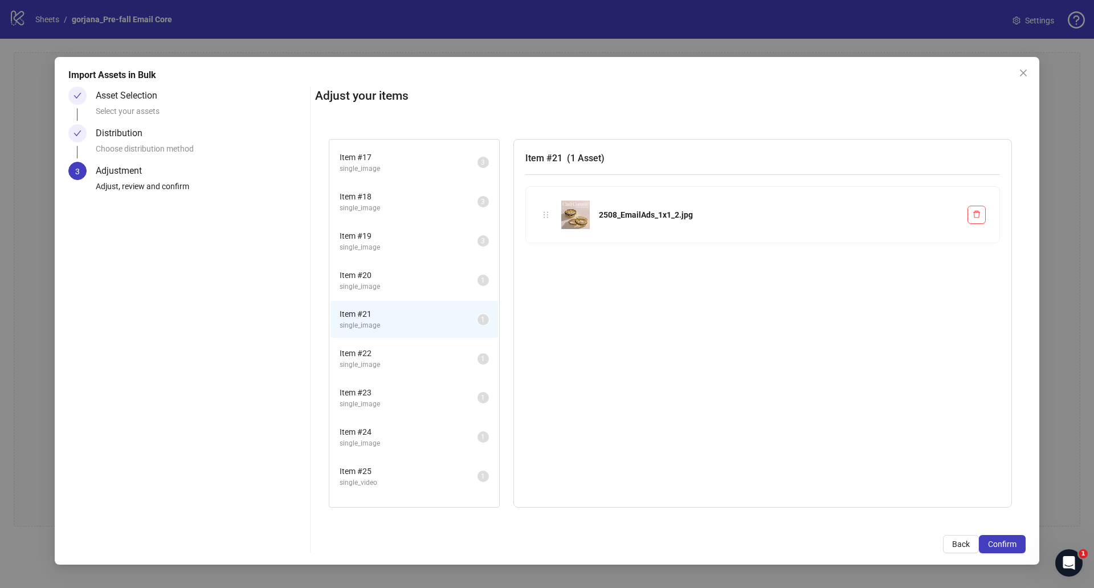
click at [391, 279] on span "Item # 20" at bounding box center [408, 275] width 138 height 13
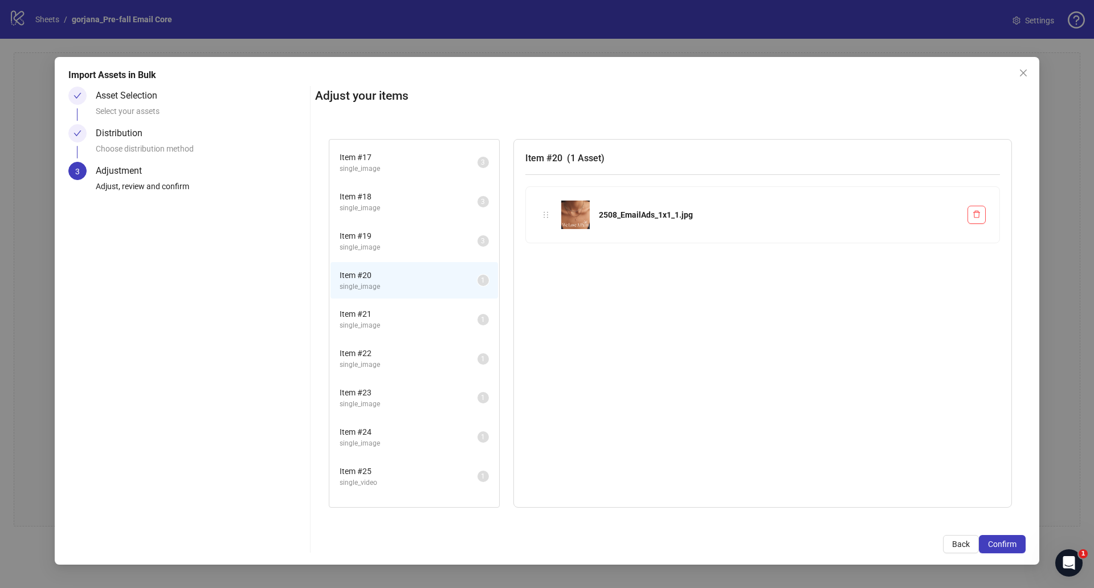
click at [393, 253] on li "Item # 19 single_image 3" at bounding box center [413, 241] width 167 height 37
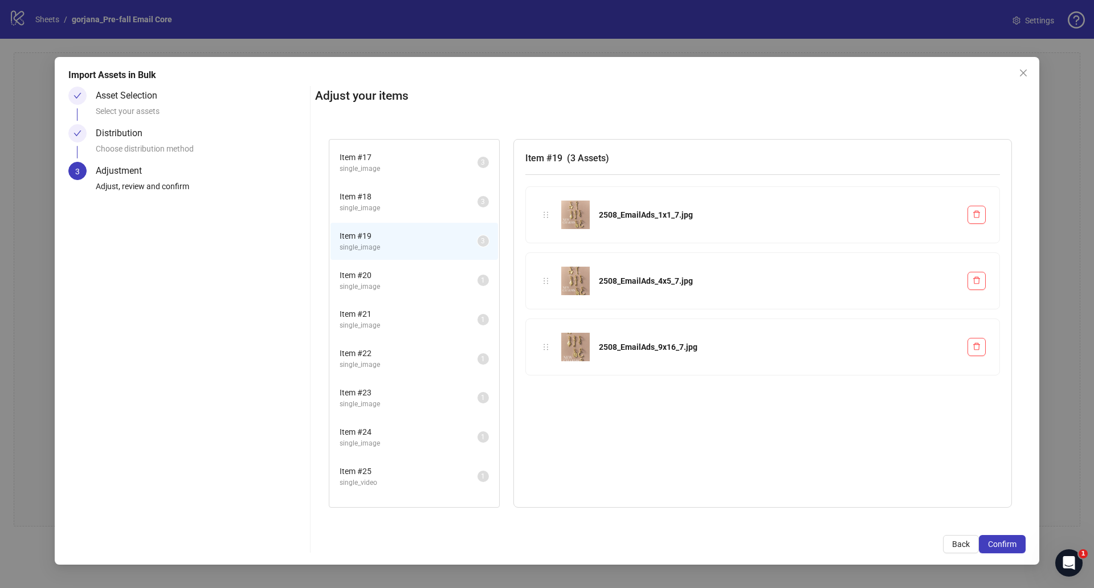
click at [381, 270] on span "Item # 20" at bounding box center [408, 275] width 138 height 13
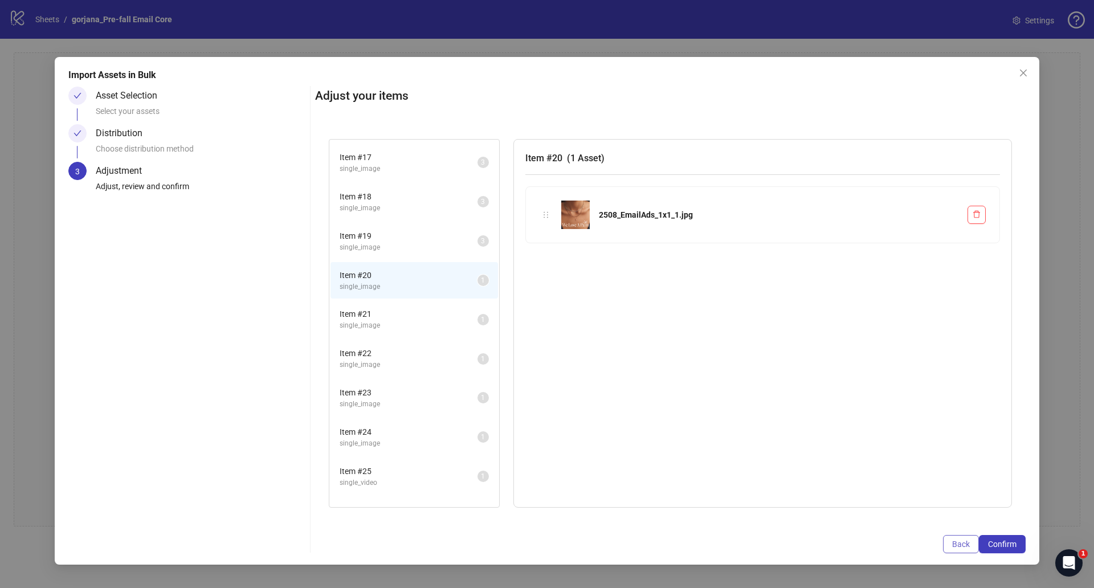
click at [969, 545] on span "Back" at bounding box center [961, 543] width 18 height 9
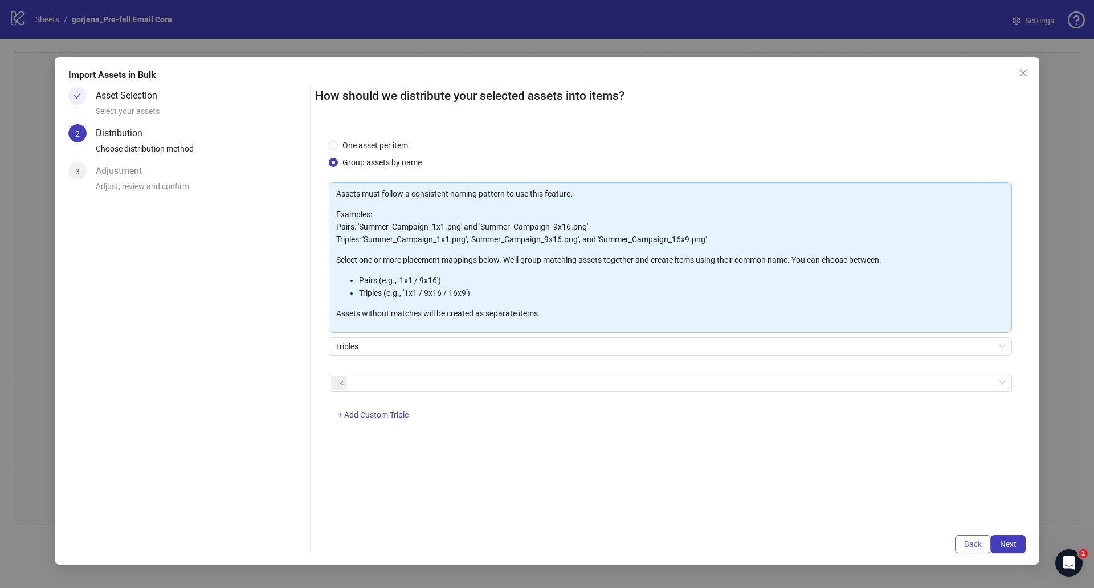
click at [971, 542] on span "Back" at bounding box center [973, 543] width 18 height 9
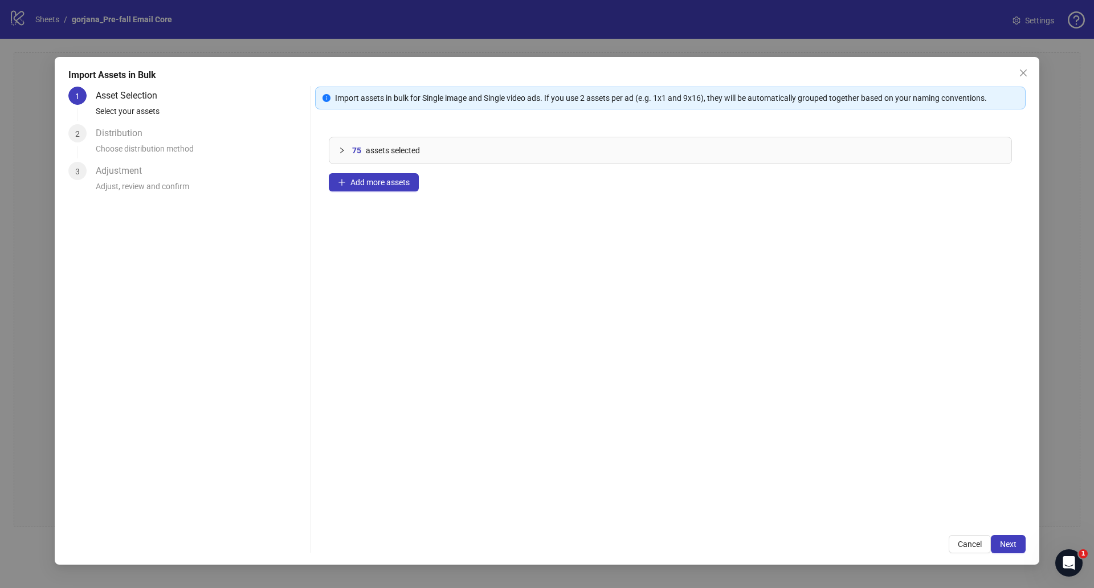
click at [342, 147] on icon "collapsed" at bounding box center [341, 150] width 7 height 7
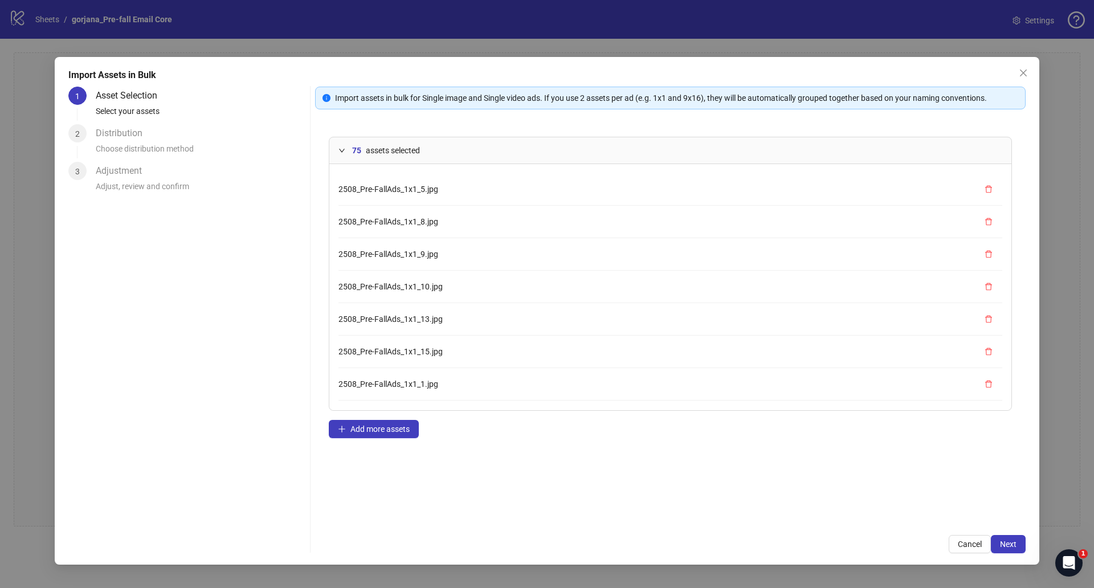
click at [343, 149] on icon "expanded" at bounding box center [342, 150] width 6 height 3
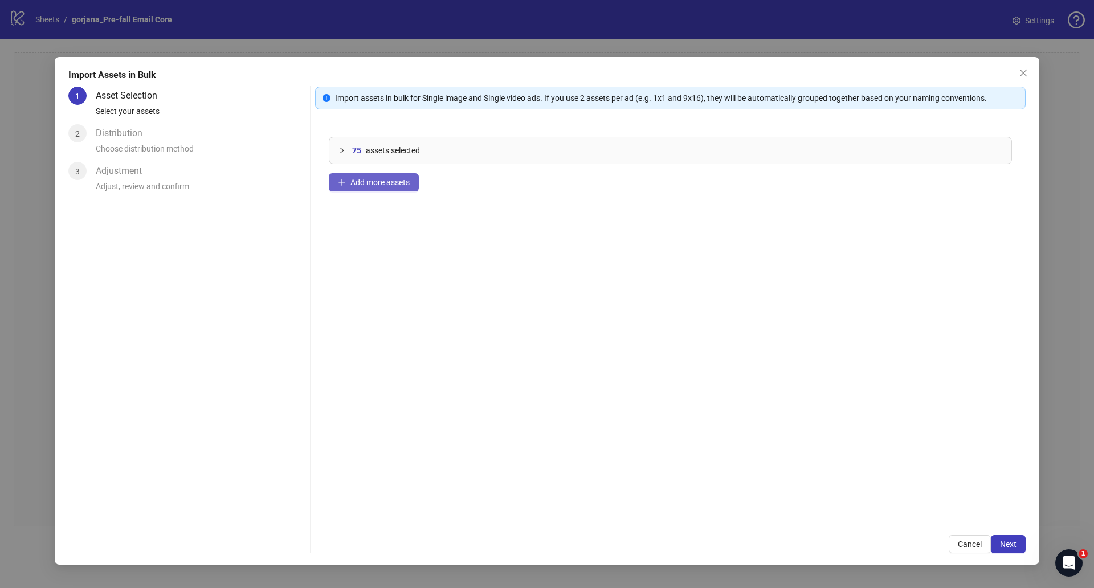
click at [406, 181] on span "Add more assets" at bounding box center [379, 182] width 59 height 9
click at [386, 183] on span "Add more assets" at bounding box center [379, 182] width 59 height 9
click at [346, 148] on div at bounding box center [345, 150] width 14 height 13
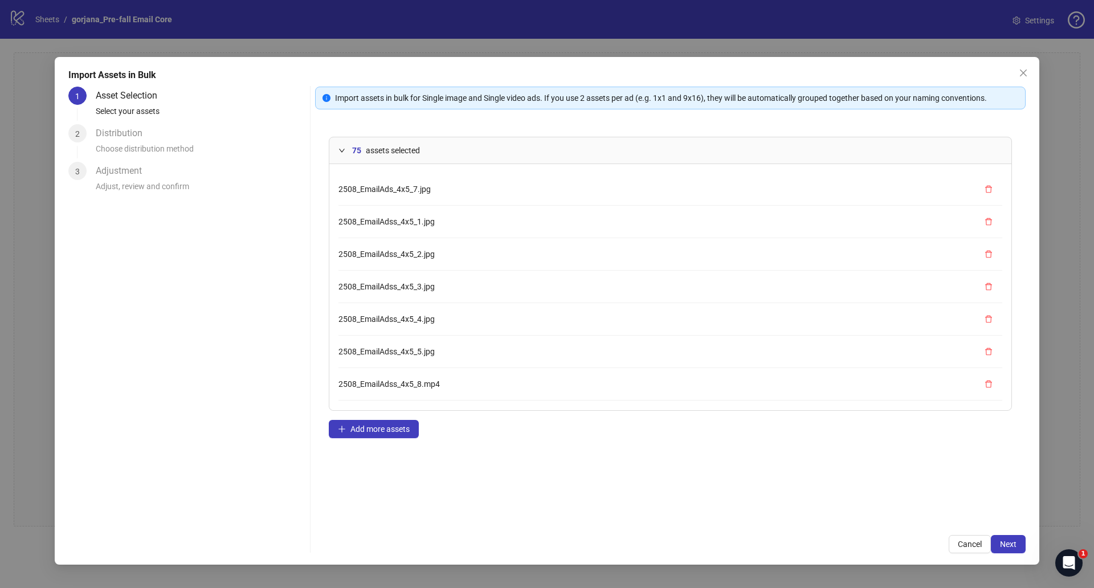
scroll to position [1993, 0]
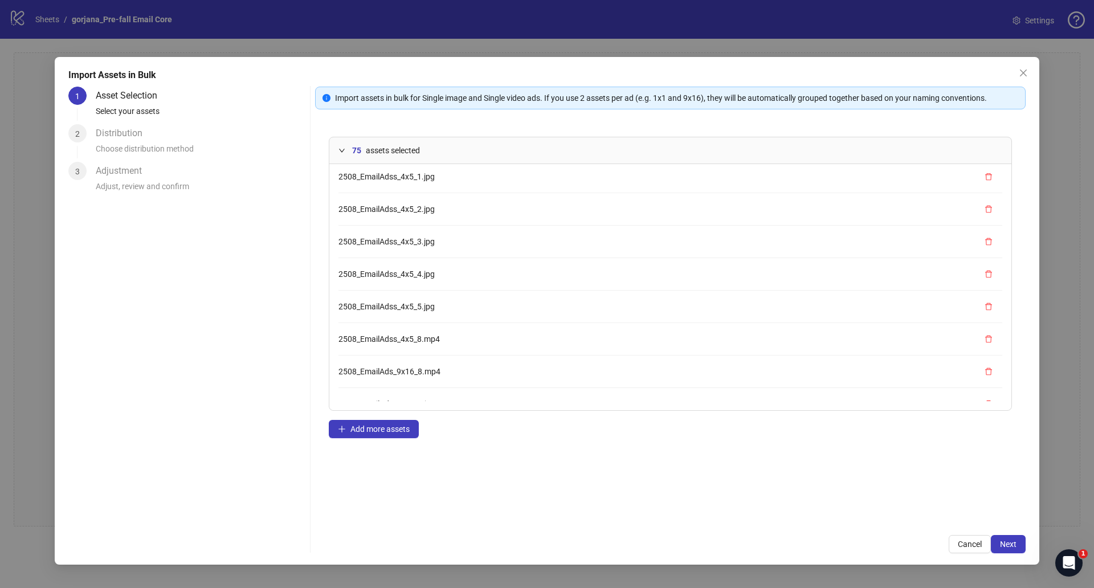
click at [478, 346] on li "2508_EmailAdss_4x5_8.mp4" at bounding box center [670, 339] width 664 height 32
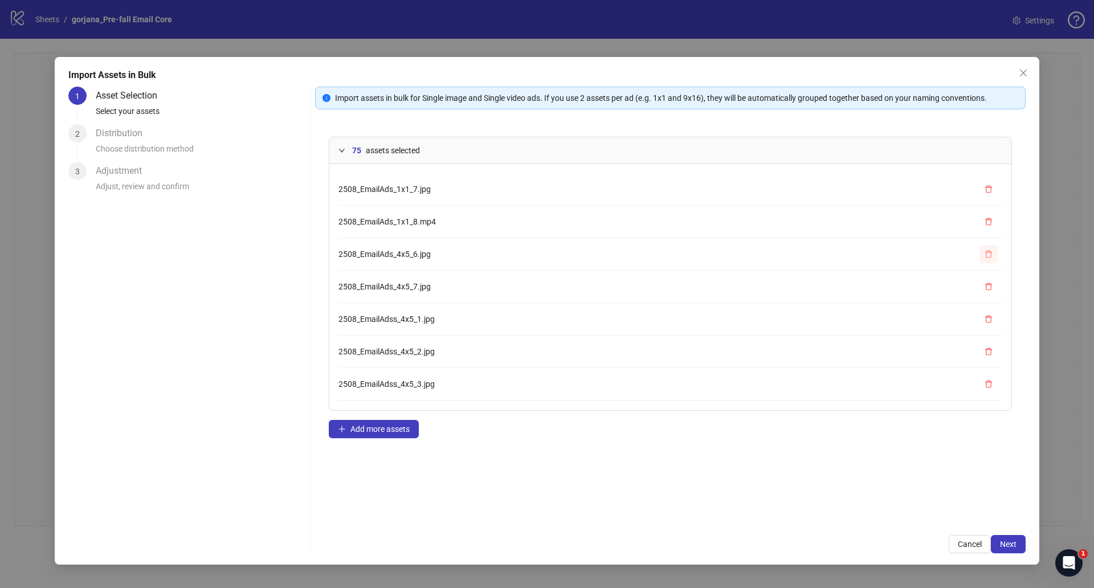
click at [985, 254] on icon "delete" at bounding box center [988, 253] width 7 height 7
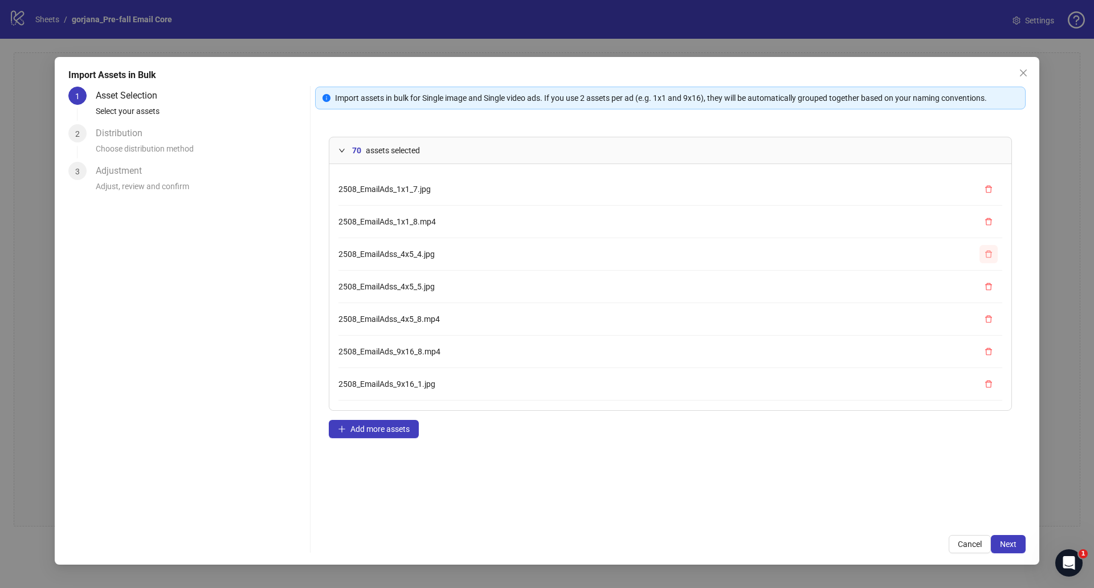
click at [985, 254] on icon "delete" at bounding box center [988, 253] width 7 height 7
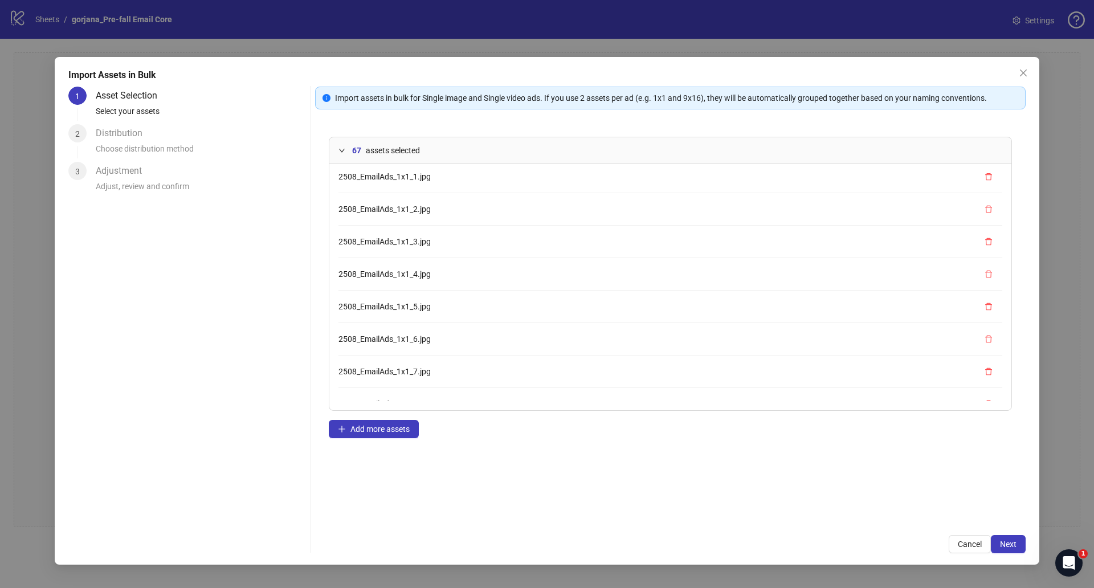
scroll to position [1662, 0]
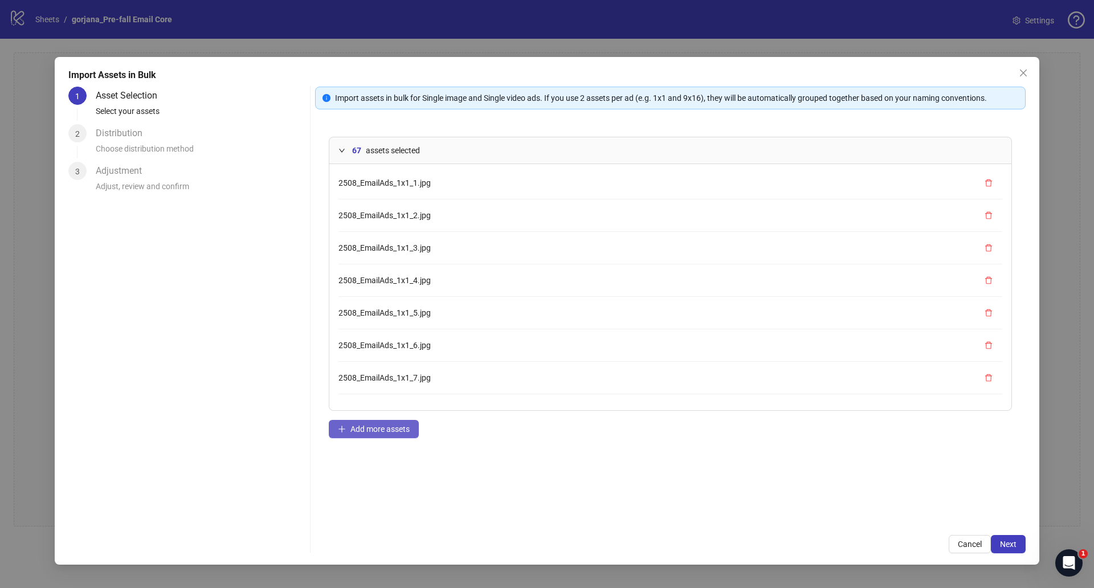
click at [404, 431] on span "Add more assets" at bounding box center [379, 428] width 59 height 9
click at [1008, 540] on span "Next" at bounding box center [1008, 543] width 17 height 9
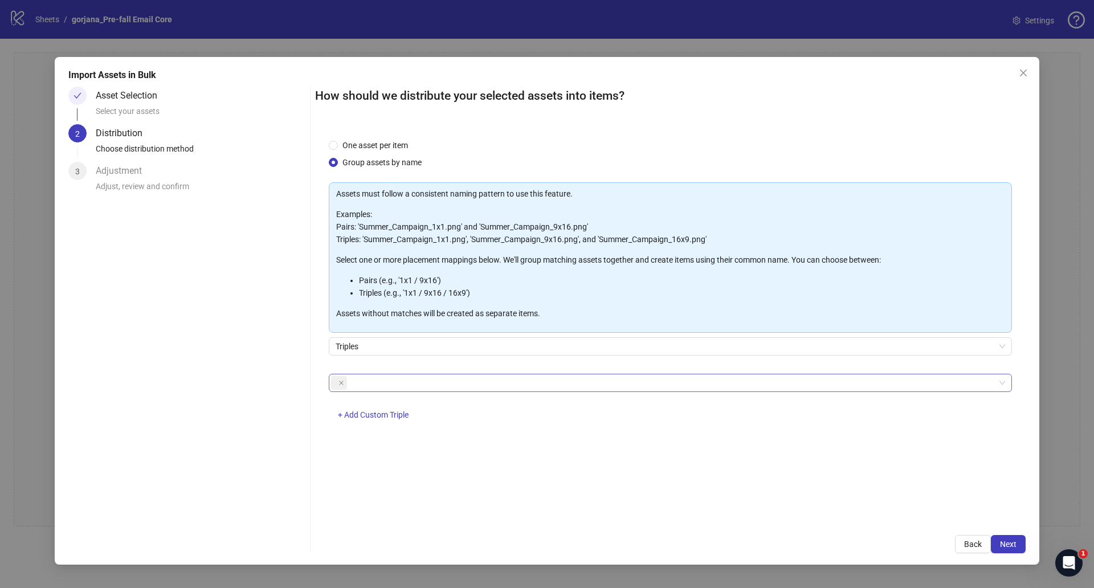
click at [408, 384] on div at bounding box center [664, 383] width 666 height 16
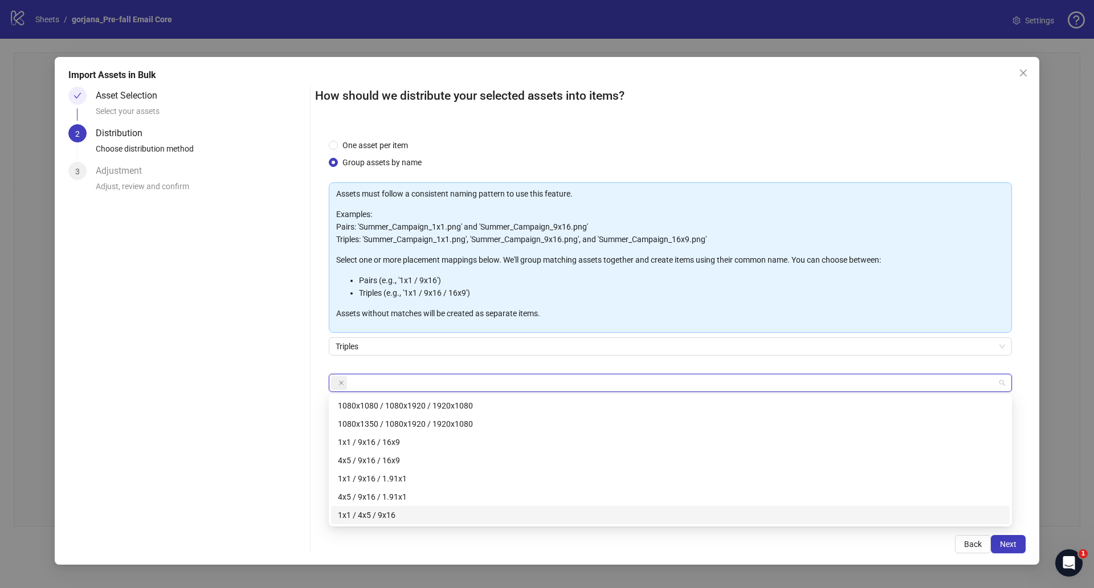
click at [414, 516] on div "1x1 / 4x5 / 9x16" at bounding box center [670, 515] width 665 height 13
click at [345, 382] on span at bounding box center [339, 383] width 16 height 14
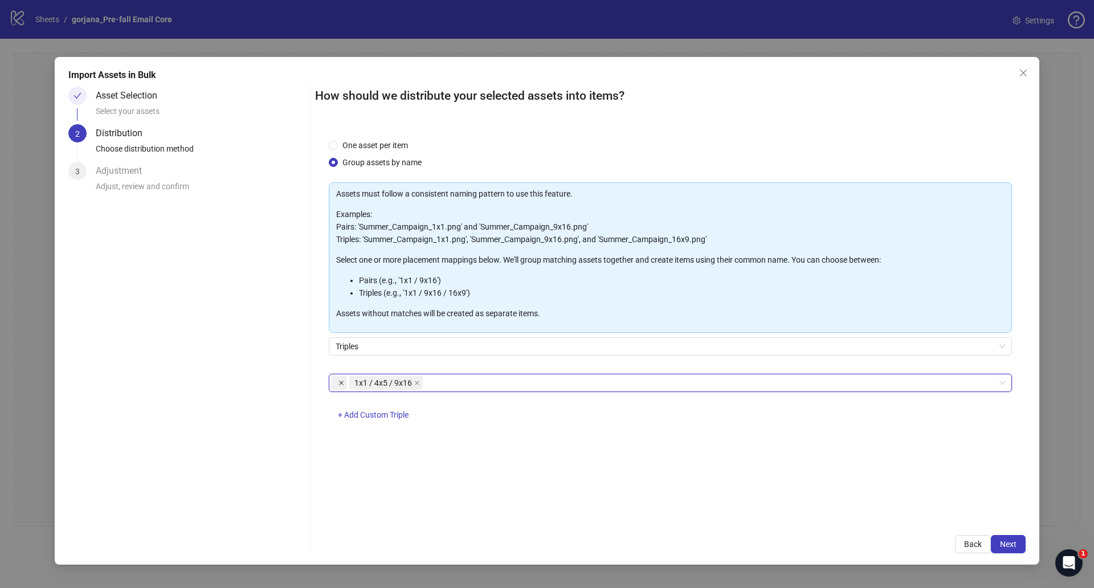
click at [341, 383] on icon "close" at bounding box center [341, 383] width 5 height 5
click at [733, 476] on div "One asset per item Group assets by name Assets must follow a consistent naming …" at bounding box center [670, 323] width 710 height 396
click at [1007, 551] on button "Next" at bounding box center [1008, 544] width 35 height 18
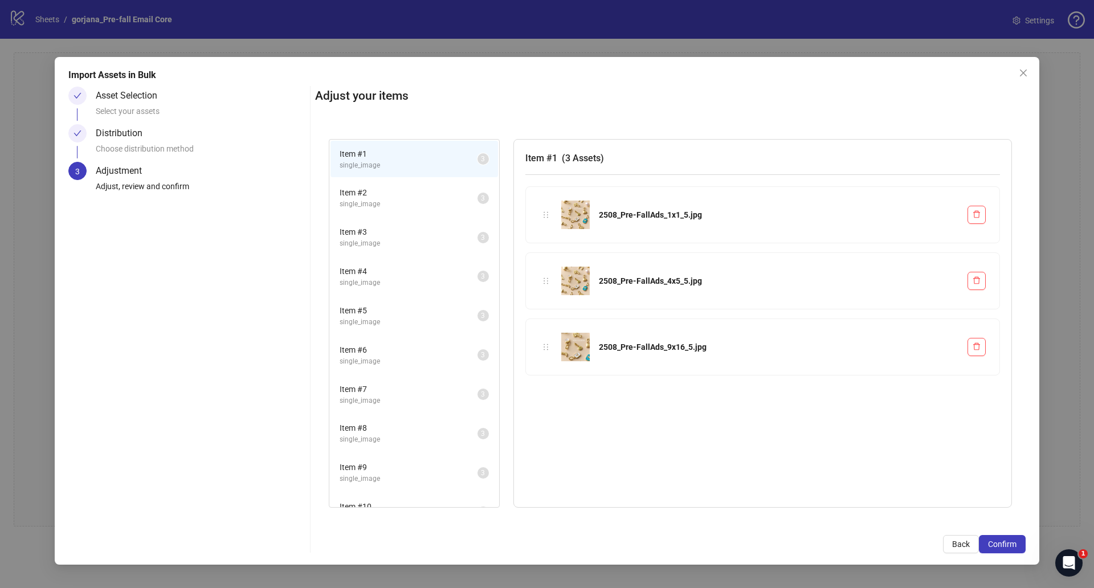
scroll to position [770, 0]
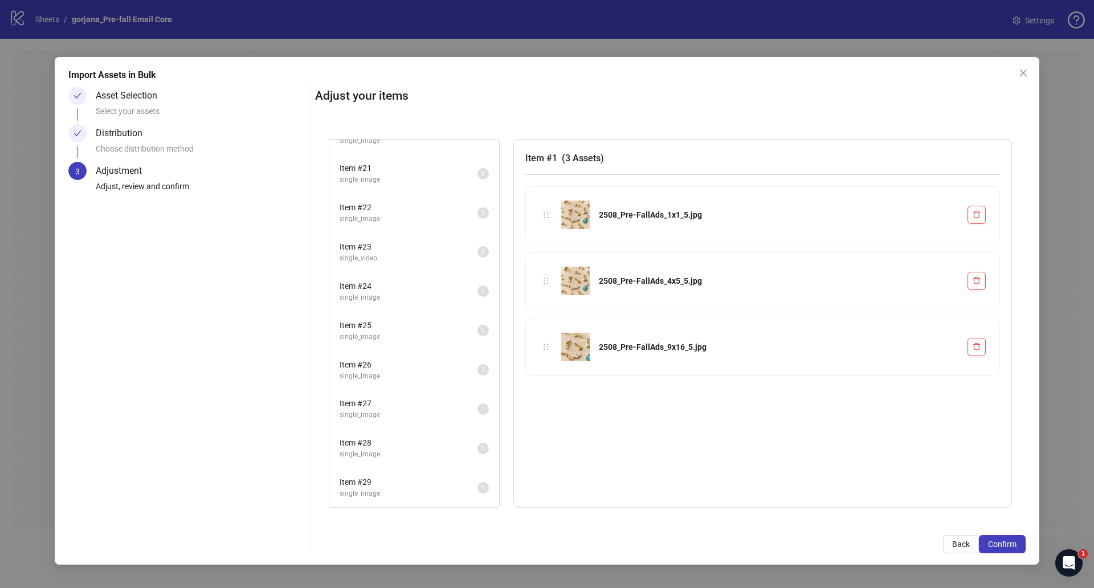
click at [385, 484] on span "Item # 29" at bounding box center [408, 482] width 138 height 13
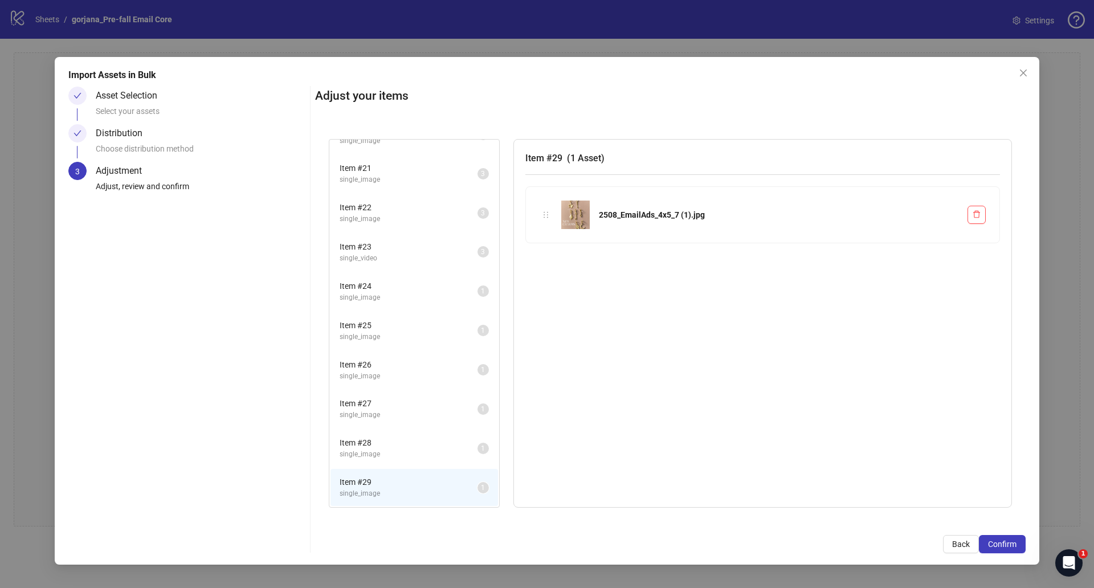
click at [386, 445] on span "Item # 28" at bounding box center [408, 442] width 138 height 13
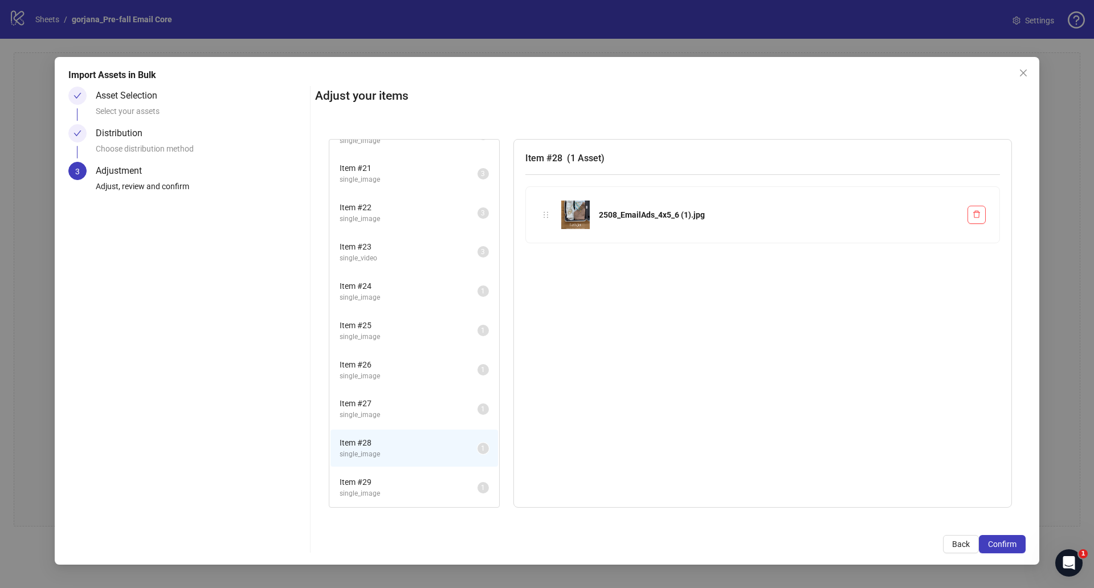
click at [383, 412] on span "single_image" at bounding box center [408, 415] width 138 height 11
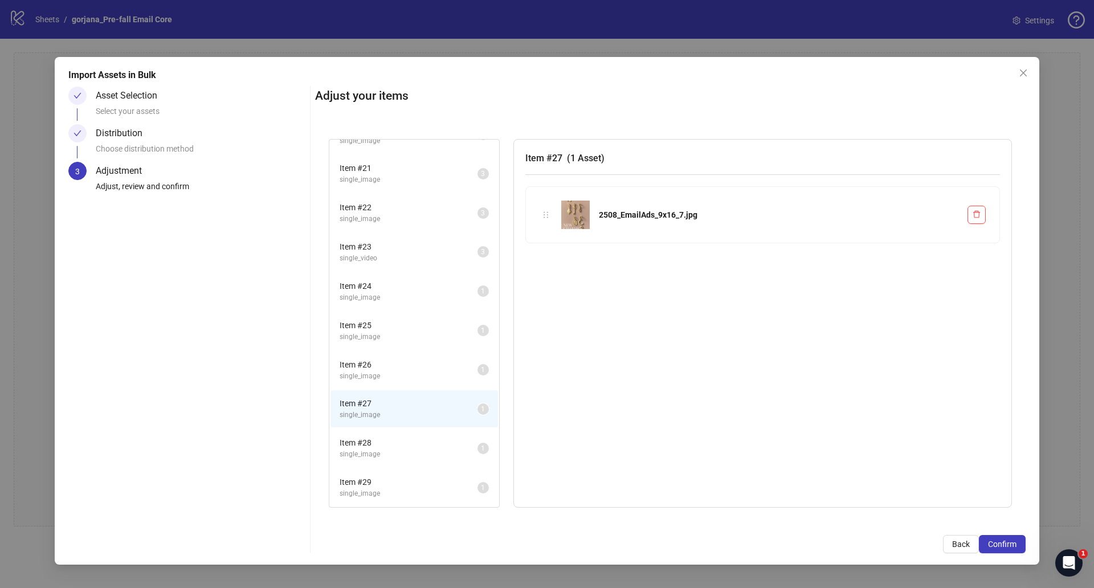
click at [379, 355] on li "Item # 26 single_image 1" at bounding box center [413, 369] width 167 height 37
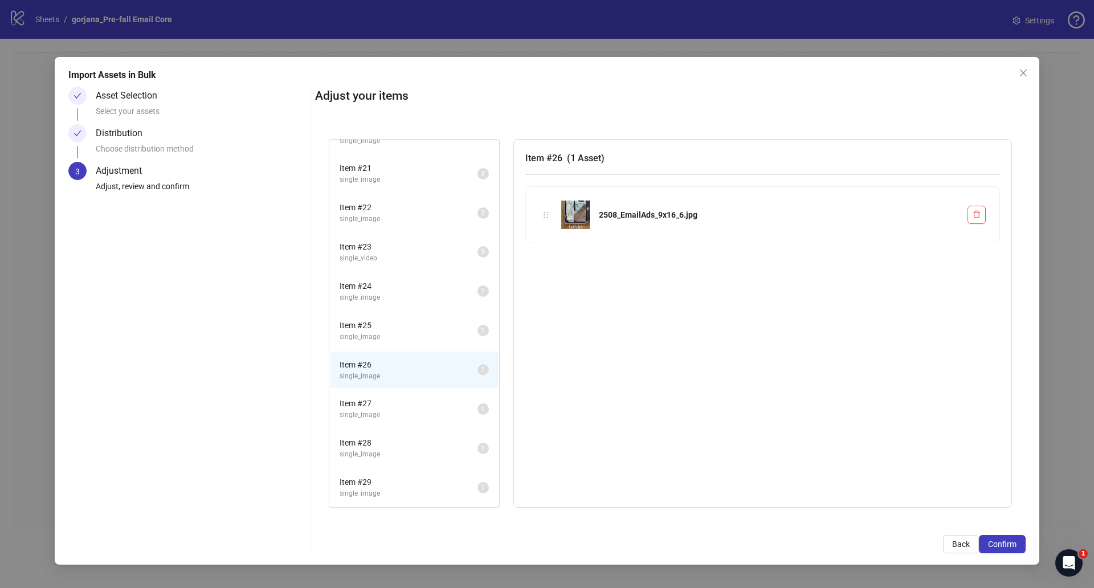
click at [377, 404] on span "Item # 27" at bounding box center [408, 403] width 138 height 13
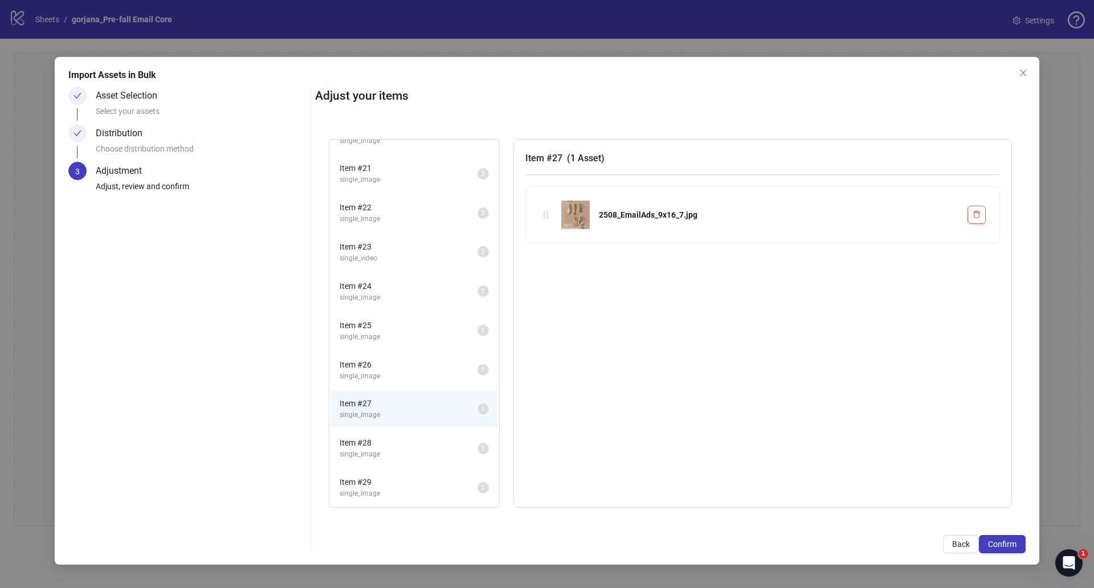
click at [382, 429] on div "Item # 28 single_image 1" at bounding box center [414, 447] width 170 height 39
click at [390, 457] on span "single_image" at bounding box center [408, 454] width 138 height 11
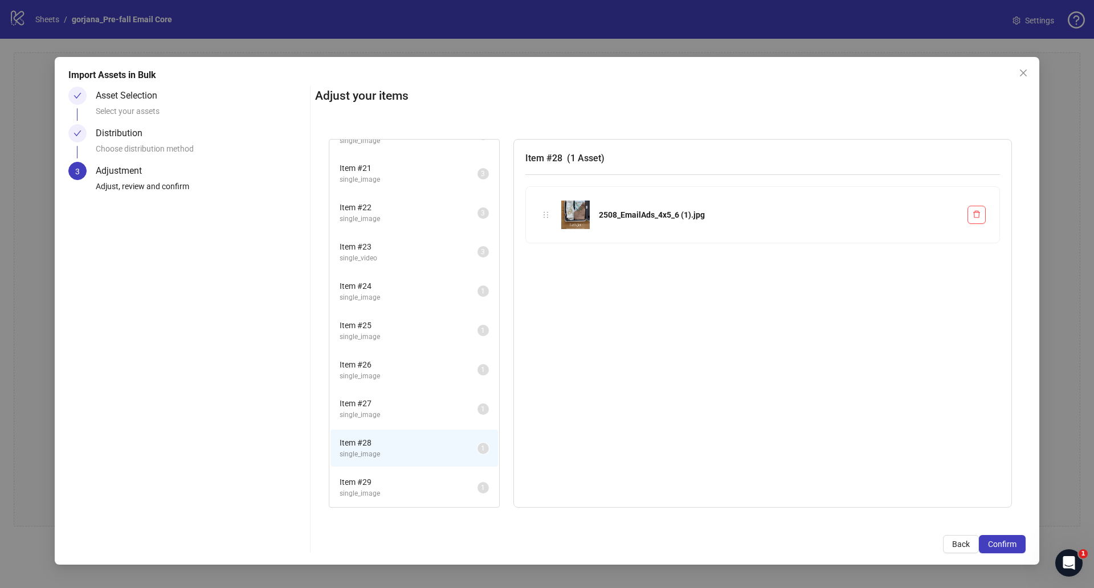
click at [393, 499] on li "Item # 29 single_image 1" at bounding box center [413, 487] width 167 height 37
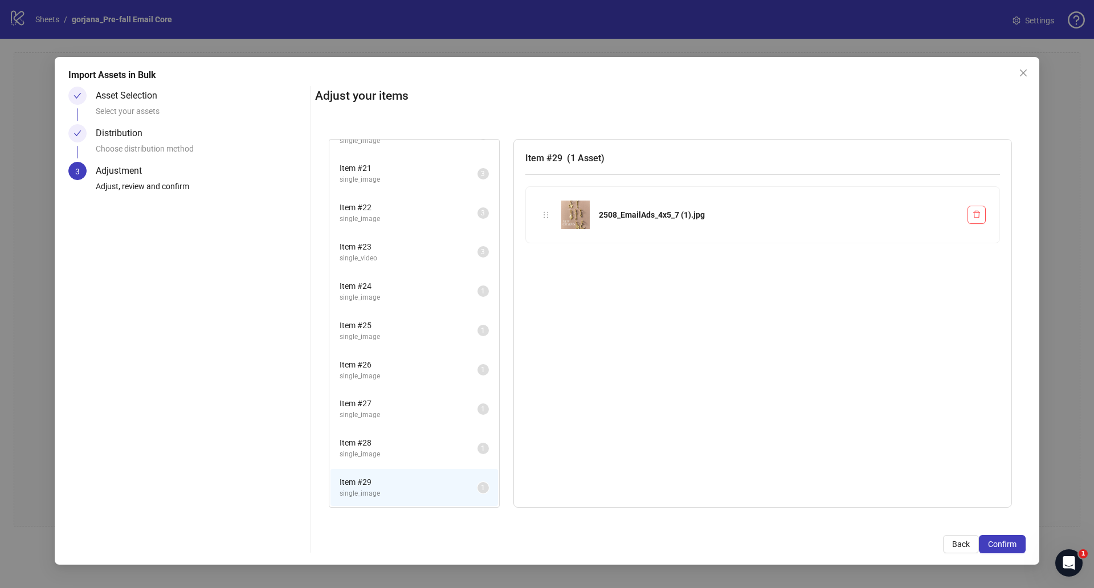
click at [387, 456] on span "single_image" at bounding box center [408, 454] width 138 height 11
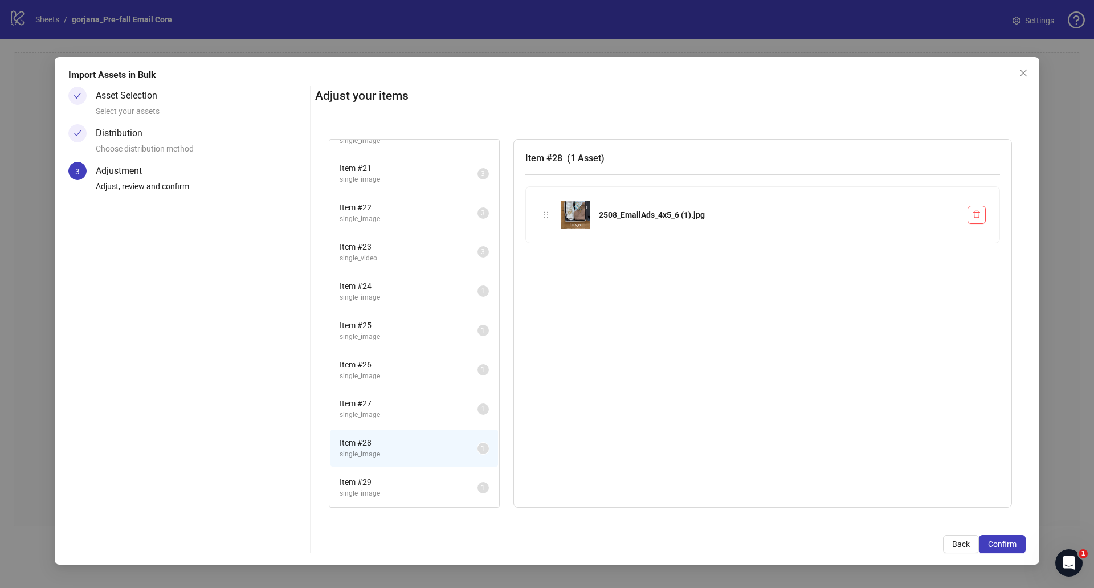
click at [388, 395] on li "Item # 27 single_image 1" at bounding box center [413, 408] width 167 height 37
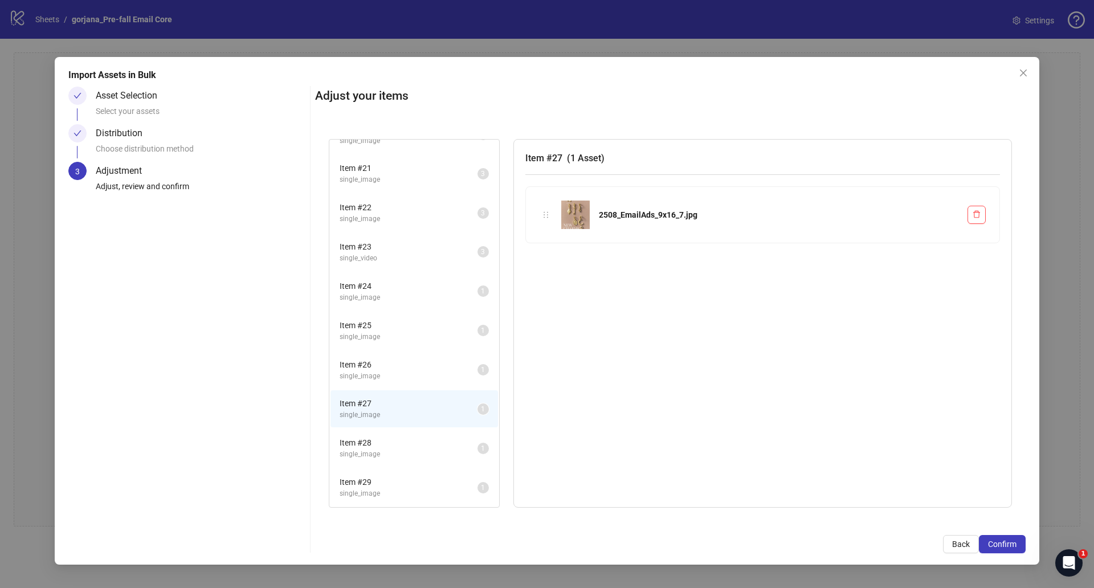
click at [379, 354] on li "Item # 26 single_image 1" at bounding box center [413, 369] width 167 height 37
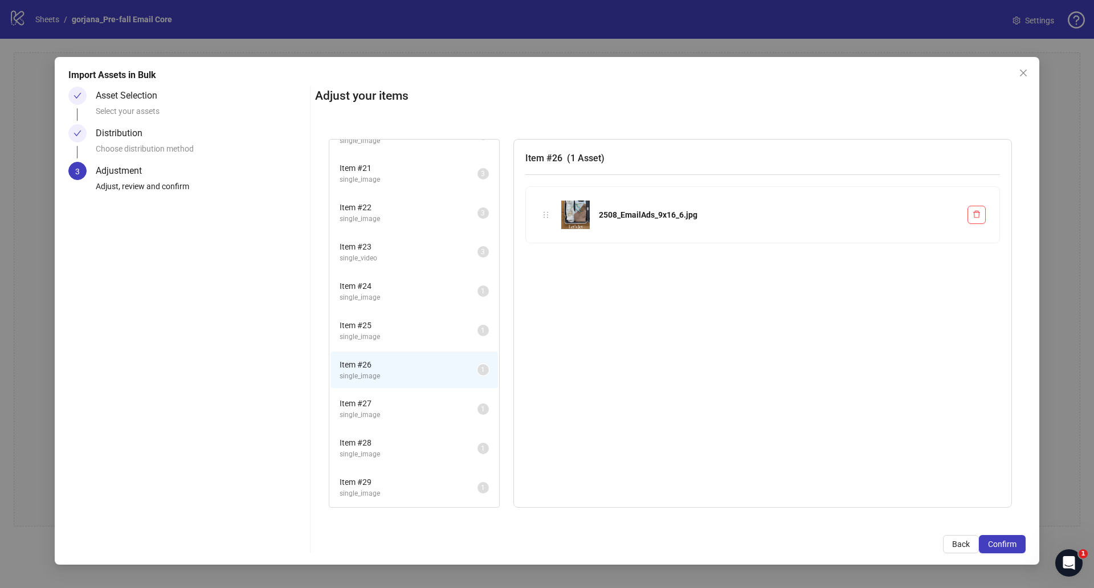
click at [382, 325] on span "Item # 25" at bounding box center [408, 325] width 138 height 13
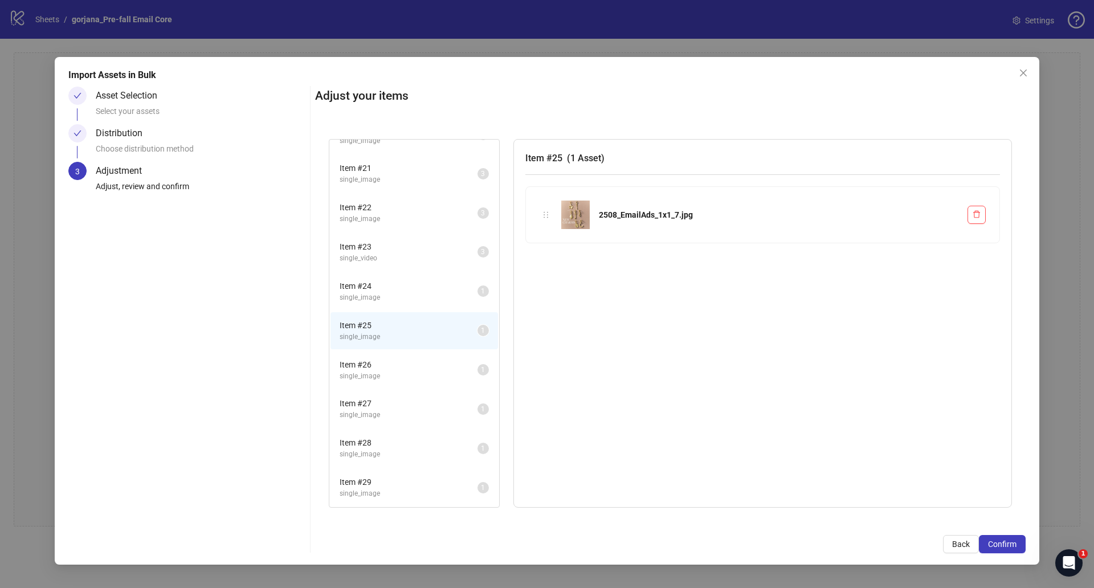
click at [385, 288] on span "Item # 24" at bounding box center [408, 286] width 138 height 13
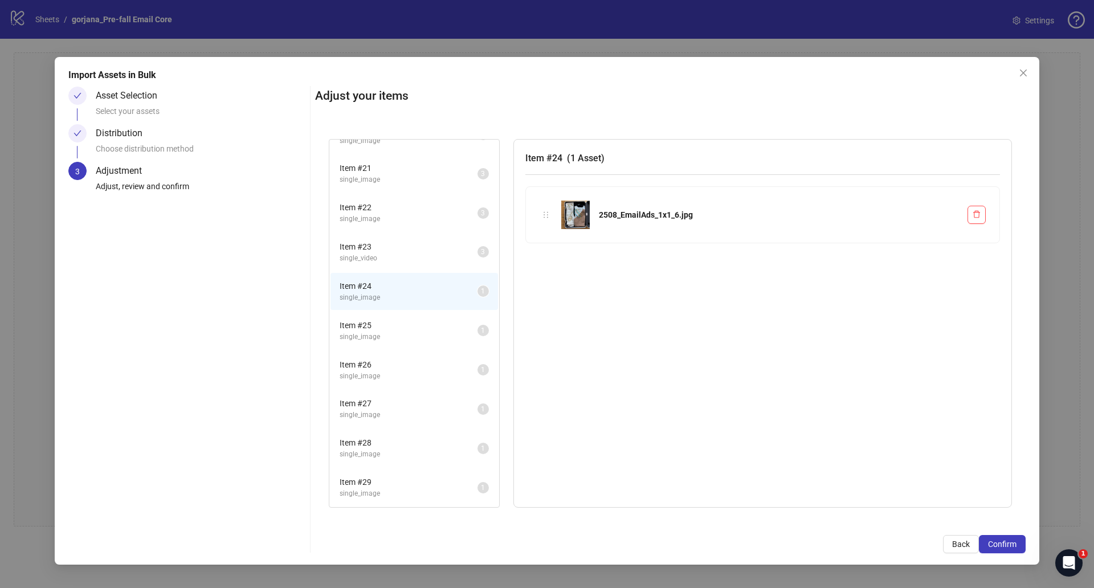
click at [394, 235] on li "Item # 23 single_video 3" at bounding box center [413, 252] width 167 height 37
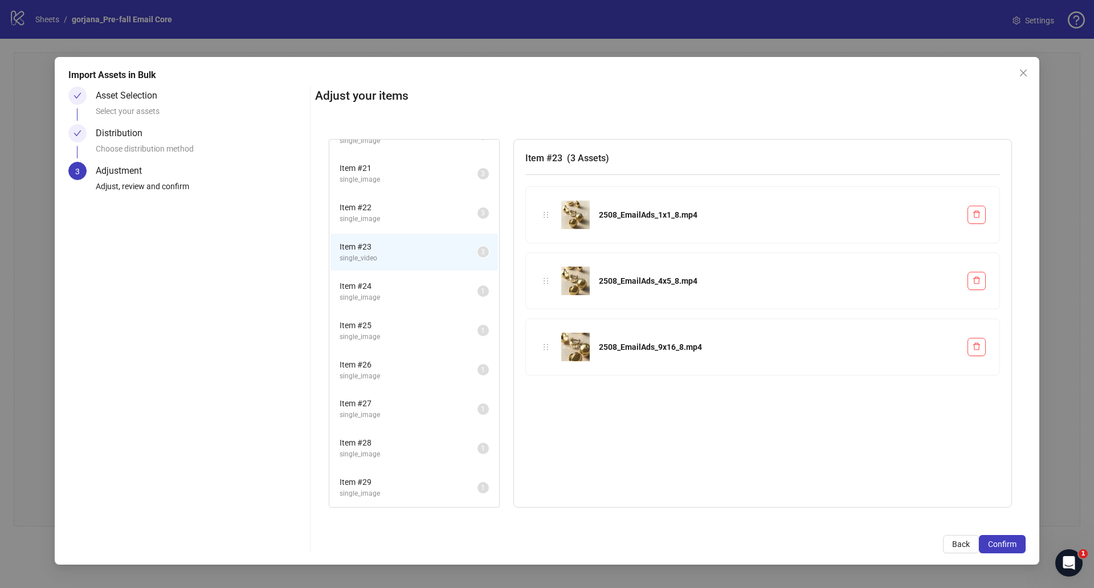
click at [394, 193] on div "Item # 22 single_image 3" at bounding box center [414, 212] width 170 height 39
click at [395, 266] on li "Item # 23 single_video 3" at bounding box center [413, 252] width 167 height 37
click at [391, 289] on span "Item # 24" at bounding box center [408, 286] width 138 height 13
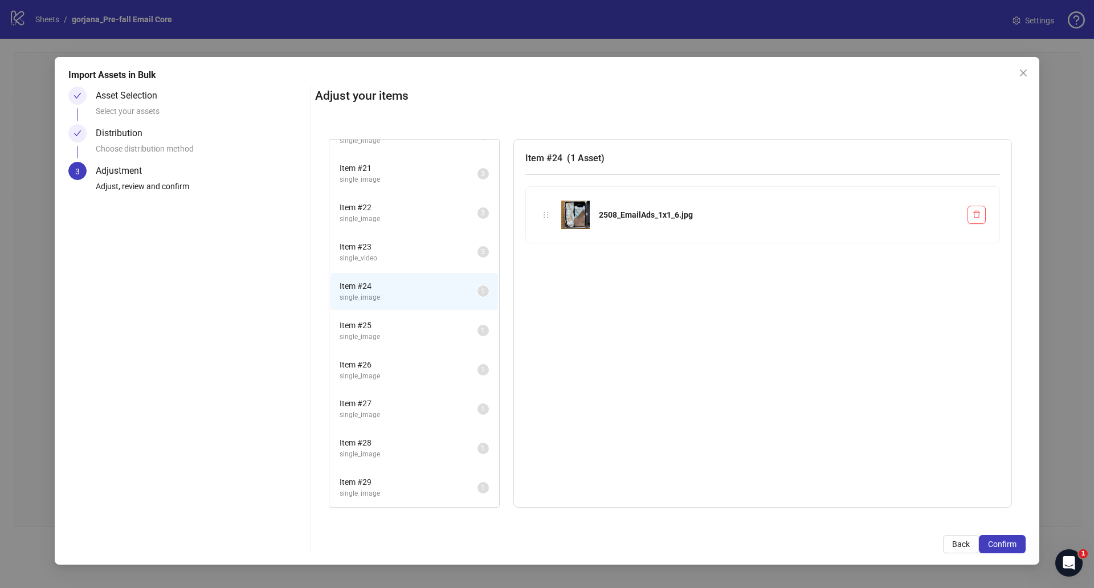
click at [396, 328] on span "Item # 25" at bounding box center [408, 325] width 138 height 13
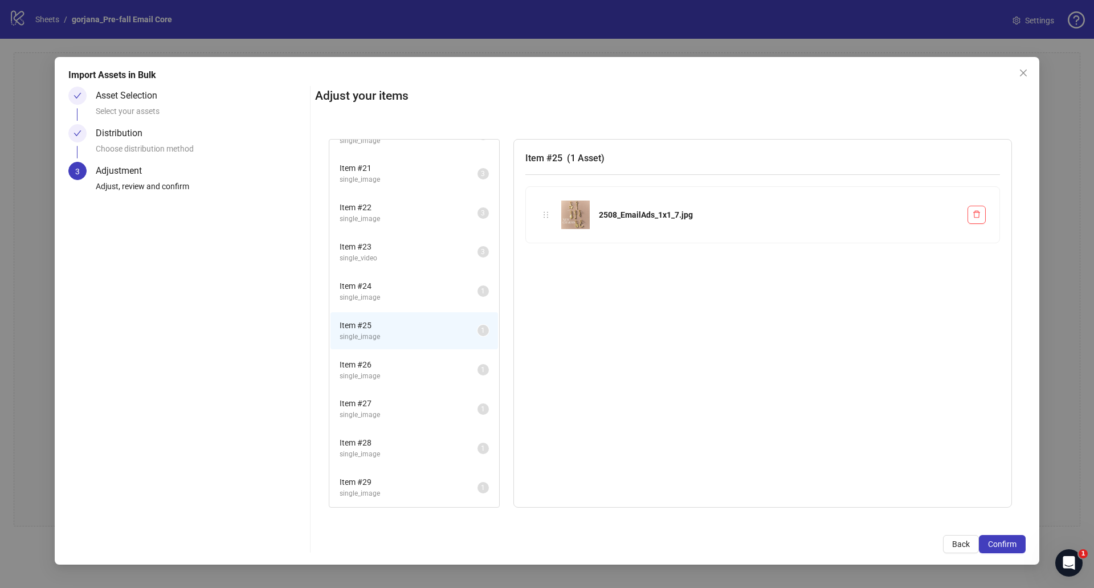
click at [406, 289] on span "Item # 24" at bounding box center [408, 286] width 138 height 13
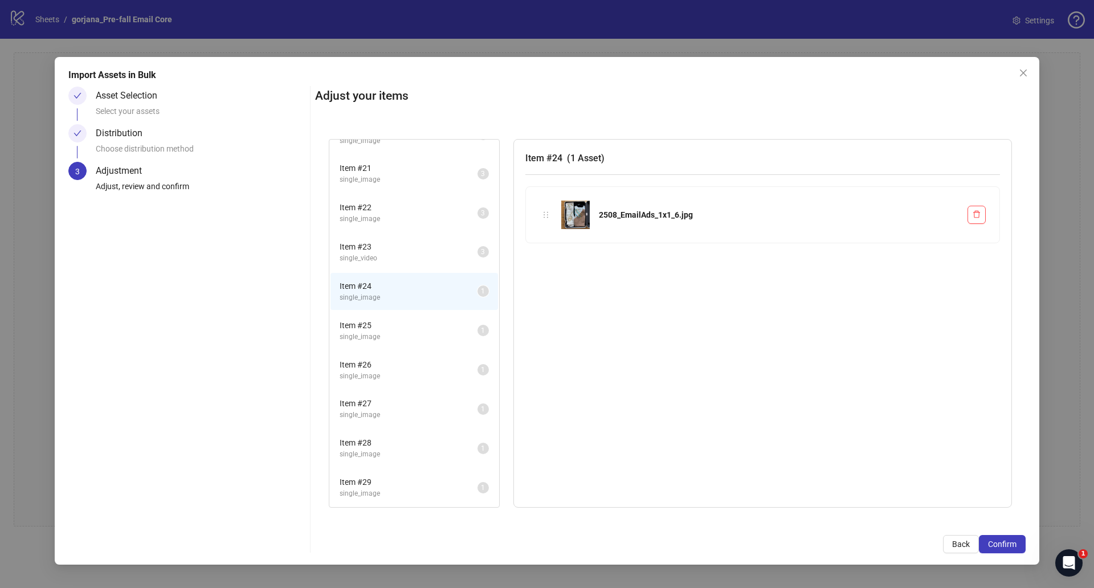
click at [402, 323] on span "Item # 25" at bounding box center [408, 325] width 138 height 13
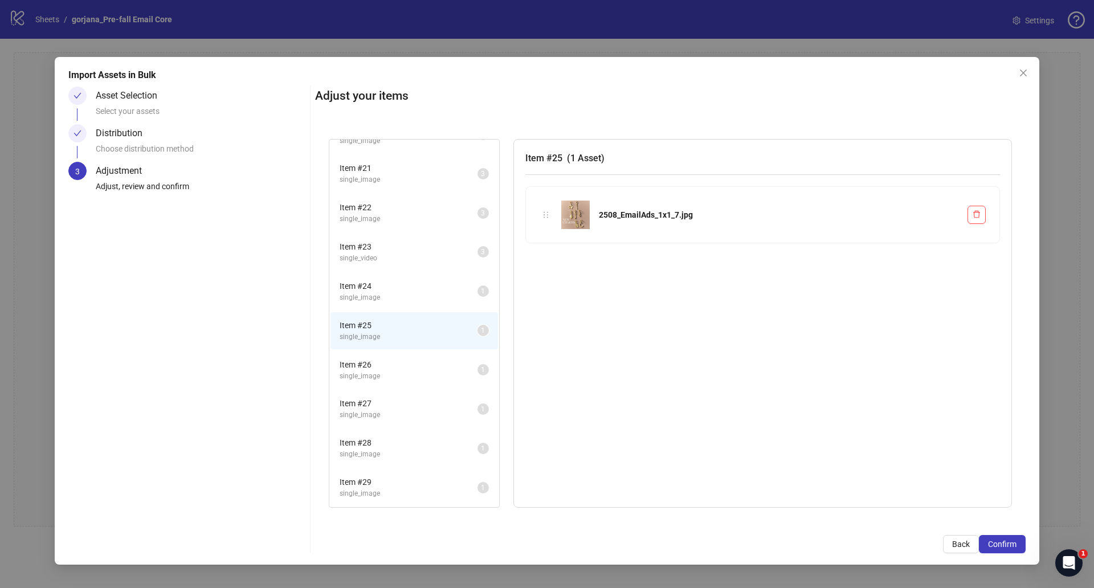
click at [391, 363] on span "Item # 26" at bounding box center [408, 364] width 138 height 13
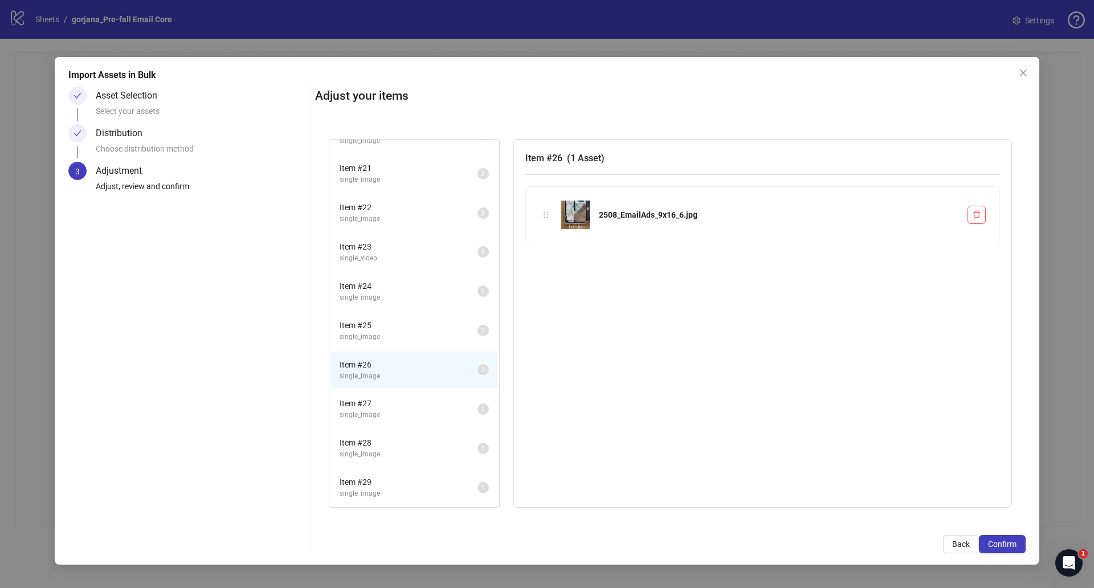
click at [399, 410] on span "single_image" at bounding box center [408, 415] width 138 height 11
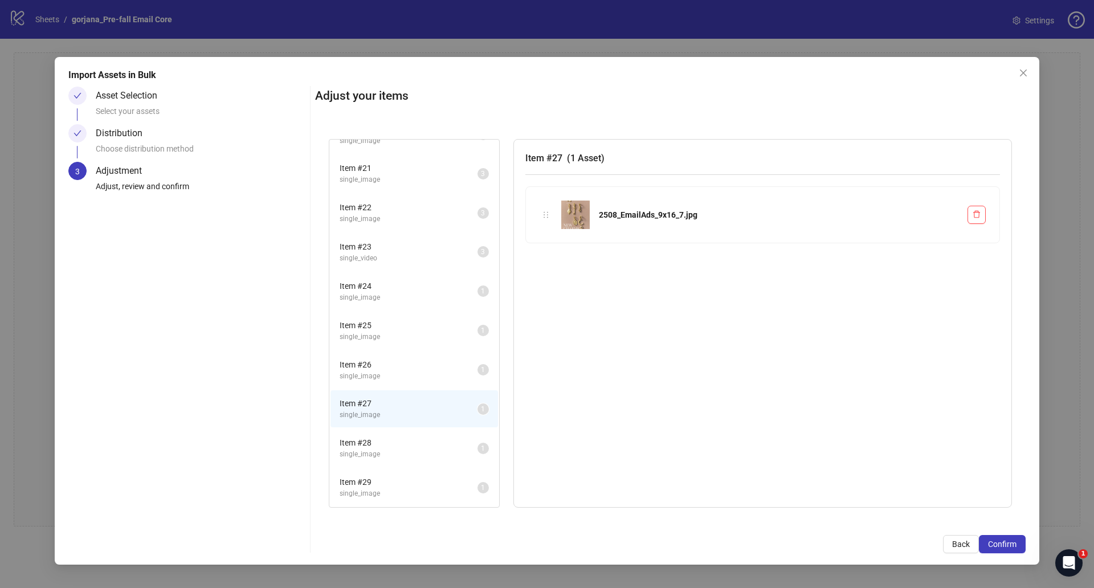
click at [388, 441] on span "Item # 28" at bounding box center [408, 442] width 138 height 13
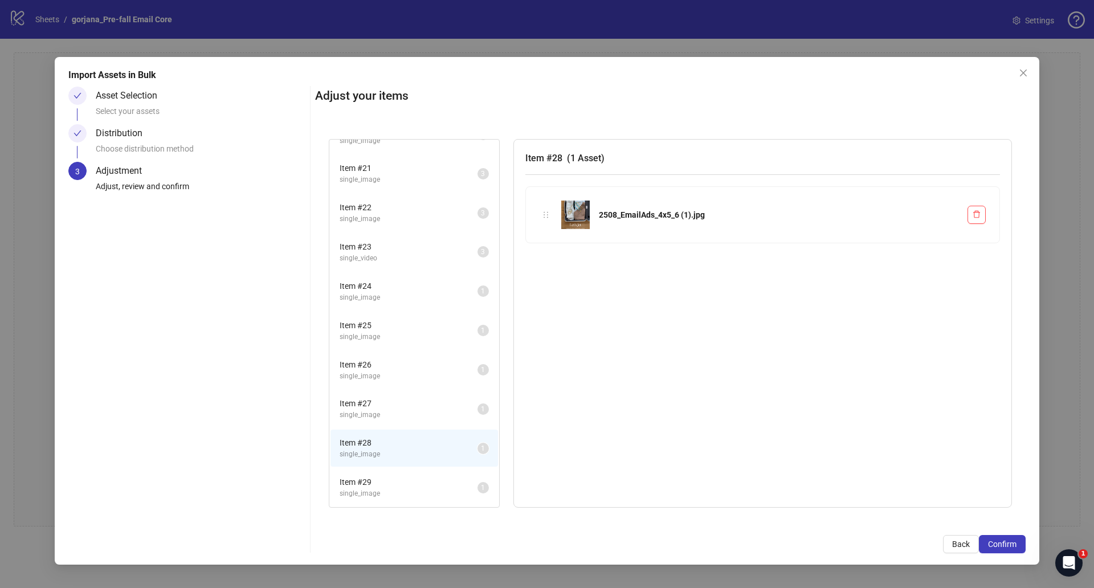
click at [386, 477] on span "Item # 29" at bounding box center [408, 482] width 138 height 13
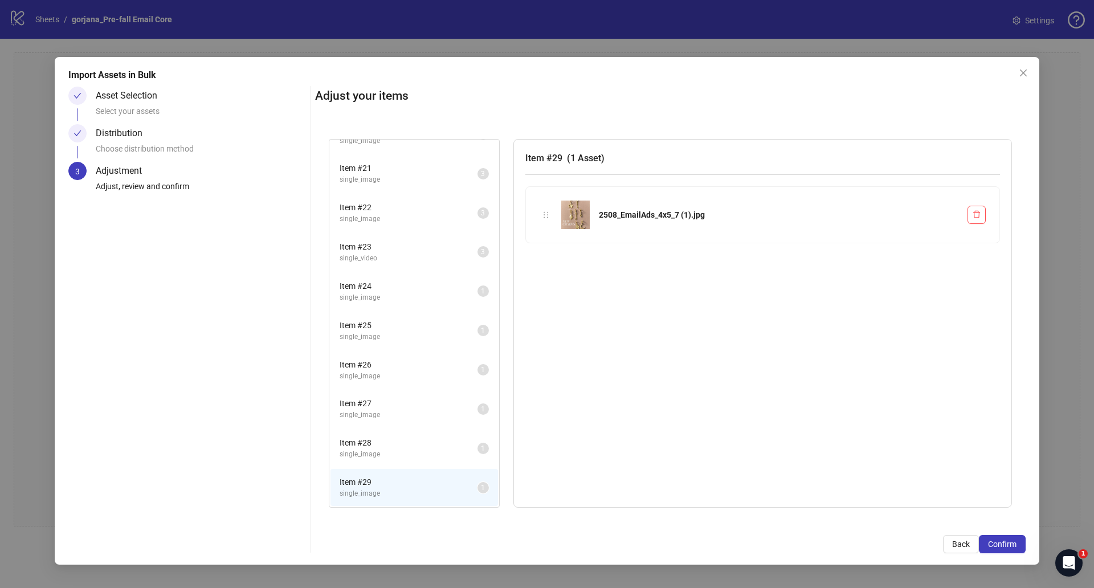
click at [378, 447] on span "Item # 28" at bounding box center [408, 442] width 138 height 13
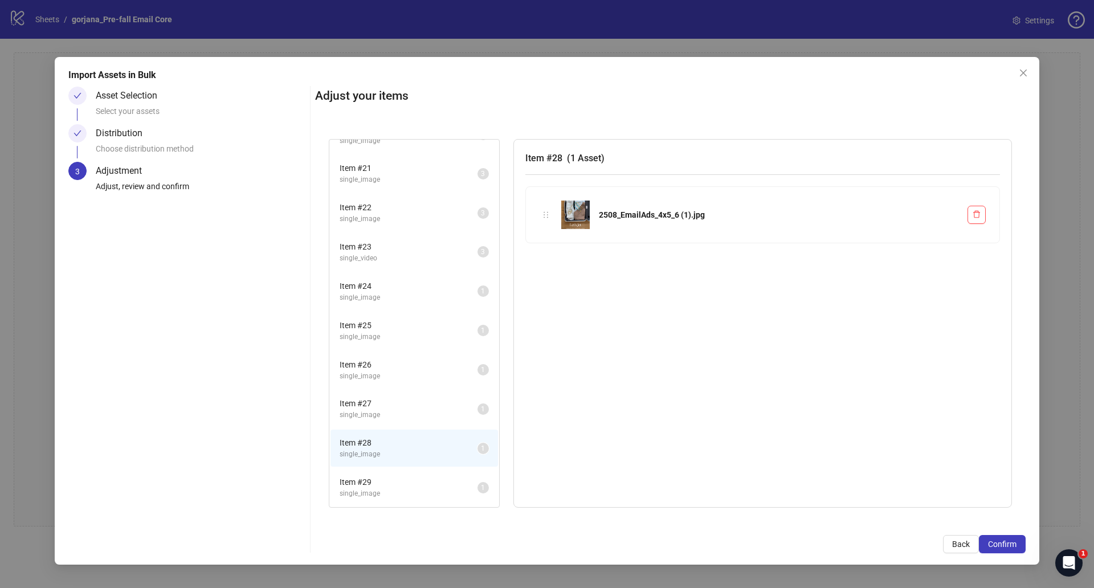
click at [390, 418] on span "single_image" at bounding box center [408, 415] width 138 height 11
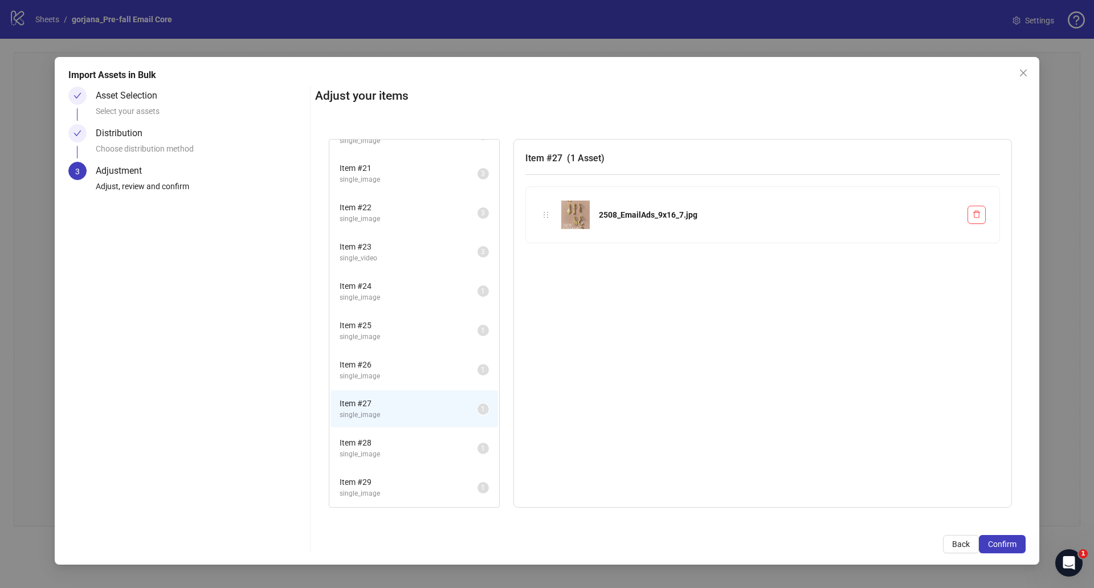
click at [396, 380] on span "single_image" at bounding box center [408, 376] width 138 height 11
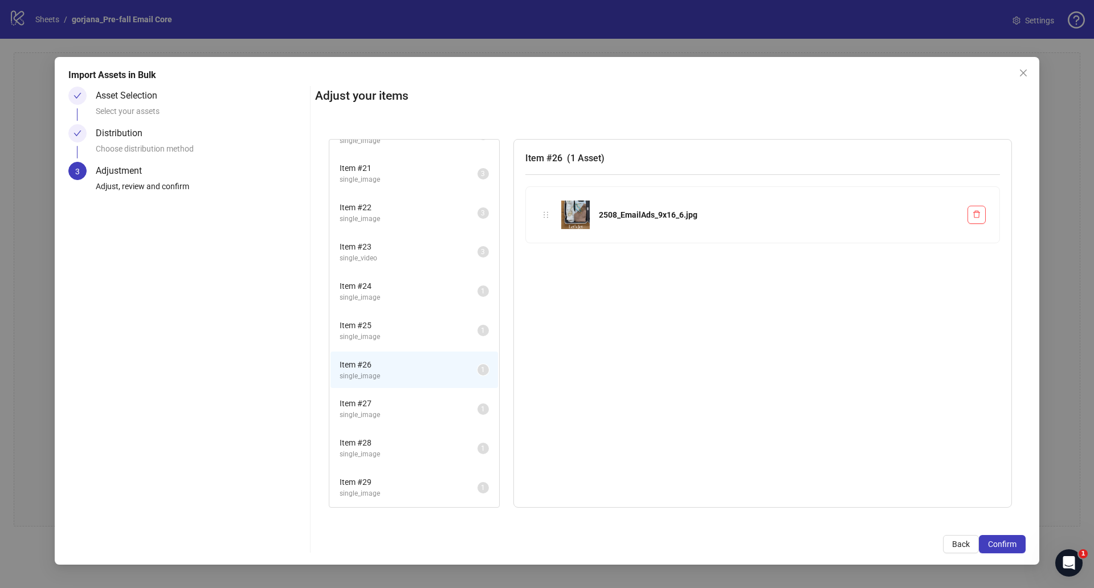
drag, startPoint x: 398, startPoint y: 342, endPoint x: 404, endPoint y: 306, distance: 36.3
click at [401, 330] on div "Item # 25 single_image" at bounding box center [408, 330] width 138 height 23
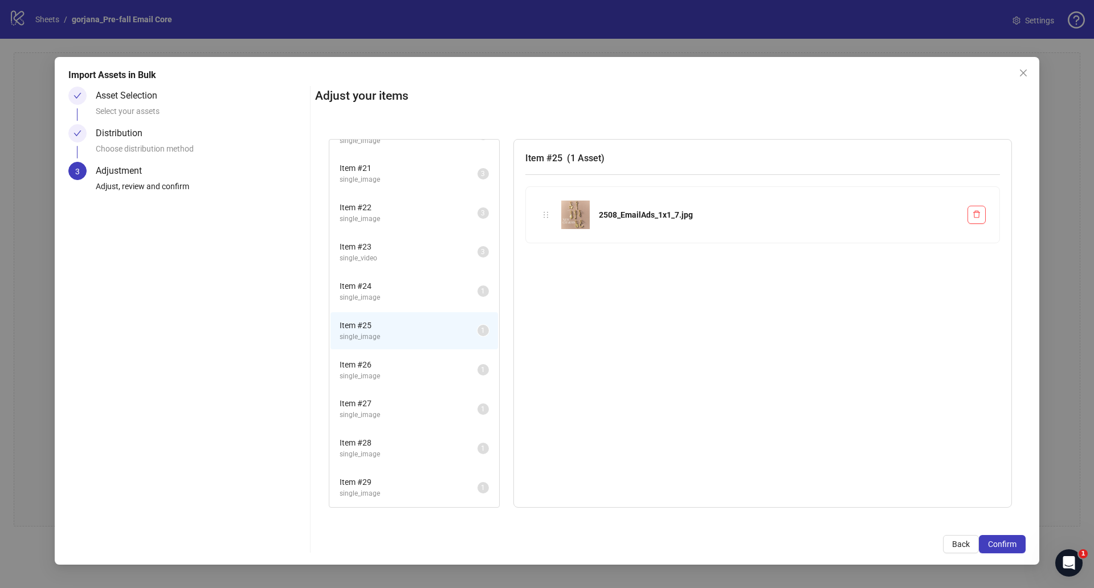
click at [406, 293] on span "single_image" at bounding box center [408, 297] width 138 height 11
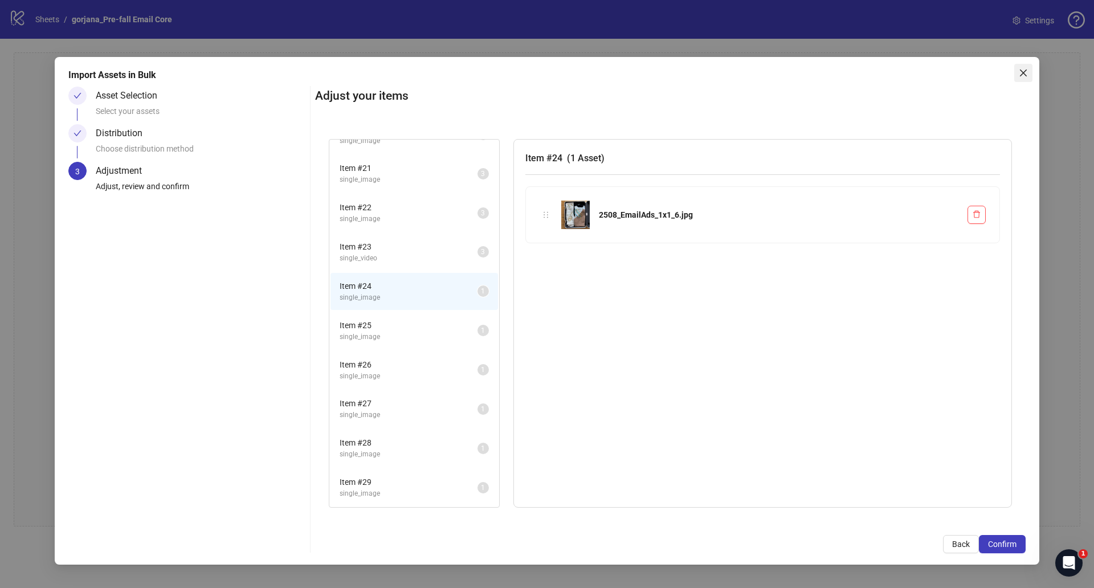
click at [1021, 75] on icon "close" at bounding box center [1023, 72] width 7 height 7
